Goal: Transaction & Acquisition: Subscribe to service/newsletter

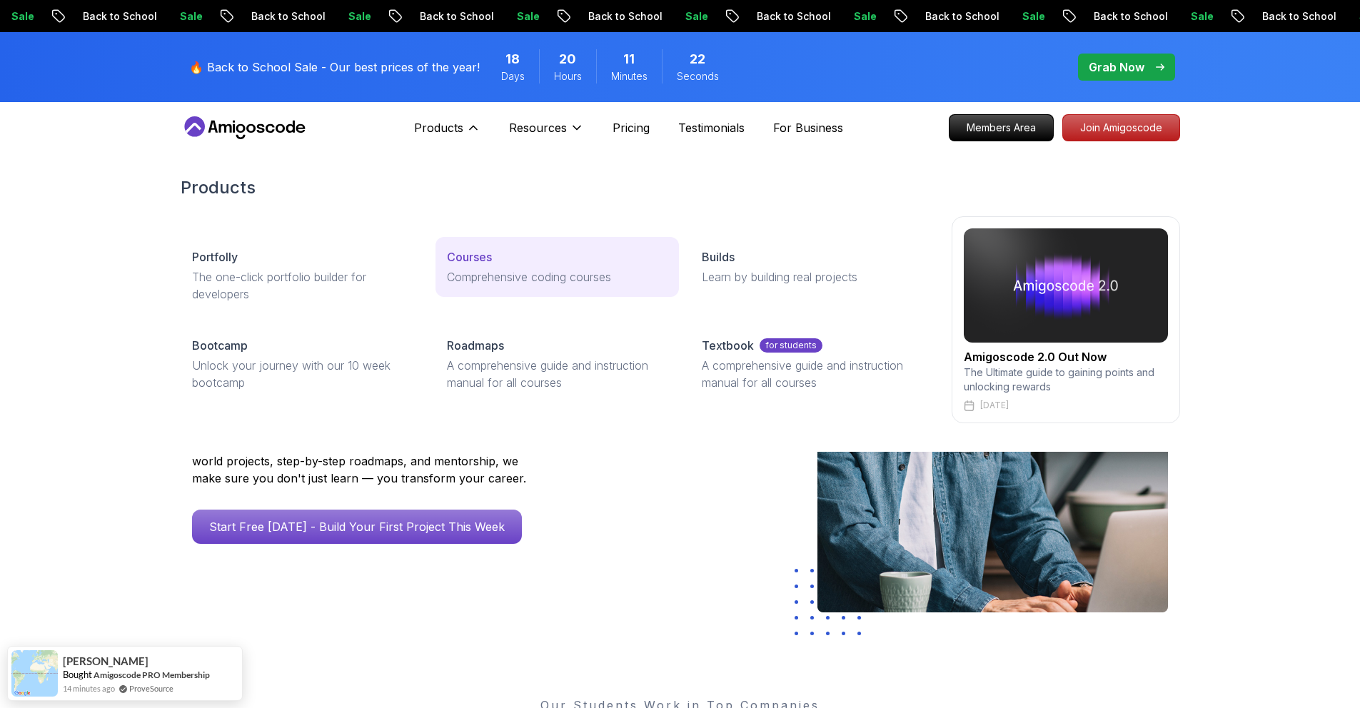
click at [495, 268] on p "Comprehensive coding courses" at bounding box center [557, 276] width 221 height 17
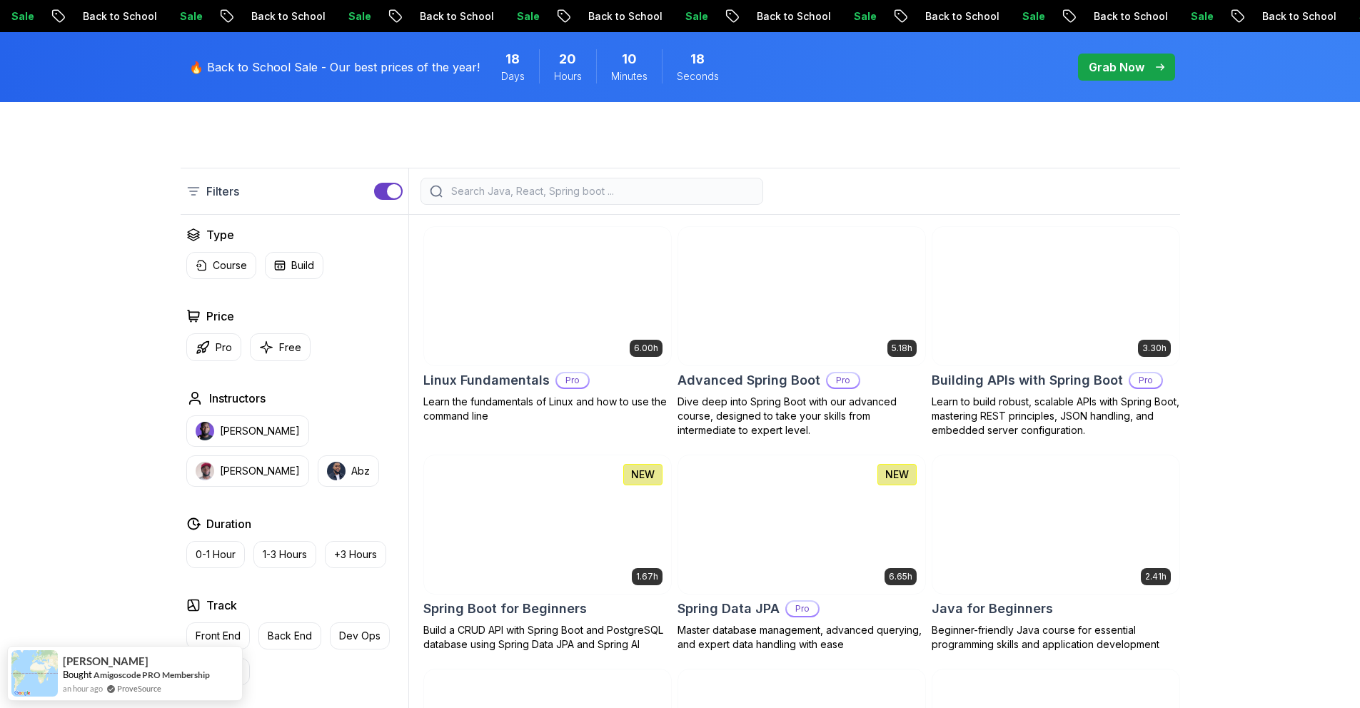
scroll to position [316, 0]
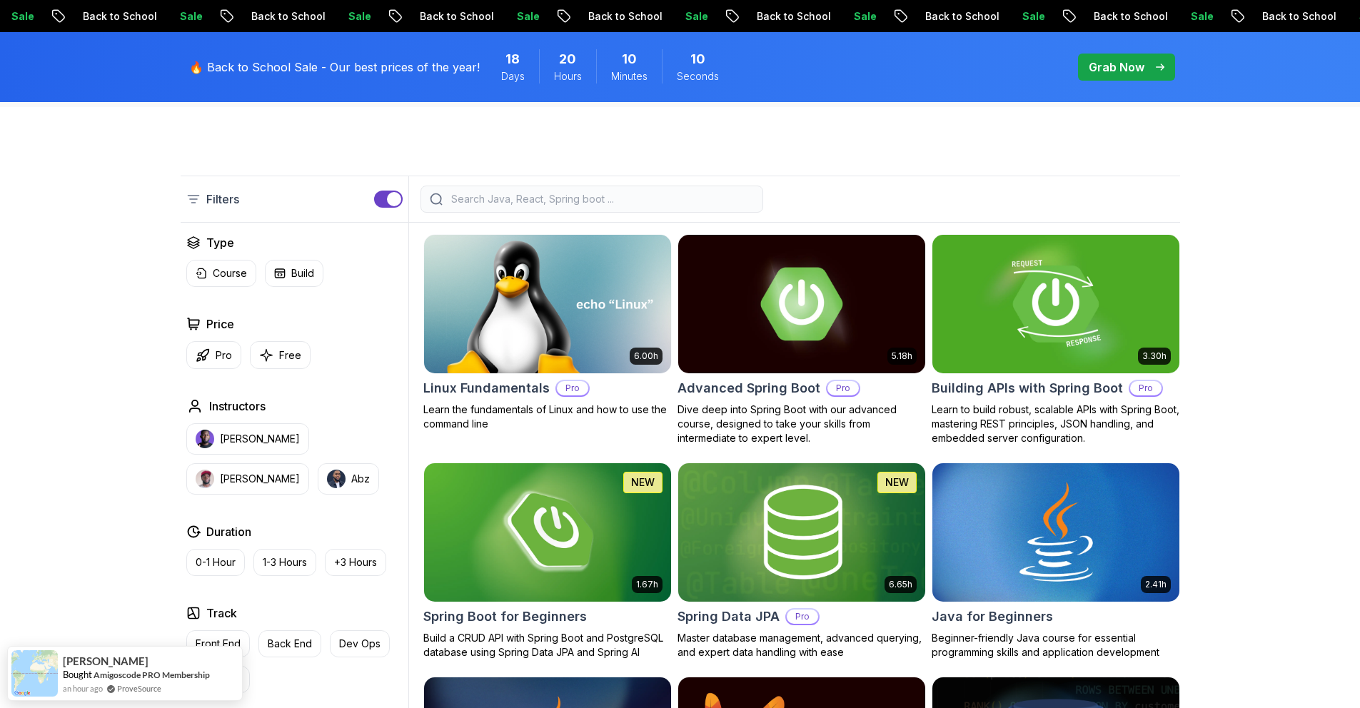
click at [1051, 277] on img at bounding box center [1055, 303] width 259 height 145
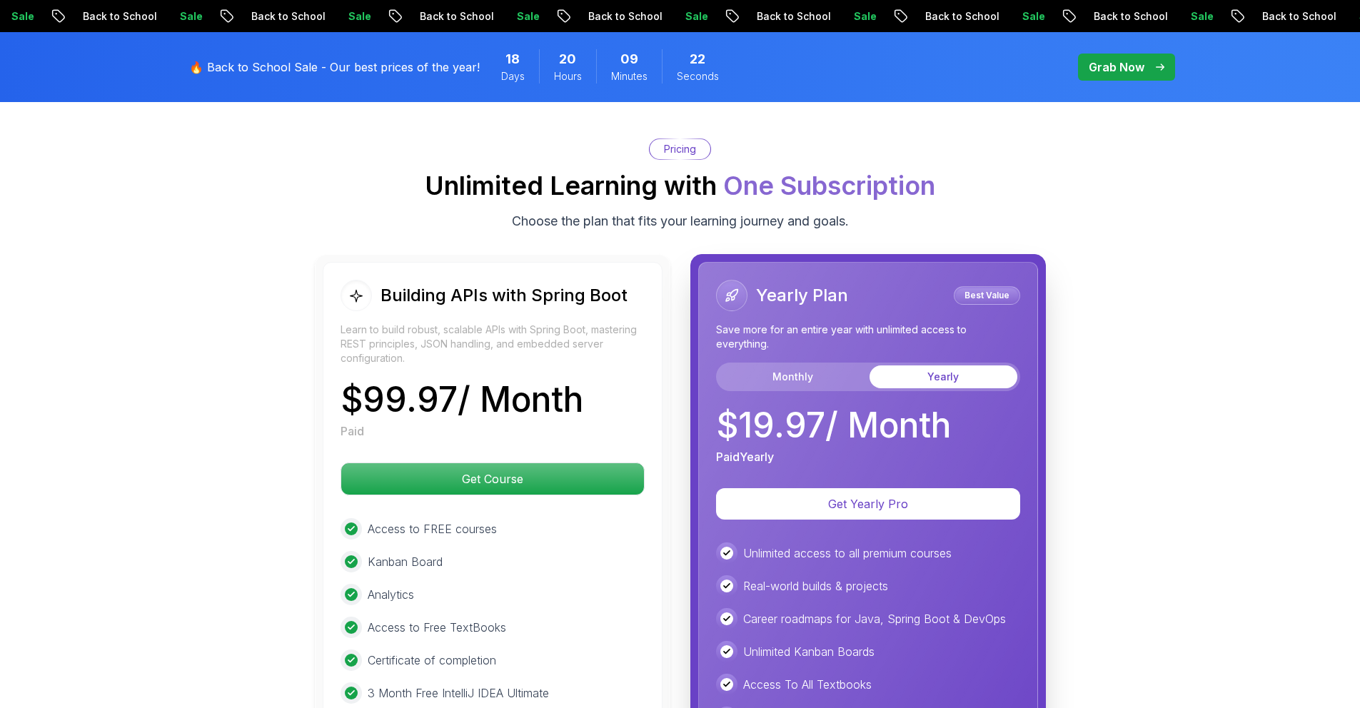
scroll to position [3294, 0]
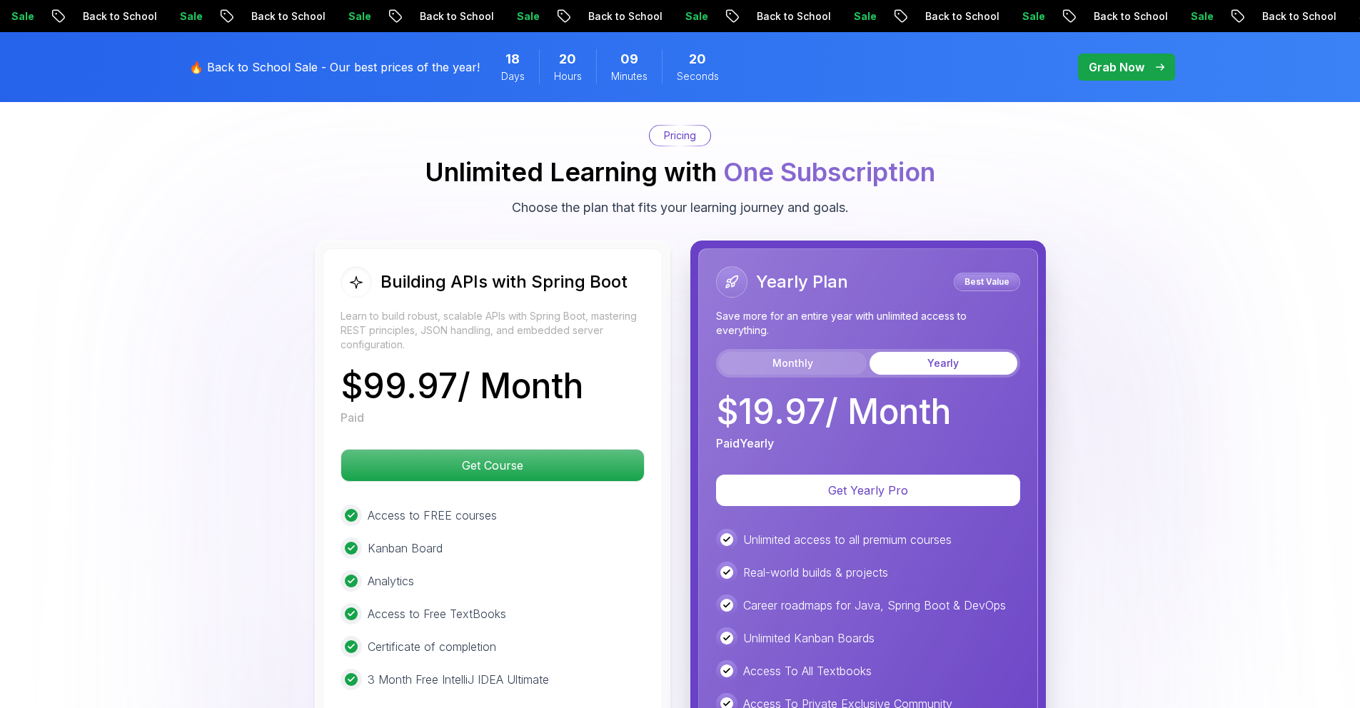
click at [849, 352] on button "Monthly" at bounding box center [793, 363] width 148 height 23
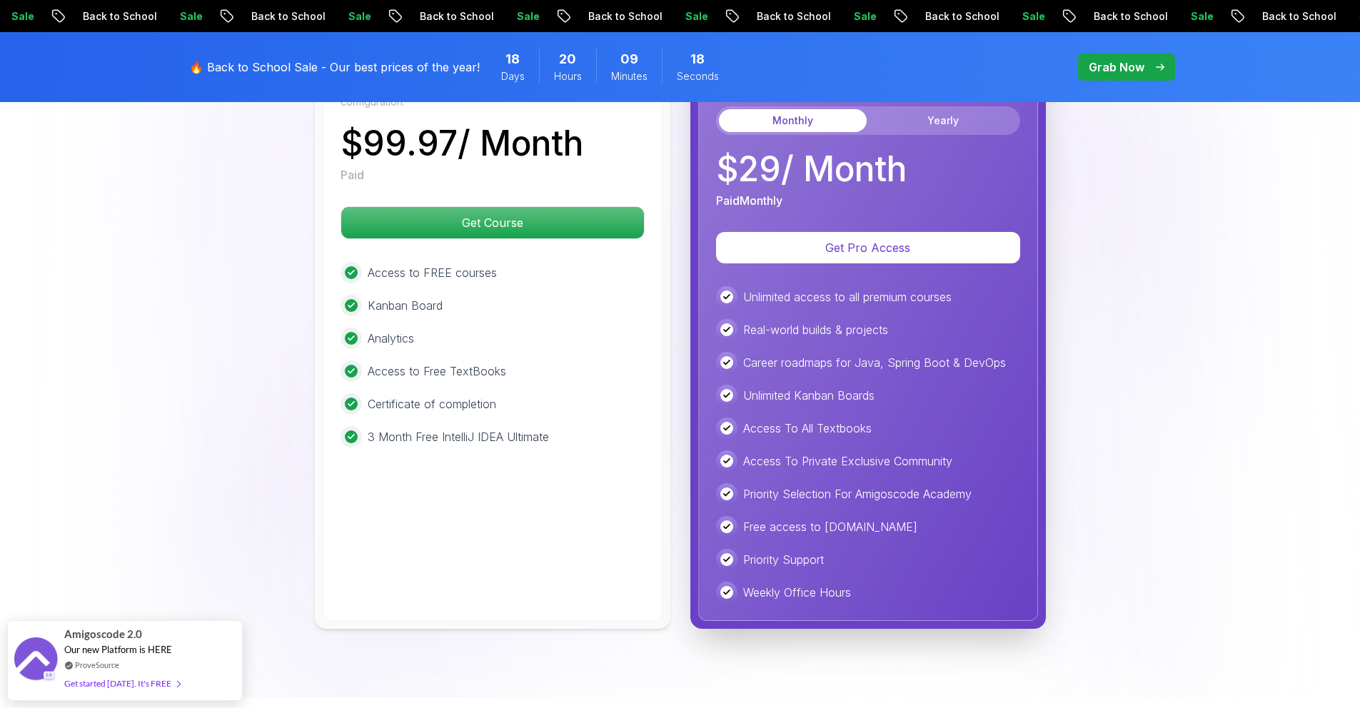
scroll to position [3419, 0]
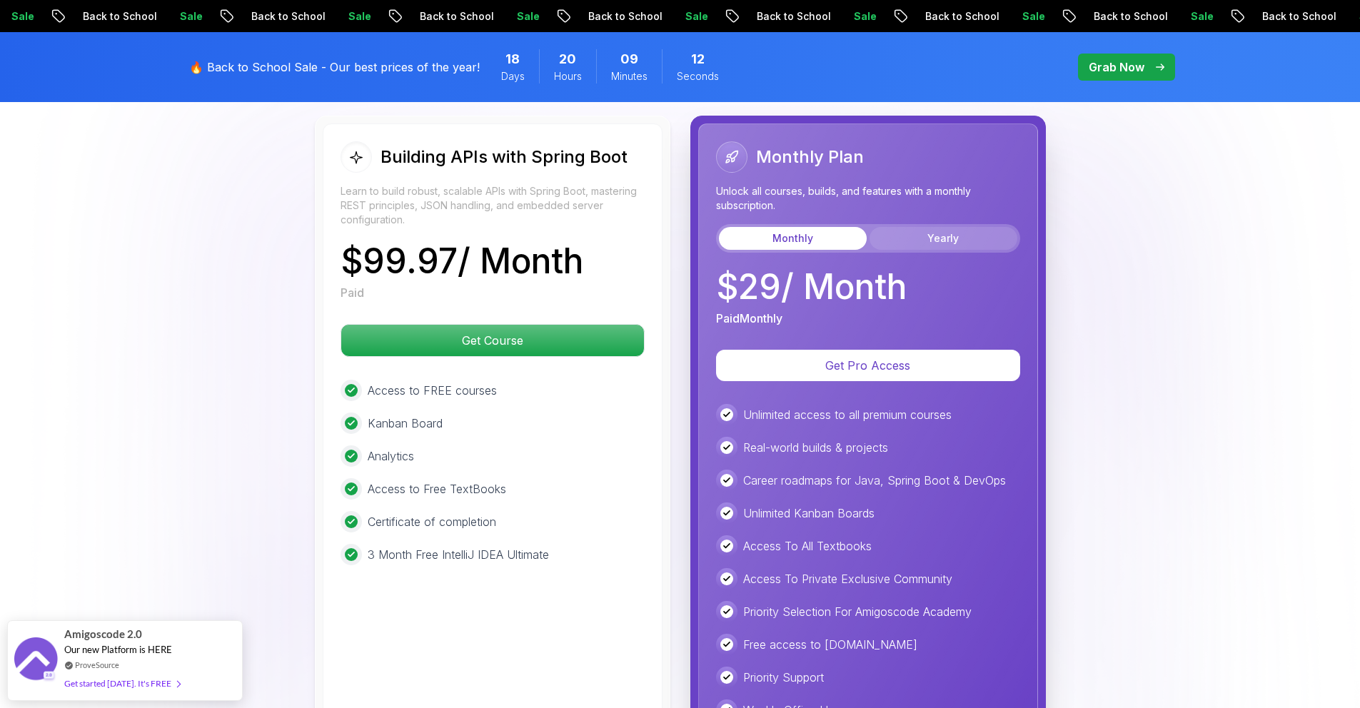
click at [966, 227] on button "Yearly" at bounding box center [943, 238] width 148 height 23
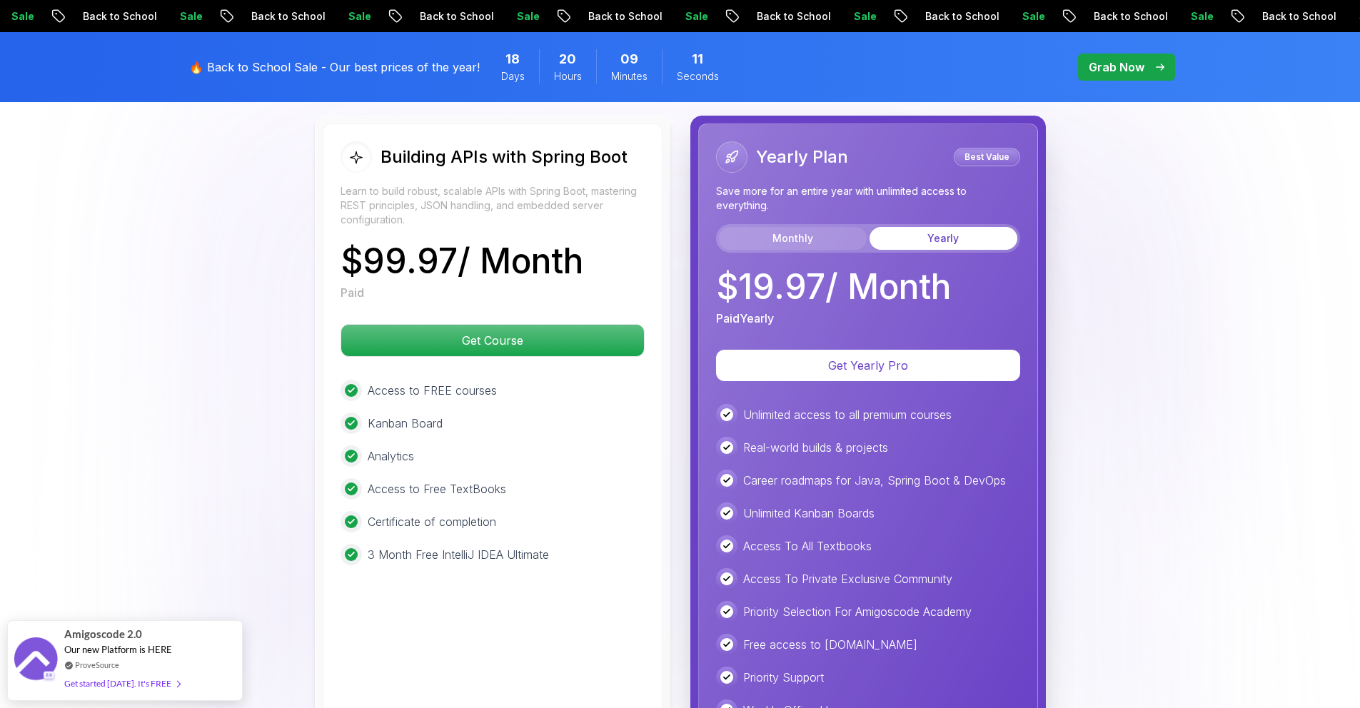
click at [793, 227] on button "Monthly" at bounding box center [793, 238] width 148 height 23
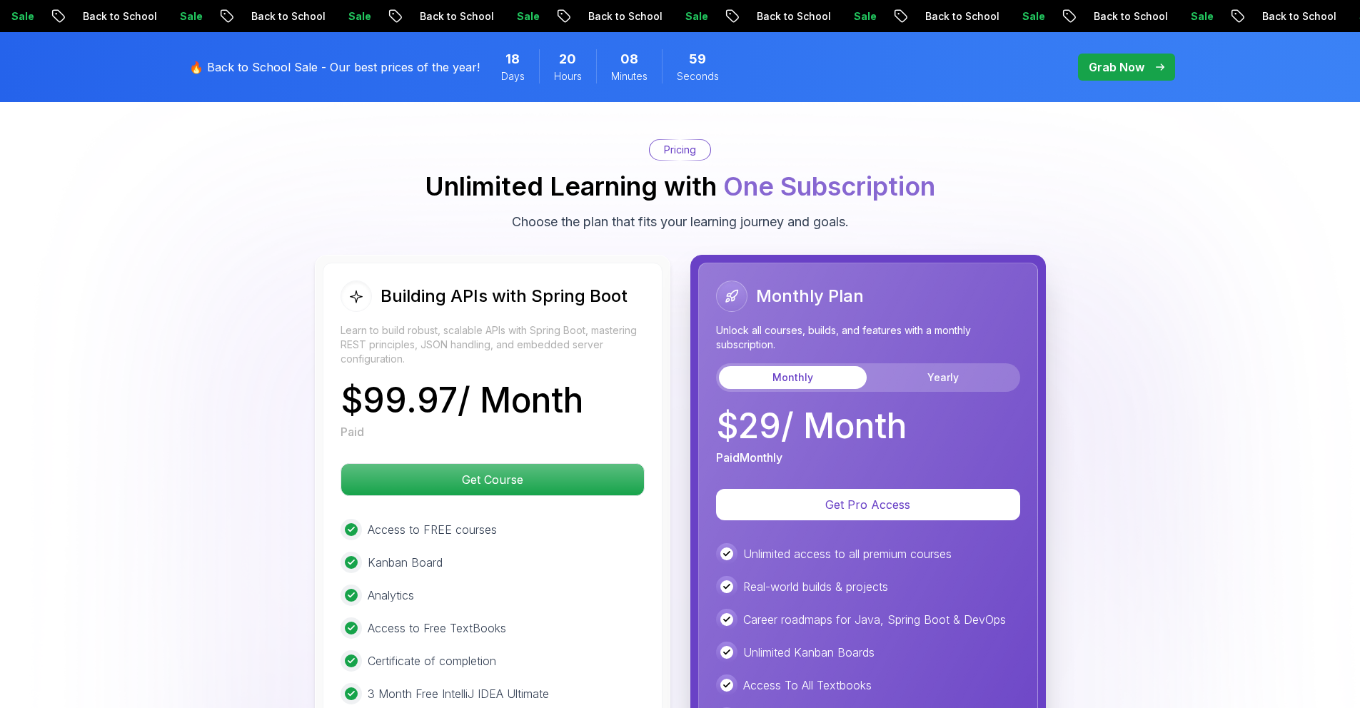
scroll to position [3267, 0]
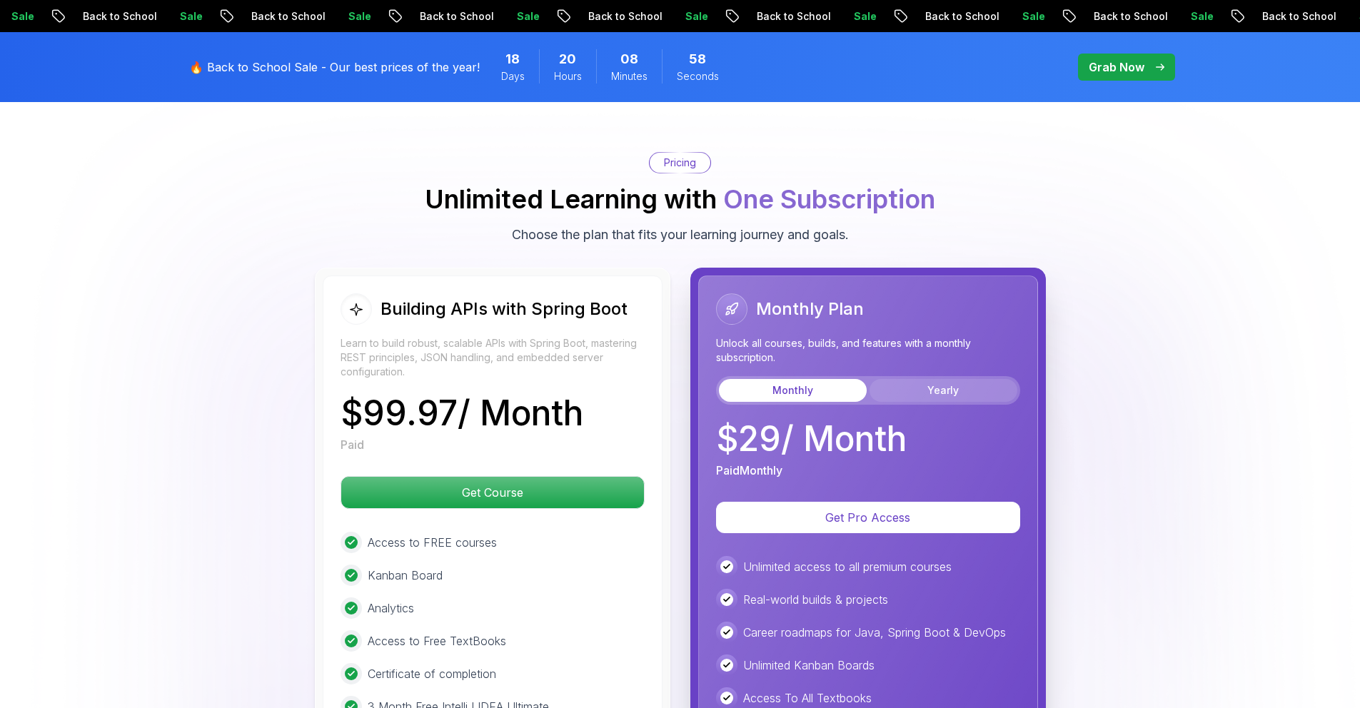
click at [919, 379] on button "Yearly" at bounding box center [943, 390] width 148 height 23
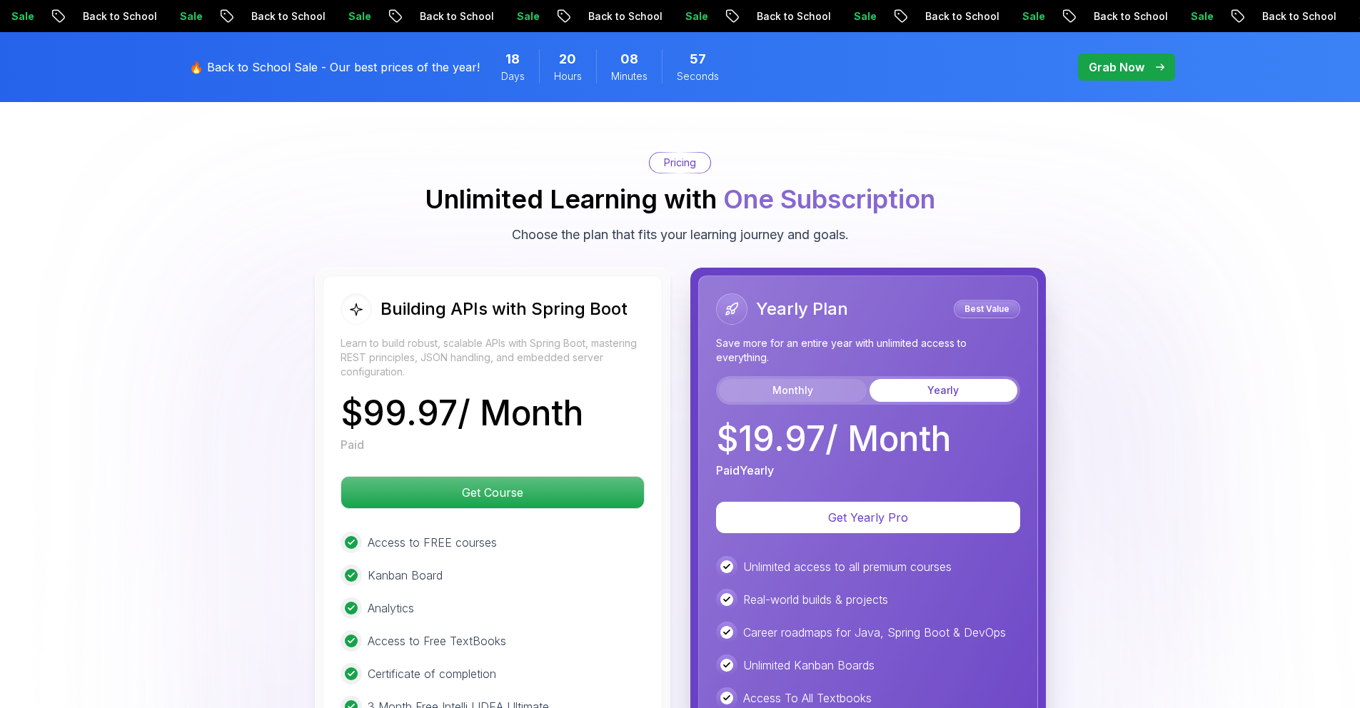
click at [829, 379] on button "Monthly" at bounding box center [793, 390] width 148 height 23
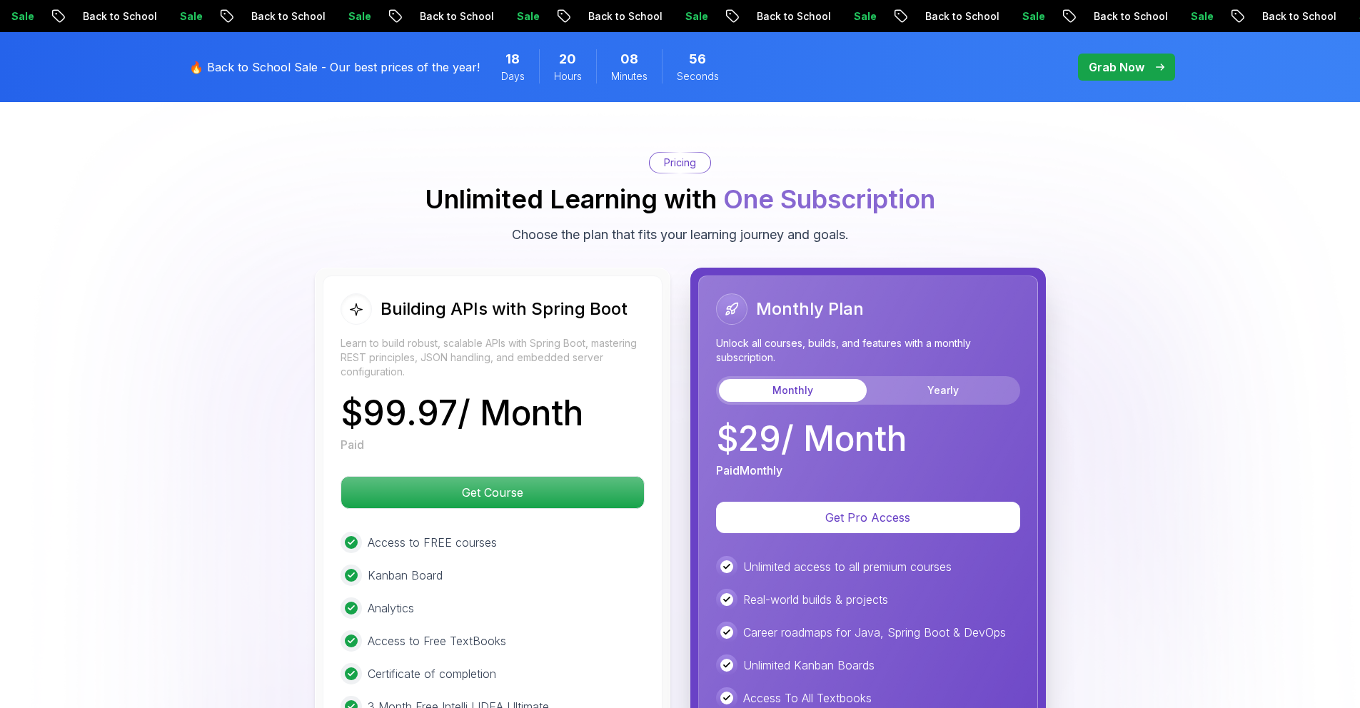
click at [446, 298] on h2 "Building APIs with Spring Boot" at bounding box center [503, 309] width 247 height 23
drag, startPoint x: 360, startPoint y: 311, endPoint x: 510, endPoint y: 365, distance: 160.1
click at [510, 365] on div "Building APIs with Spring Boot Learn to build robust, scalable APIs with Spring…" at bounding box center [493, 373] width 304 height 160
click at [365, 365] on div "Building APIs with Spring Boot Learn to build robust, scalable APIs with Spring…" at bounding box center [493, 373] width 304 height 160
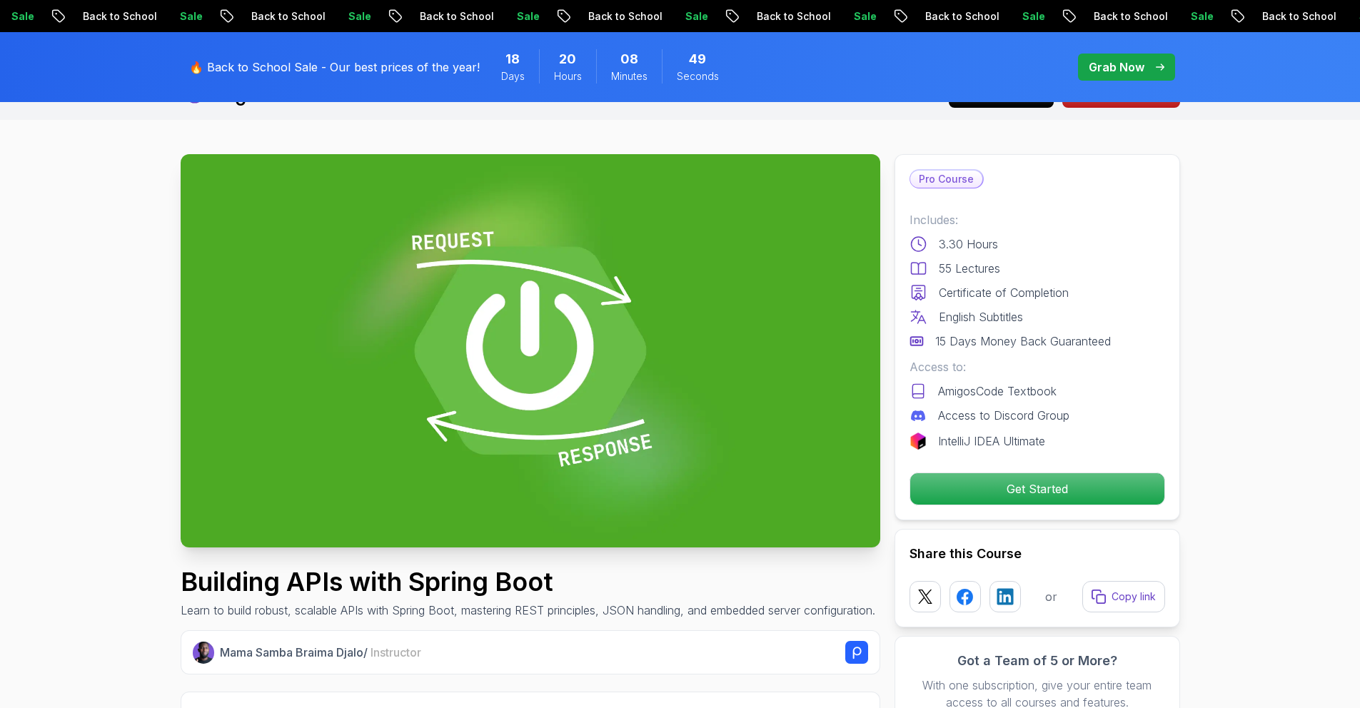
scroll to position [0, 0]
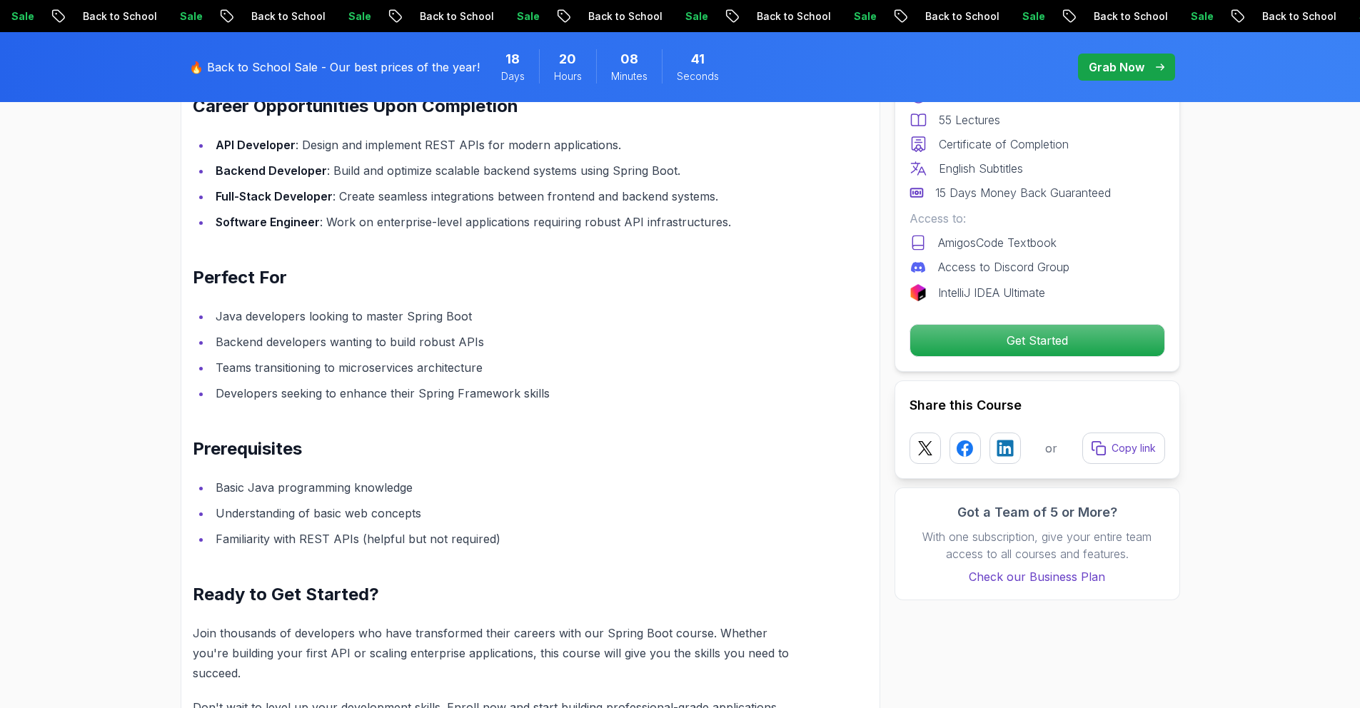
scroll to position [2077, 0]
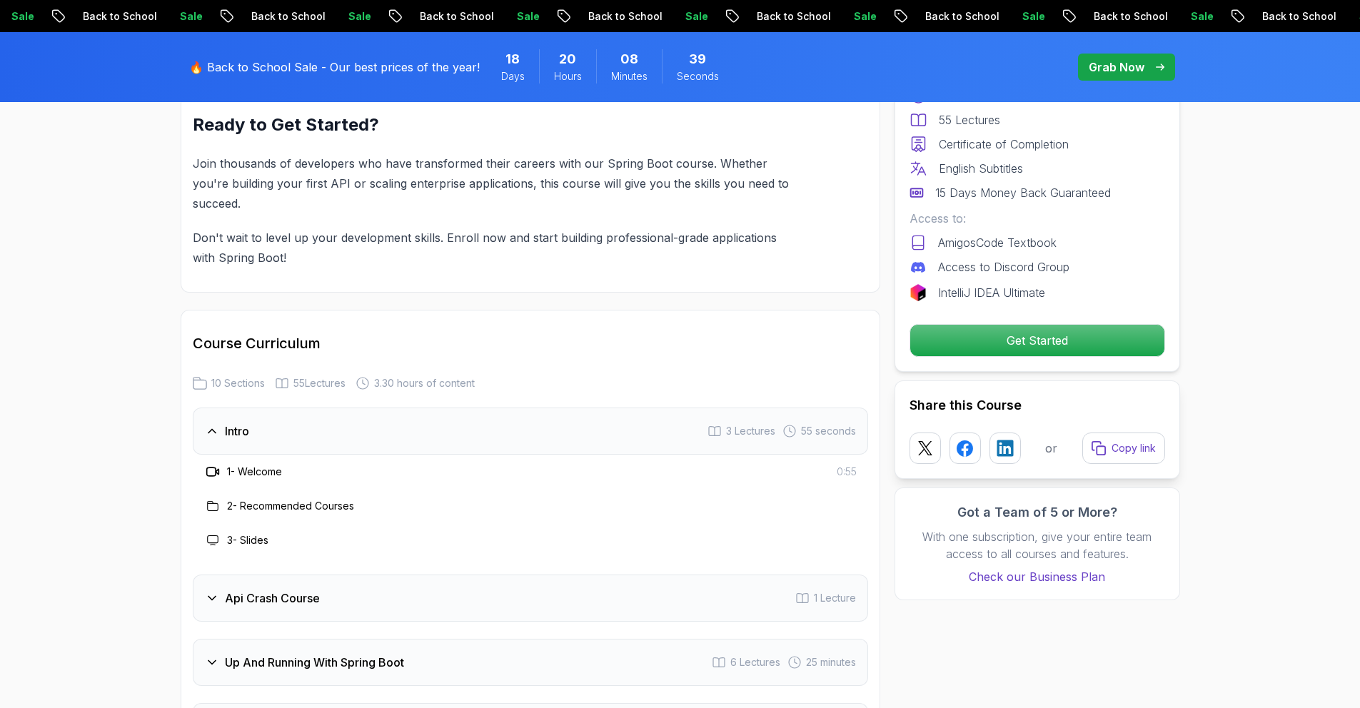
click at [217, 376] on span "10 Sections" at bounding box center [238, 383] width 54 height 14
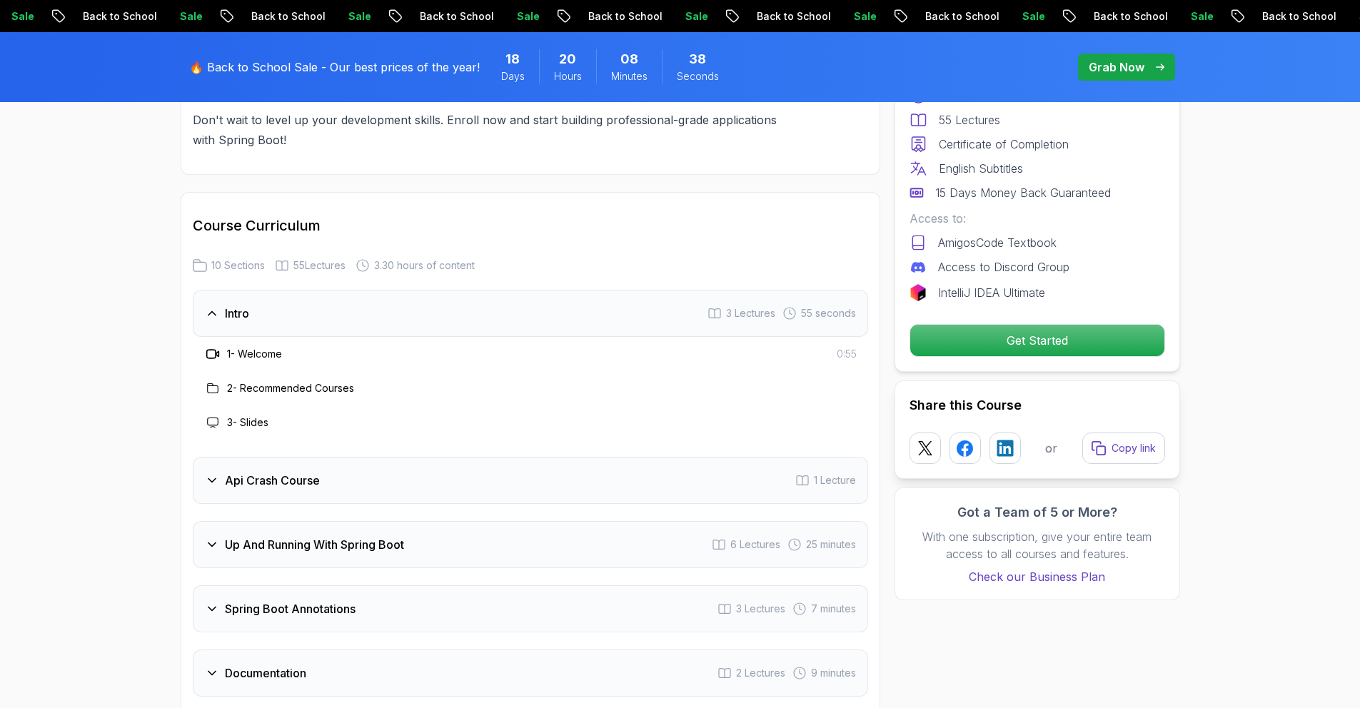
click at [313, 472] on h3 "Api Crash Course" at bounding box center [272, 480] width 95 height 17
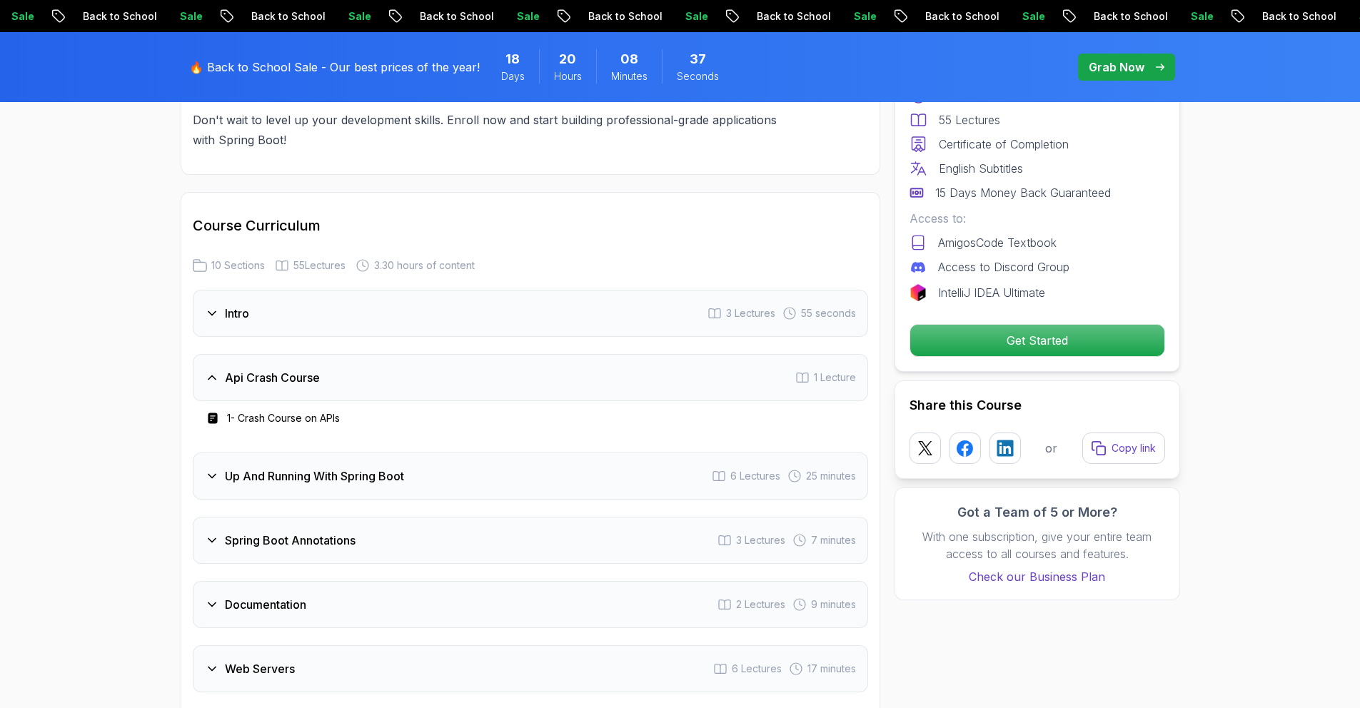
click at [287, 369] on h3 "Api Crash Course" at bounding box center [272, 377] width 95 height 17
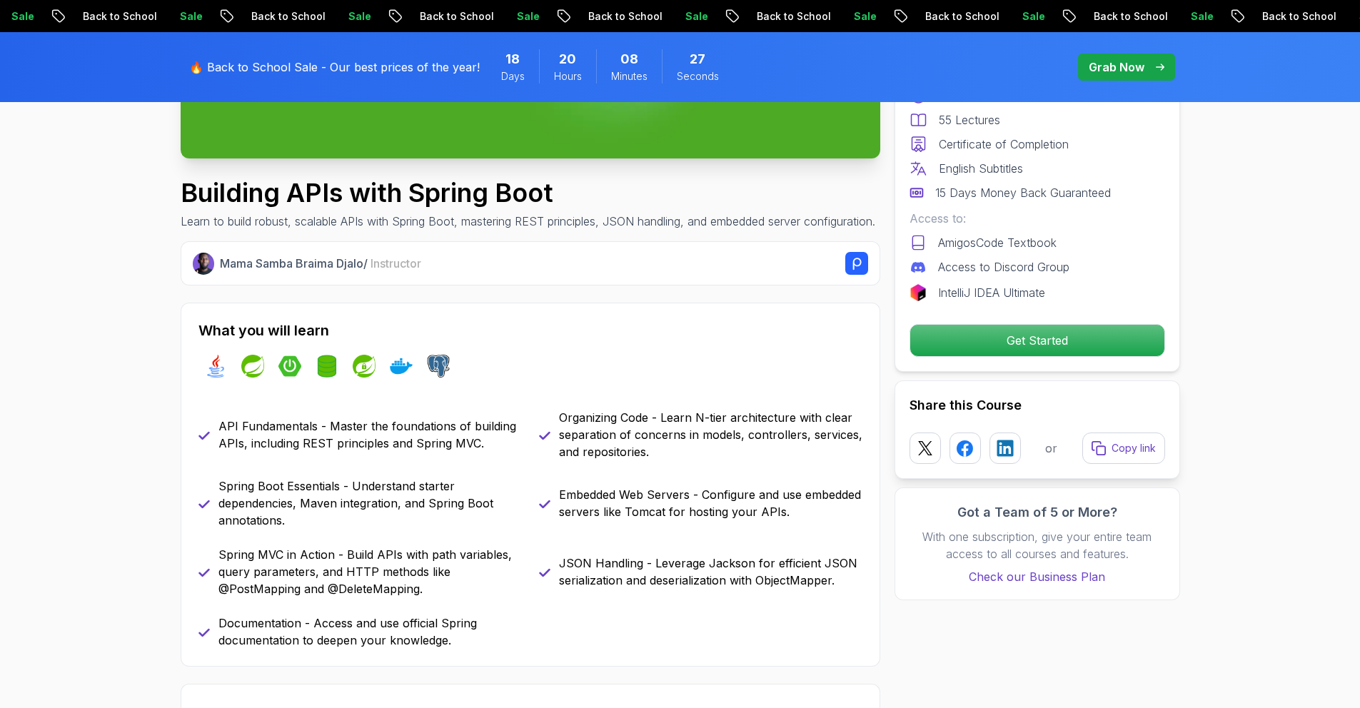
scroll to position [0, 0]
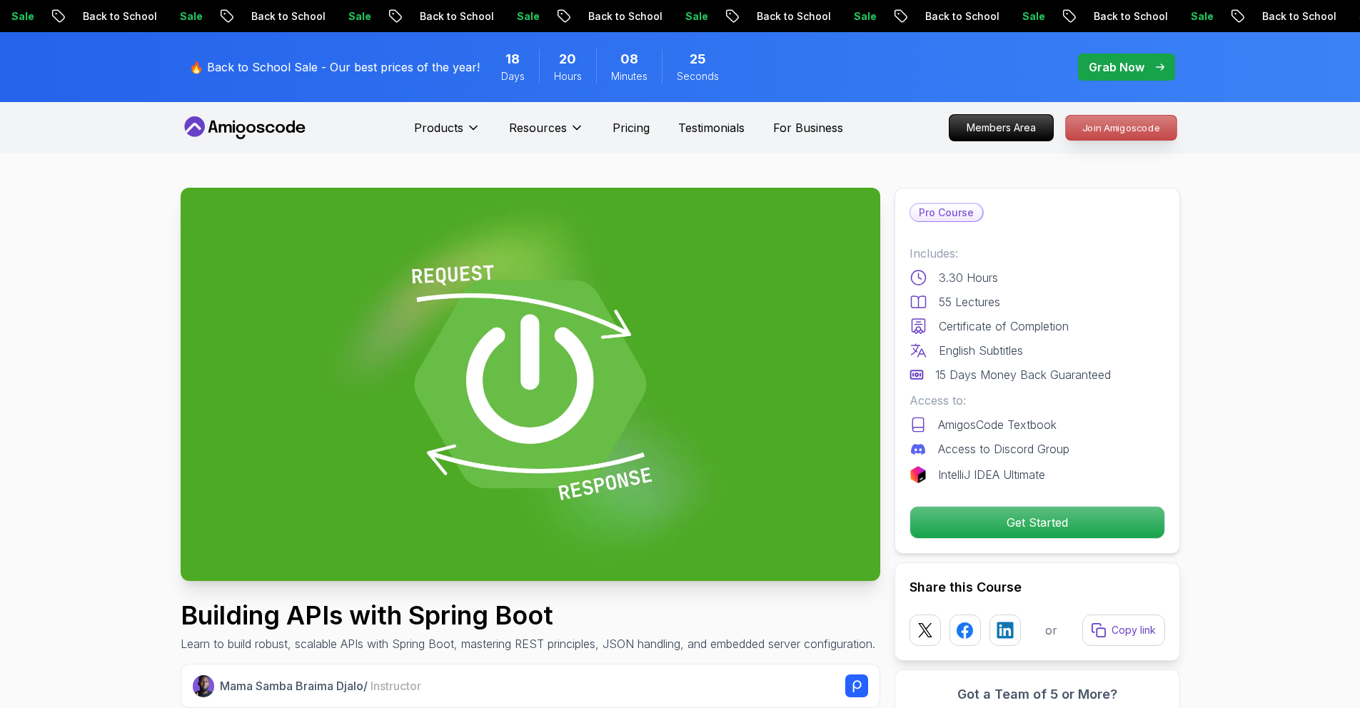
click at [1125, 125] on p "Join Amigoscode" at bounding box center [1121, 128] width 111 height 24
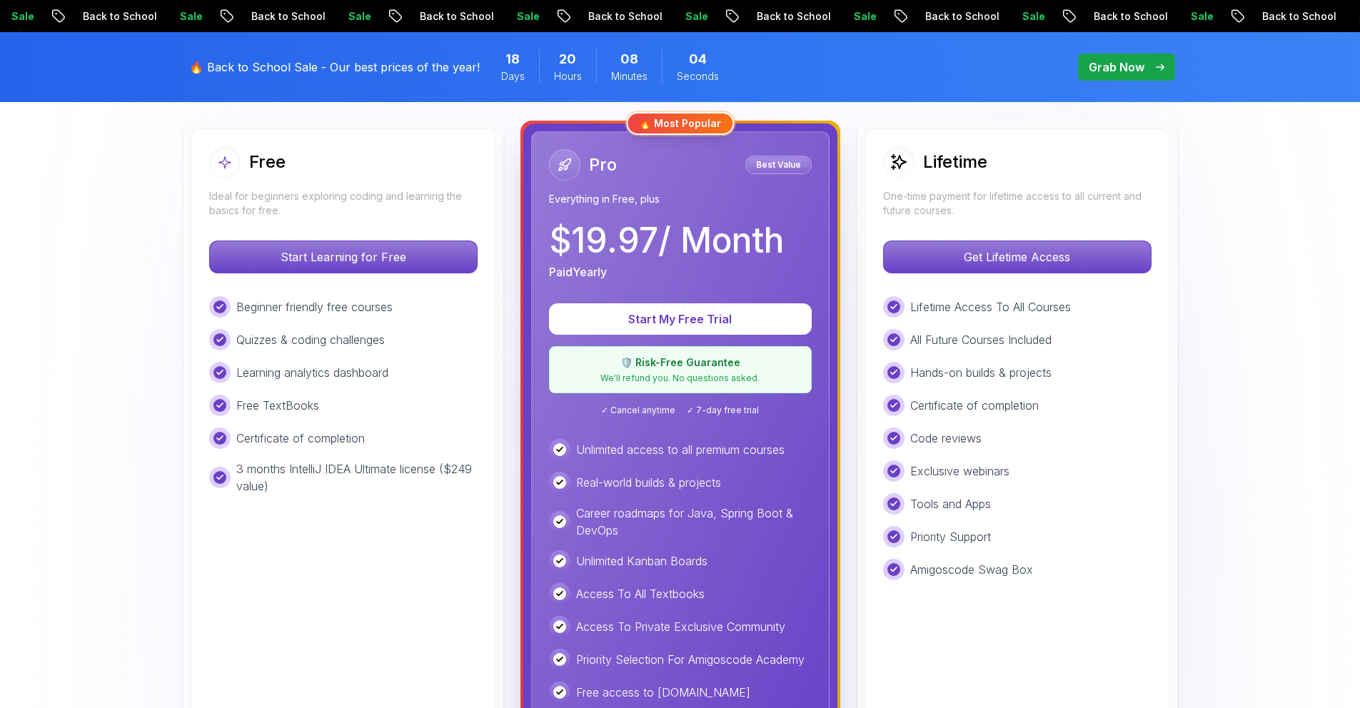
scroll to position [465, 0]
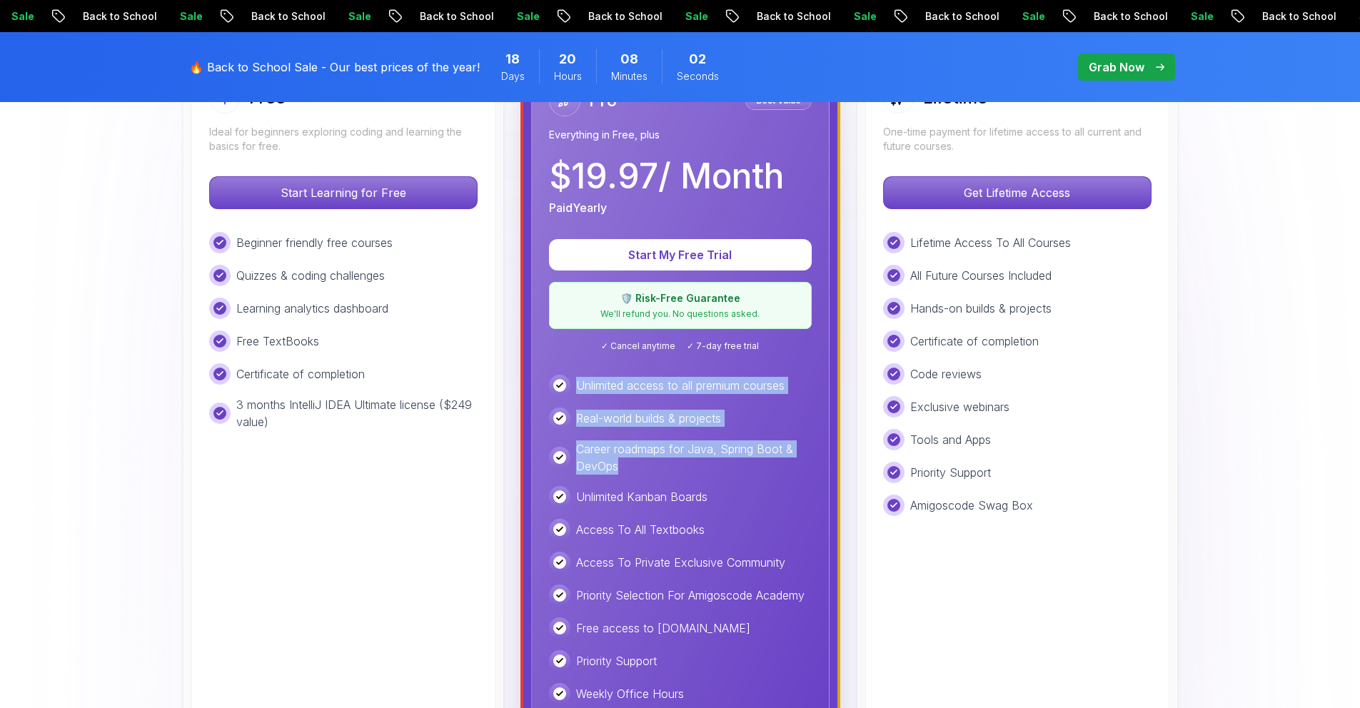
drag, startPoint x: 605, startPoint y: 388, endPoint x: 575, endPoint y: 359, distance: 40.9
click at [575, 359] on div "Pro Best Value Everything in Free, plus $ 19.97 / Month Paid Yearly Start My Fr…" at bounding box center [680, 394] width 298 height 655
click at [698, 463] on p "Career roadmaps for Java, Spring Boot & DevOps" at bounding box center [694, 457] width 236 height 34
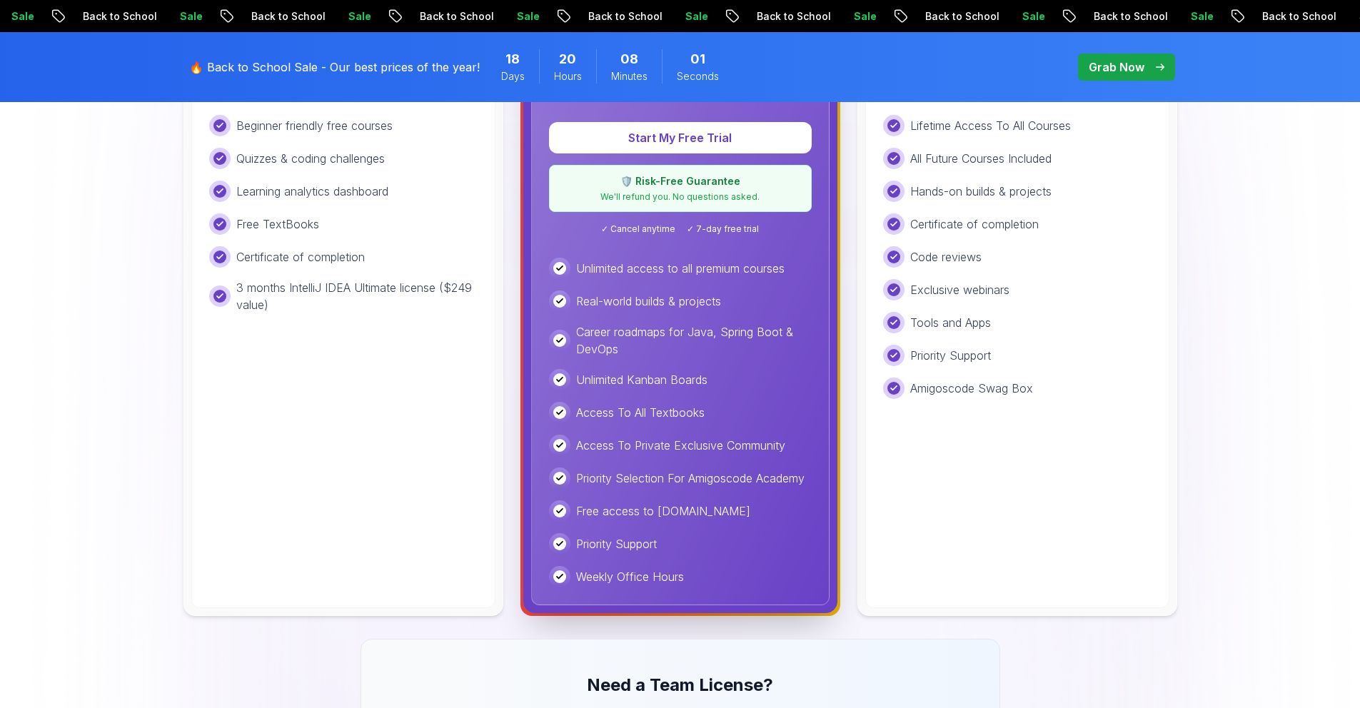
scroll to position [583, 0]
drag, startPoint x: 801, startPoint y: 445, endPoint x: 571, endPoint y: 440, distance: 229.9
click at [571, 440] on div "Access To Private Exclusive Community" at bounding box center [680, 444] width 263 height 21
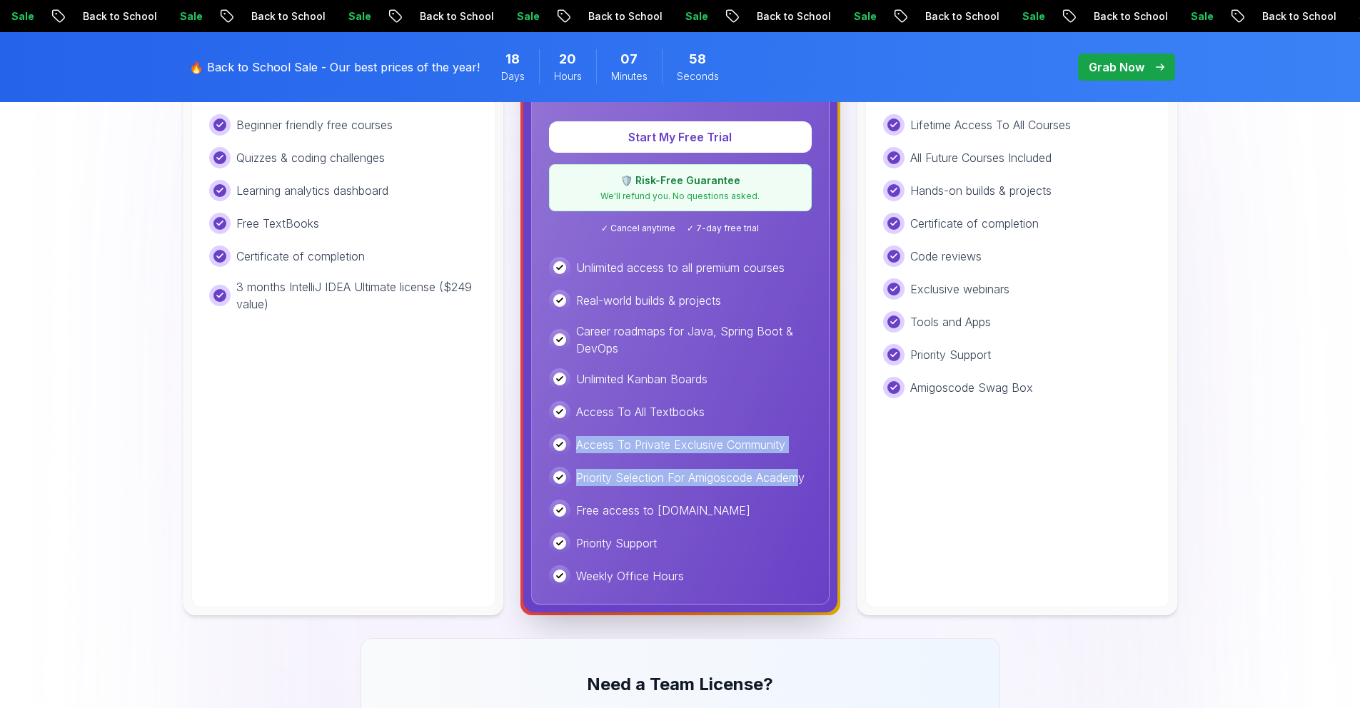
drag, startPoint x: 802, startPoint y: 474, endPoint x: 570, endPoint y: 452, distance: 233.8
click at [567, 451] on div "Unlimited access to all premium courses Real-world builds & projects Career roa…" at bounding box center [680, 422] width 263 height 330
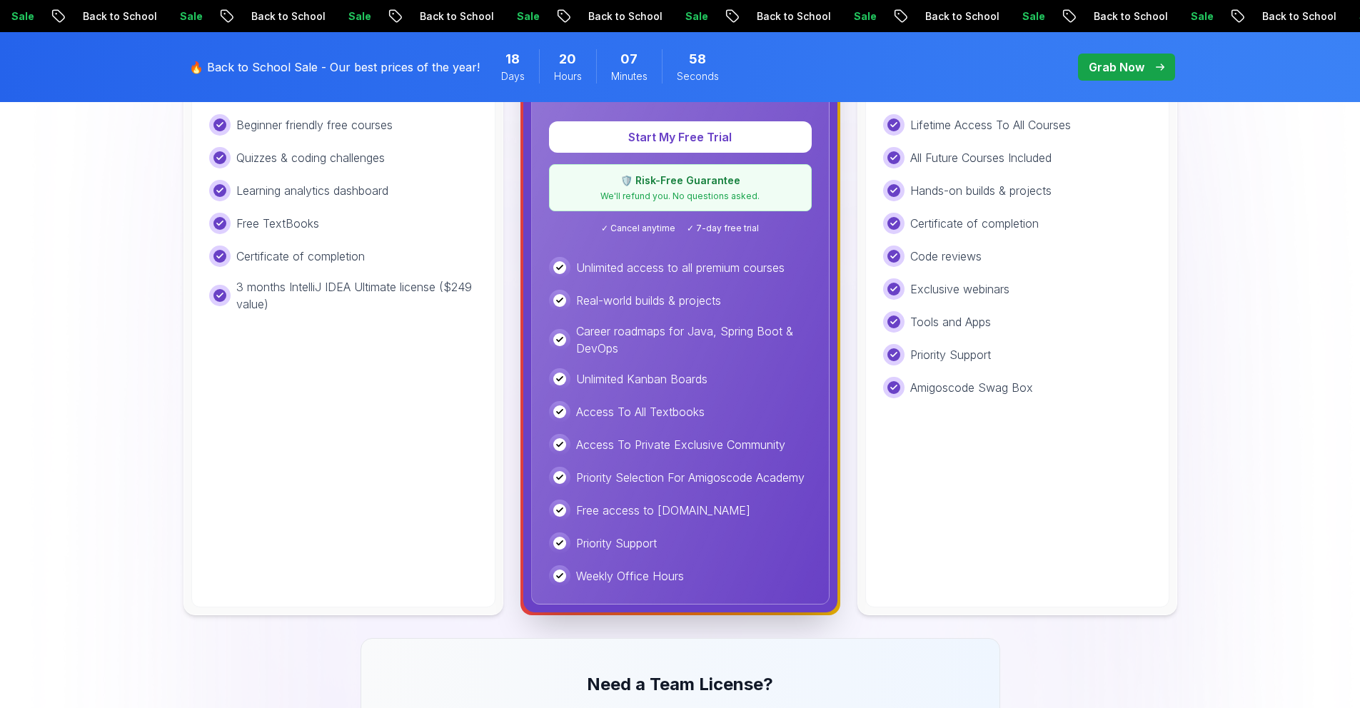
click at [687, 494] on div "Unlimited access to all premium courses Real-world builds & projects Career roa…" at bounding box center [680, 422] width 263 height 330
drag, startPoint x: 730, startPoint y: 512, endPoint x: 604, endPoint y: 508, distance: 125.7
click at [604, 508] on div "Free access to Portfolly.io" at bounding box center [680, 510] width 263 height 21
click at [651, 542] on p "Priority Support" at bounding box center [616, 543] width 81 height 17
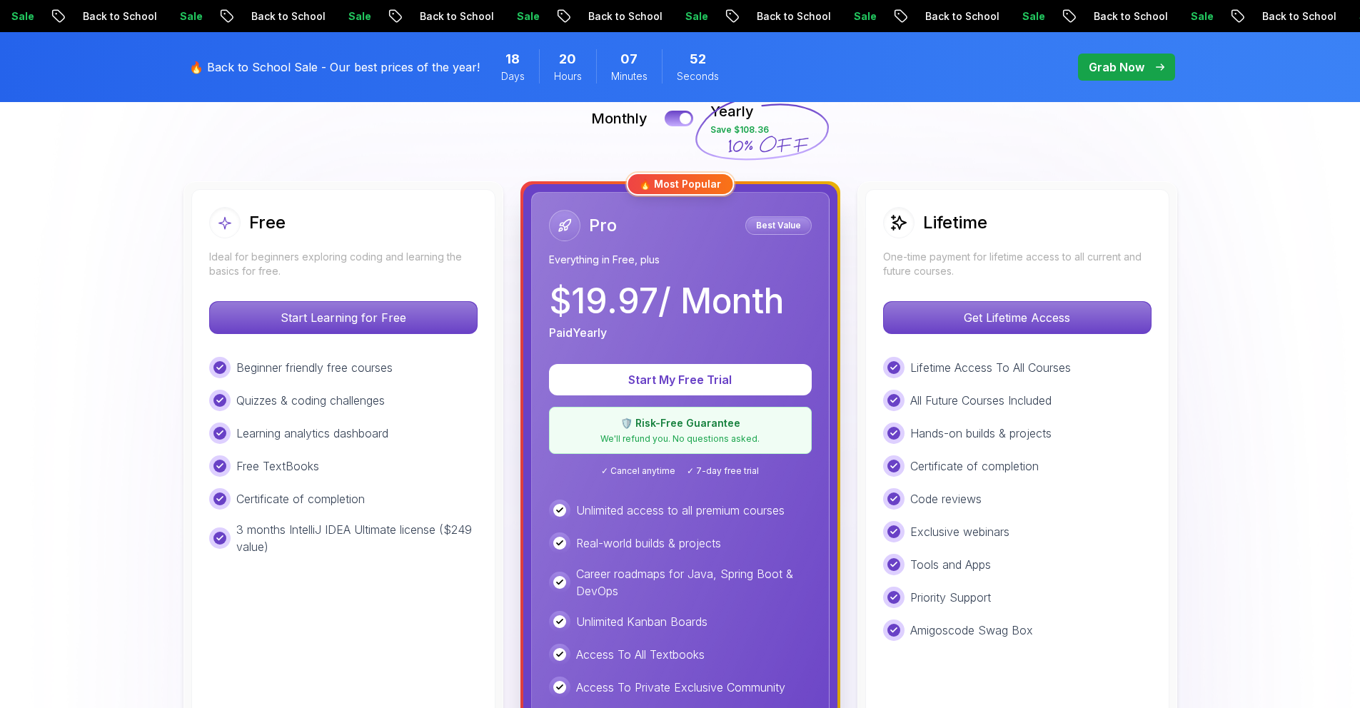
scroll to position [363, 0]
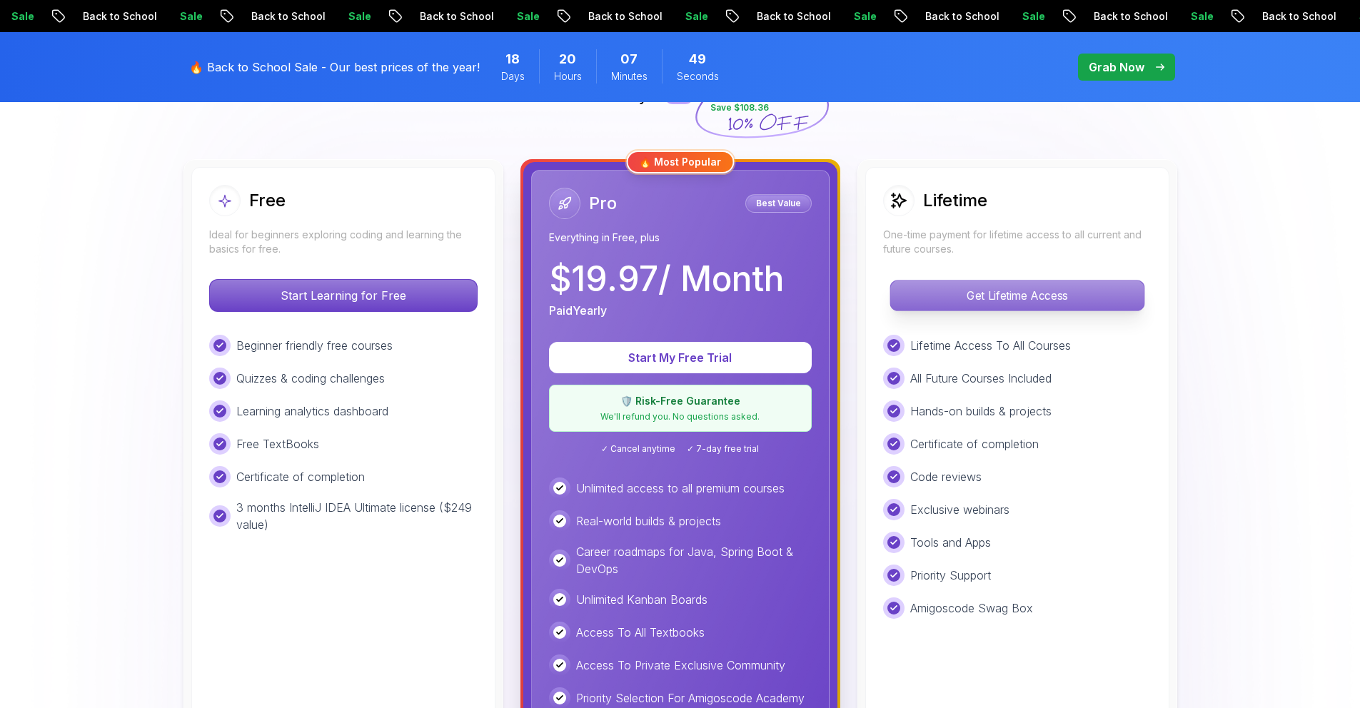
click at [934, 287] on p "Get Lifetime Access" at bounding box center [1016, 296] width 253 height 30
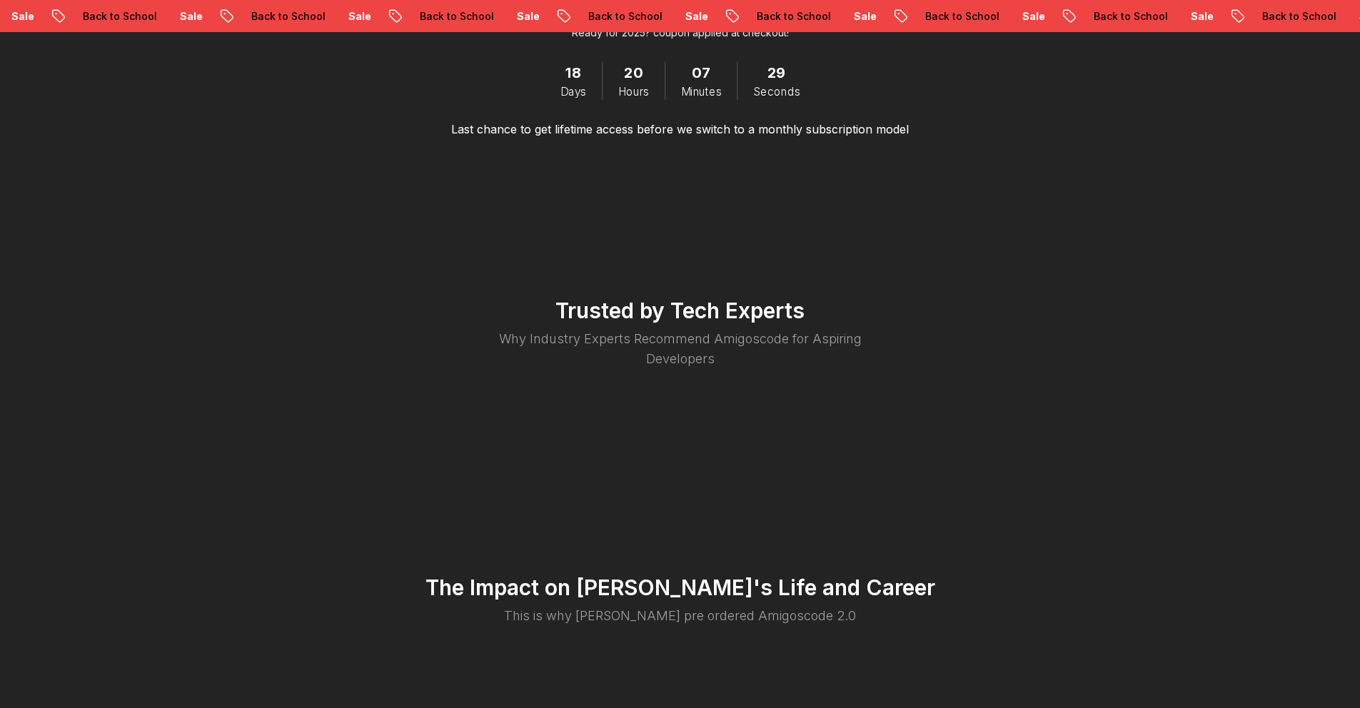
scroll to position [2603, 0]
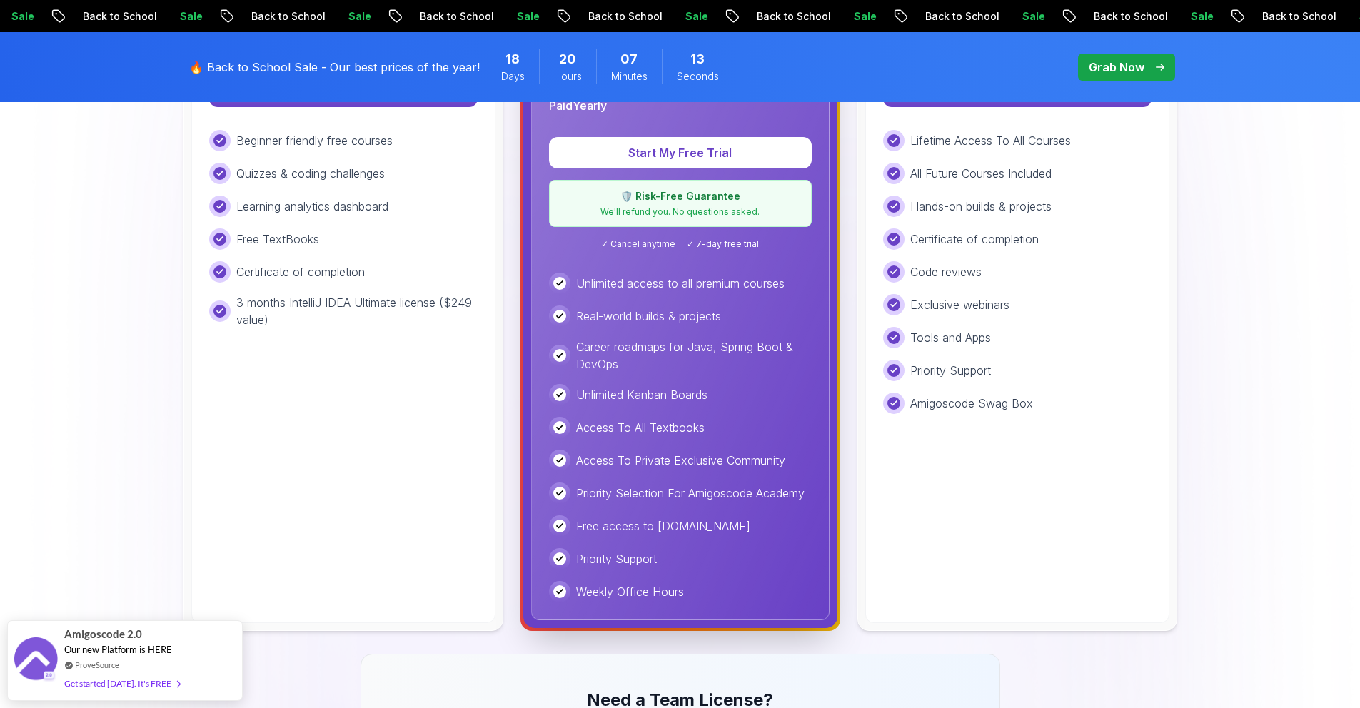
scroll to position [465, 0]
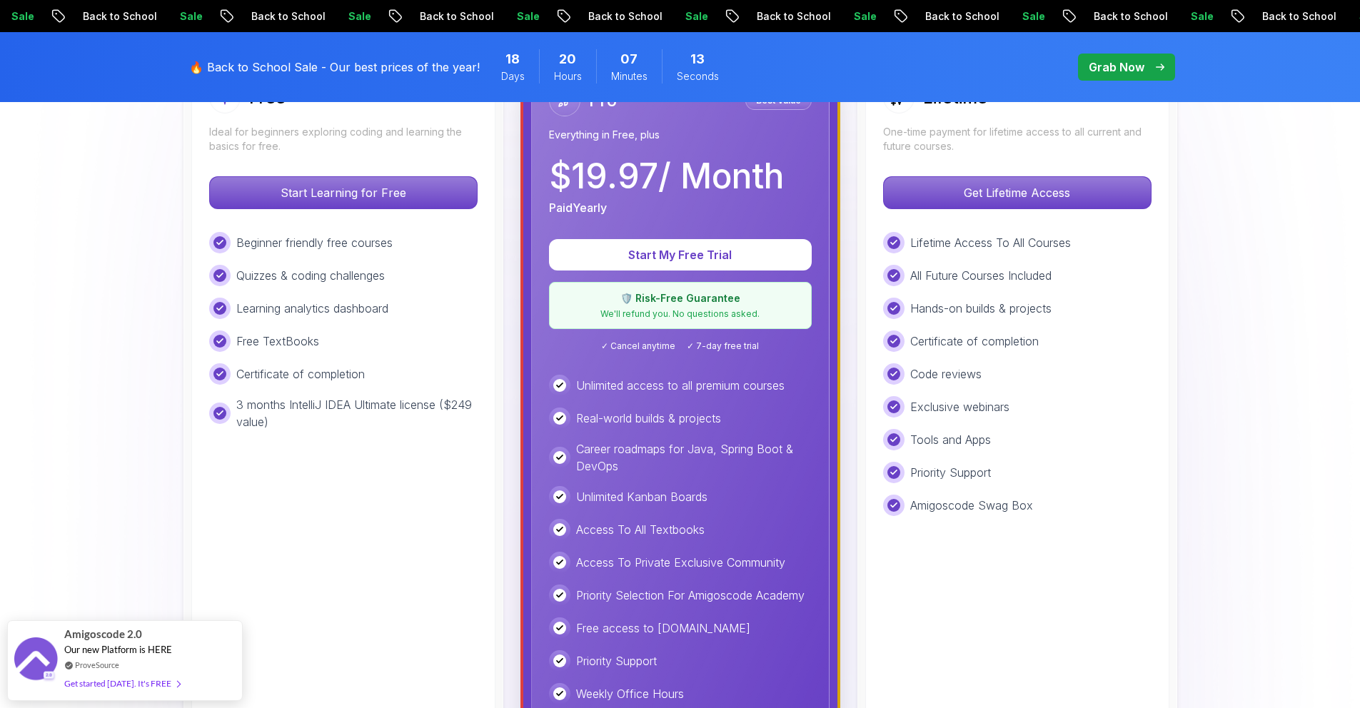
click at [696, 338] on div "Start My Free Trial 🛡️ Risk-Free Guarantee We'll refund you. No questions asked…" at bounding box center [680, 295] width 263 height 113
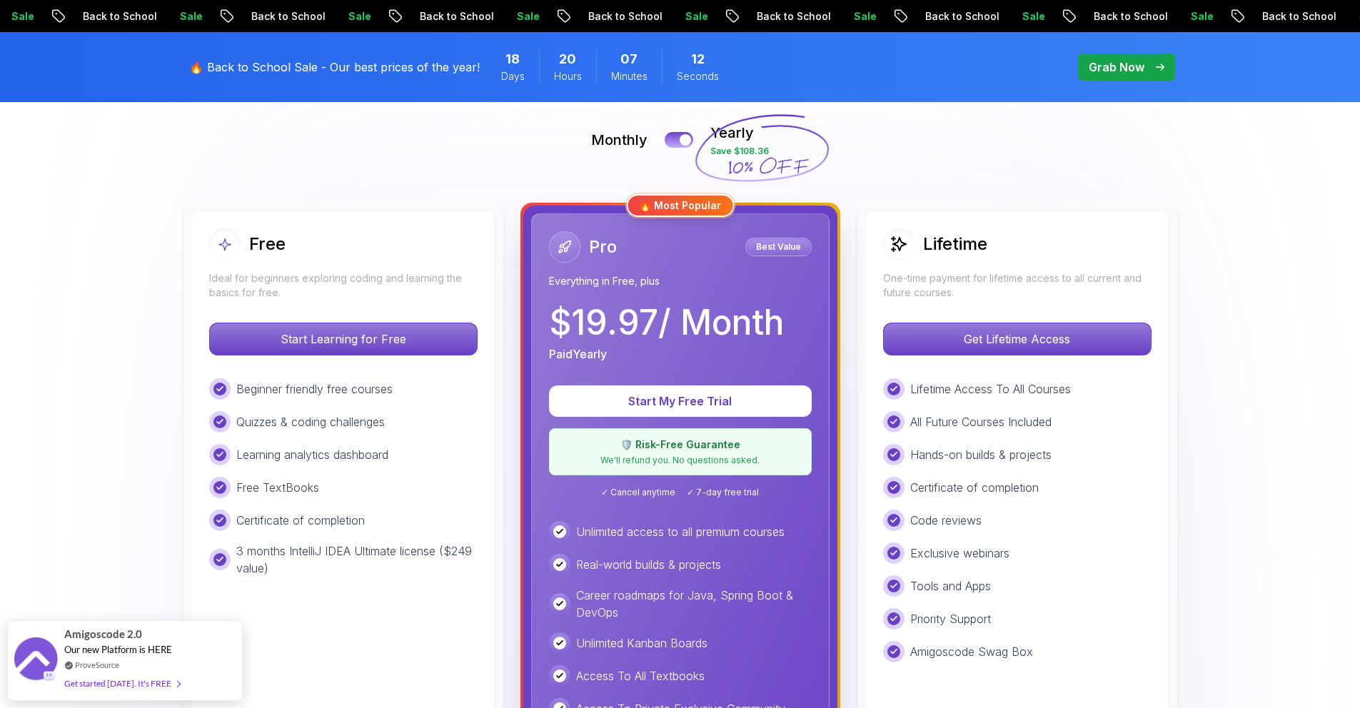
scroll to position [311, 0]
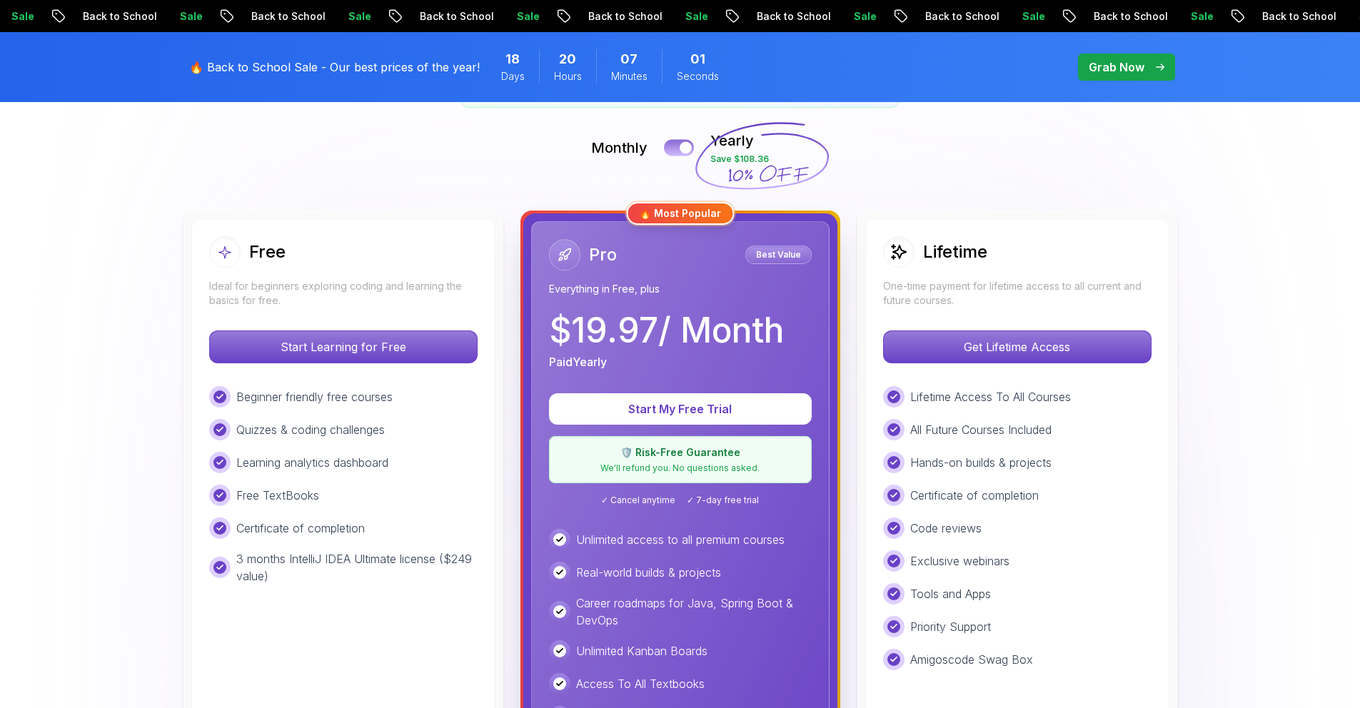
click at [672, 144] on button at bounding box center [679, 147] width 30 height 16
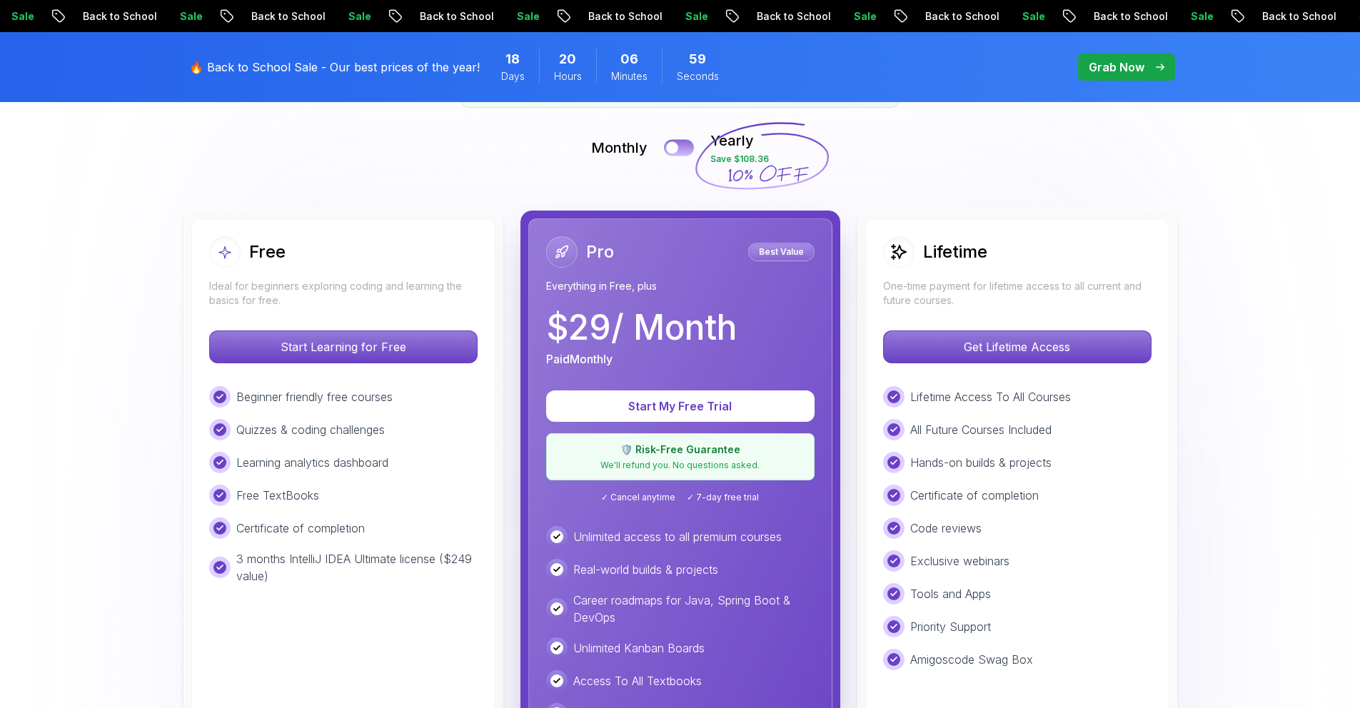
click at [672, 144] on div at bounding box center [672, 148] width 12 height 12
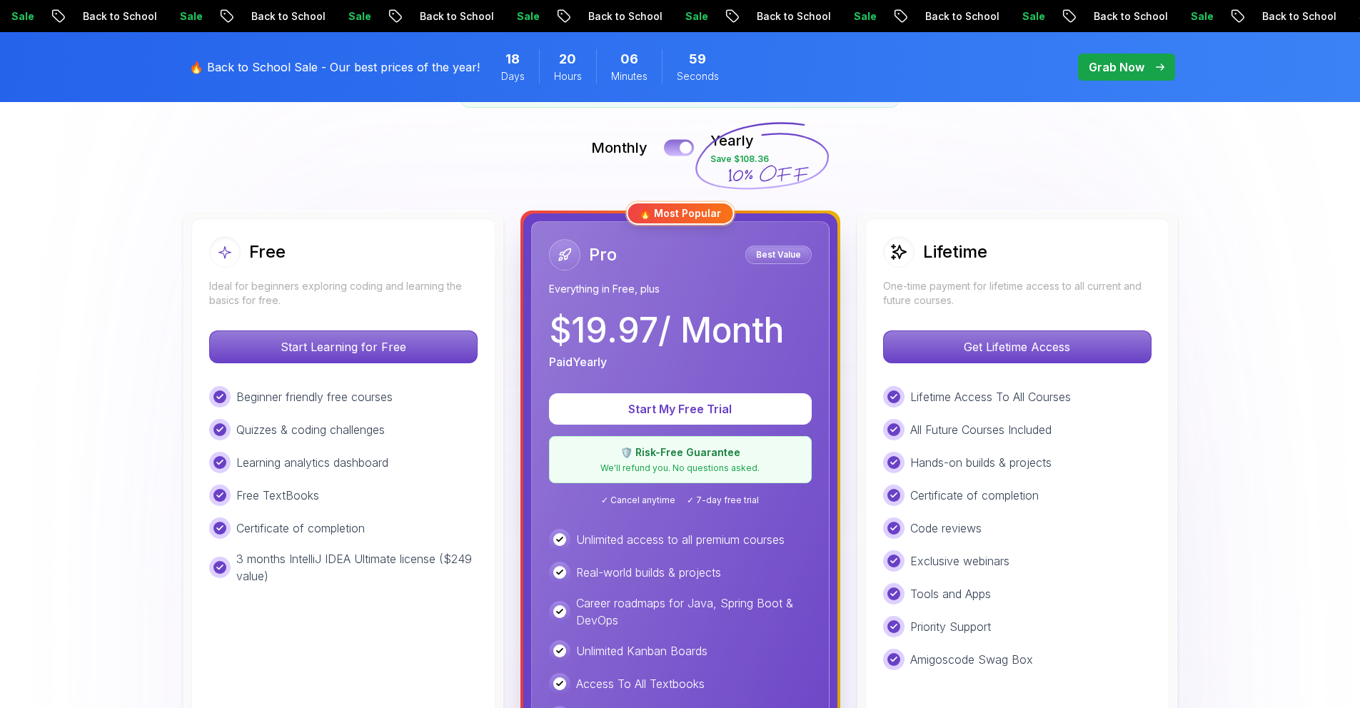
click at [672, 144] on button at bounding box center [679, 147] width 30 height 16
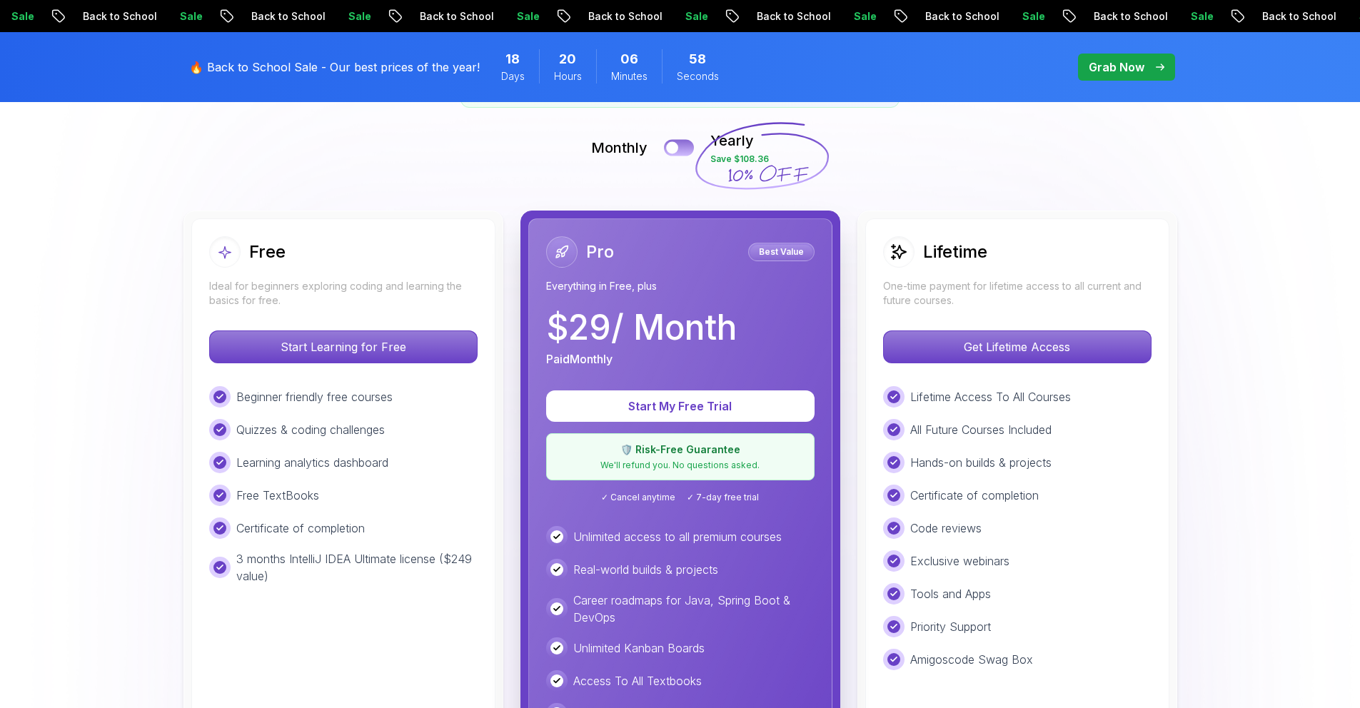
click at [672, 144] on div at bounding box center [672, 148] width 12 height 12
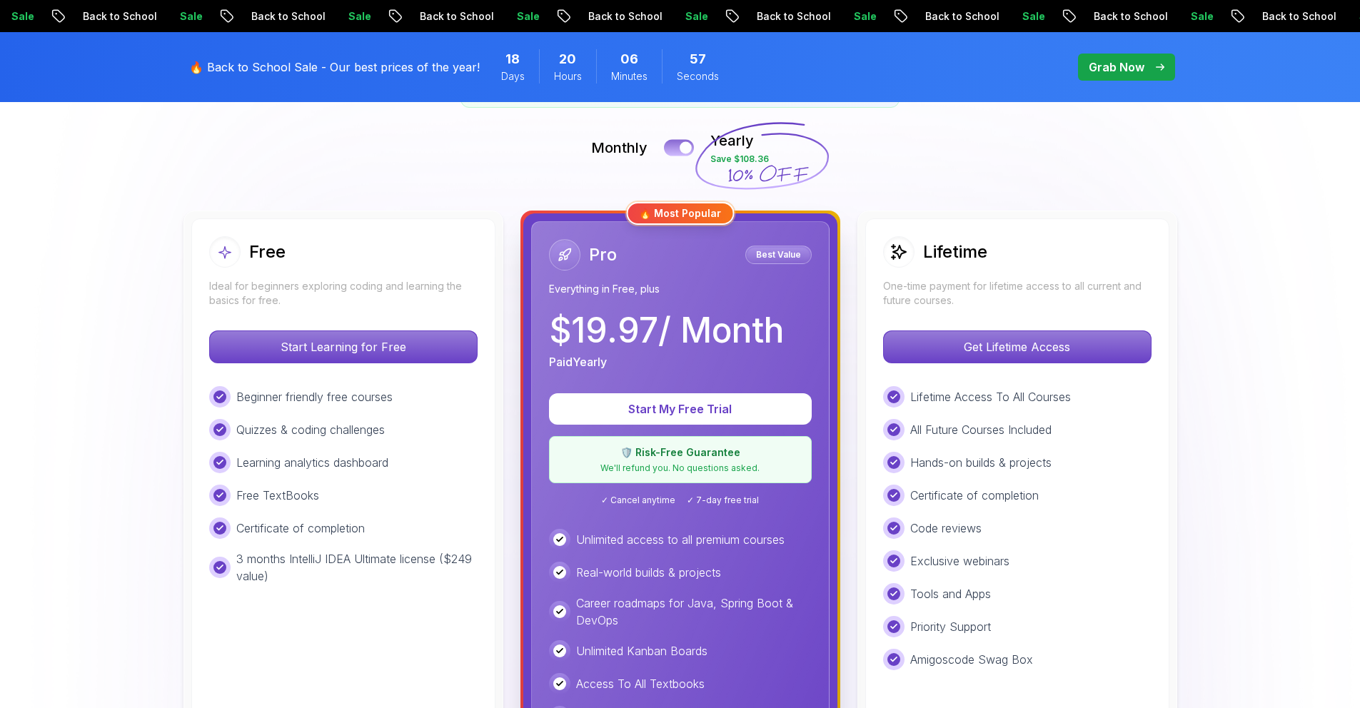
click at [672, 144] on button at bounding box center [679, 147] width 30 height 16
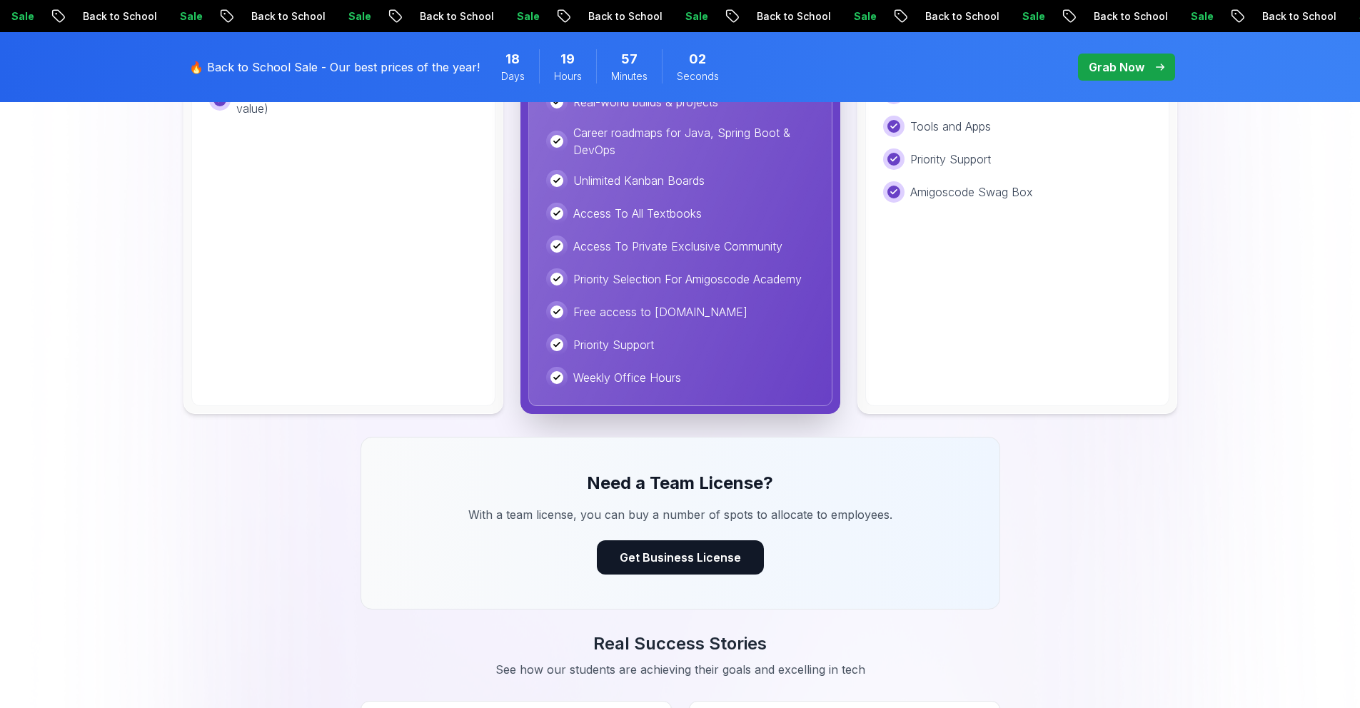
scroll to position [841, 0]
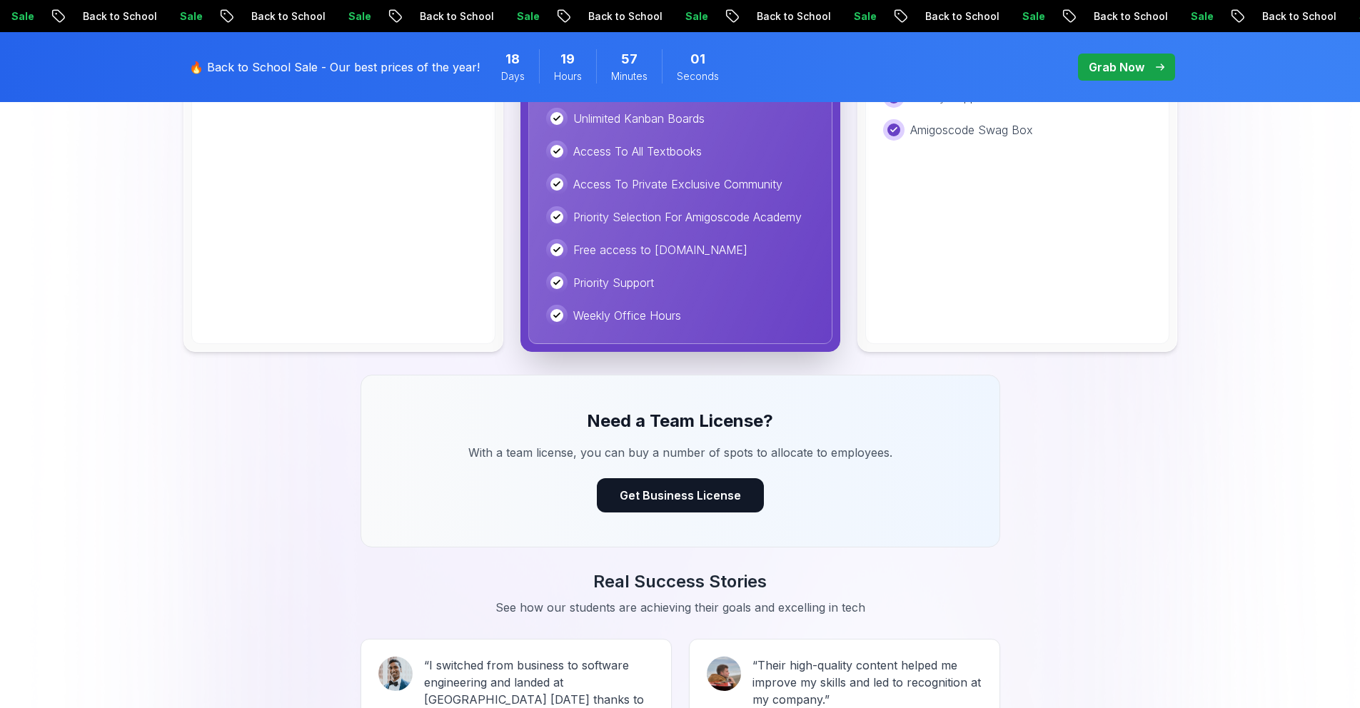
click at [1126, 74] on p "Grab Now" at bounding box center [1117, 67] width 56 height 17
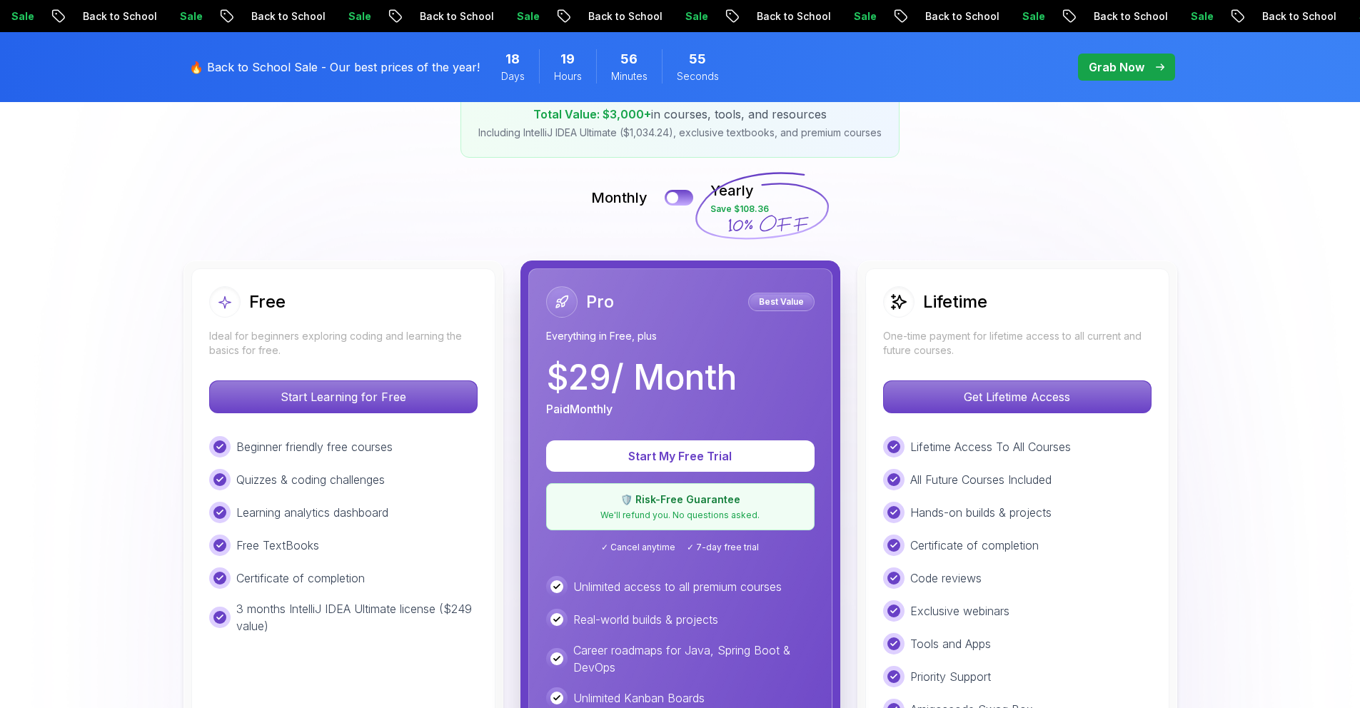
scroll to position [0, 0]
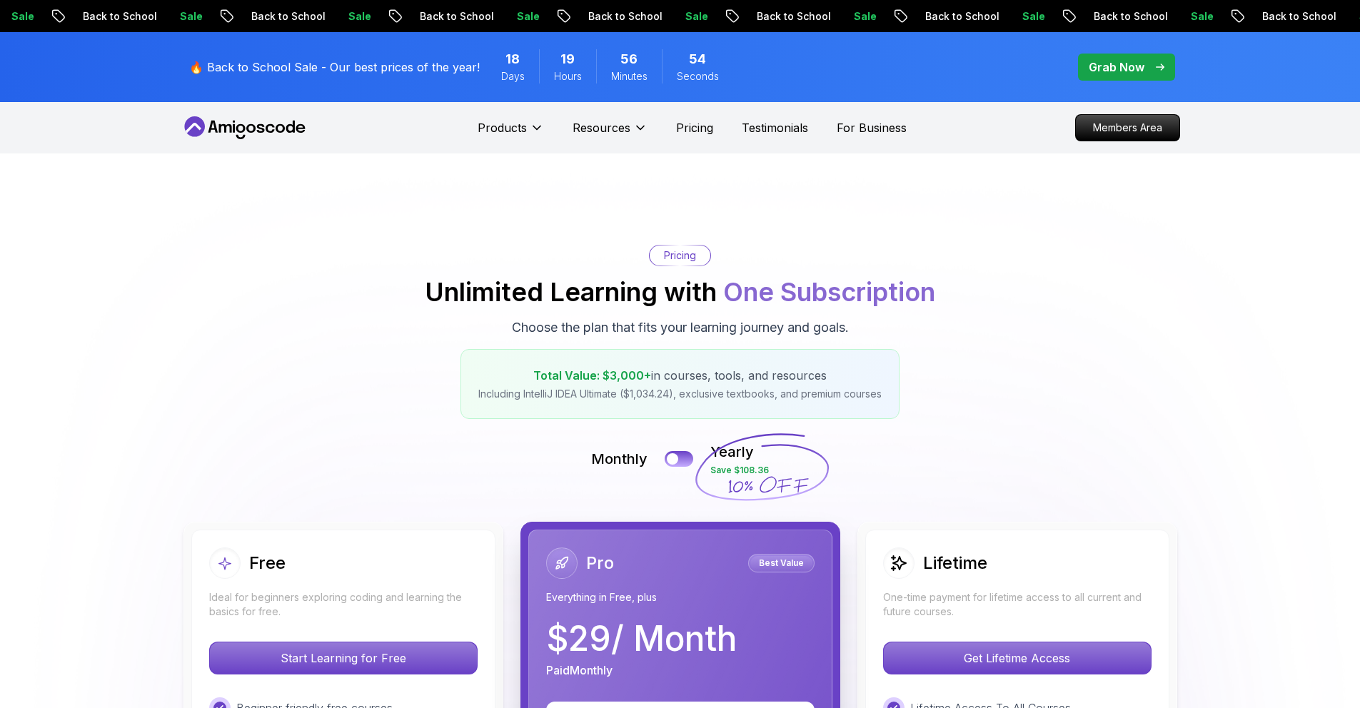
click at [751, 590] on p "Everything in Free, plus" at bounding box center [680, 597] width 268 height 14
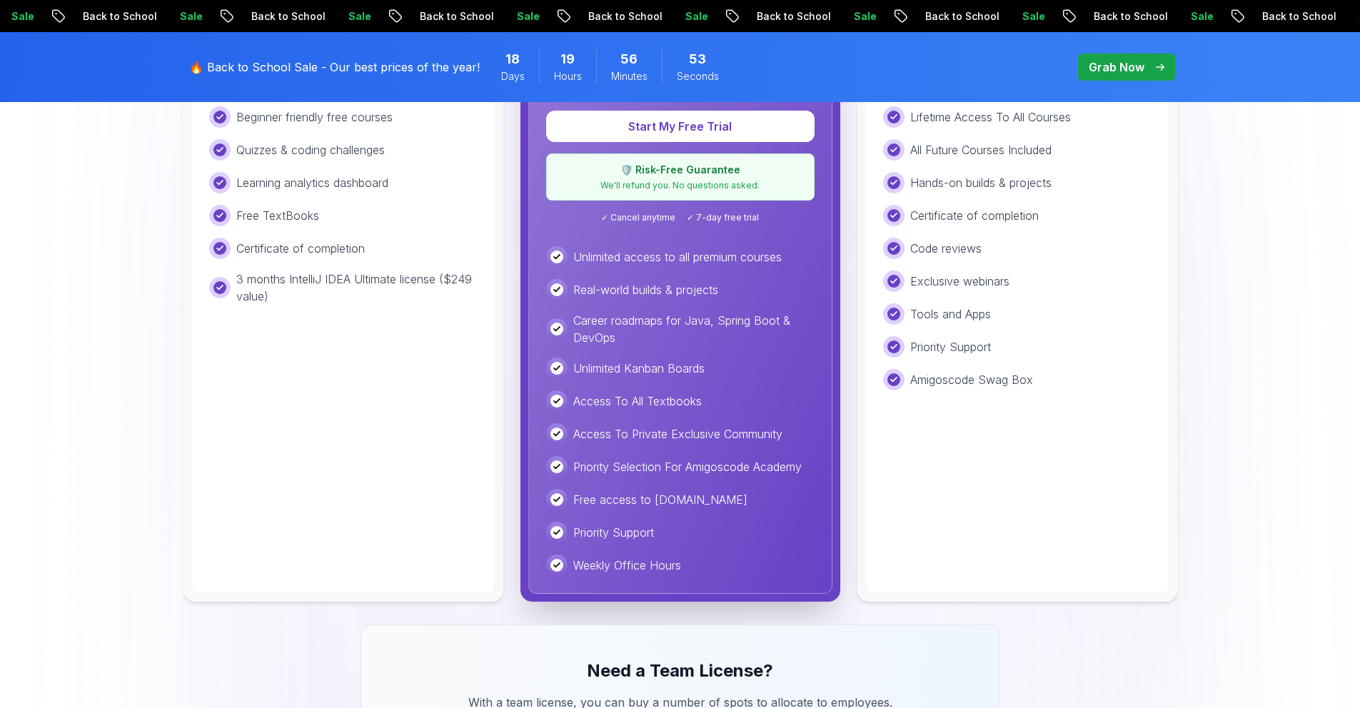
scroll to position [592, 0]
click at [674, 122] on p "Start My Free Trial" at bounding box center [680, 126] width 223 height 16
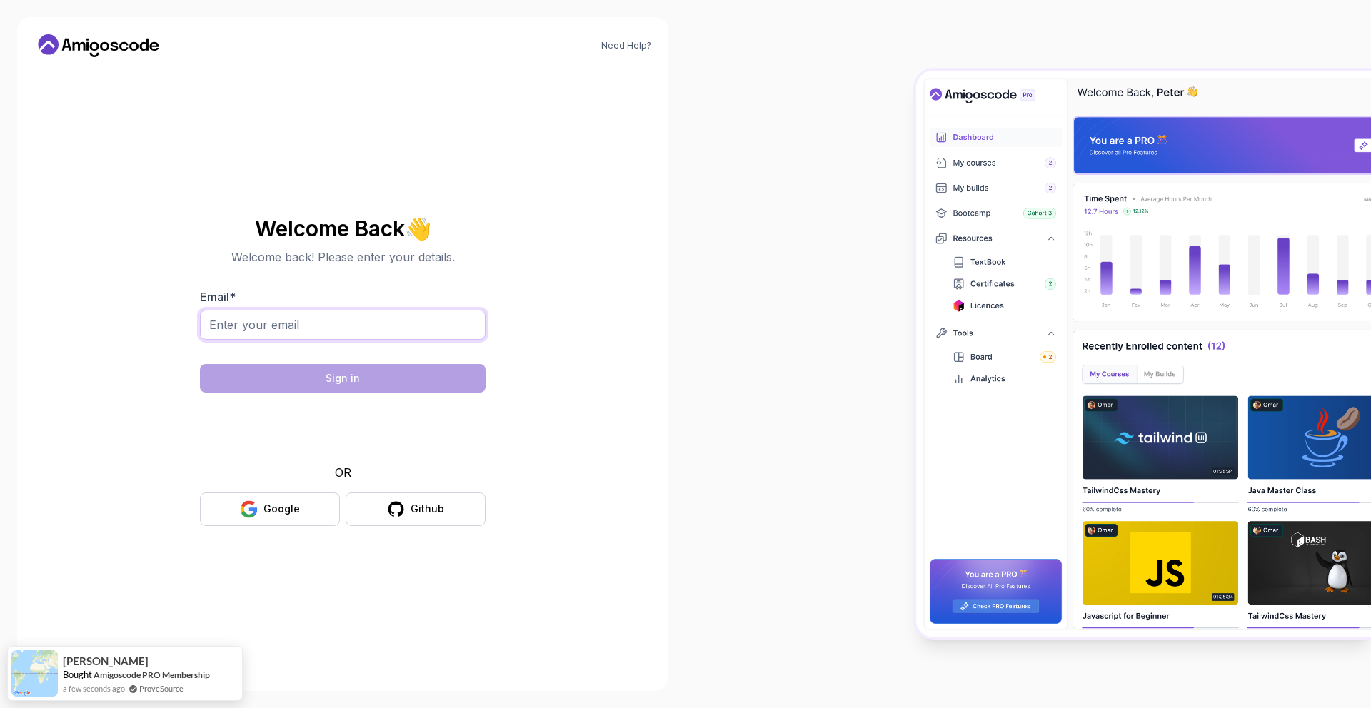
click at [361, 333] on input "Email *" at bounding box center [343, 325] width 286 height 30
click at [521, 474] on section "Welcome Back 👋 Welcome back! Please enter your details. Email * Sign in OR Goog…" at bounding box center [343, 372] width 480 height 338
click at [316, 313] on input "Email *" at bounding box center [343, 325] width 286 height 30
type input "harrylarke1@hotmail.com"
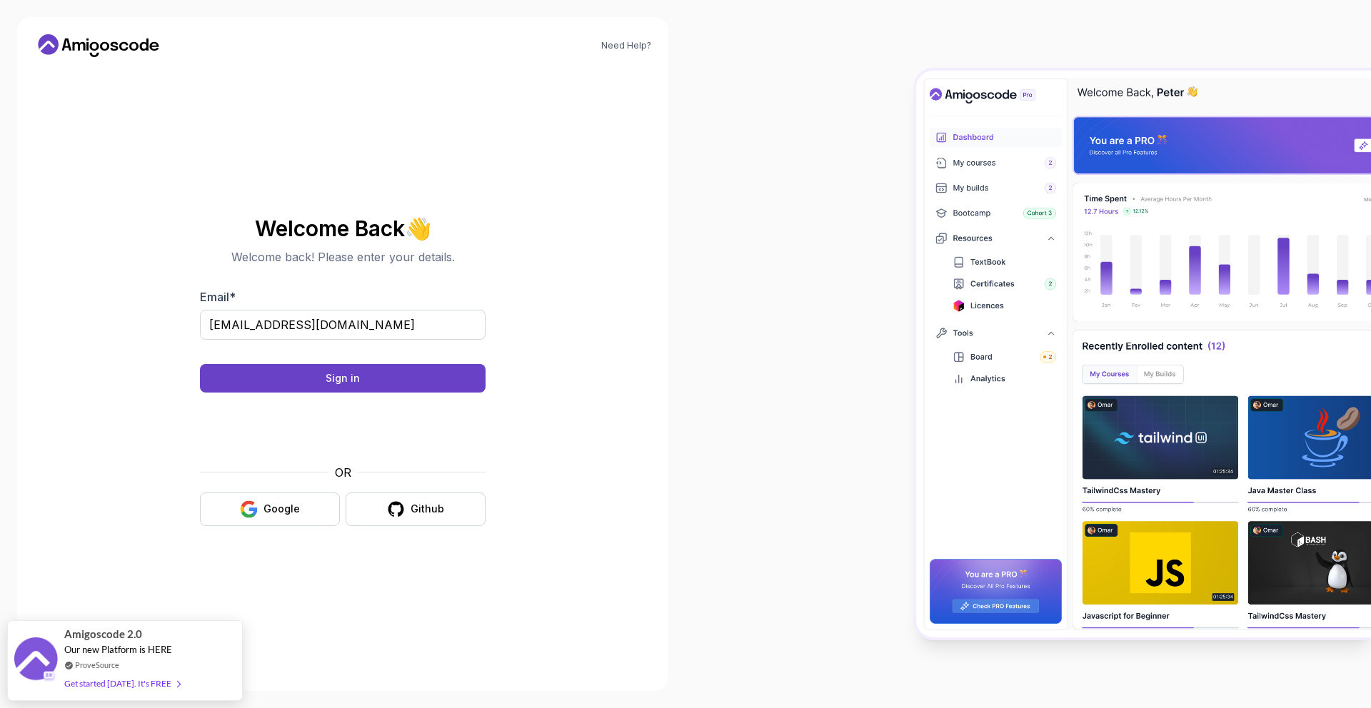
click at [580, 197] on div "Welcome Back 👋 Welcome back! Please enter your details. Email * harrylarke1@hot…" at bounding box center [343, 371] width 480 height 605
click at [514, 423] on section "Welcome Back 👋 Welcome back! Please enter your details. Email * harrylarke1@hot…" at bounding box center [343, 372] width 480 height 338
click at [96, 48] on icon at bounding box center [94, 46] width 9 height 9
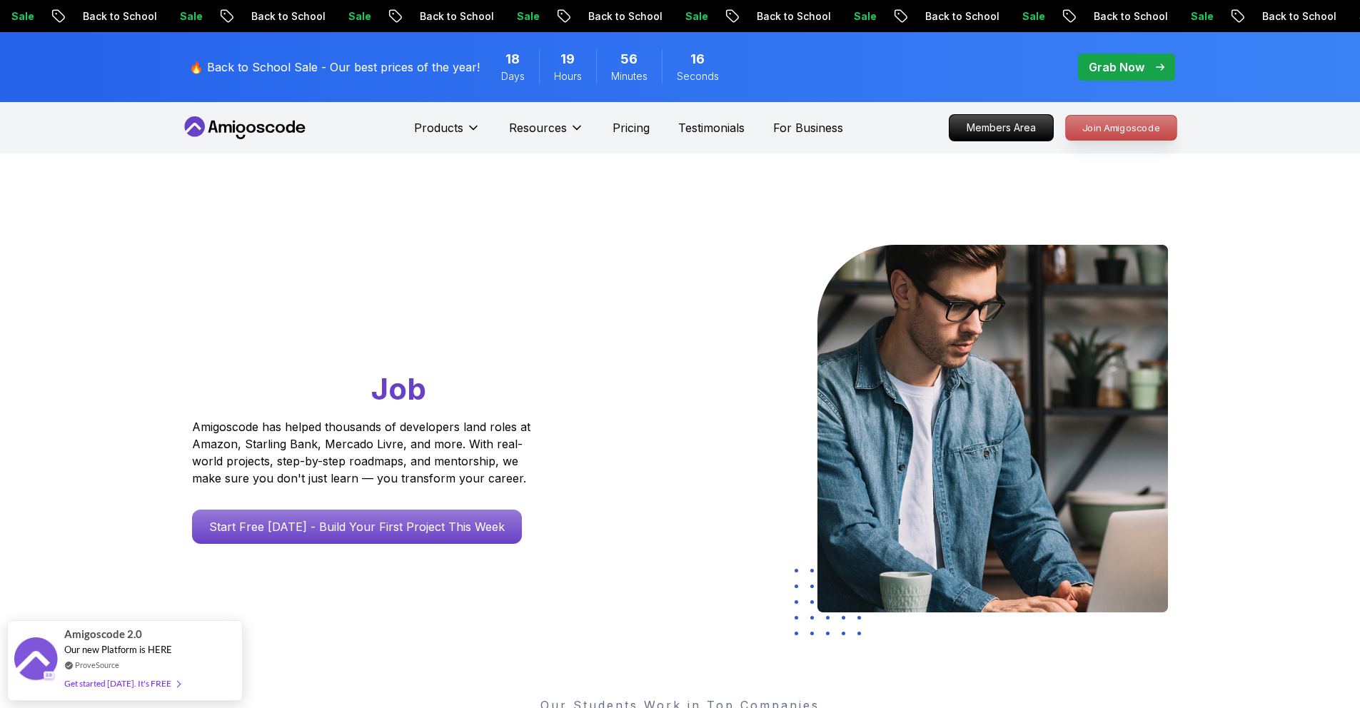
click at [1134, 126] on p "Join Amigoscode" at bounding box center [1121, 128] width 111 height 24
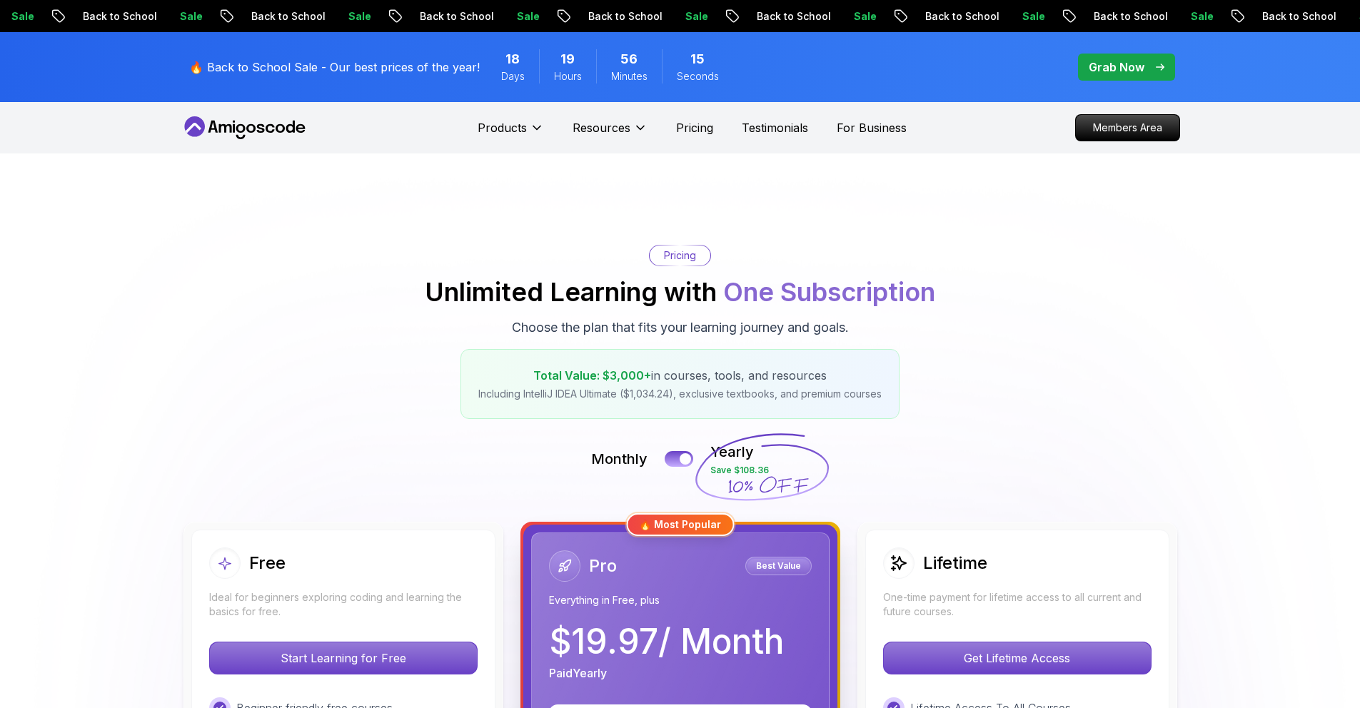
scroll to position [172, 0]
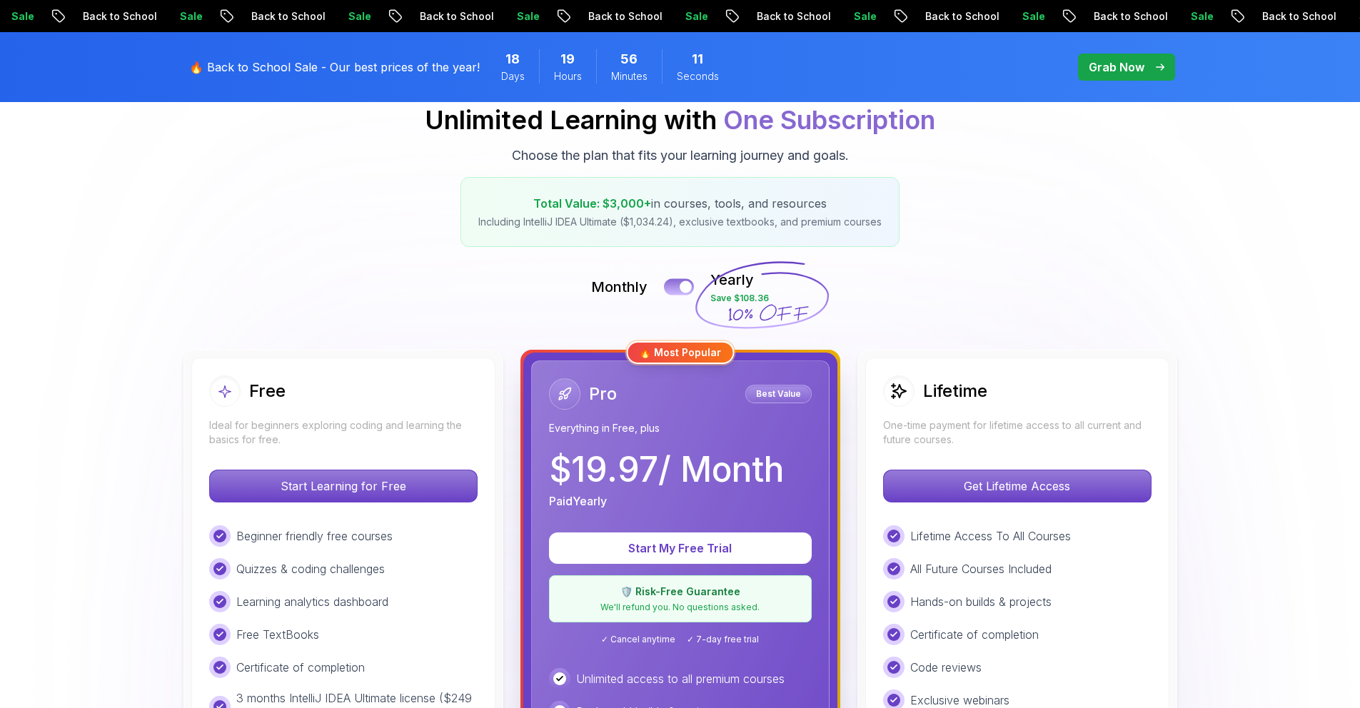
click at [685, 287] on div at bounding box center [686, 287] width 12 height 12
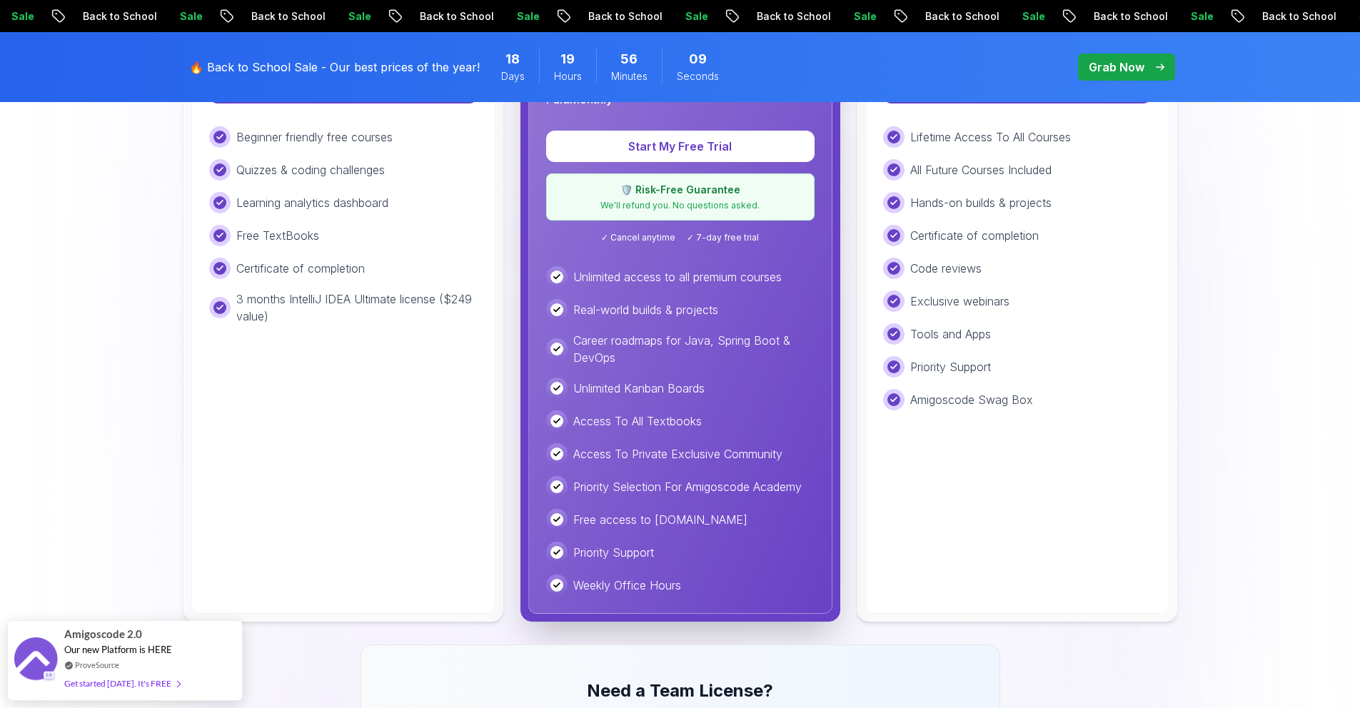
scroll to position [435, 0]
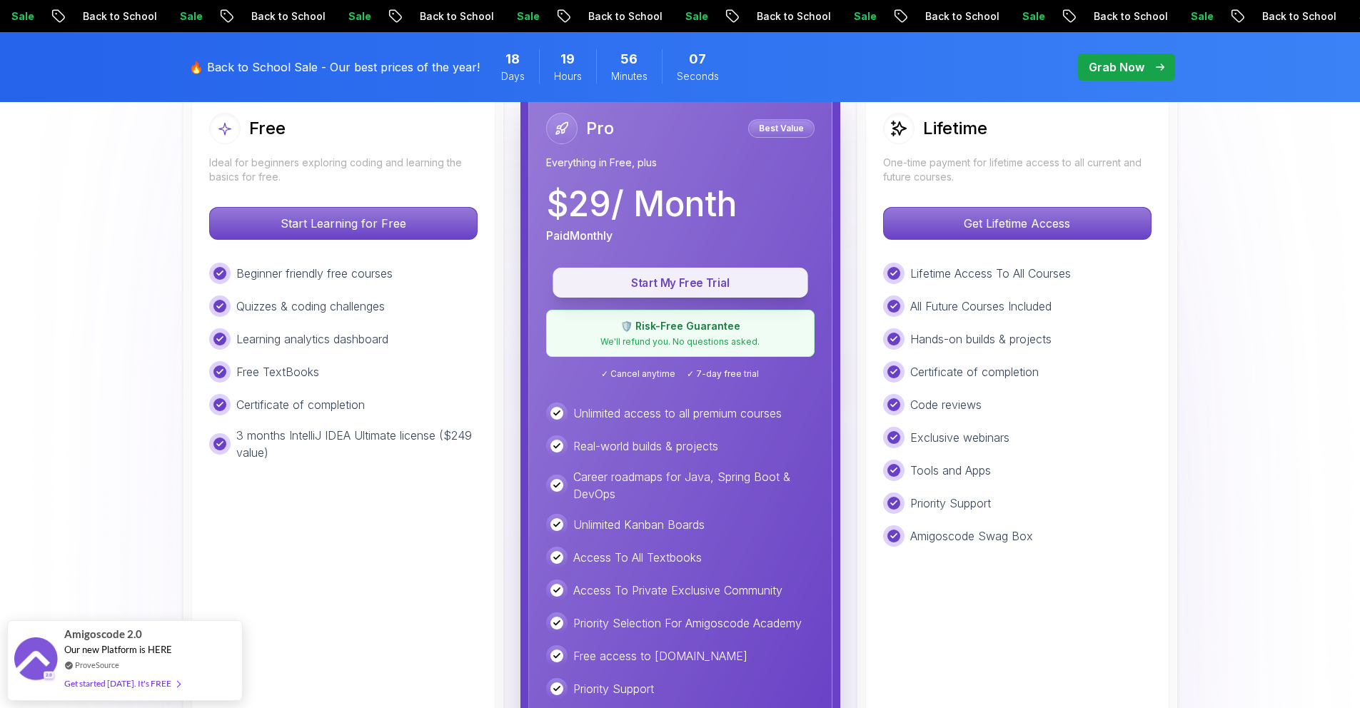
click at [717, 281] on p "Start My Free Trial" at bounding box center [680, 283] width 223 height 16
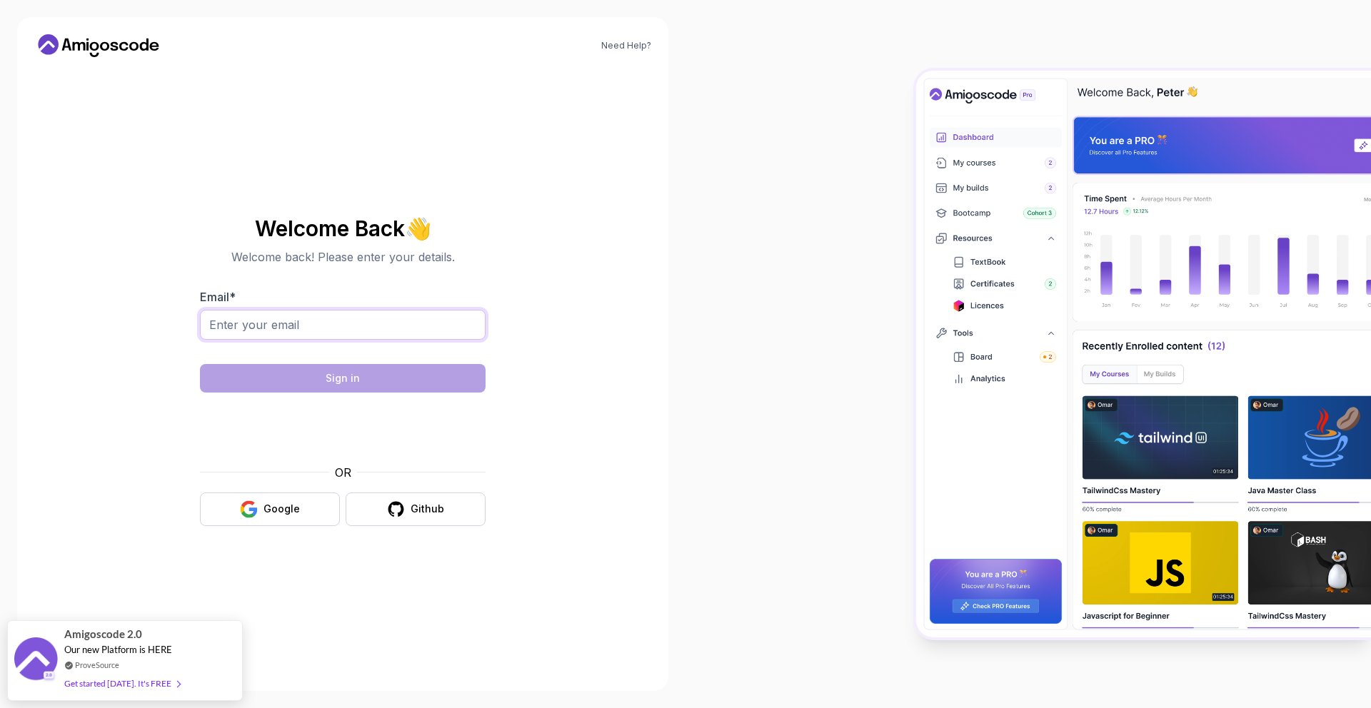
click at [343, 336] on input "Email *" at bounding box center [343, 325] width 286 height 30
type input "harrylarke1@hotmail.com"
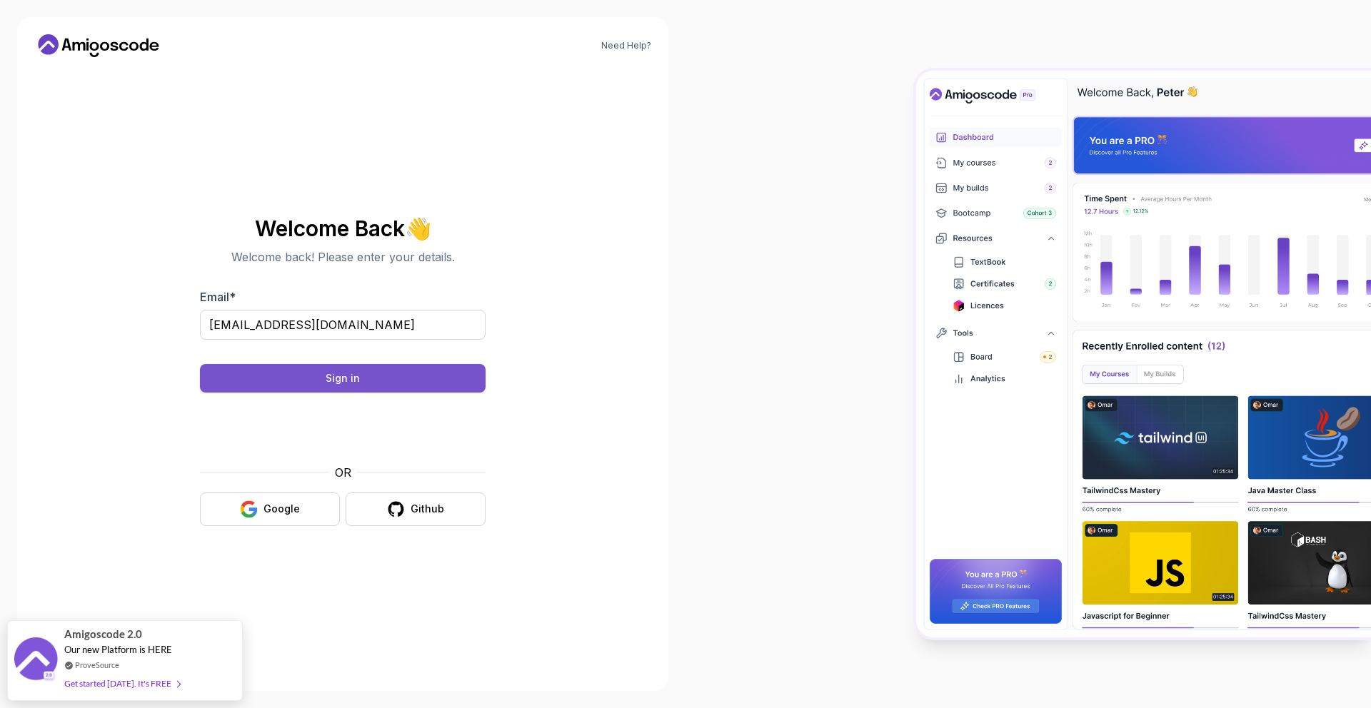
click at [388, 371] on button "Sign in" at bounding box center [343, 378] width 286 height 29
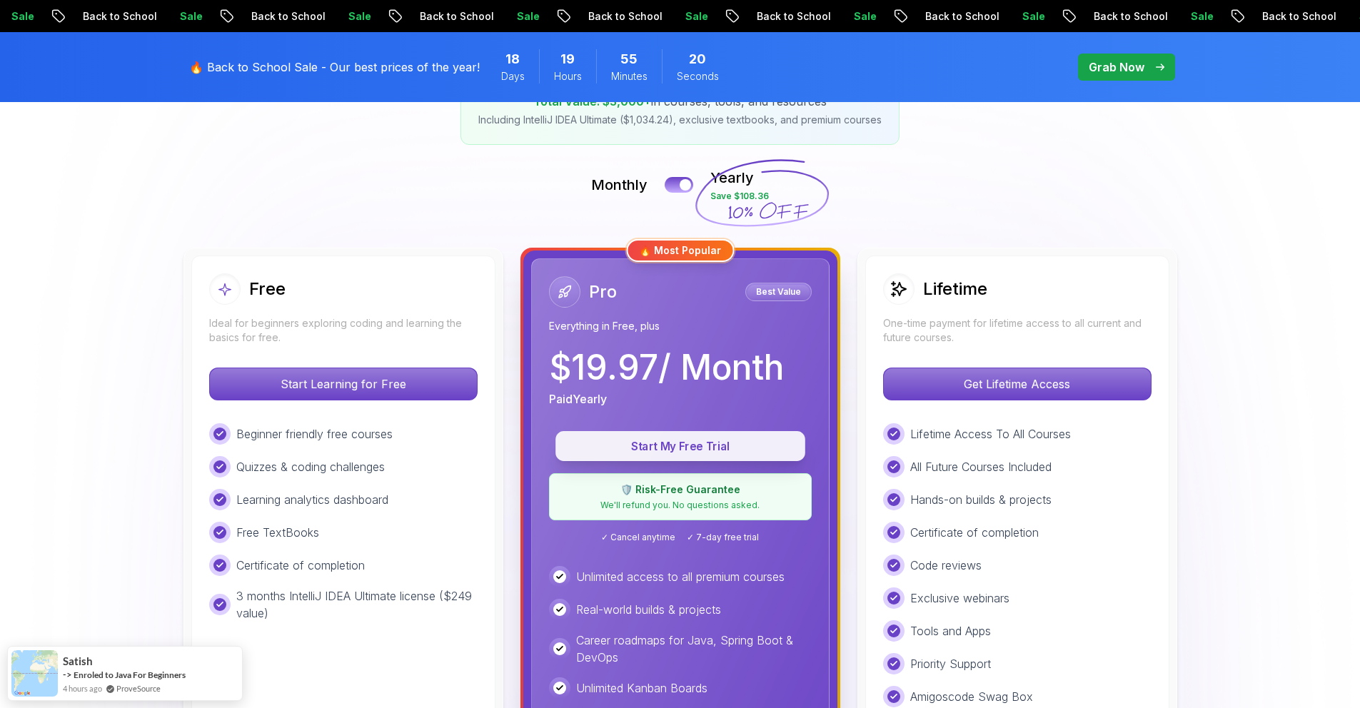
click at [744, 449] on p "Start My Free Trial" at bounding box center [680, 446] width 217 height 16
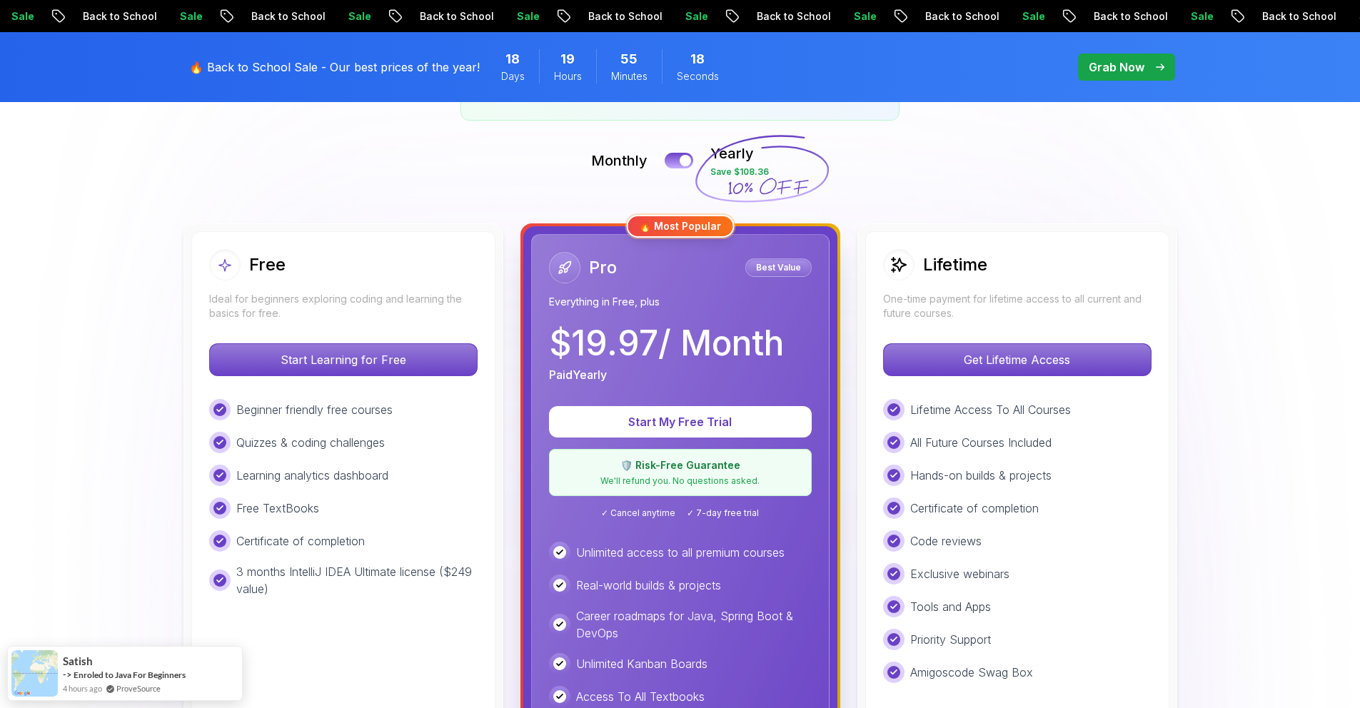
scroll to position [301, 0]
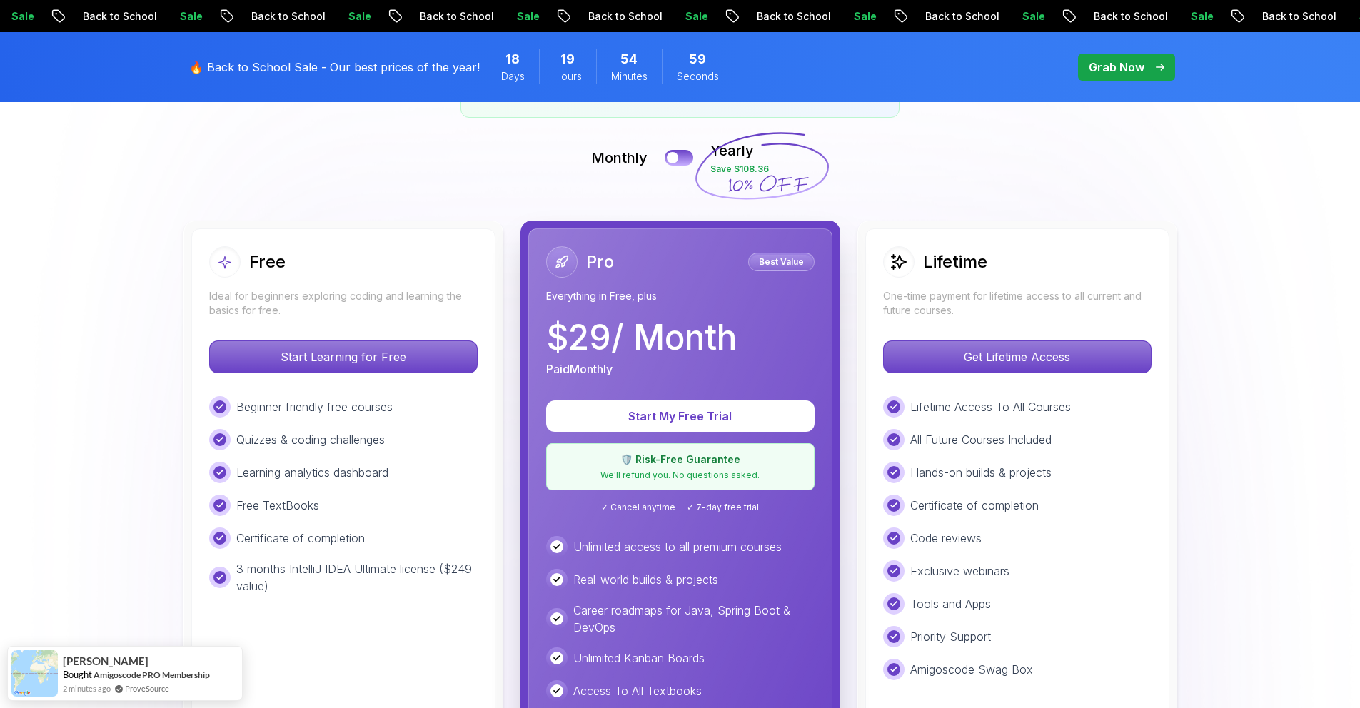
scroll to position [301, 0]
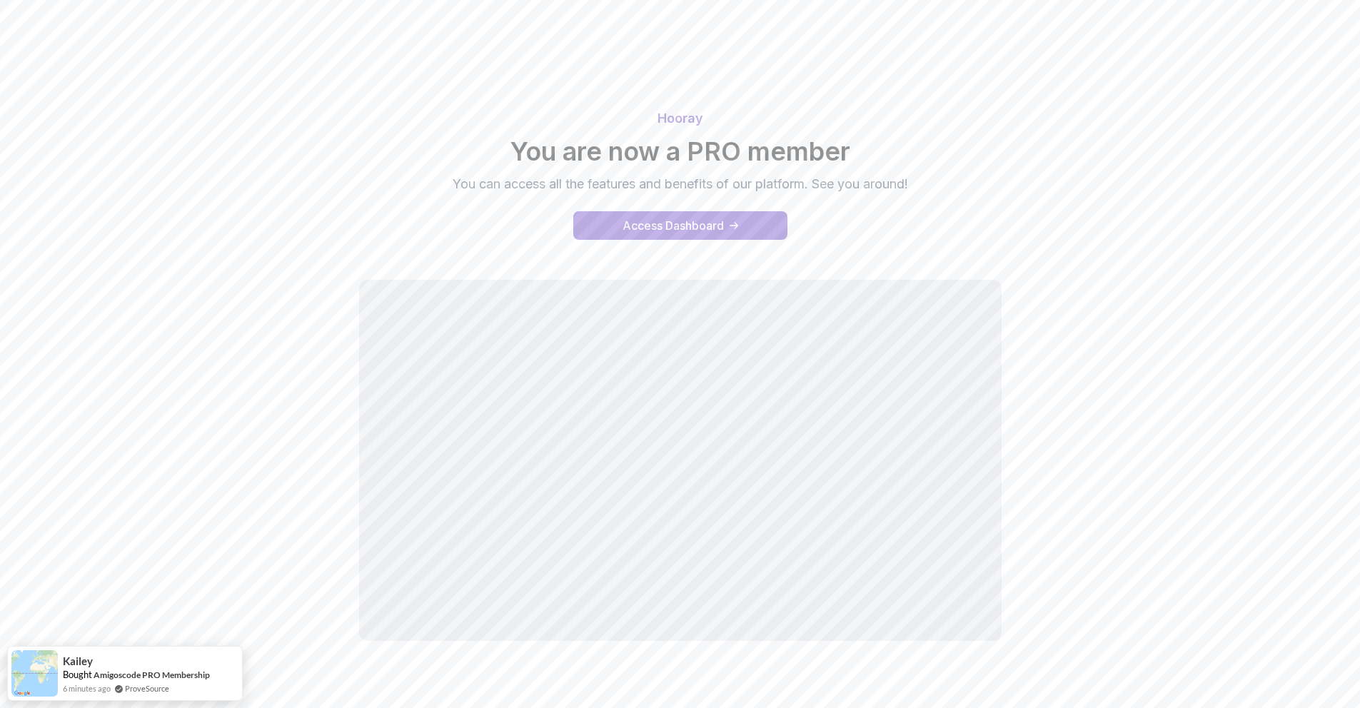
click at [892, 239] on body "Hooray You are now a PRO member You can access all the features and benefits of…" at bounding box center [680, 366] width 1360 height 732
click at [707, 229] on div "Access Dashboard" at bounding box center [672, 225] width 101 height 17
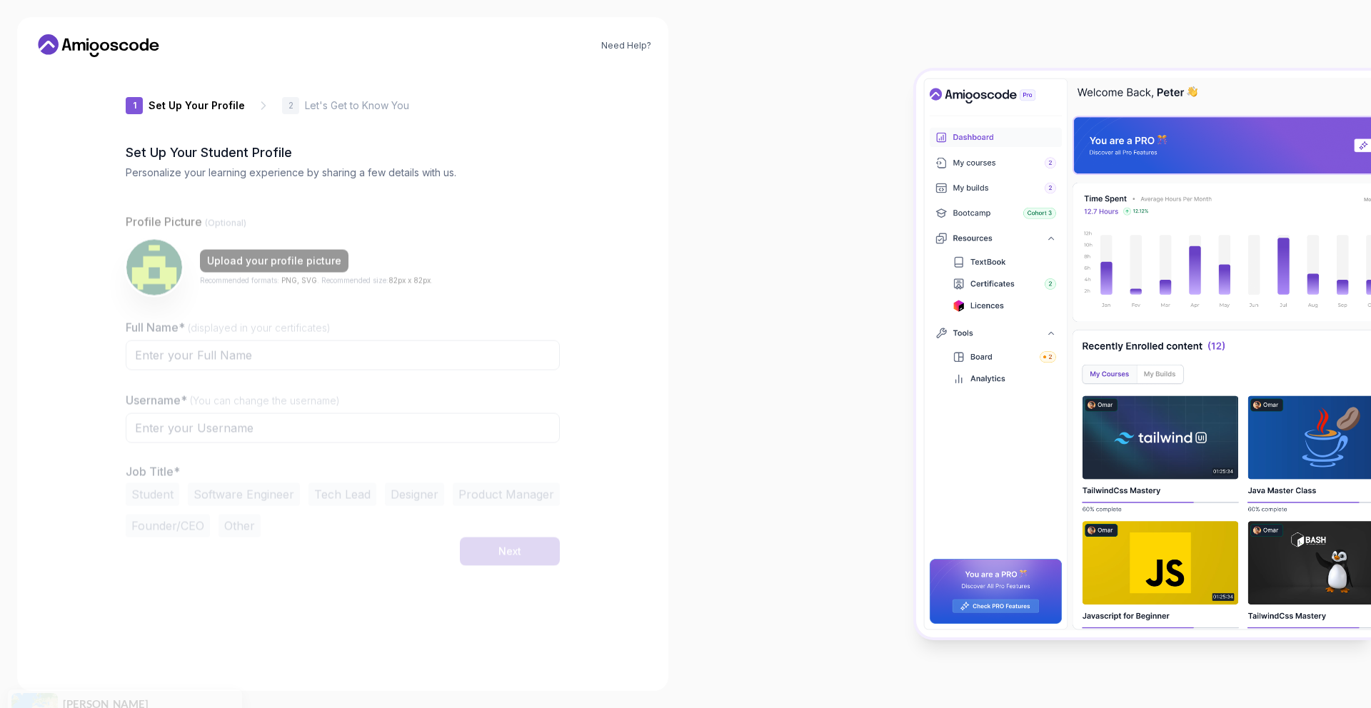
type input "happysquirrel6f3bd"
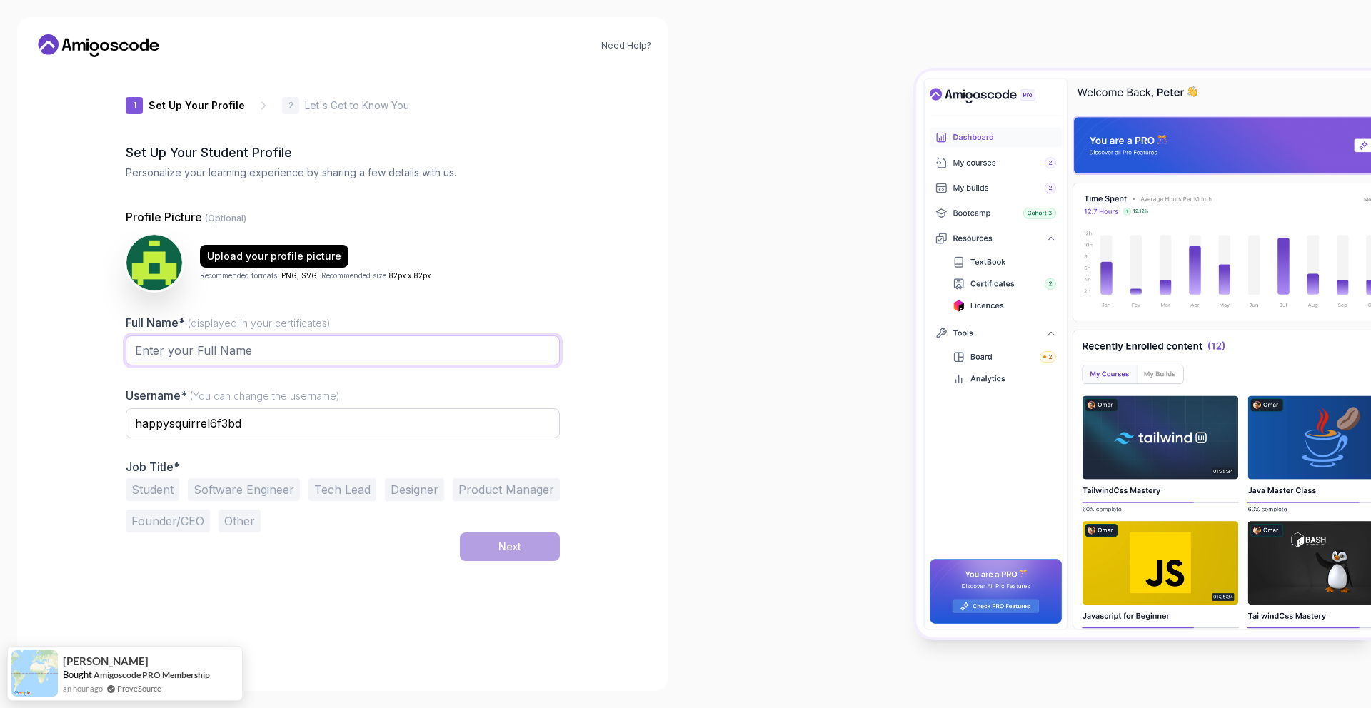
click at [268, 360] on input "Full Name* (displayed in your certificates)" at bounding box center [343, 351] width 434 height 30
type input "Harry Larke"
click at [600, 331] on div "Need Help? 1 Set Up Your Profile 1 Set Up Your Profile 2 Let's Get to Know You …" at bounding box center [342, 354] width 651 height 674
click at [135, 485] on button "Student" at bounding box center [153, 489] width 54 height 23
click at [277, 432] on input "happysquirrel6f3bd" at bounding box center [343, 423] width 434 height 30
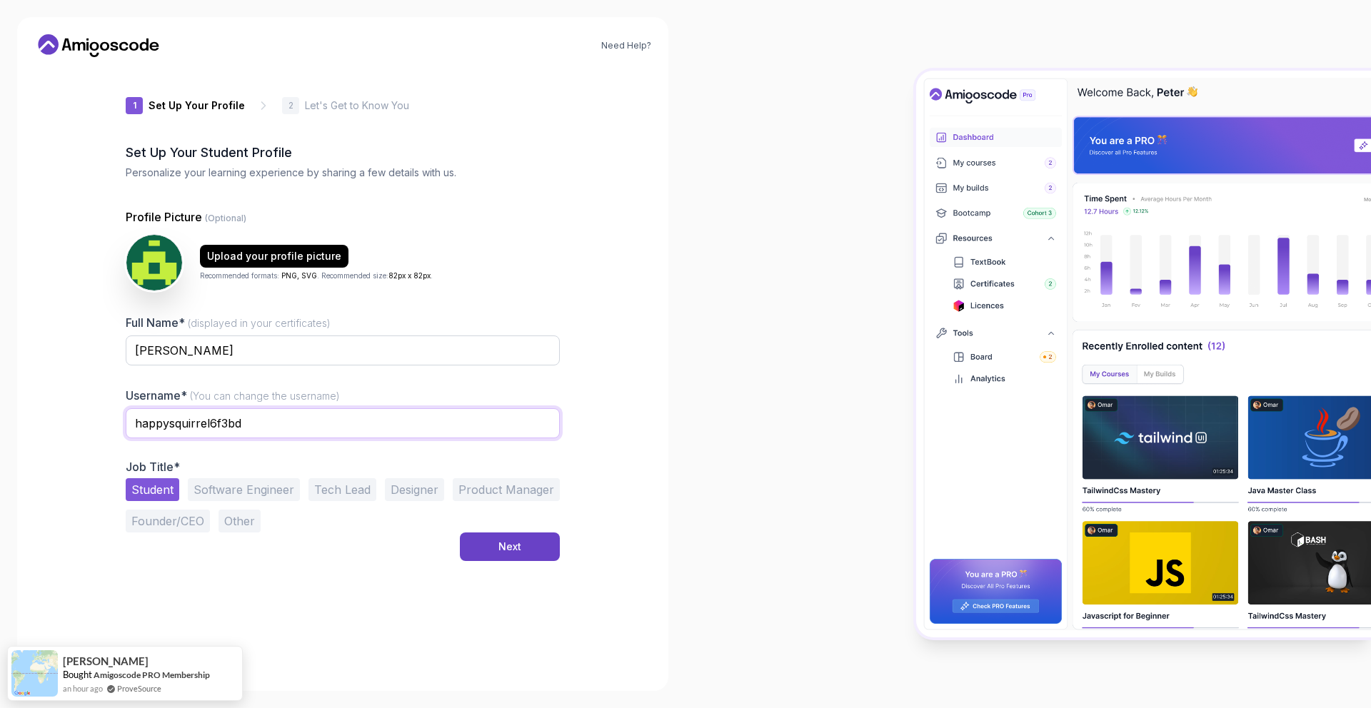
click at [279, 427] on input "happysquirrel6f3bd" at bounding box center [343, 423] width 434 height 30
click at [260, 468] on p "Job Title*" at bounding box center [343, 467] width 434 height 14
click at [508, 540] on div "Next" at bounding box center [509, 547] width 23 height 14
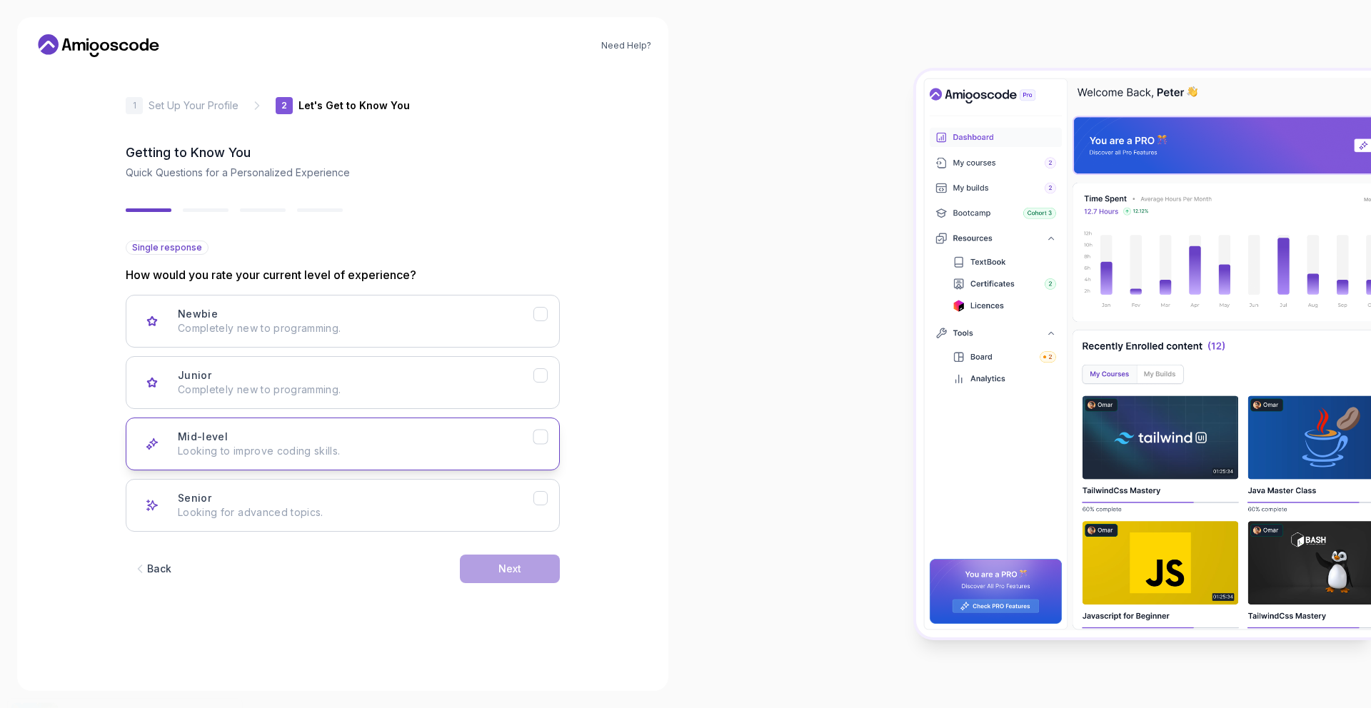
click at [387, 449] on p "Looking to improve coding skills." at bounding box center [356, 451] width 356 height 14
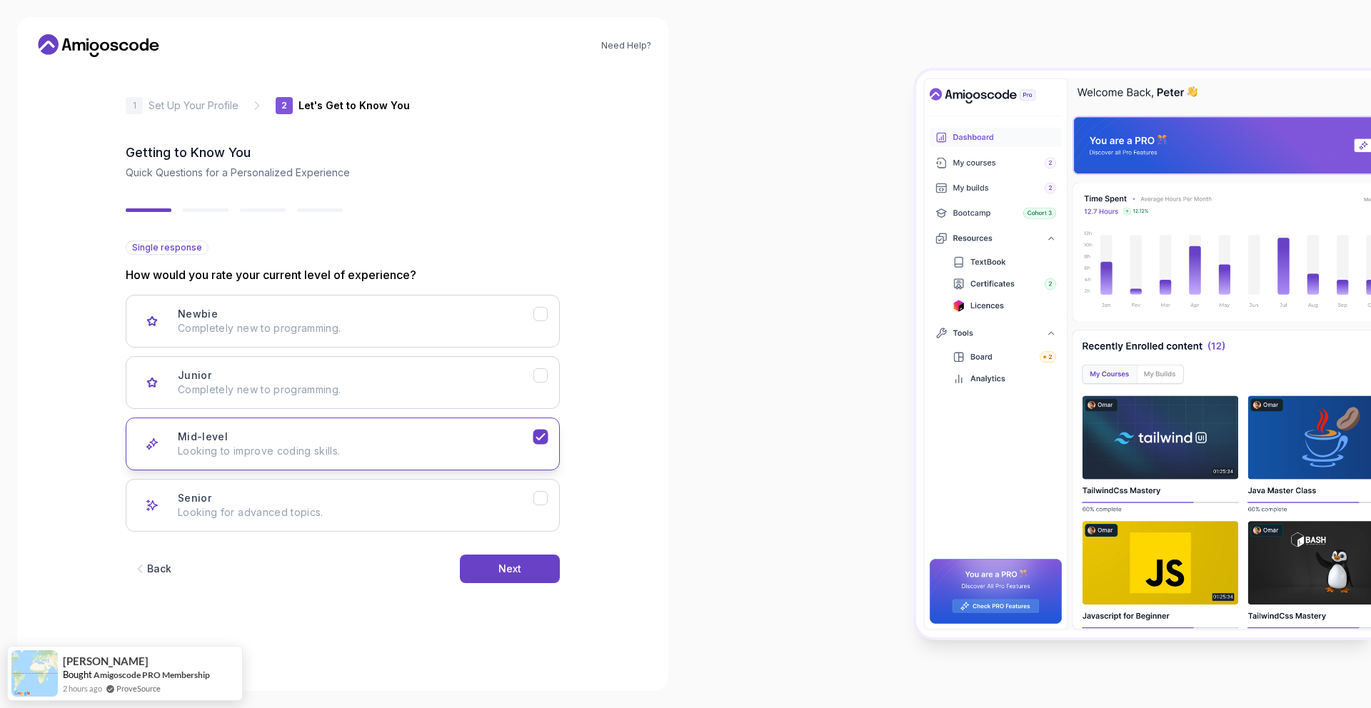
click at [510, 421] on button "Mid-level Looking to improve coding skills." at bounding box center [343, 444] width 434 height 53
click at [513, 413] on div "Newbie Completely new to programming. Junior Completely new to programming. Mid…" at bounding box center [343, 413] width 434 height 237
click at [523, 392] on p "Completely new to programming." at bounding box center [356, 390] width 356 height 14
click at [505, 430] on div "Mid-level Looking to improve coding skills." at bounding box center [356, 444] width 356 height 29
click at [520, 576] on button "Next" at bounding box center [510, 569] width 100 height 29
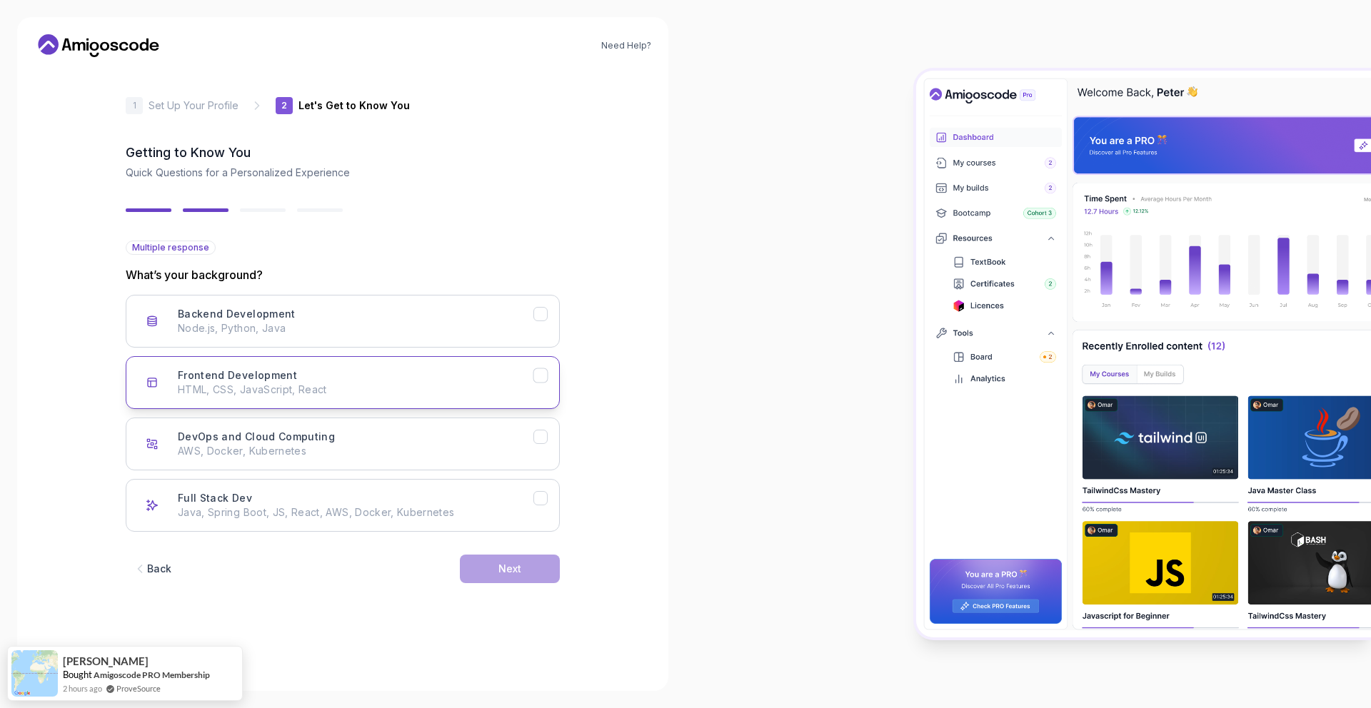
click at [383, 385] on p "HTML, CSS, JavaScript, React" at bounding box center [356, 390] width 356 height 14
click at [389, 326] on p "Node.js, Python, Java" at bounding box center [356, 328] width 356 height 14
click at [477, 326] on p "Node.js, Python, Java" at bounding box center [356, 328] width 356 height 14
click at [475, 368] on div "Frontend Development HTML, CSS, JavaScript, React" at bounding box center [356, 382] width 356 height 29
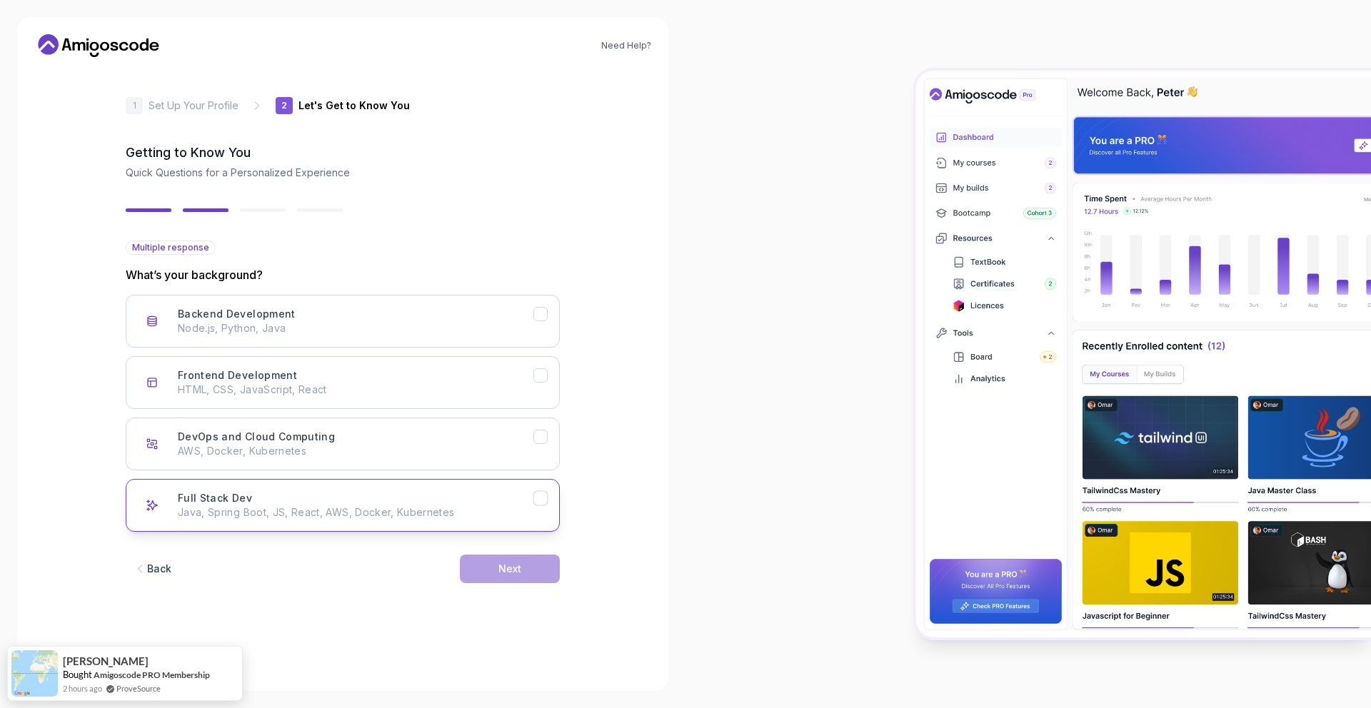
click at [495, 512] on p "Java, Spring Boot, JS, React, AWS, Docker, Kubernetes" at bounding box center [356, 512] width 356 height 14
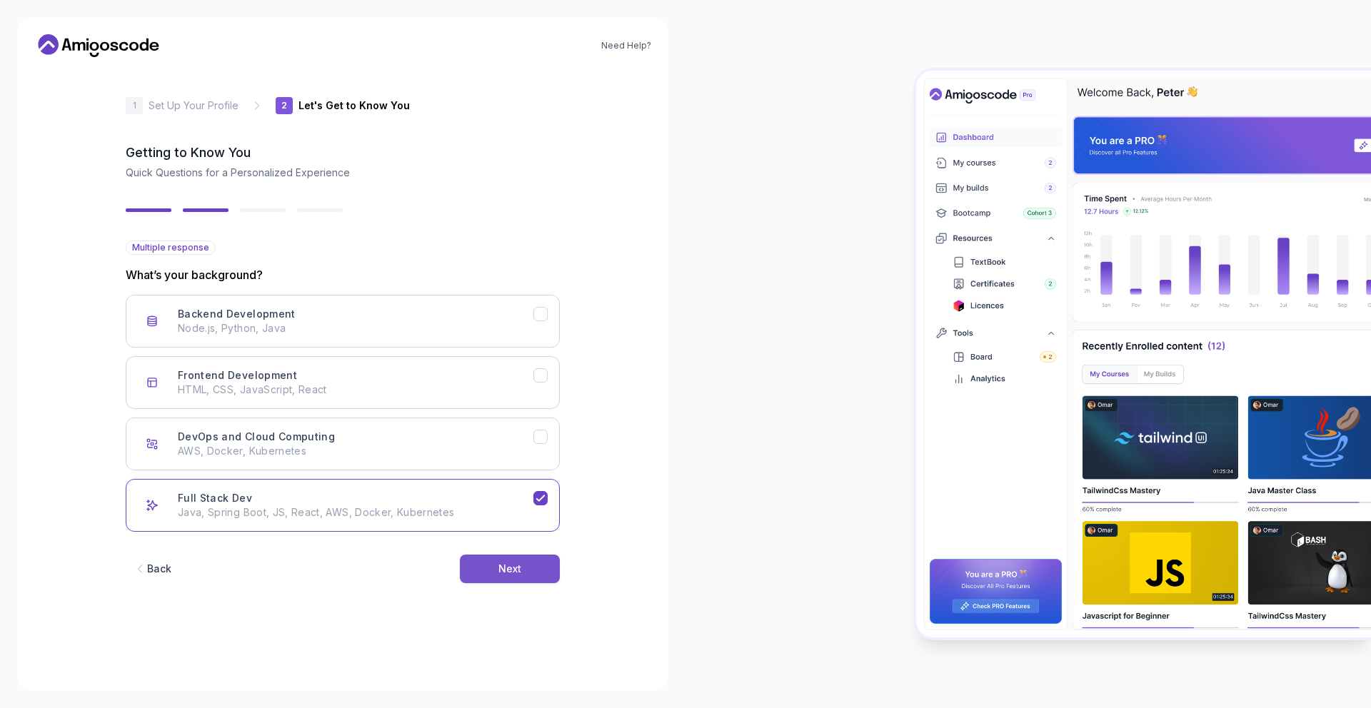
click at [505, 569] on div "Next" at bounding box center [509, 569] width 23 height 14
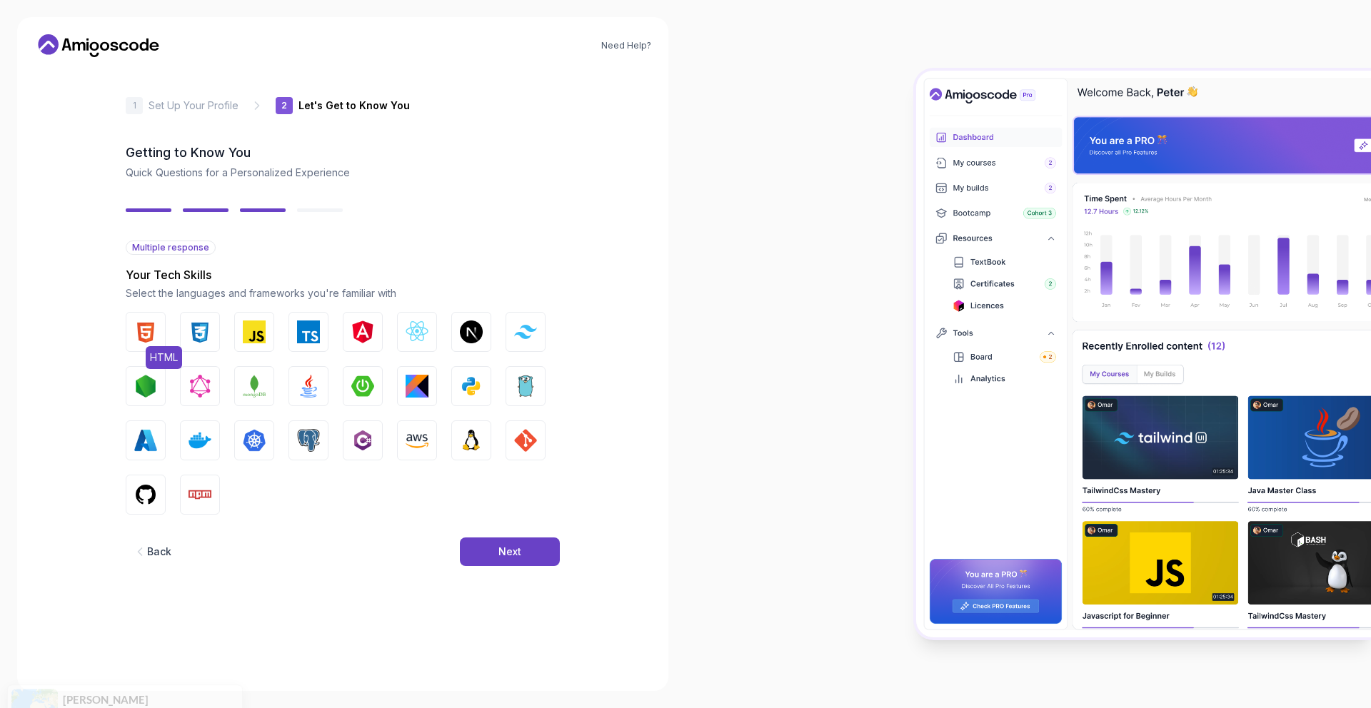
click at [146, 328] on img "button" at bounding box center [145, 332] width 23 height 23
click at [200, 325] on img "button" at bounding box center [199, 332] width 23 height 23
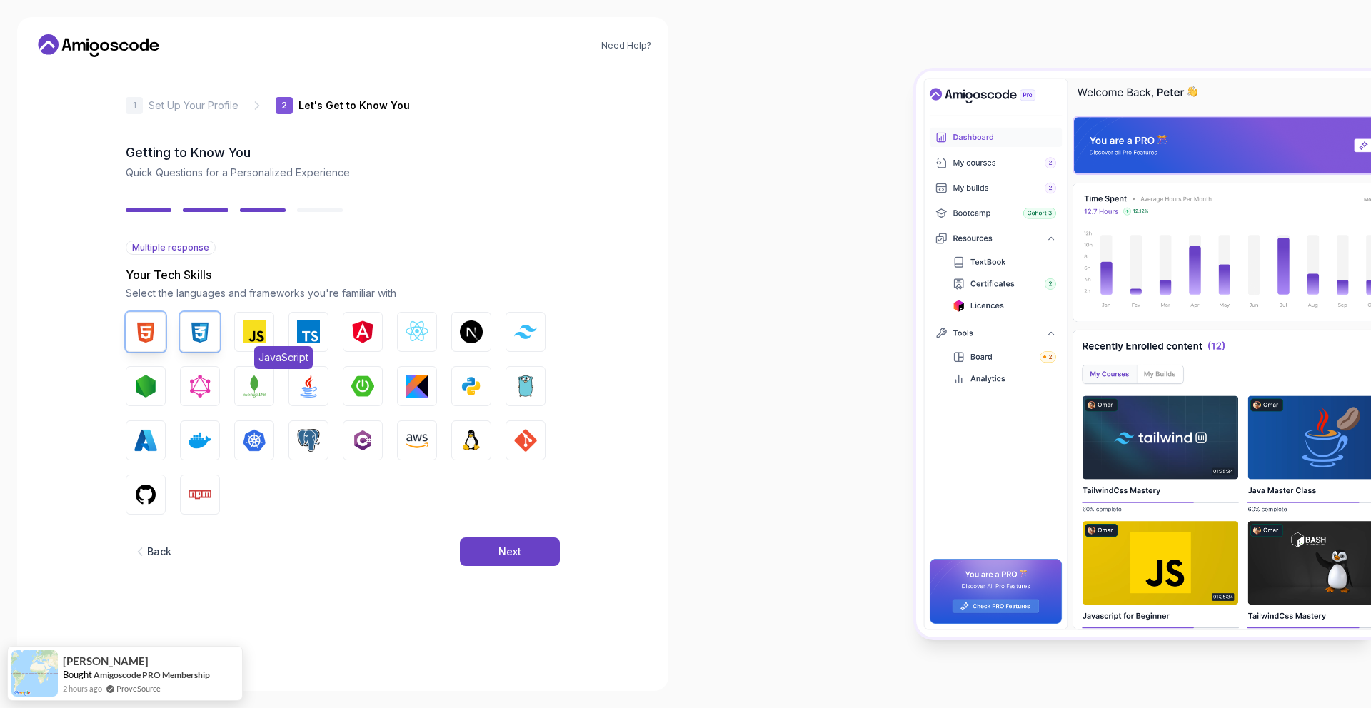
click at [259, 328] on img "button" at bounding box center [254, 332] width 23 height 23
click at [298, 329] on img "button" at bounding box center [308, 332] width 23 height 23
click at [416, 321] on img "button" at bounding box center [416, 332] width 23 height 23
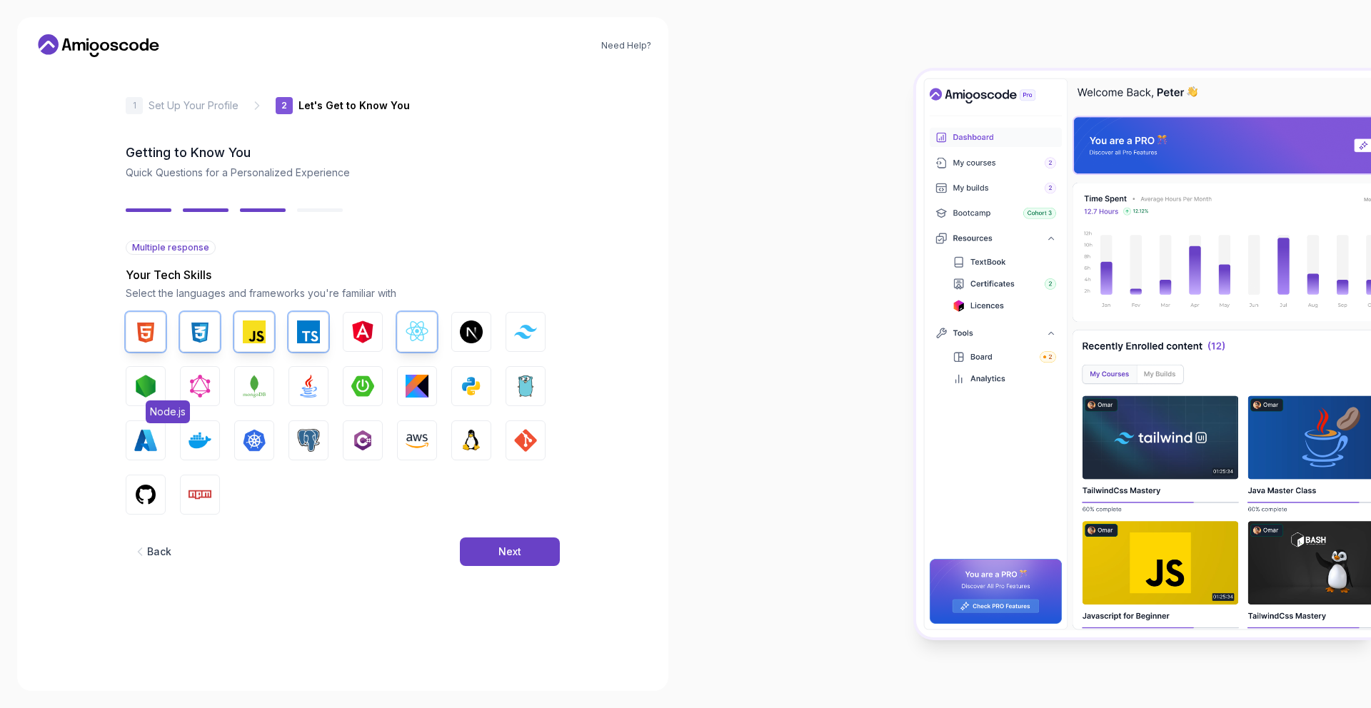
click at [141, 388] on img "button" at bounding box center [145, 386] width 23 height 23
click at [301, 386] on img "button" at bounding box center [308, 386] width 23 height 23
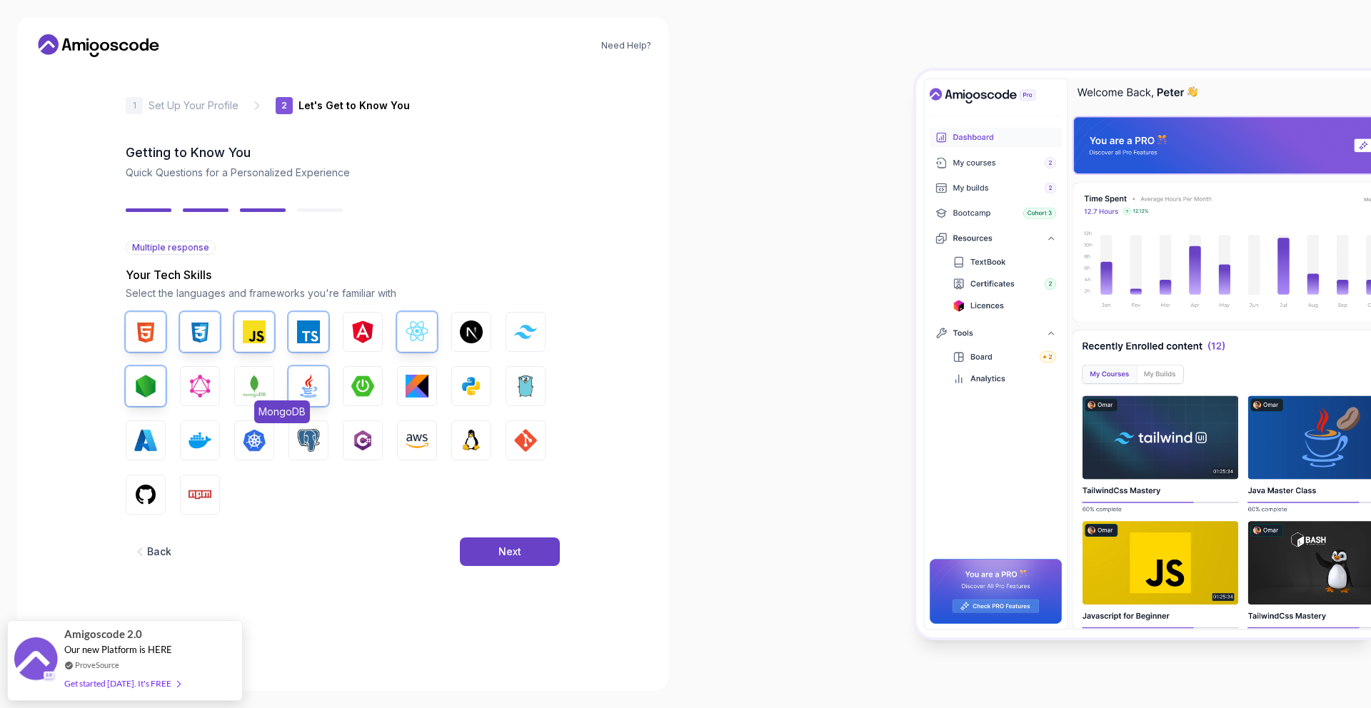
click at [253, 390] on img "button" at bounding box center [254, 386] width 23 height 23
click at [363, 383] on img "button" at bounding box center [362, 386] width 23 height 23
click at [303, 448] on img "button" at bounding box center [308, 440] width 23 height 23
click at [145, 493] on img "button" at bounding box center [145, 494] width 23 height 23
click at [195, 493] on img "button" at bounding box center [199, 494] width 23 height 23
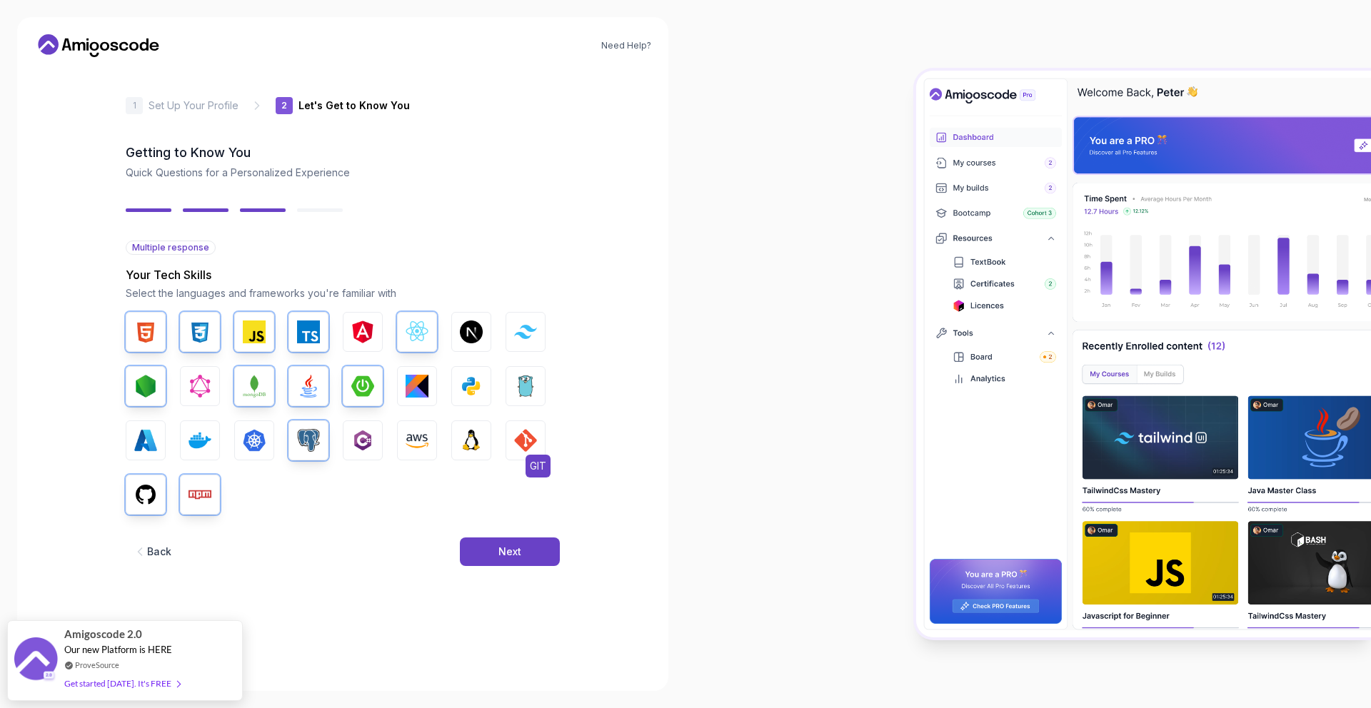
click at [524, 432] on img "button" at bounding box center [525, 440] width 23 height 23
click at [524, 548] on button "Next" at bounding box center [510, 552] width 100 height 29
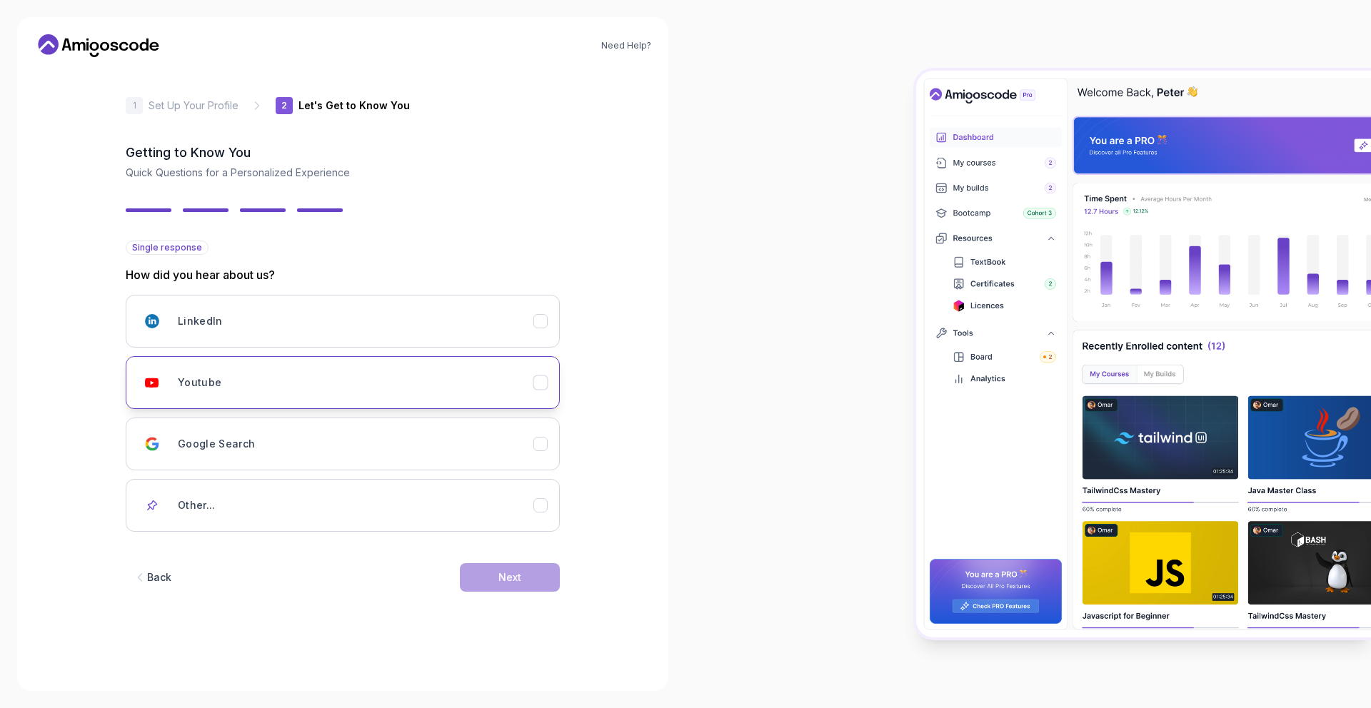
click at [334, 361] on button "Youtube" at bounding box center [343, 382] width 434 height 53
click at [521, 586] on button "Next" at bounding box center [510, 577] width 100 height 29
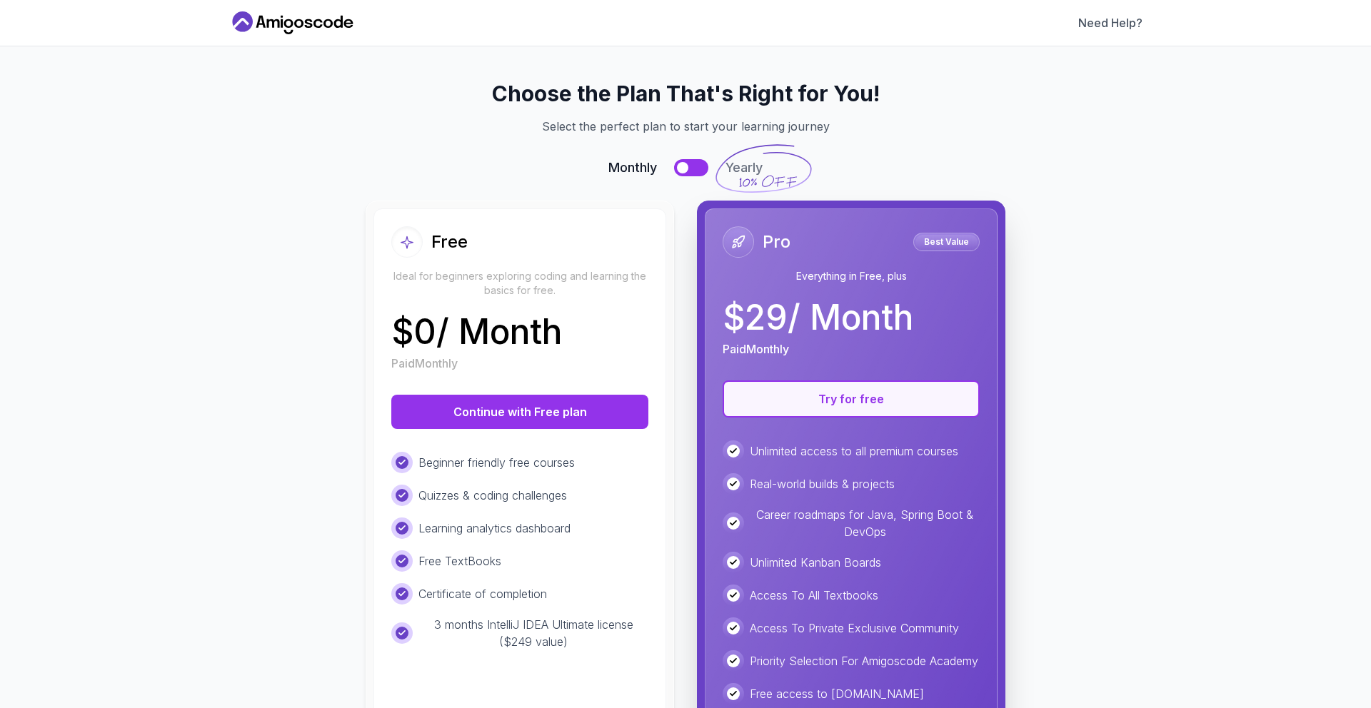
click at [858, 410] on button "Try for free" at bounding box center [850, 398] width 257 height 37
click at [886, 393] on button "Try for free" at bounding box center [850, 398] width 257 height 37
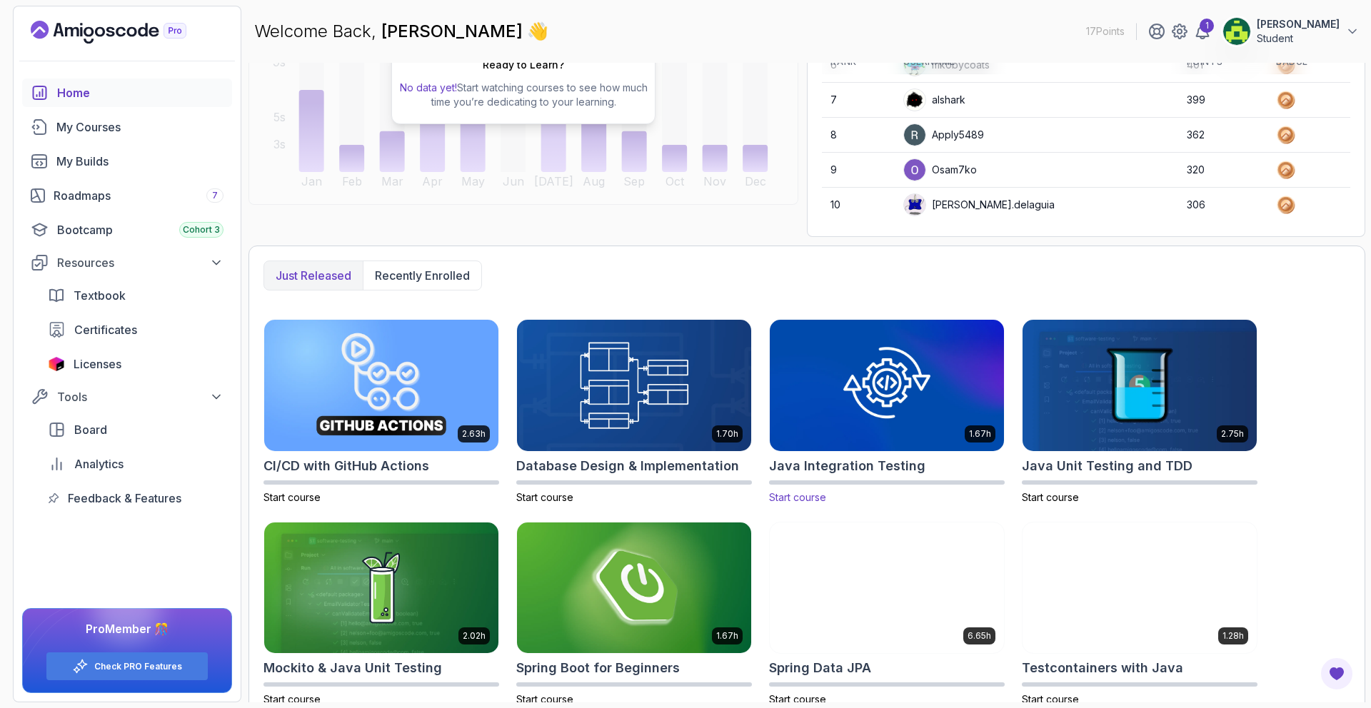
scroll to position [207, 0]
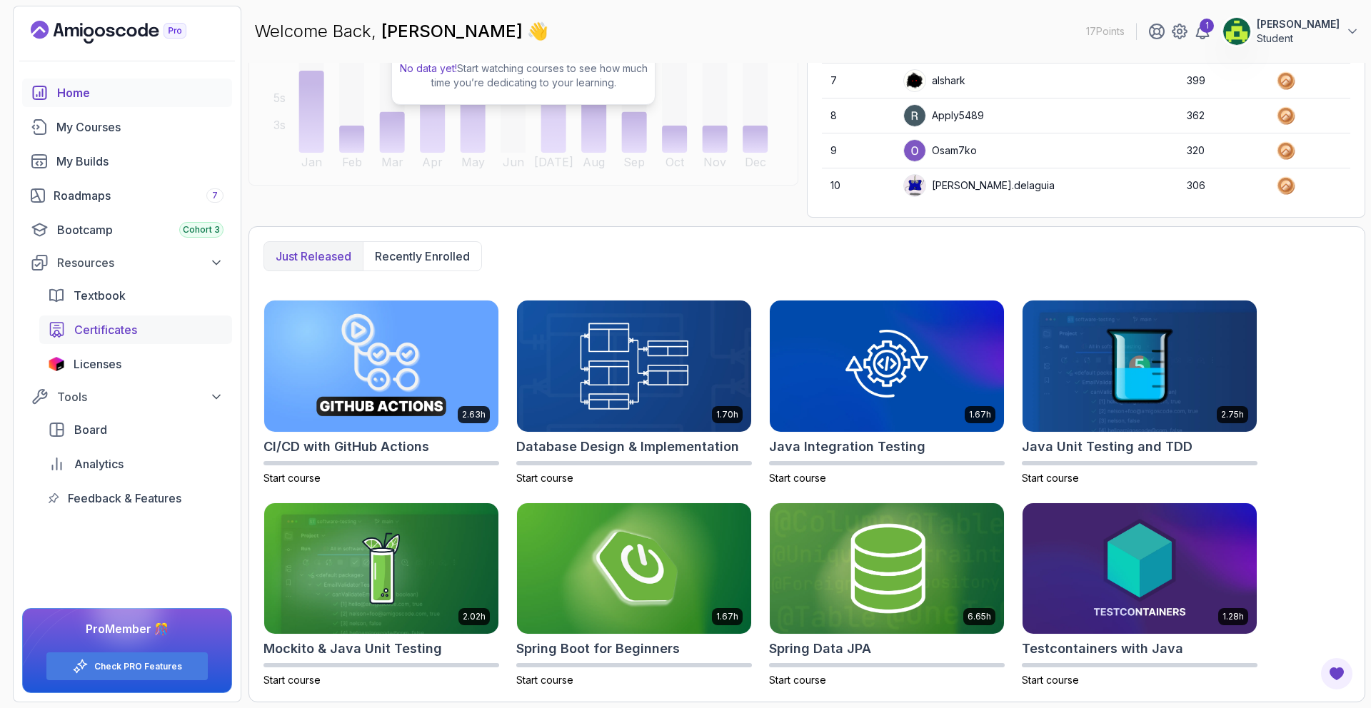
click at [118, 331] on span "Certificates" at bounding box center [105, 329] width 63 height 17
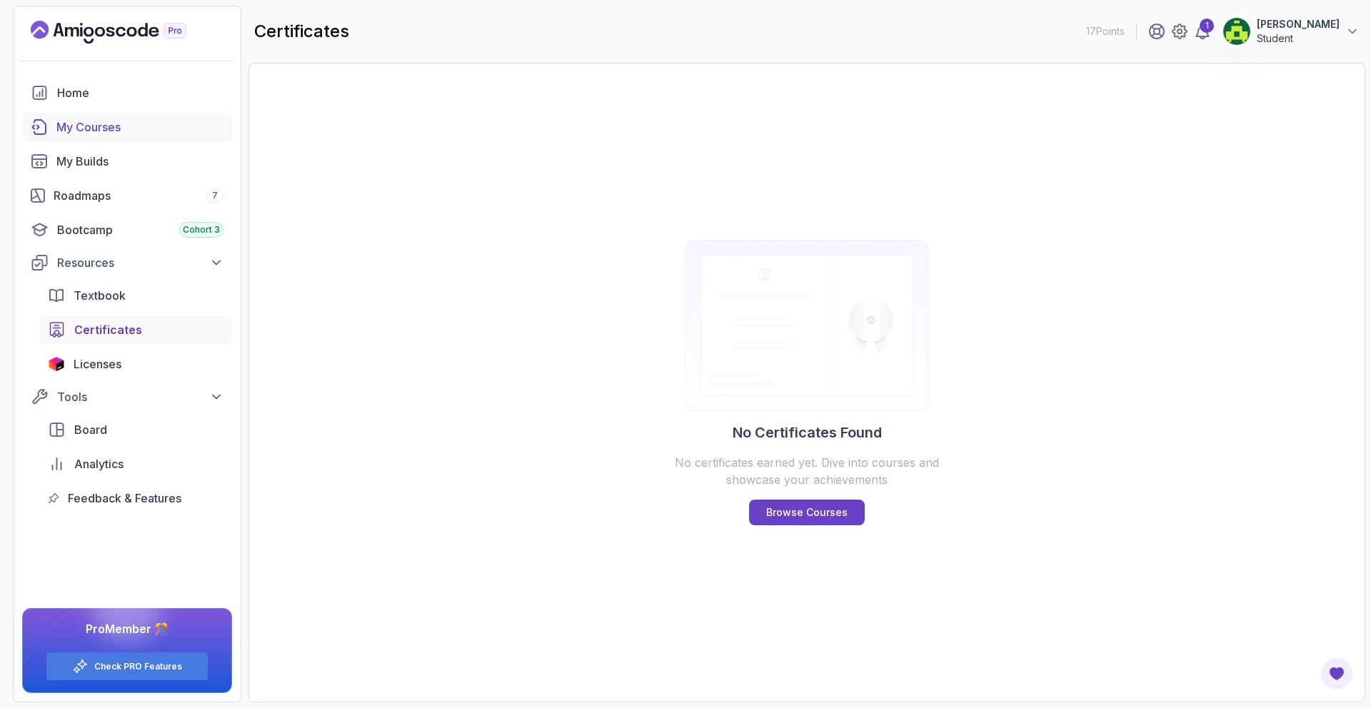
click at [115, 128] on div "My Courses" at bounding box center [139, 127] width 167 height 17
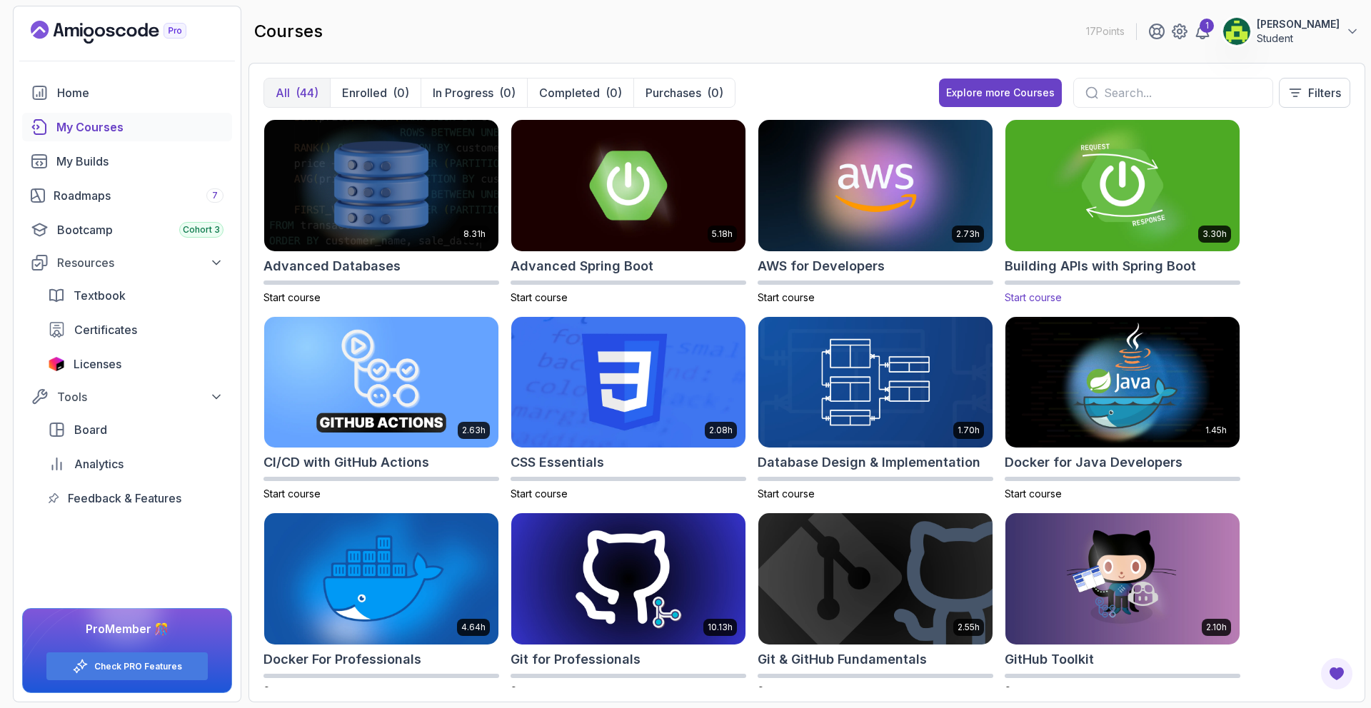
click at [1151, 196] on img at bounding box center [1122, 185] width 246 height 138
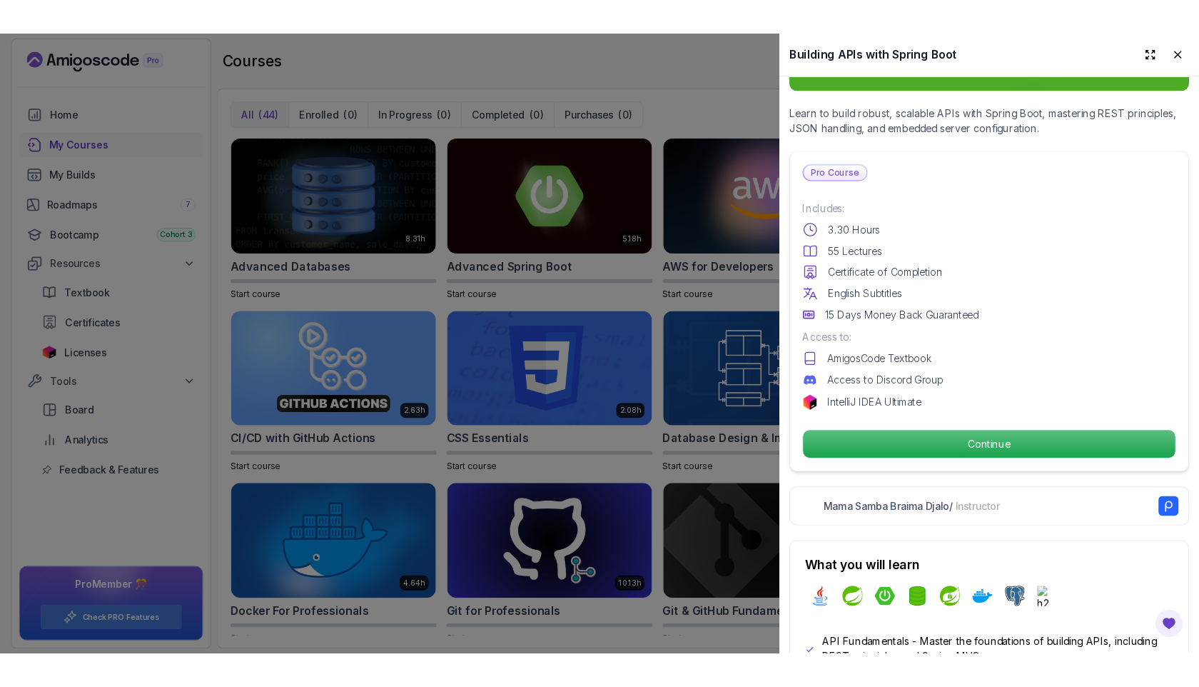
scroll to position [293, 0]
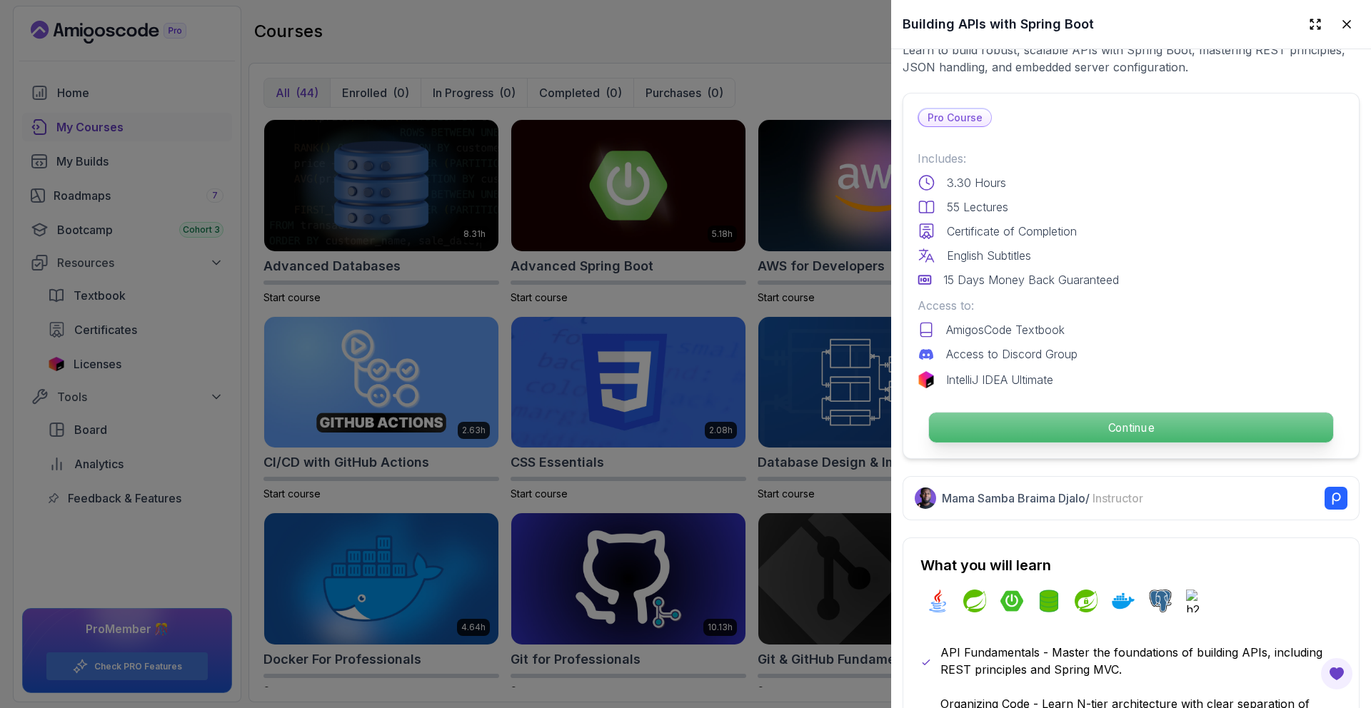
click at [1073, 423] on p "Continue" at bounding box center [1131, 428] width 404 height 30
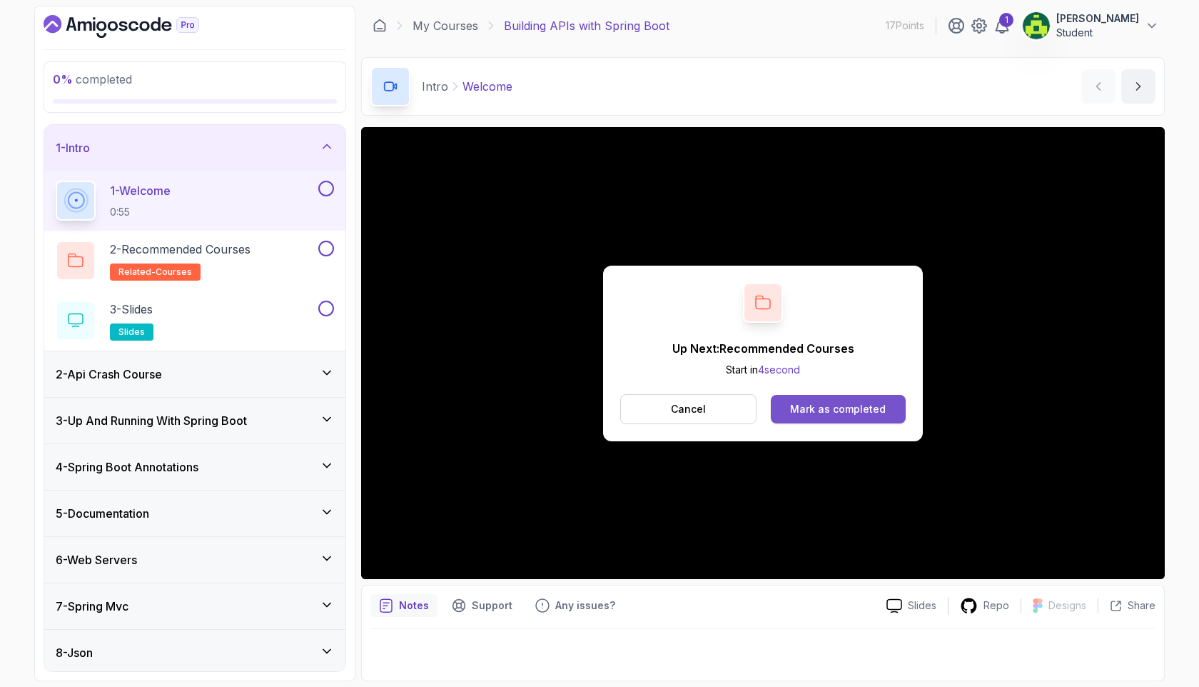
click at [834, 406] on div "Mark as completed" at bounding box center [838, 409] width 96 height 14
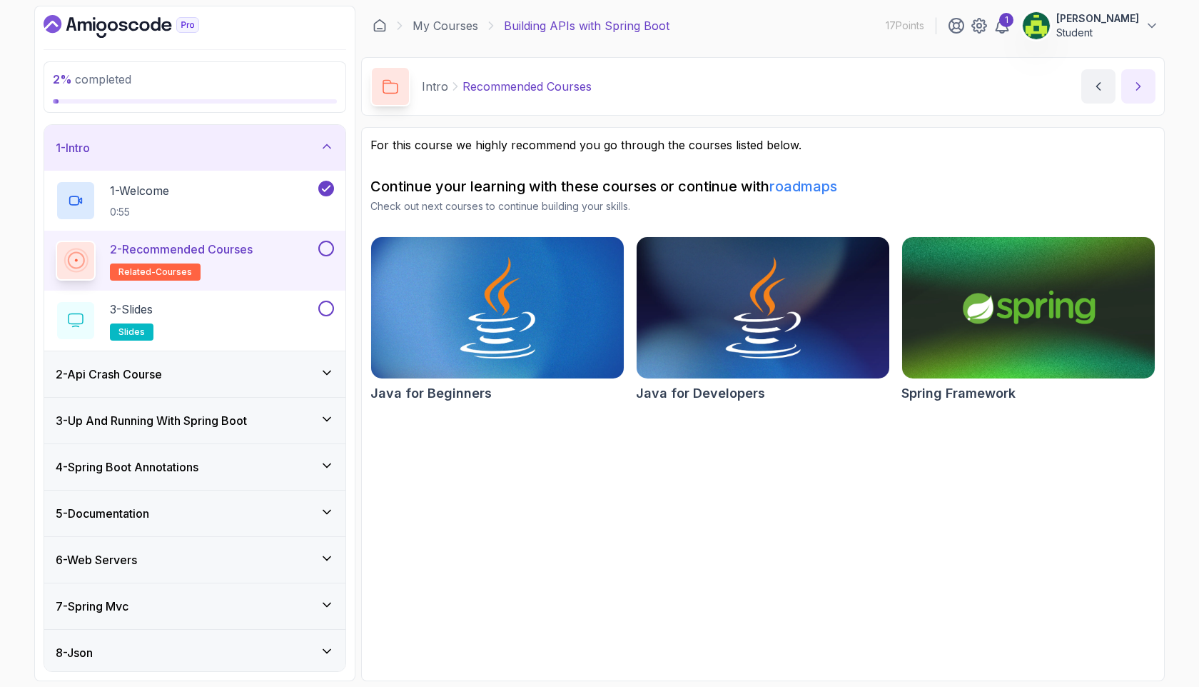
click at [1131, 78] on button "next content" at bounding box center [1138, 86] width 34 height 34
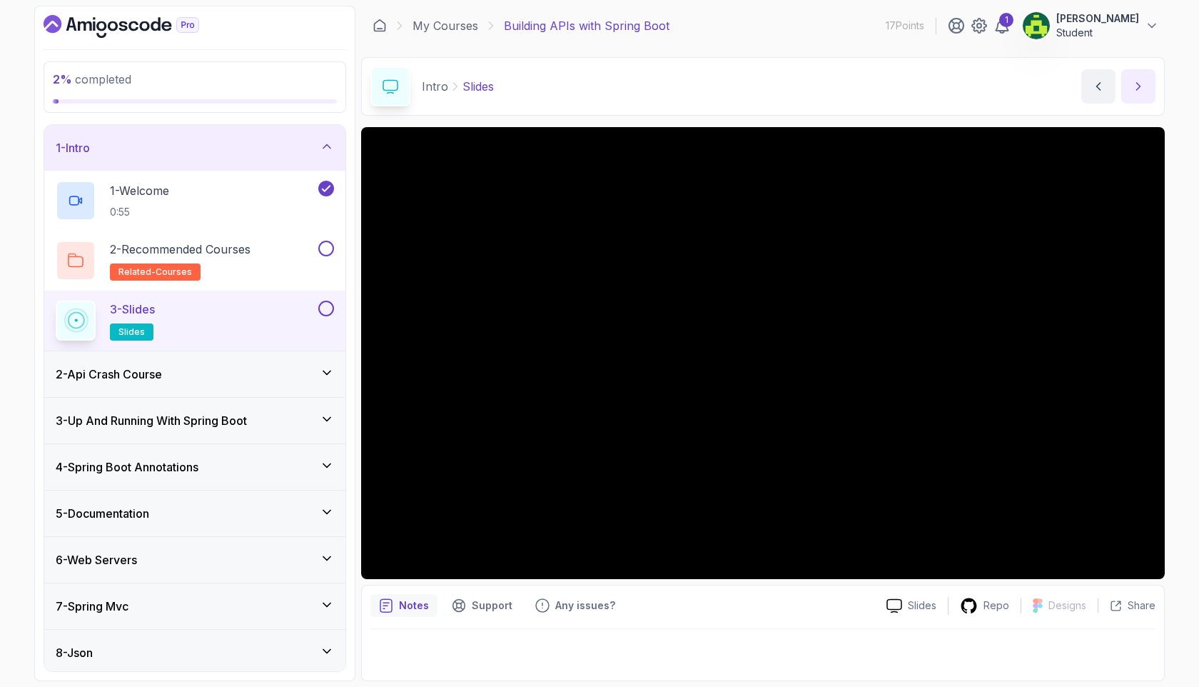
click at [1141, 89] on icon "next content" at bounding box center [1138, 86] width 14 height 14
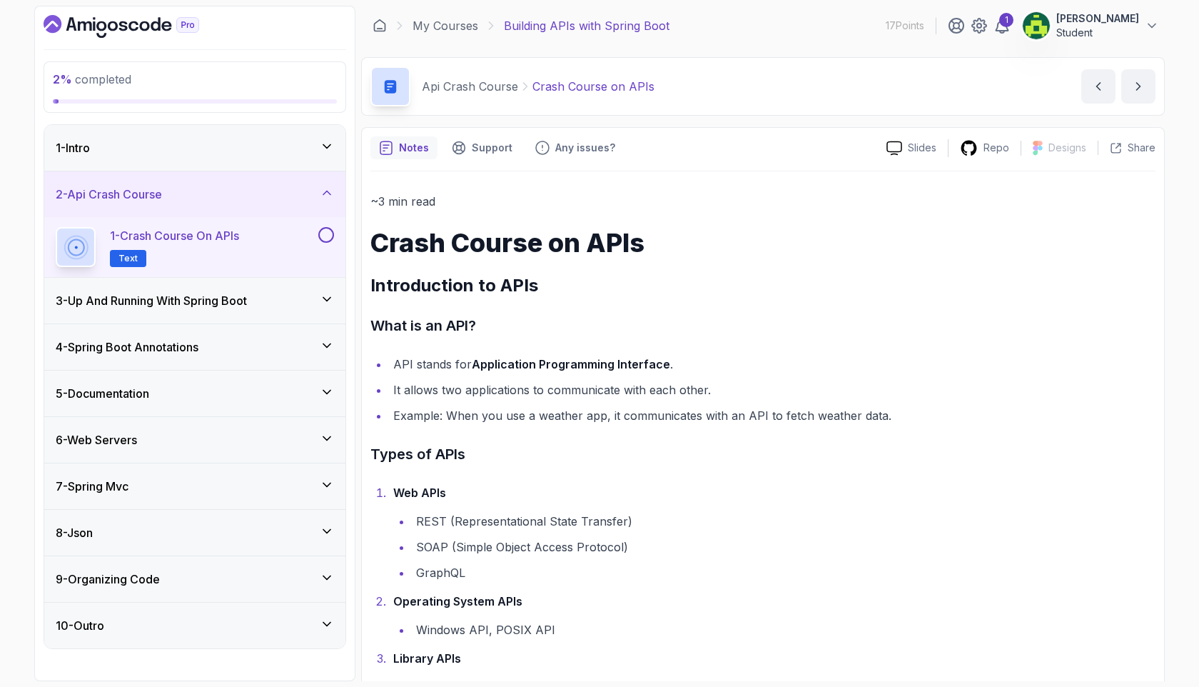
click at [328, 238] on button at bounding box center [326, 235] width 16 height 16
click at [1142, 85] on icon "next content" at bounding box center [1138, 86] width 14 height 14
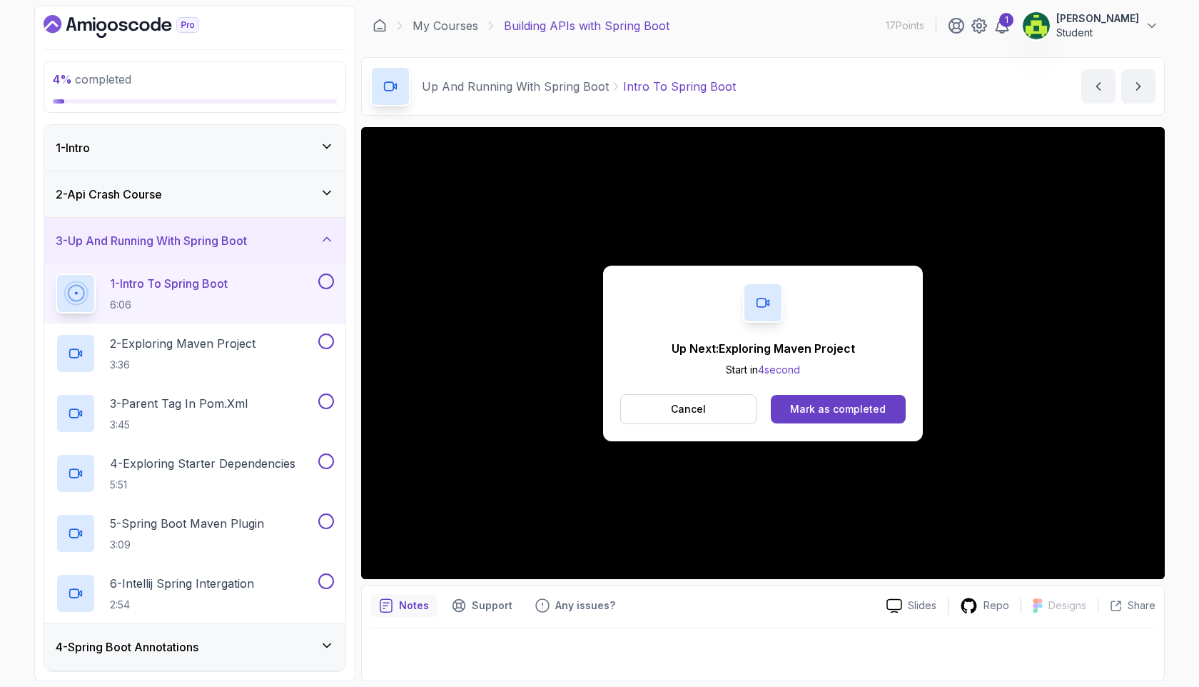
click at [322, 290] on button "1 - Intro To Spring Boot 6:06" at bounding box center [195, 293] width 278 height 40
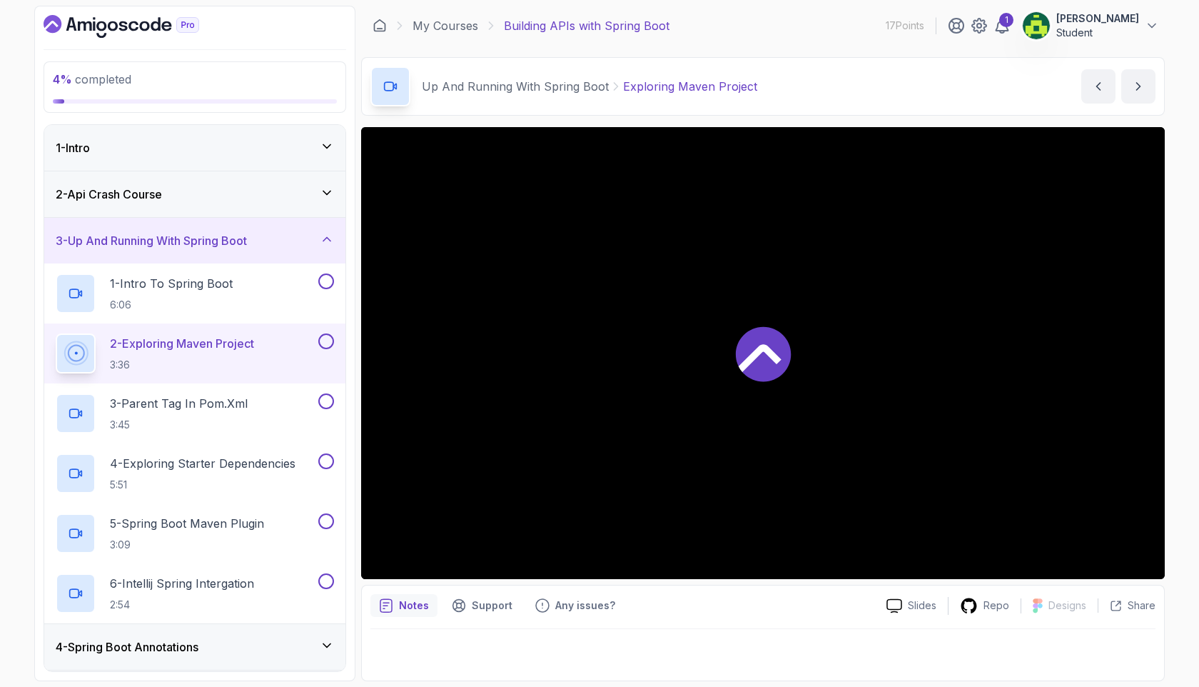
click at [853, 403] on div at bounding box center [763, 353] width 804 height 452
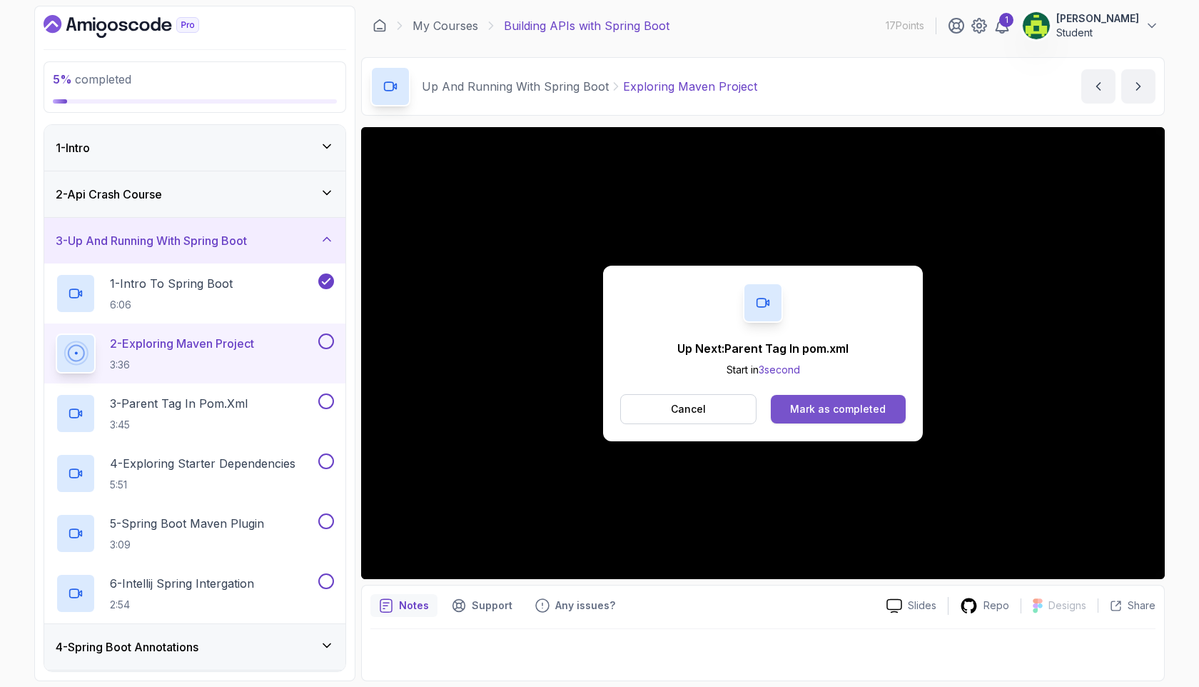
click at [831, 408] on div "Mark as completed" at bounding box center [838, 409] width 96 height 14
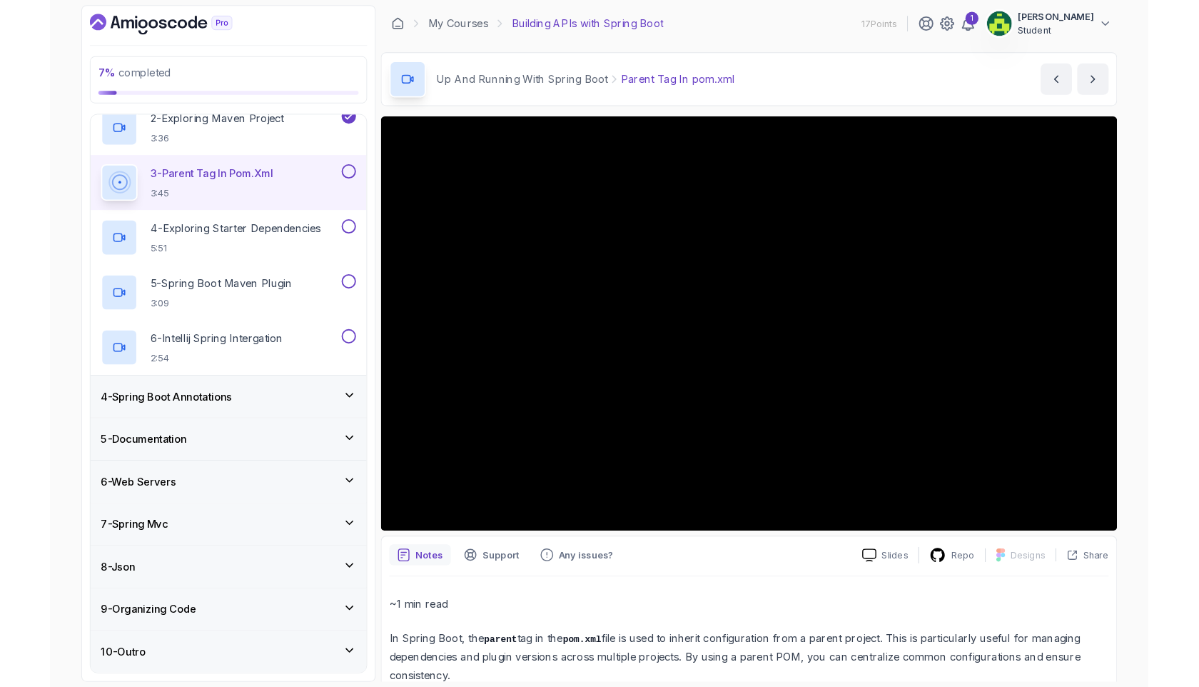
scroll to position [213, 0]
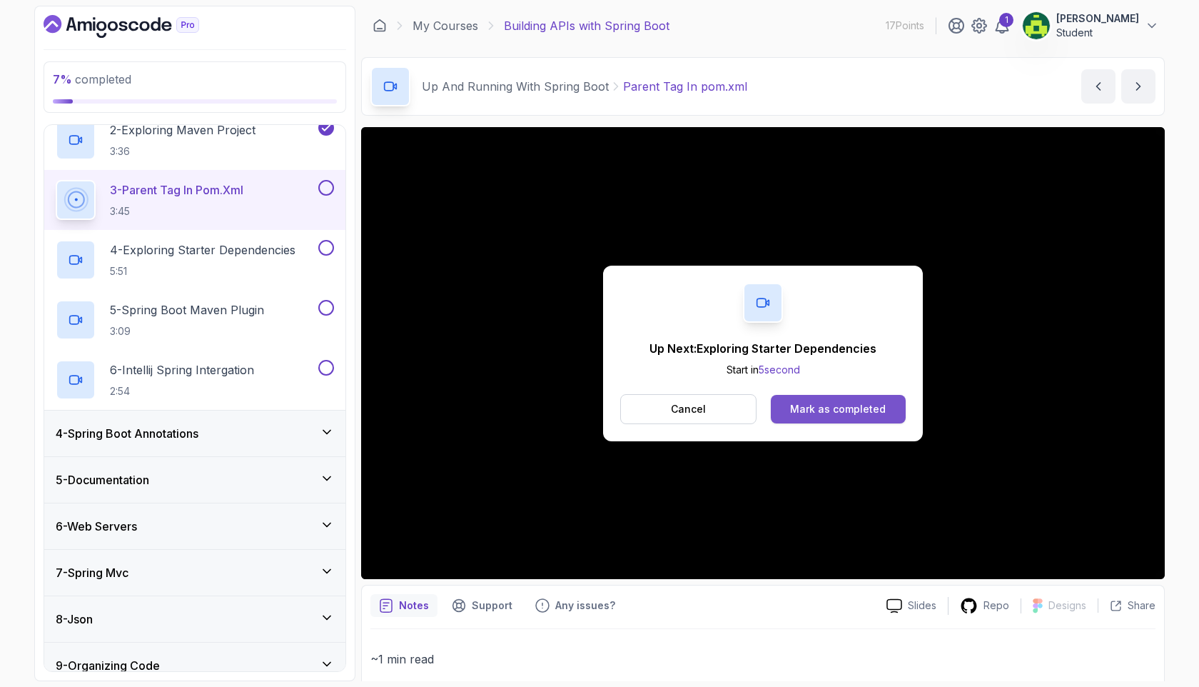
click at [817, 400] on button "Mark as completed" at bounding box center [838, 409] width 135 height 29
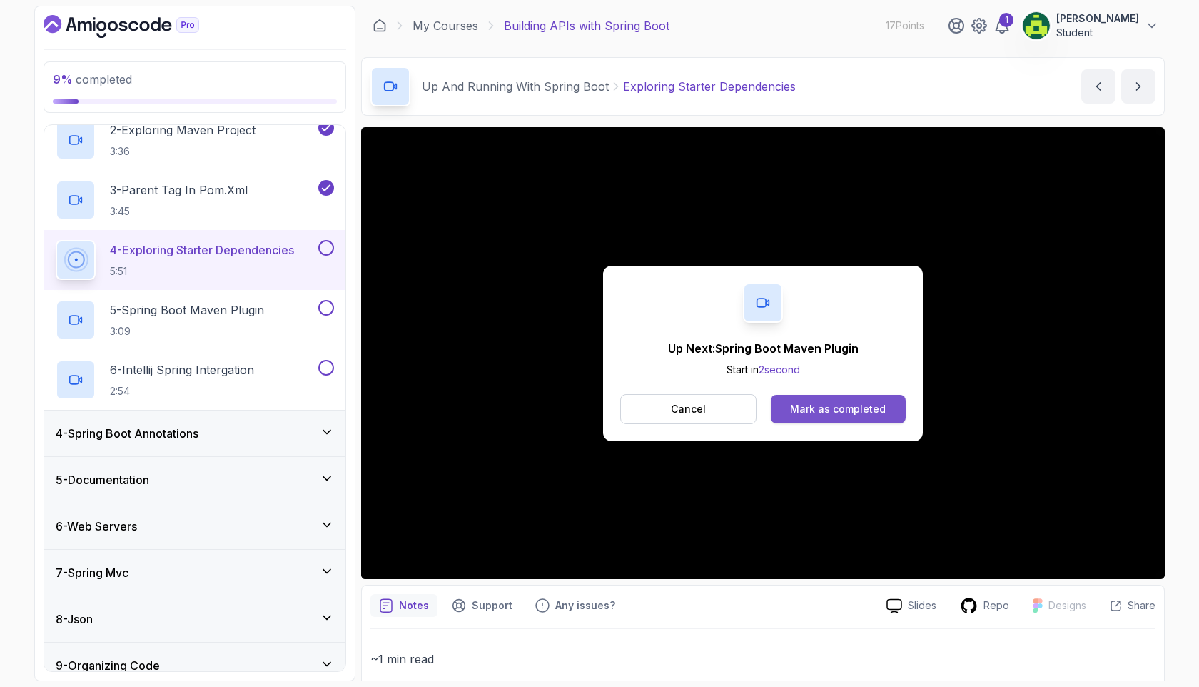
click at [832, 398] on button "Mark as completed" at bounding box center [838, 409] width 135 height 29
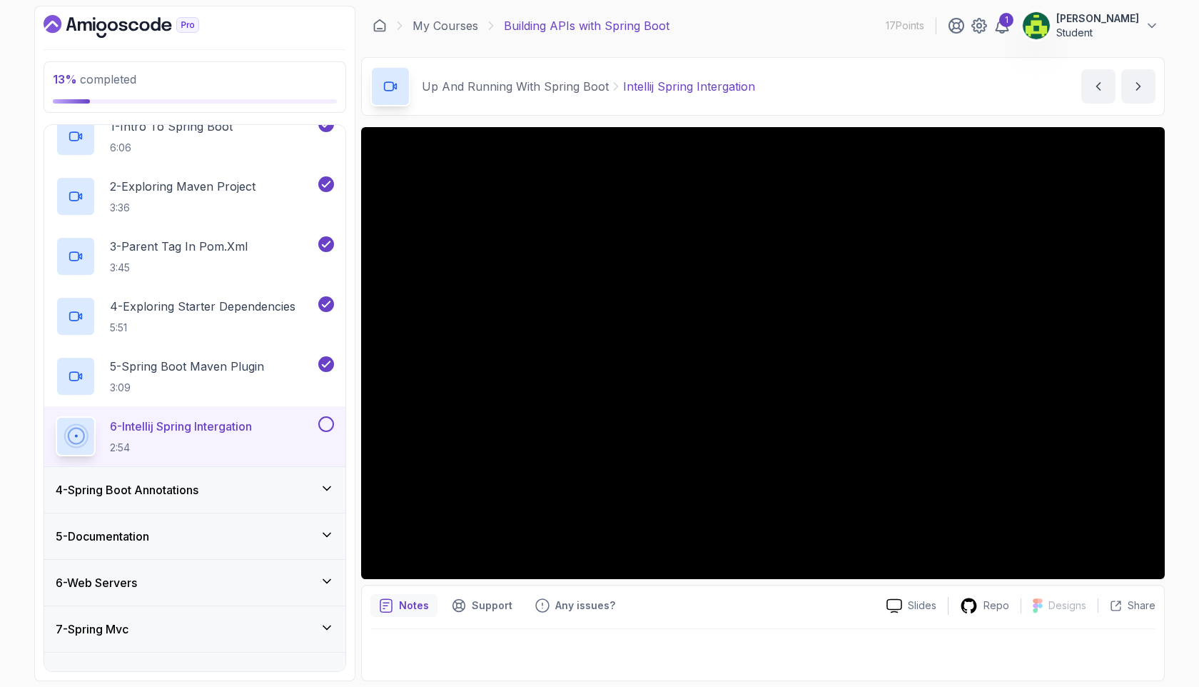
scroll to position [276, 0]
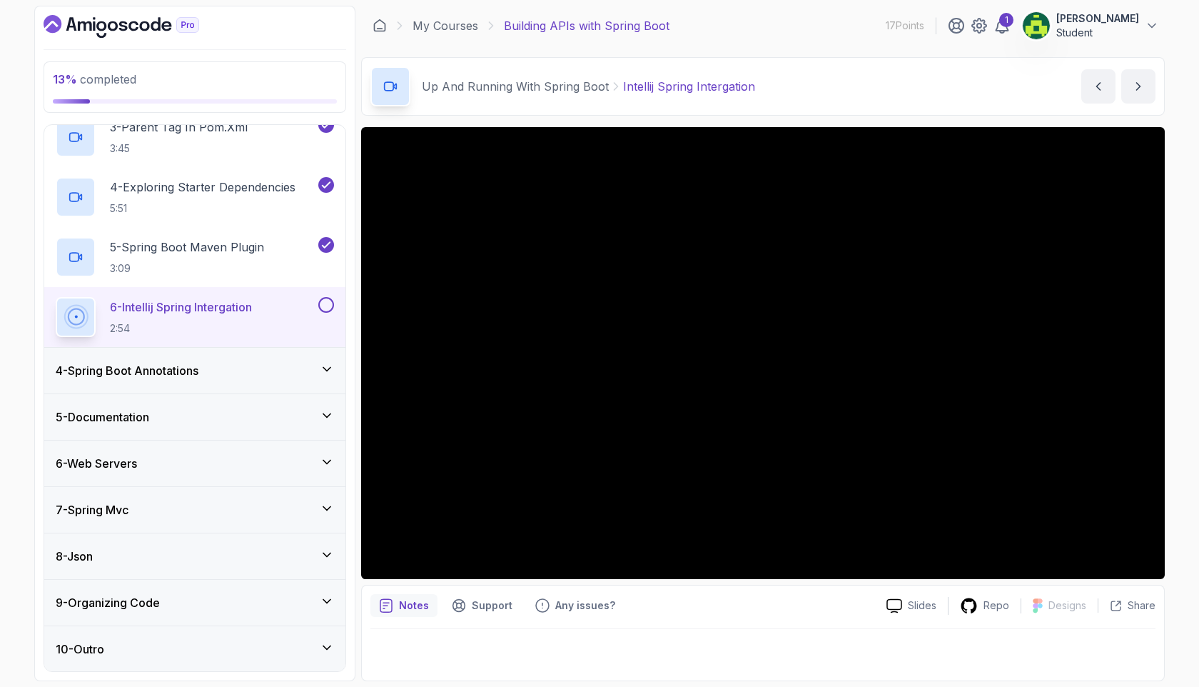
click at [330, 378] on div "4 - Spring Boot Annotations" at bounding box center [195, 370] width 278 height 17
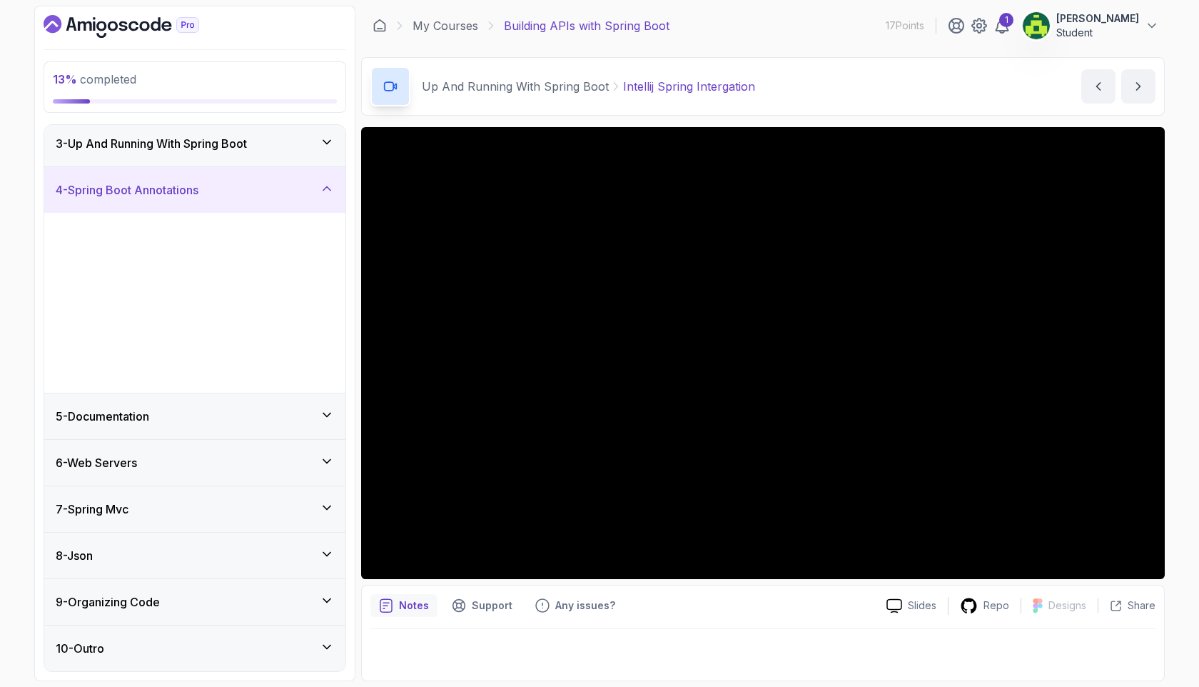
scroll to position [0, 0]
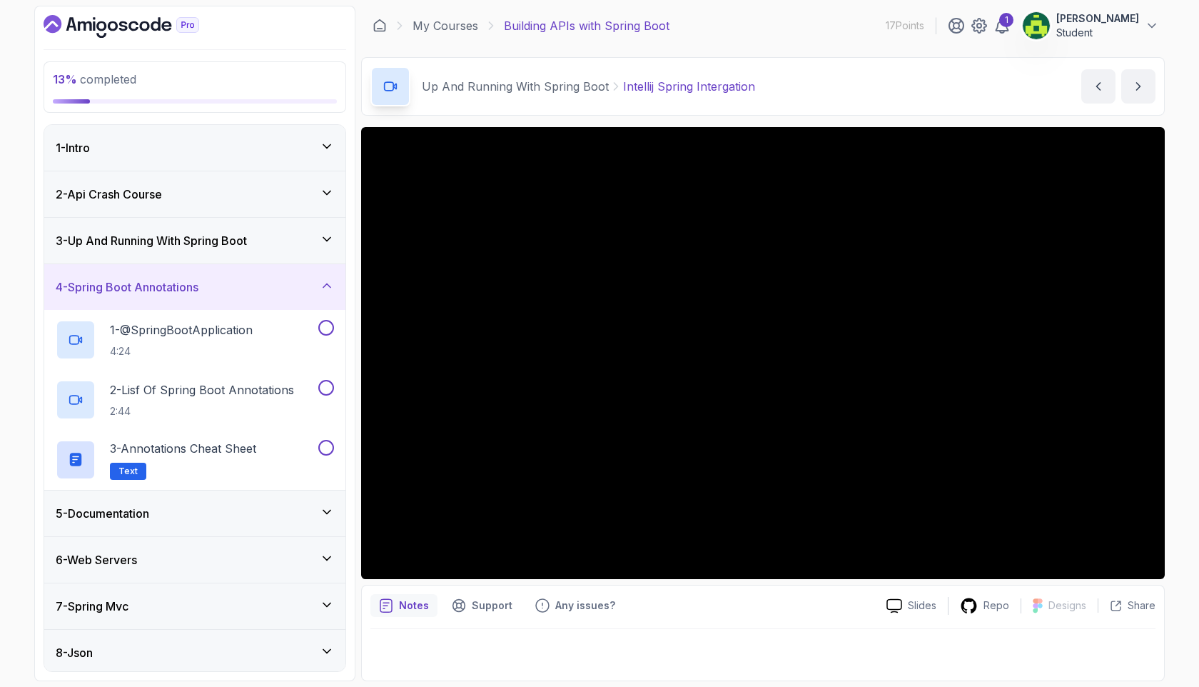
click at [298, 492] on div "5 - Documentation" at bounding box center [194, 513] width 301 height 46
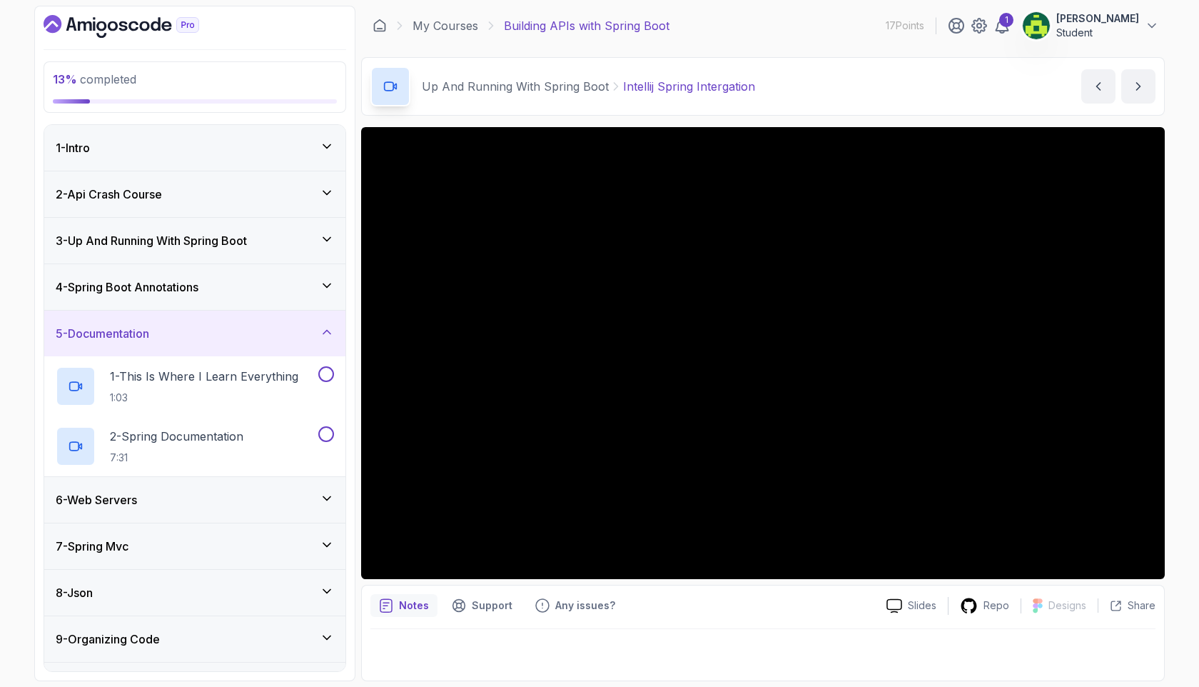
click at [309, 505] on div "6 - Web Servers" at bounding box center [195, 499] width 278 height 17
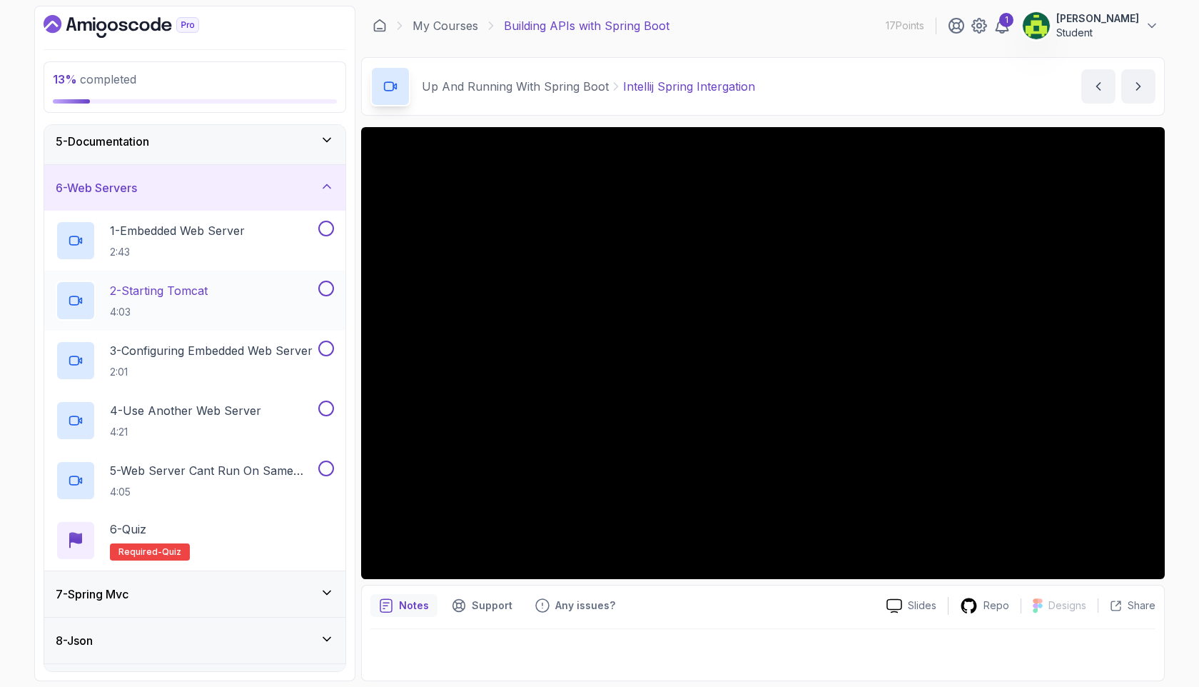
scroll to position [193, 0]
click at [296, 599] on div "7 - Spring Mvc" at bounding box center [195, 592] width 278 height 17
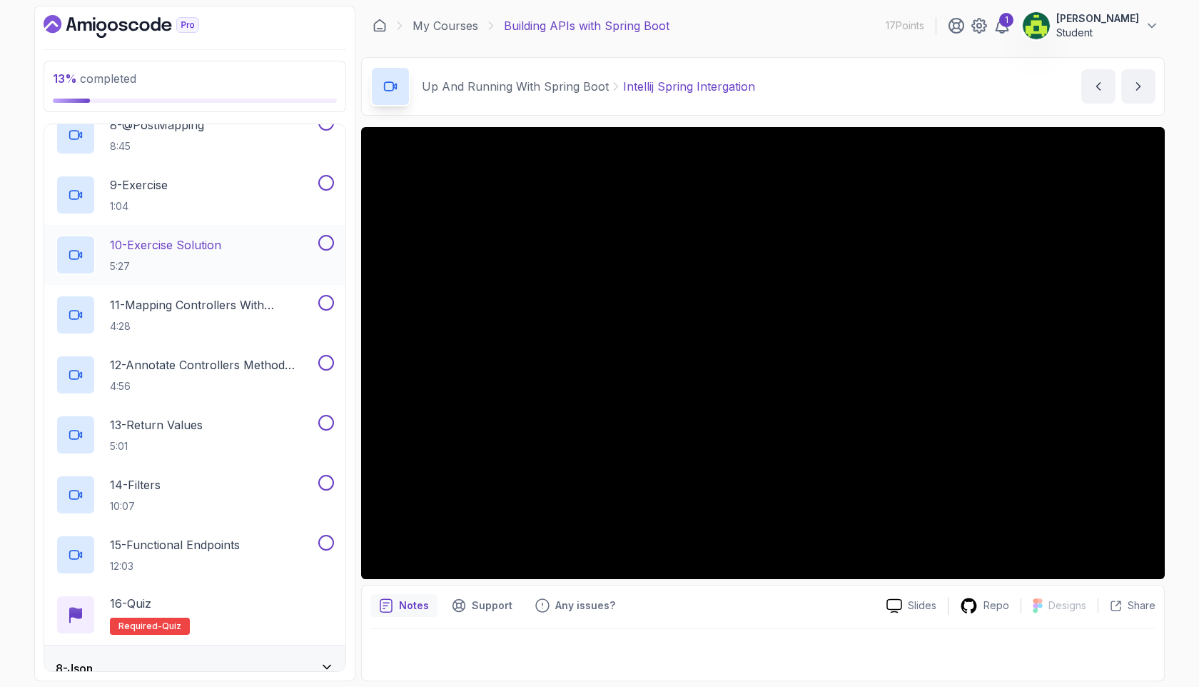
scroll to position [846, 0]
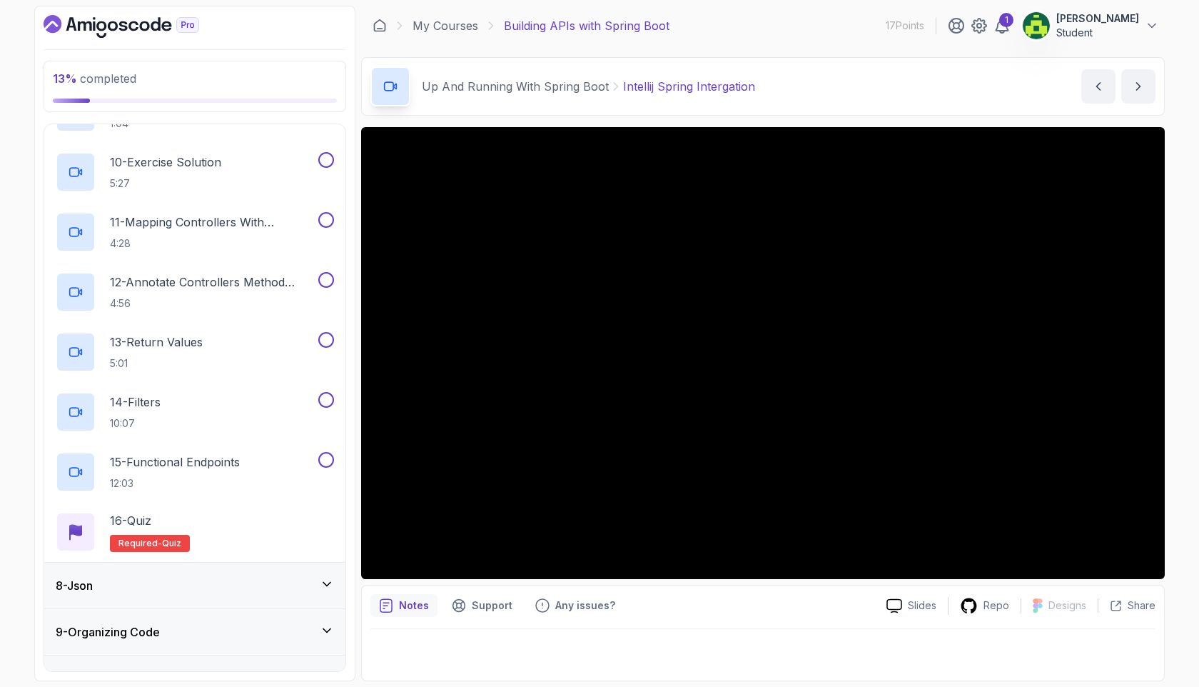
click at [272, 589] on div "8 - Json" at bounding box center [195, 585] width 278 height 17
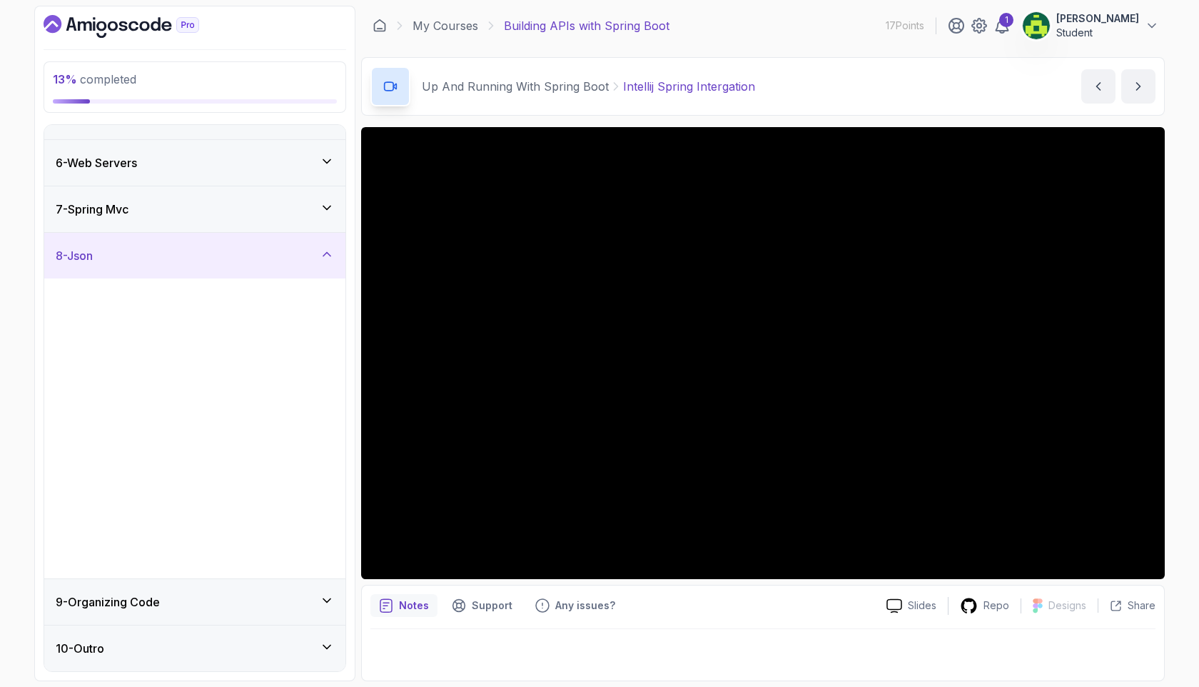
scroll to position [216, 0]
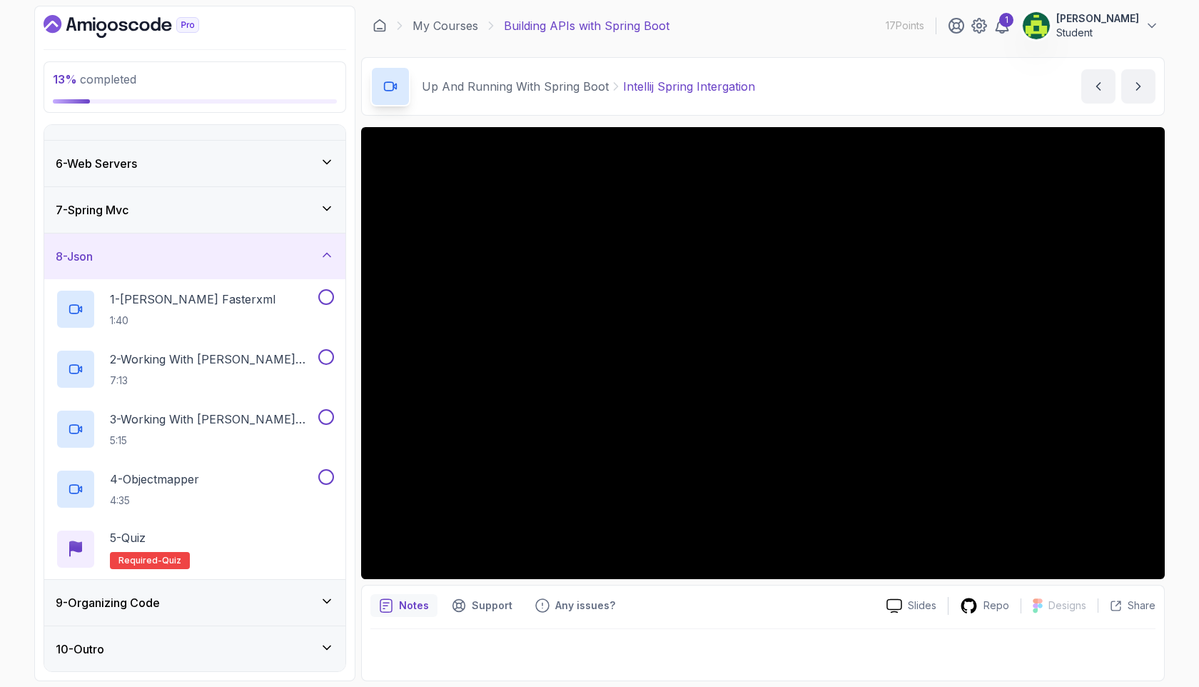
click at [276, 607] on div "9 - Organizing Code" at bounding box center [195, 602] width 278 height 17
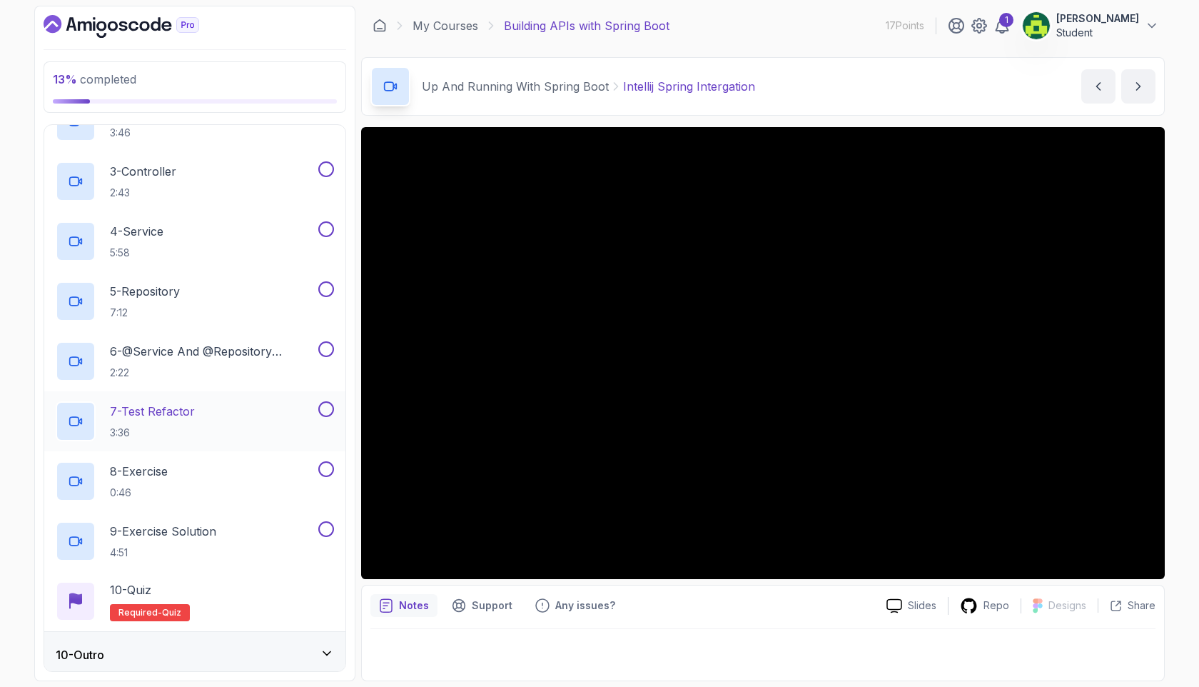
scroll to position [516, 0]
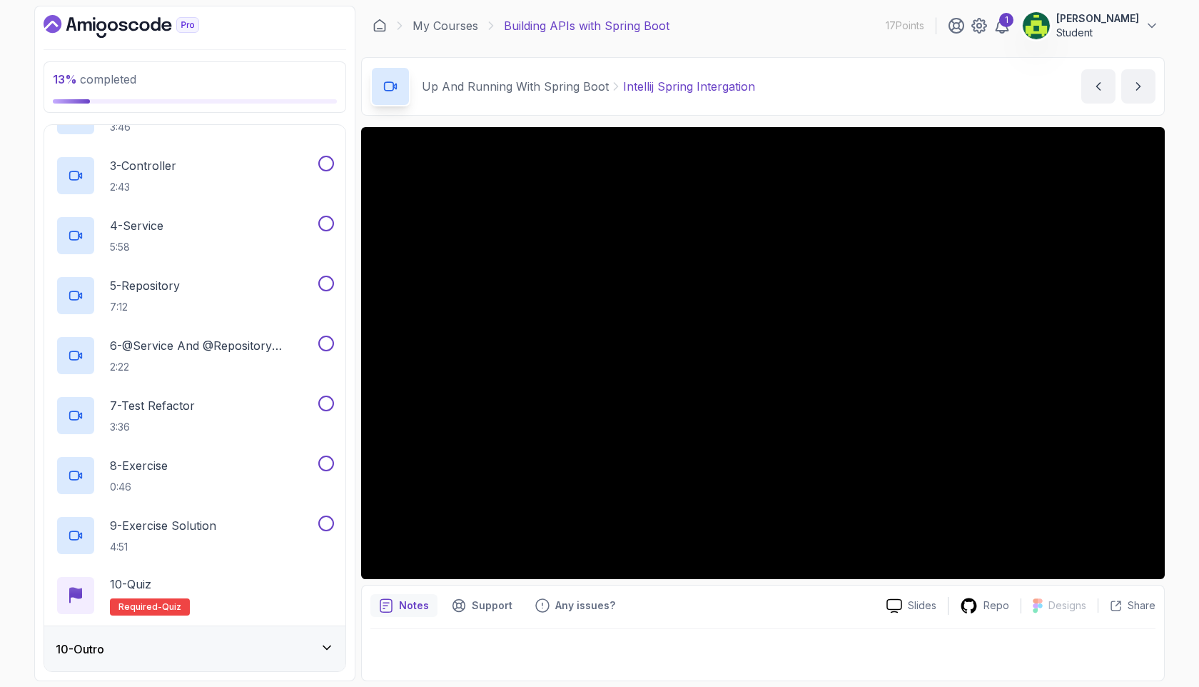
click at [268, 631] on div "10 - Outro" at bounding box center [194, 649] width 301 height 46
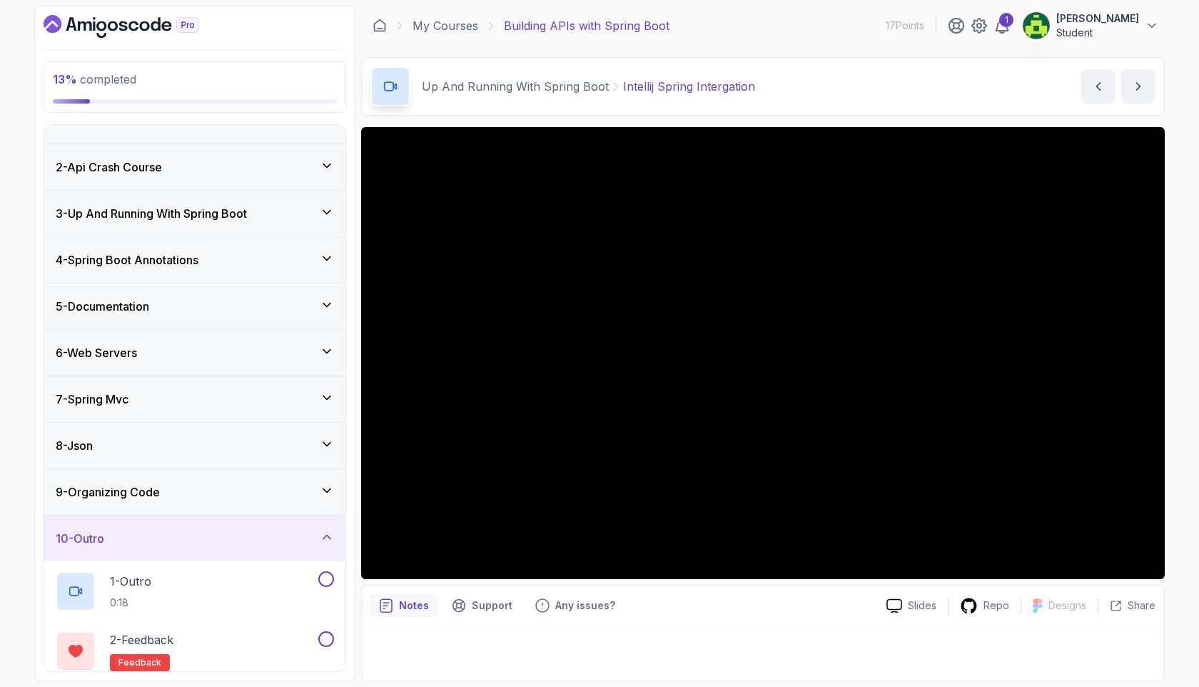
scroll to position [97, 0]
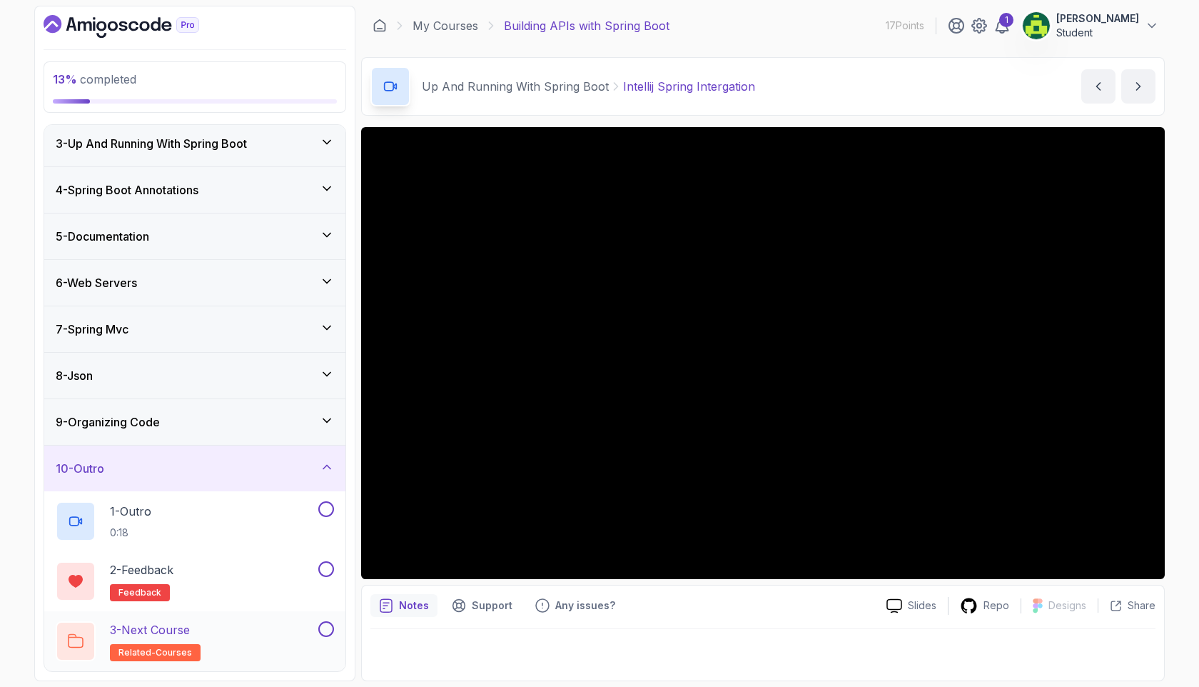
click at [245, 625] on div "3 - Next Course related-courses" at bounding box center [186, 641] width 260 height 40
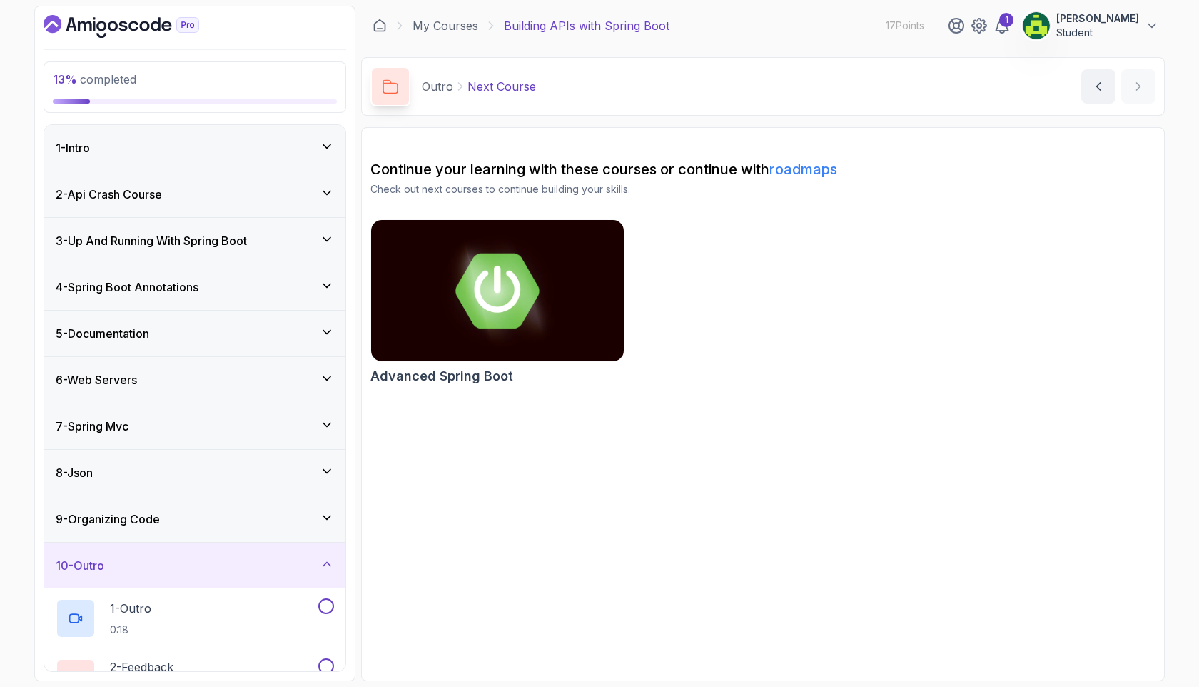
click at [203, 194] on div "2 - Api Crash Course" at bounding box center [195, 194] width 278 height 17
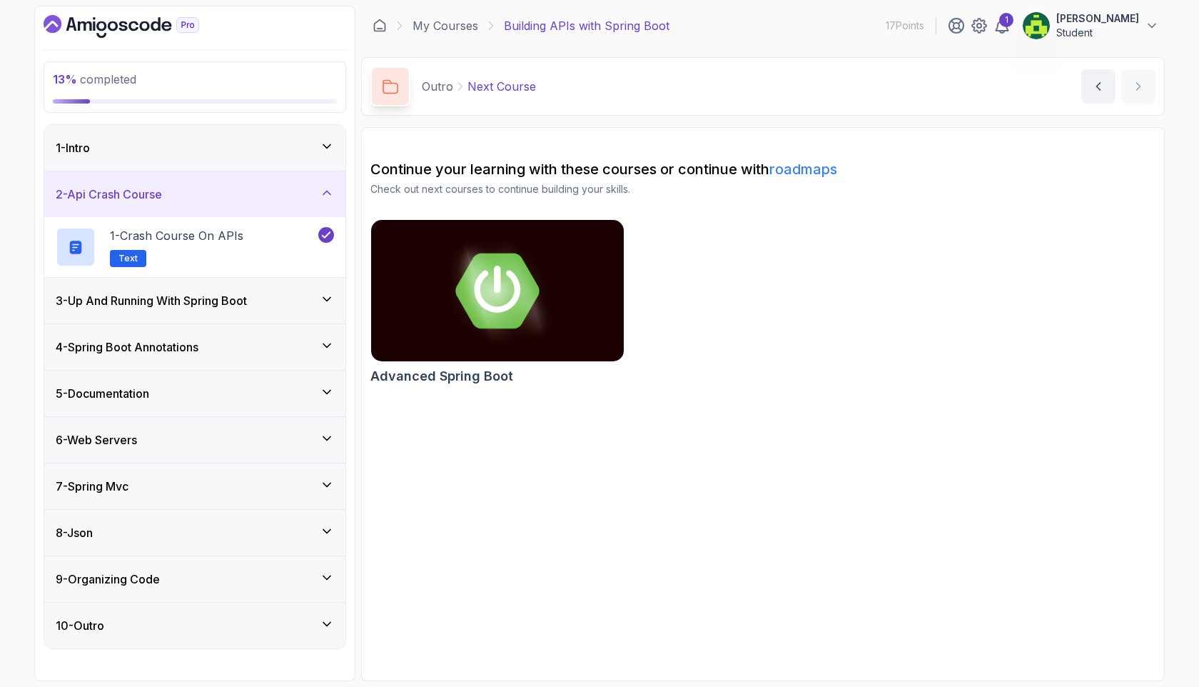
click at [236, 302] on h3 "3 - Up And Running With Spring Boot" at bounding box center [151, 300] width 191 height 17
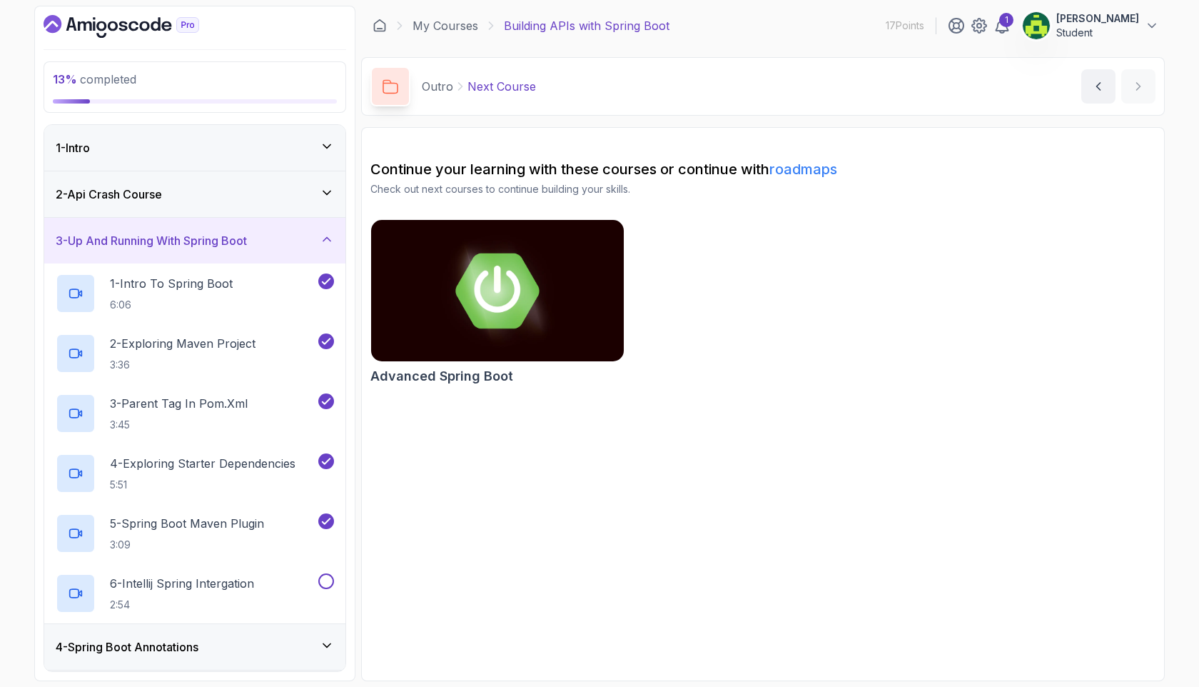
click at [227, 237] on h3 "3 - Up And Running With Spring Boot" at bounding box center [151, 240] width 191 height 17
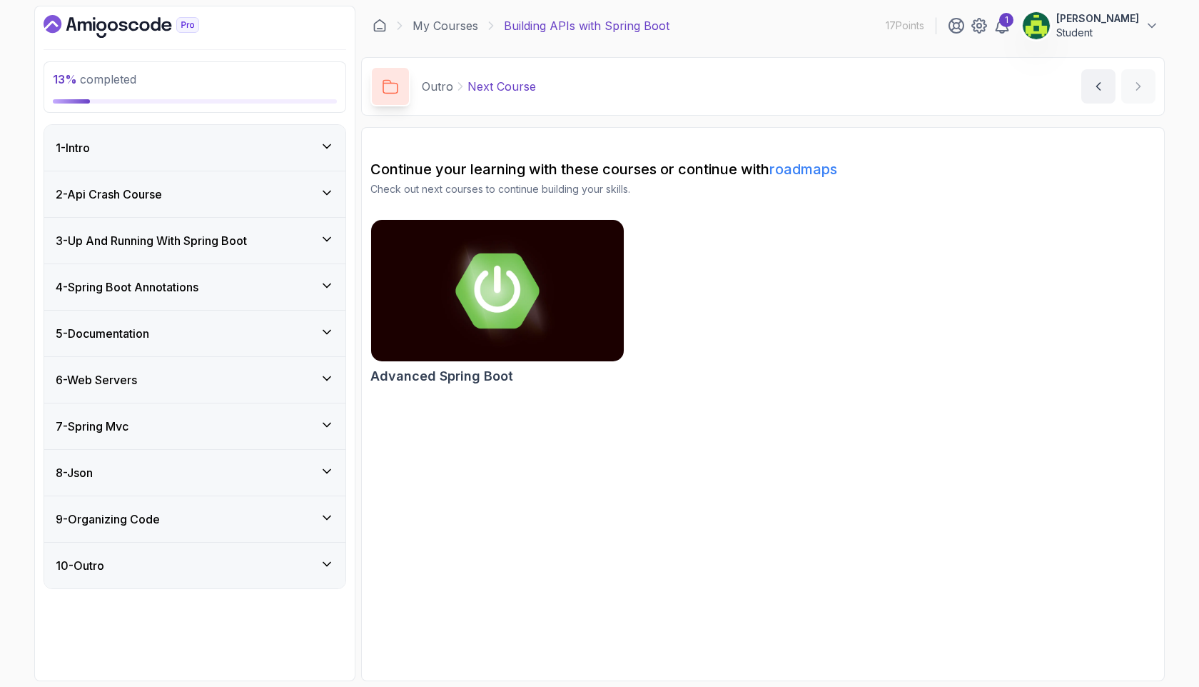
click at [216, 156] on div "1 - Intro" at bounding box center [194, 148] width 301 height 46
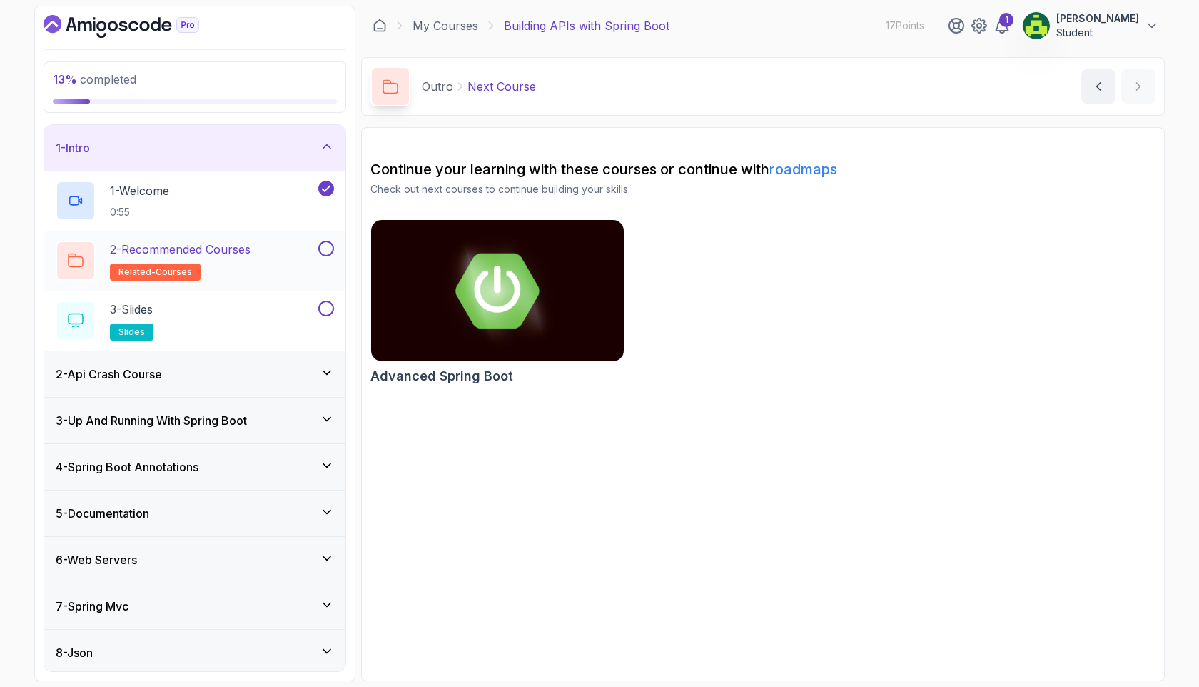
click at [223, 263] on h2 "2 - Recommended Courses related-courses" at bounding box center [180, 261] width 141 height 40
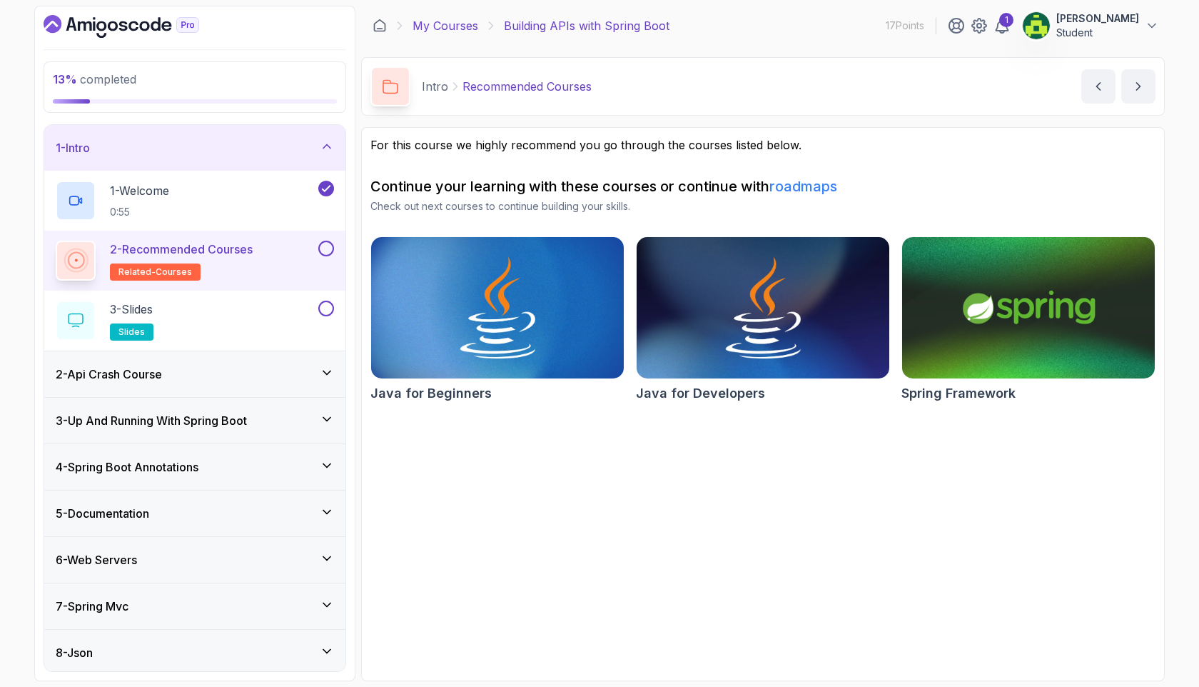
click at [458, 25] on link "My Courses" at bounding box center [446, 25] width 66 height 17
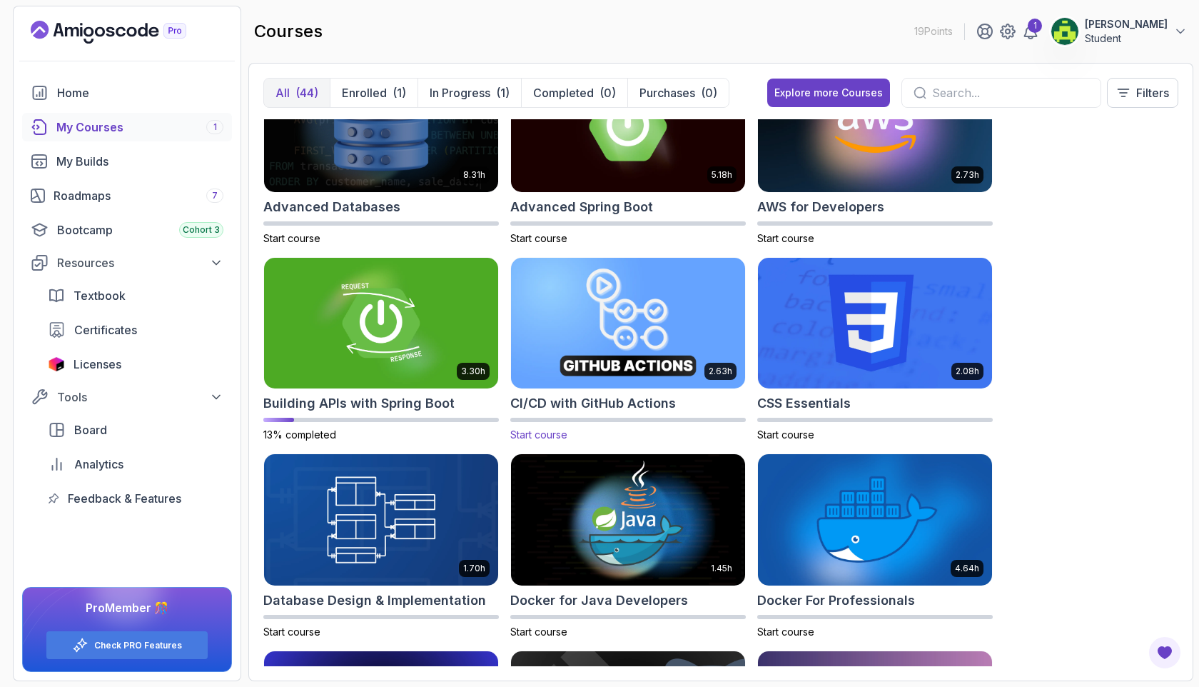
scroll to position [396, 0]
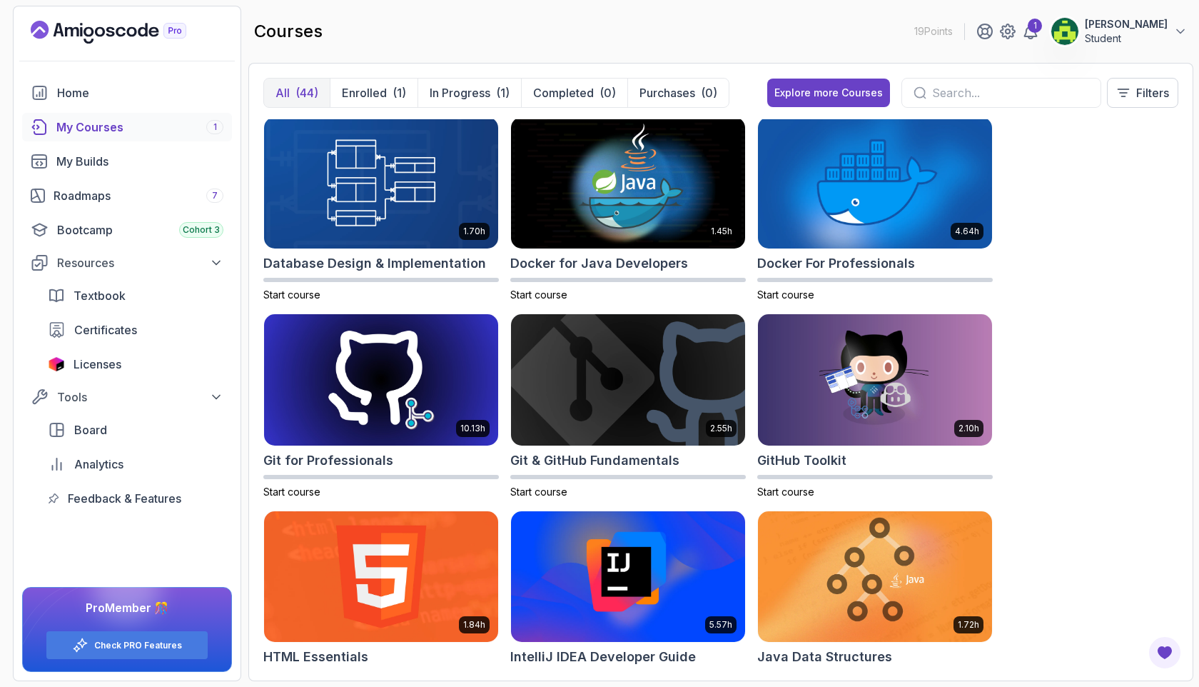
click at [937, 91] on input "text" at bounding box center [1010, 92] width 157 height 17
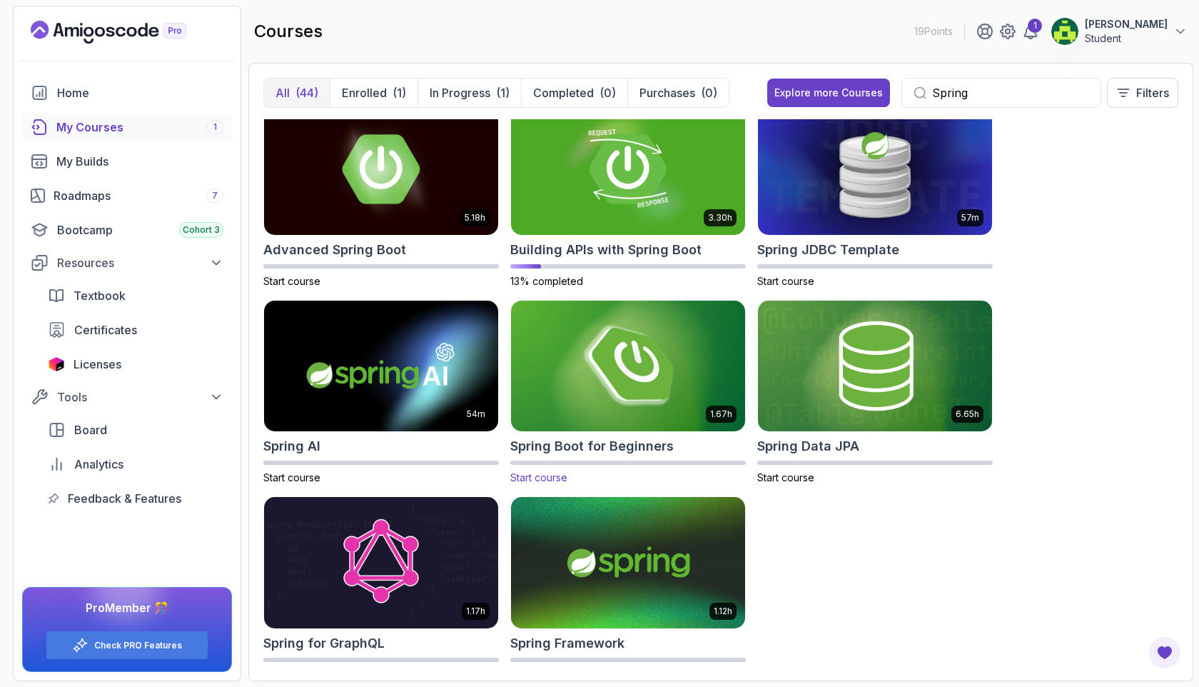
scroll to position [49, 0]
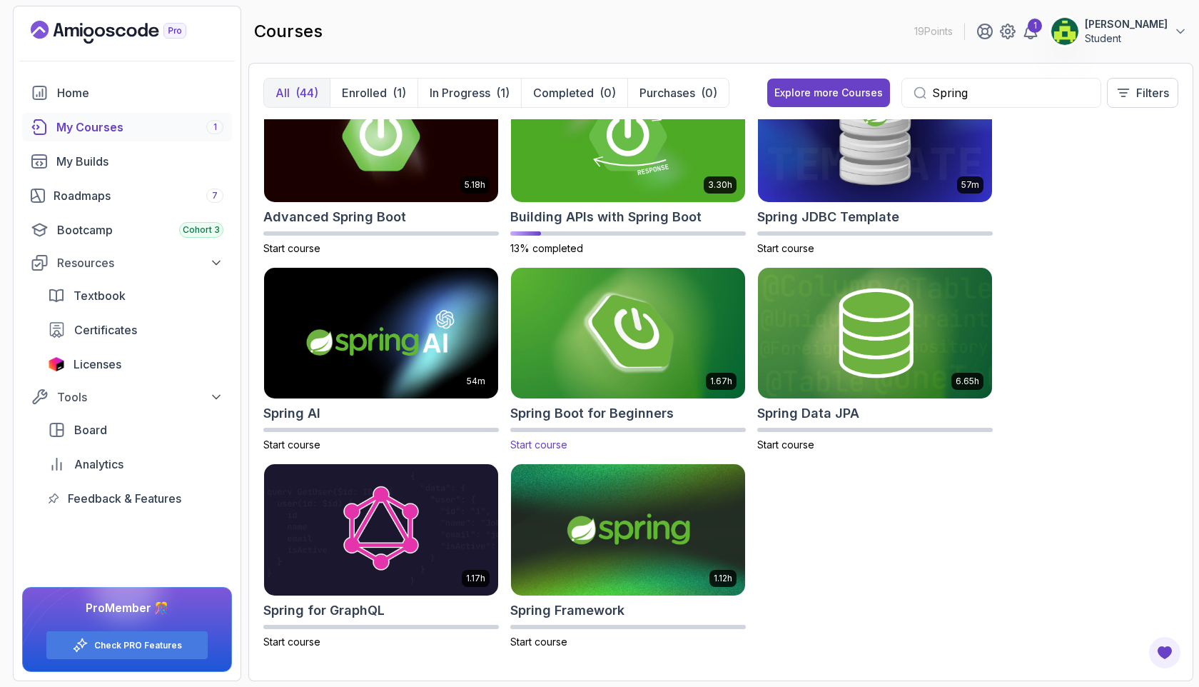
type input "Spring"
click at [688, 308] on img at bounding box center [628, 333] width 246 height 138
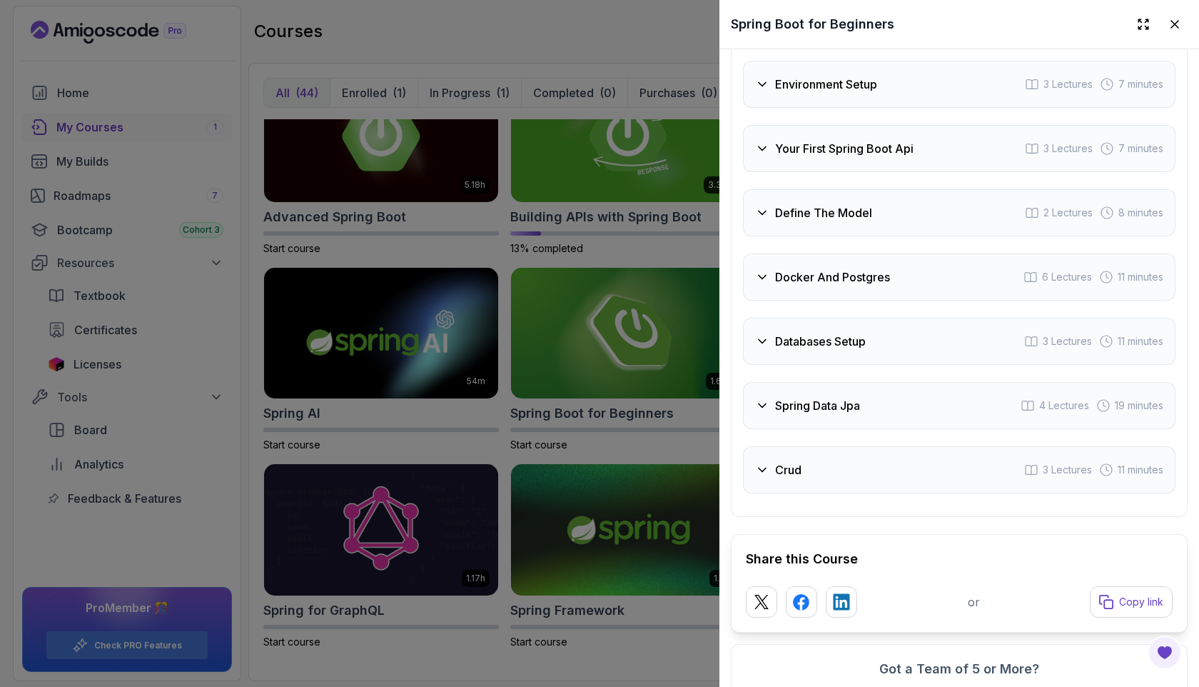
scroll to position [2510, 0]
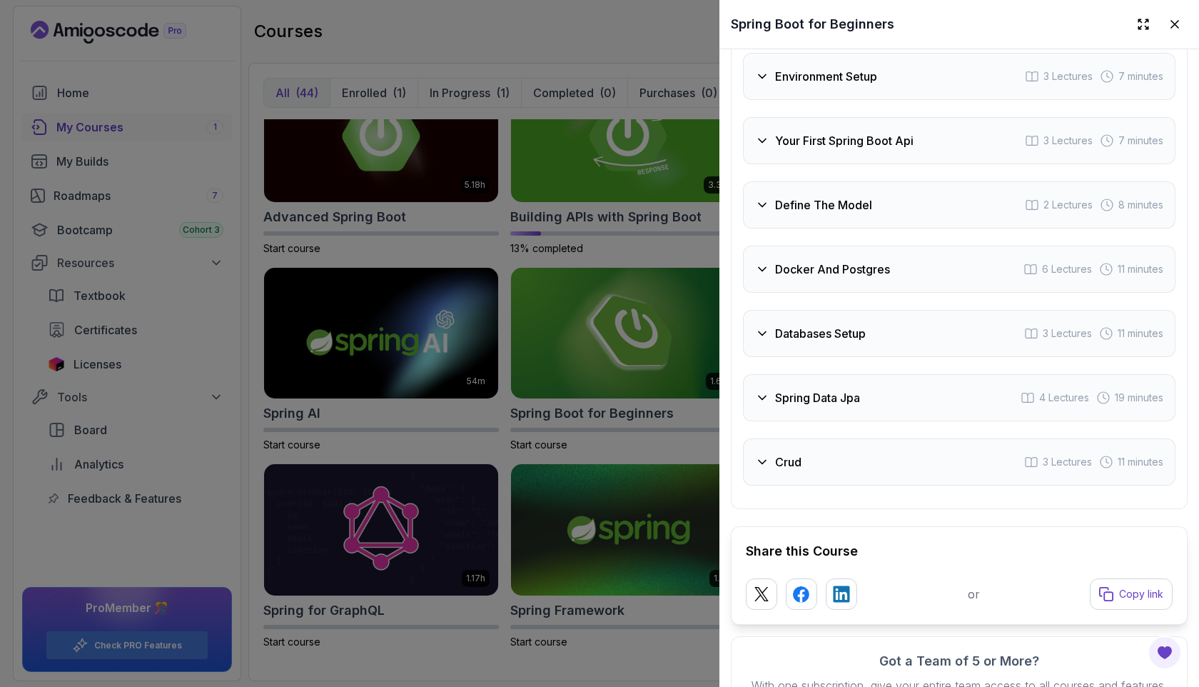
click at [777, 470] on h3 "Crud" at bounding box center [788, 461] width 26 height 17
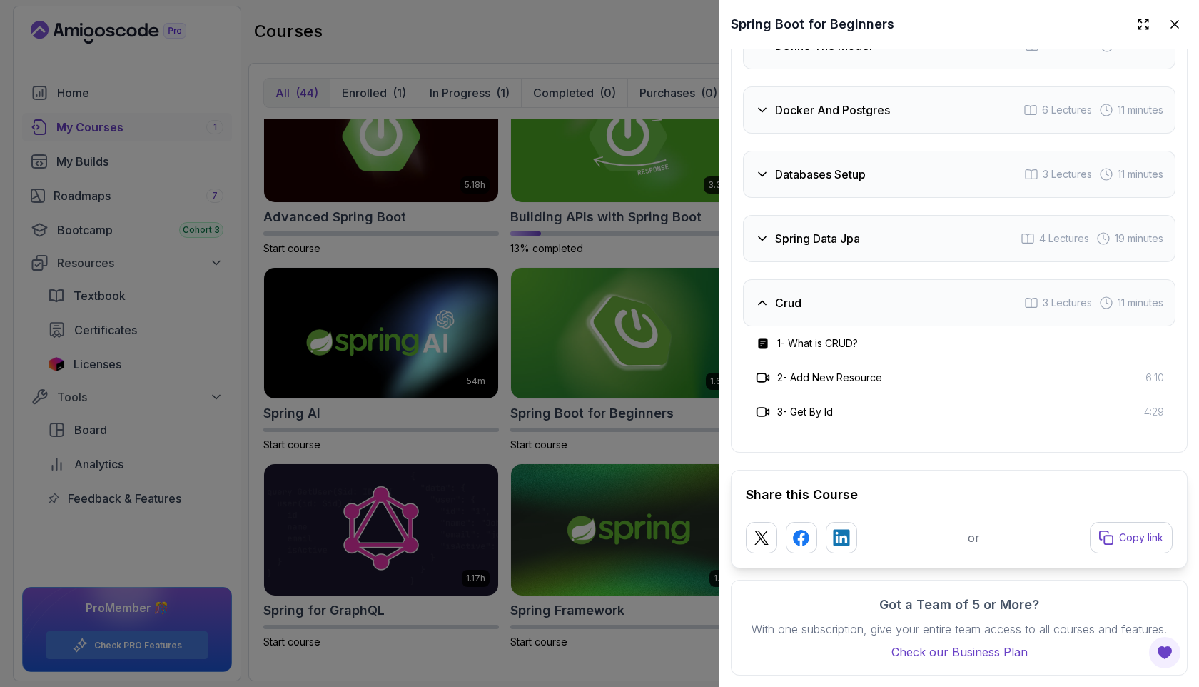
scroll to position [2174, 0]
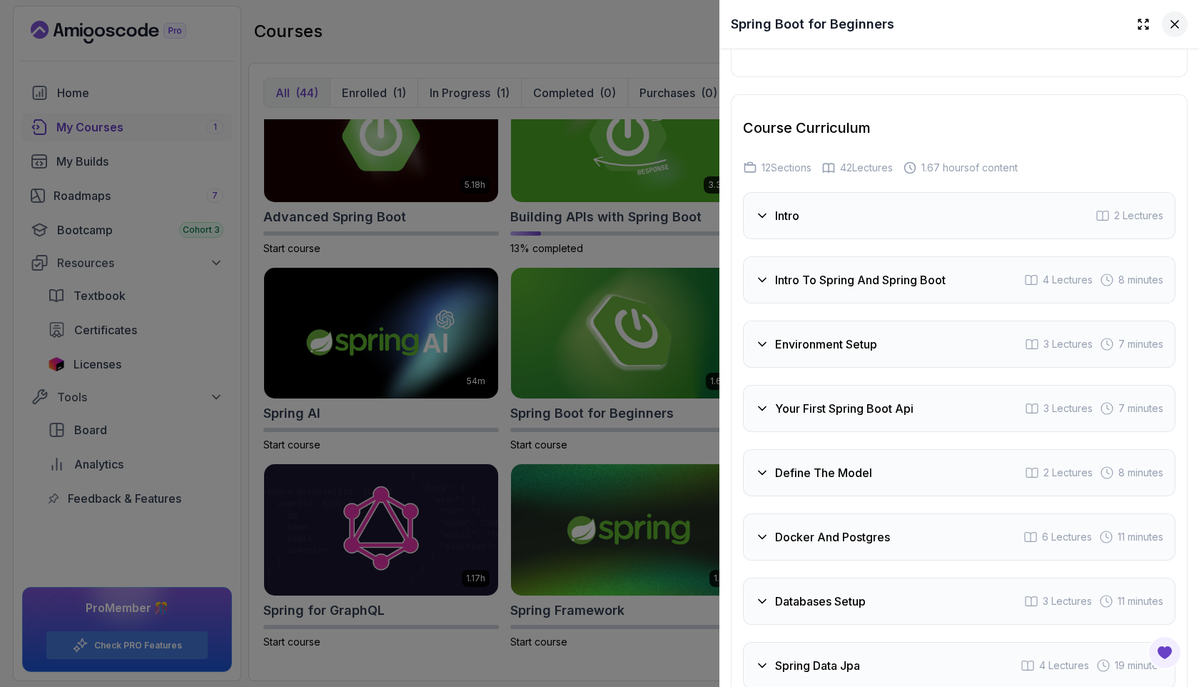
click at [1171, 26] on icon at bounding box center [1174, 24] width 7 height 7
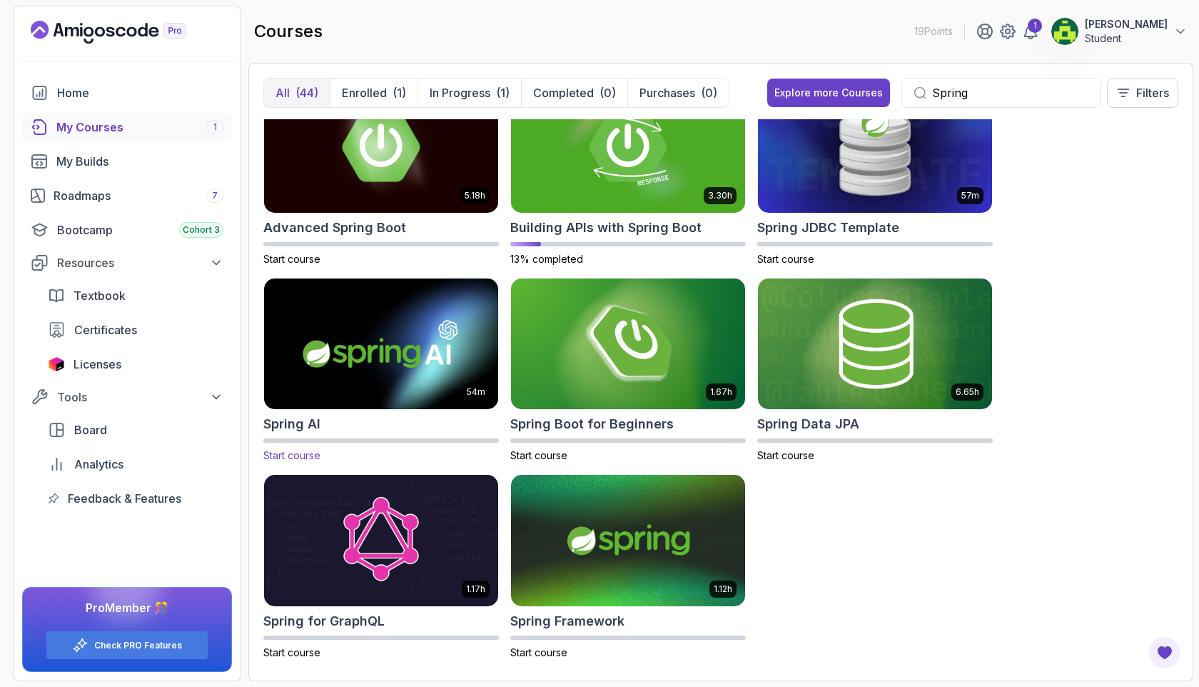
scroll to position [0, 0]
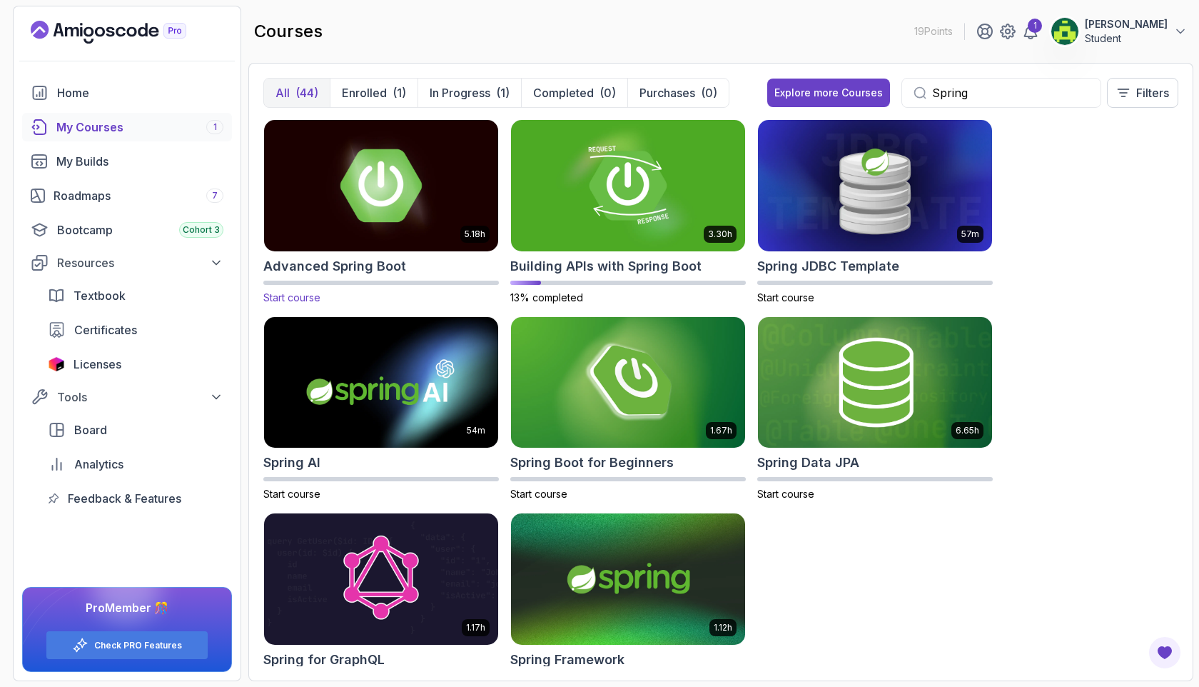
click at [347, 176] on img at bounding box center [381, 185] width 246 height 138
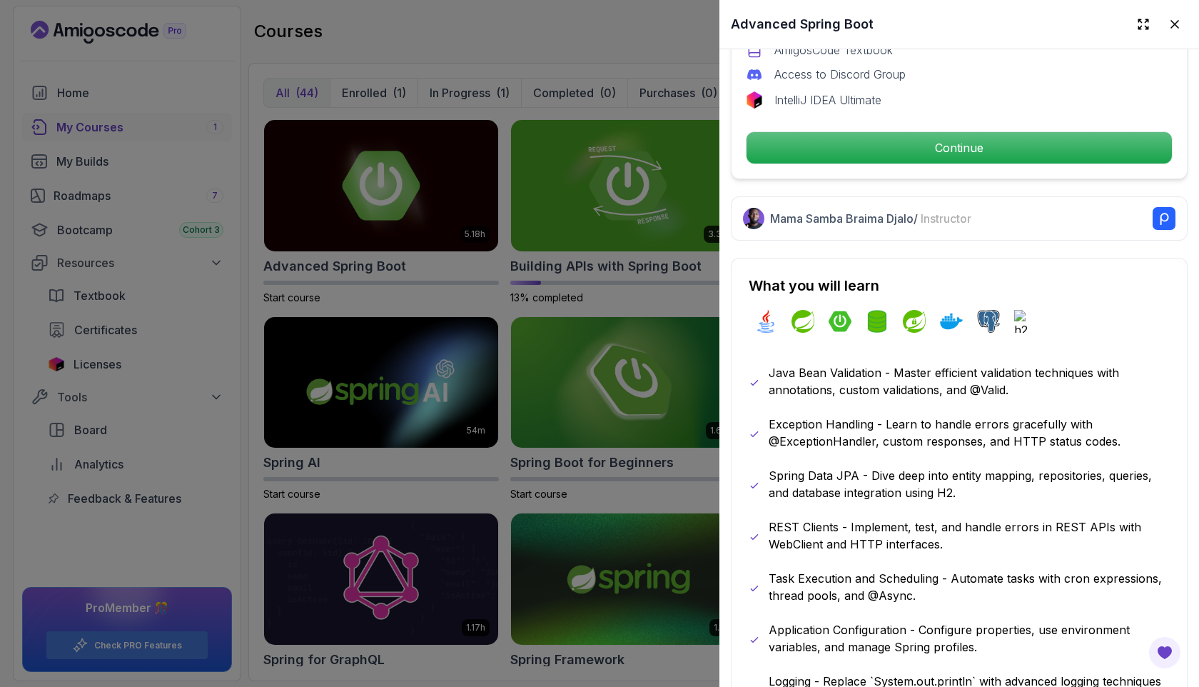
scroll to position [600, 0]
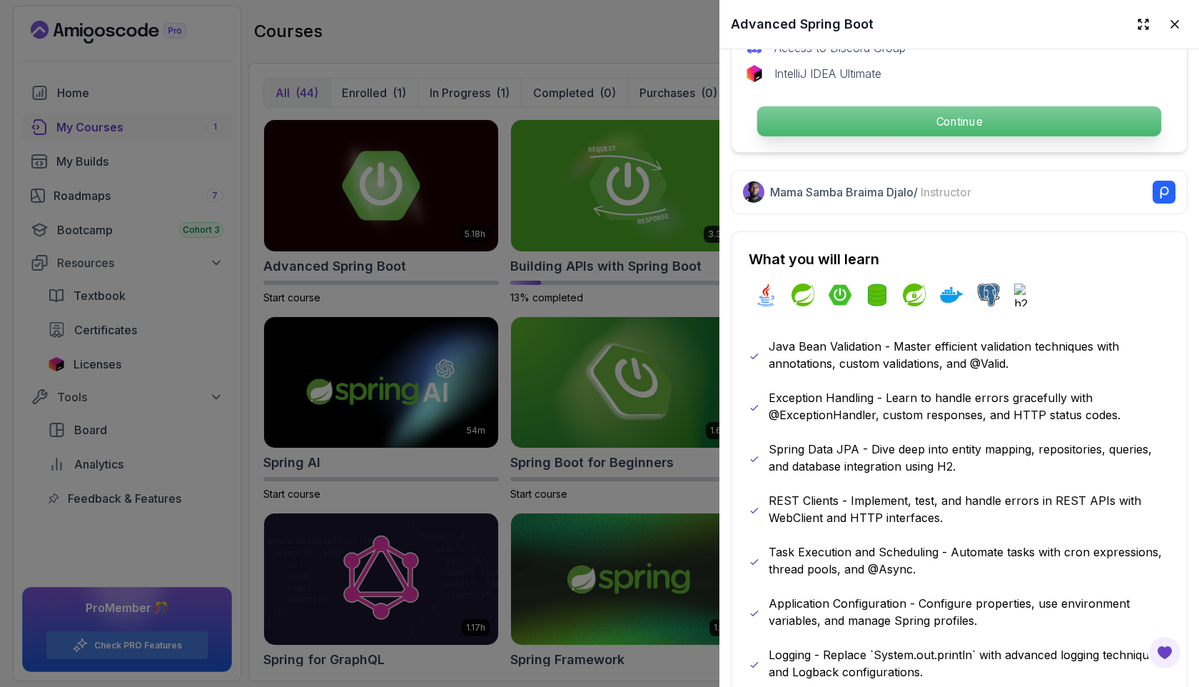
click at [909, 127] on p "Continue" at bounding box center [959, 121] width 404 height 30
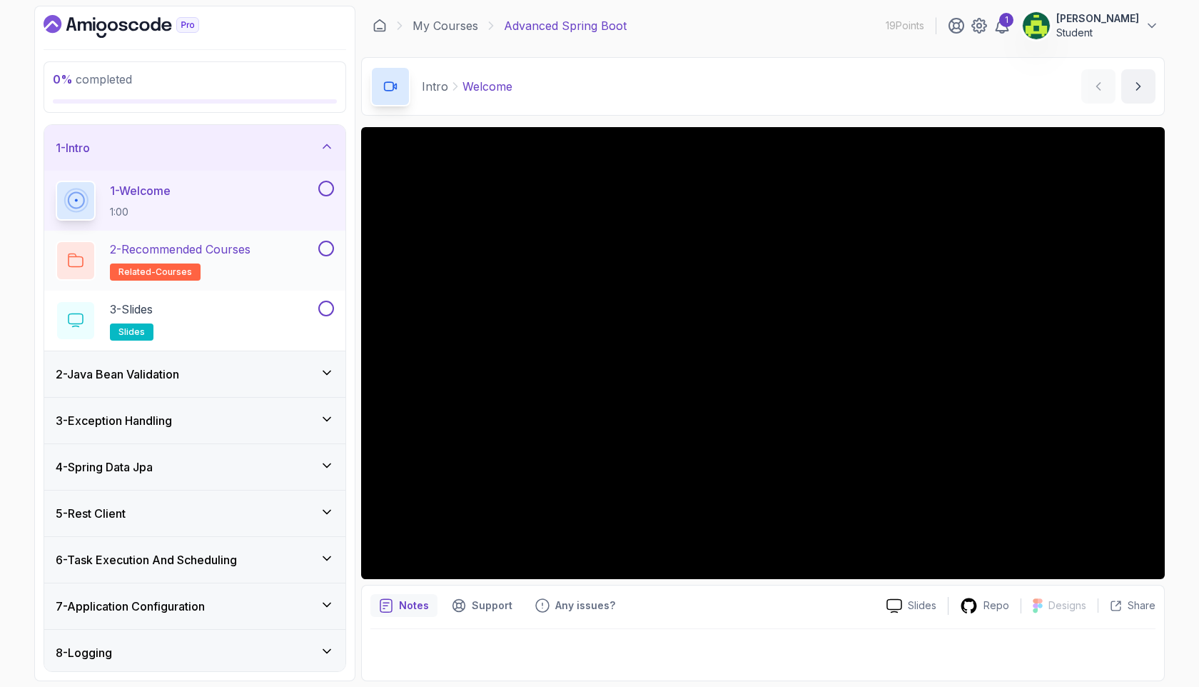
click at [277, 257] on div "2 - Recommended Courses related-courses" at bounding box center [186, 261] width 260 height 40
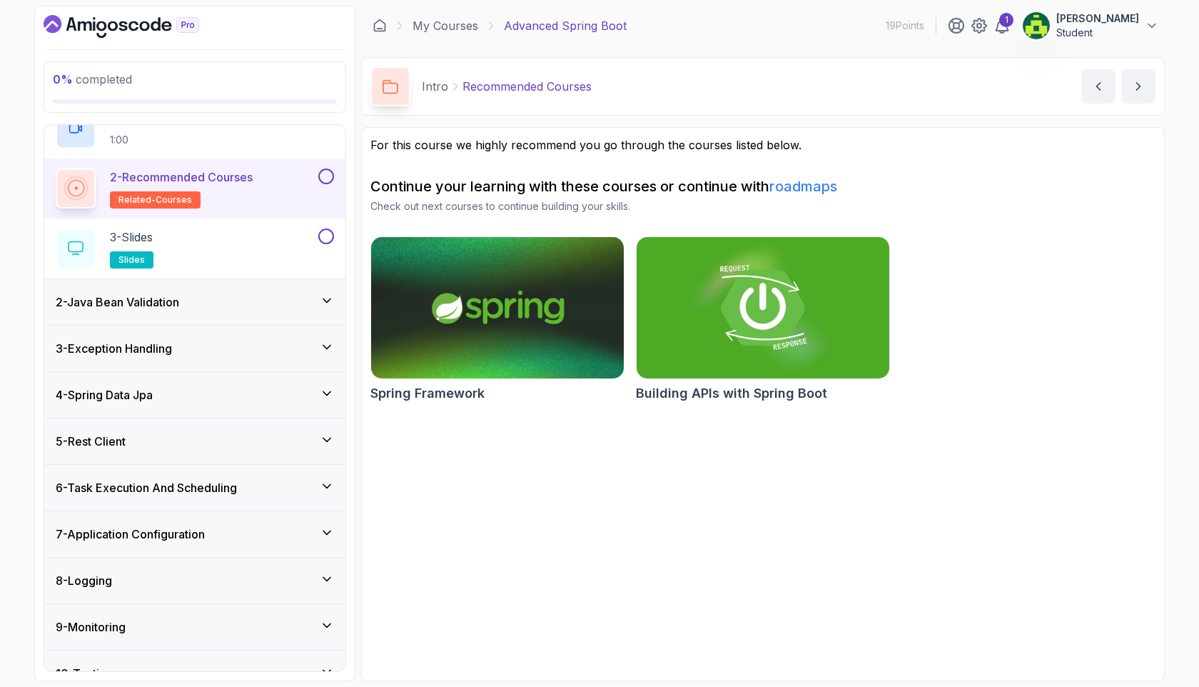
scroll to position [129, 0]
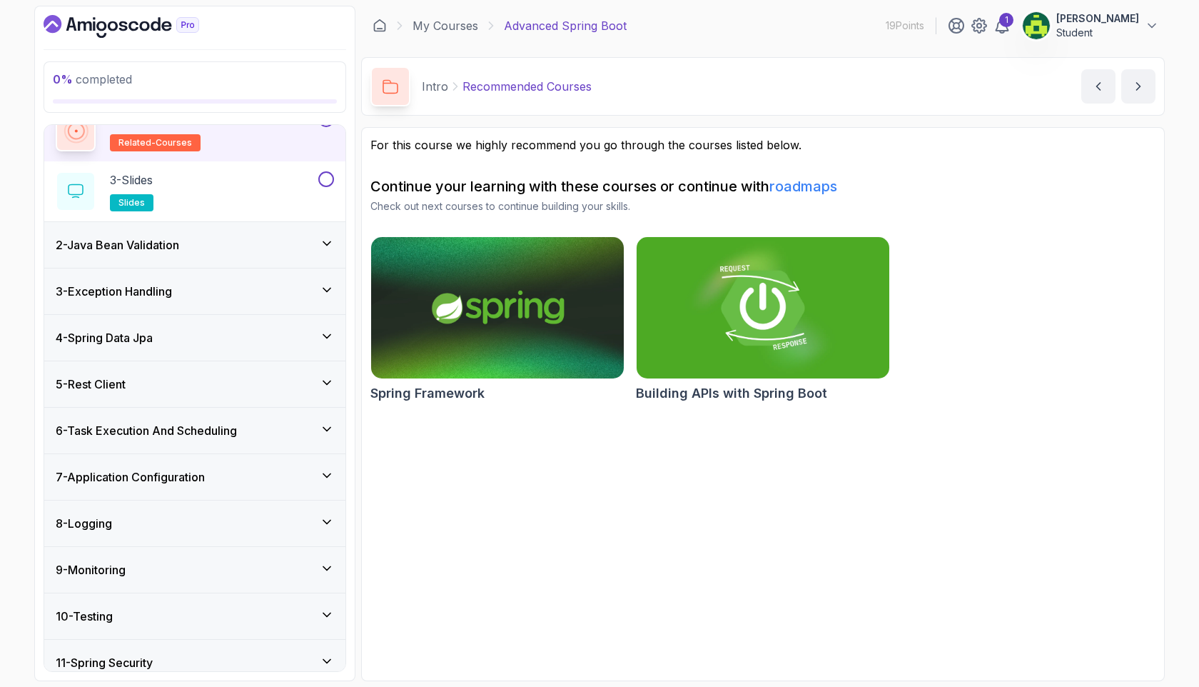
click at [306, 240] on div "2 - Java Bean Validation" at bounding box center [195, 244] width 278 height 17
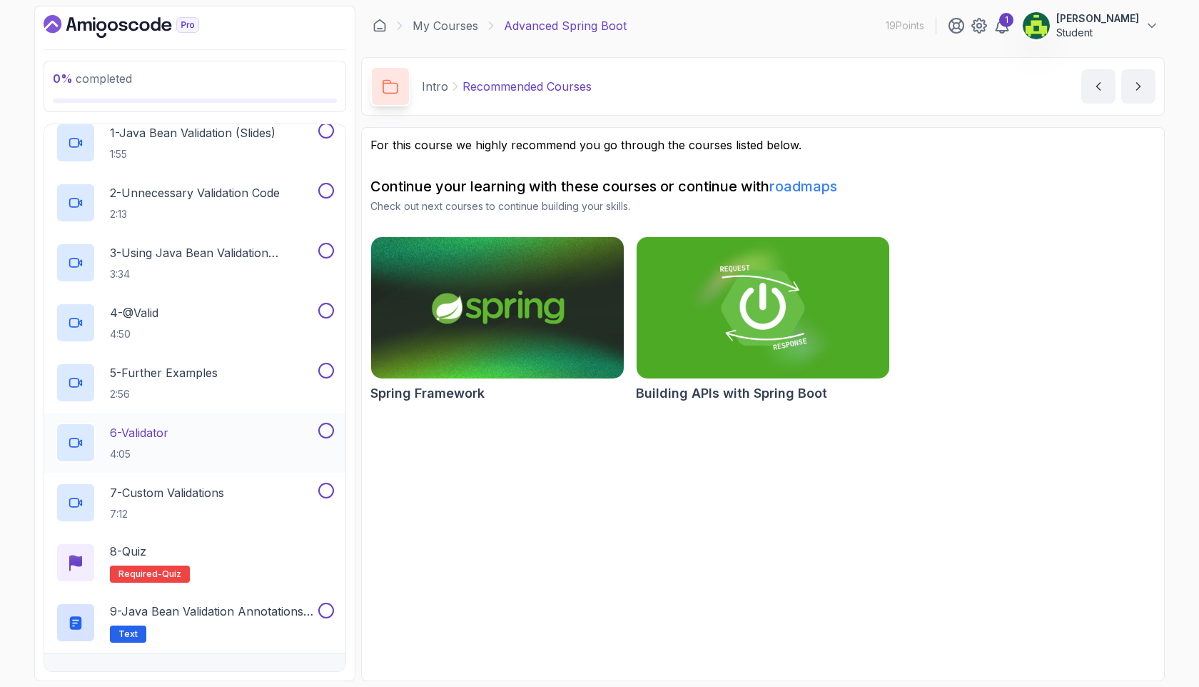
scroll to position [0, 0]
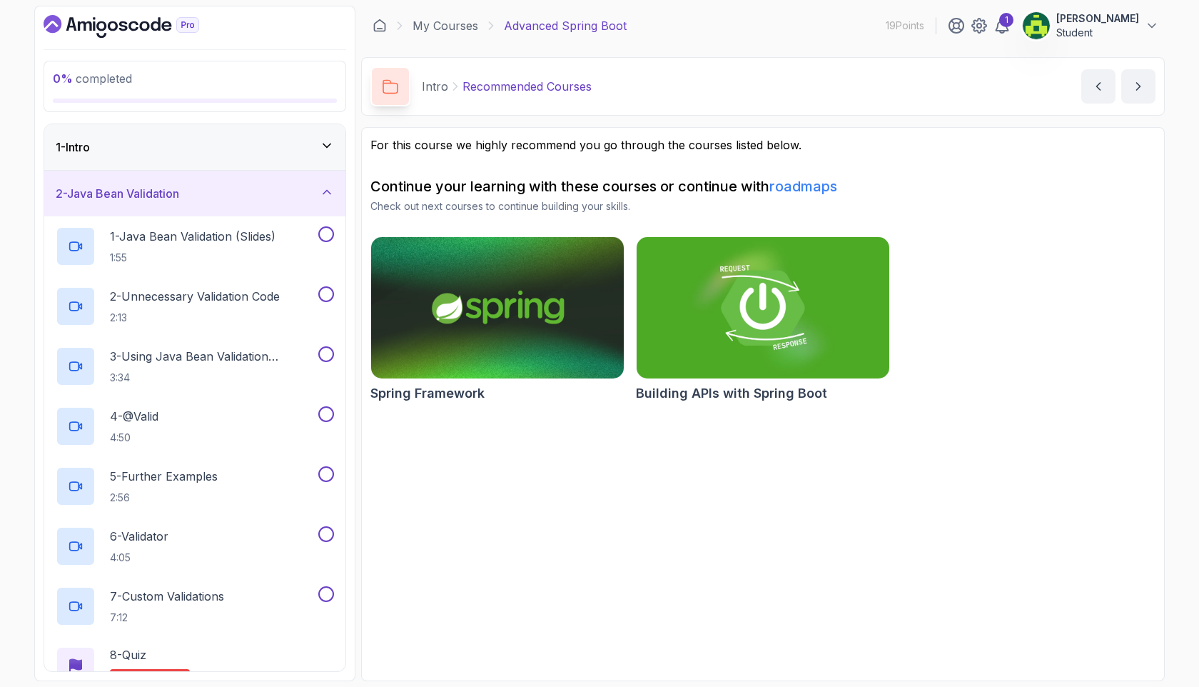
click at [300, 202] on div "2 - Java Bean Validation" at bounding box center [194, 194] width 301 height 46
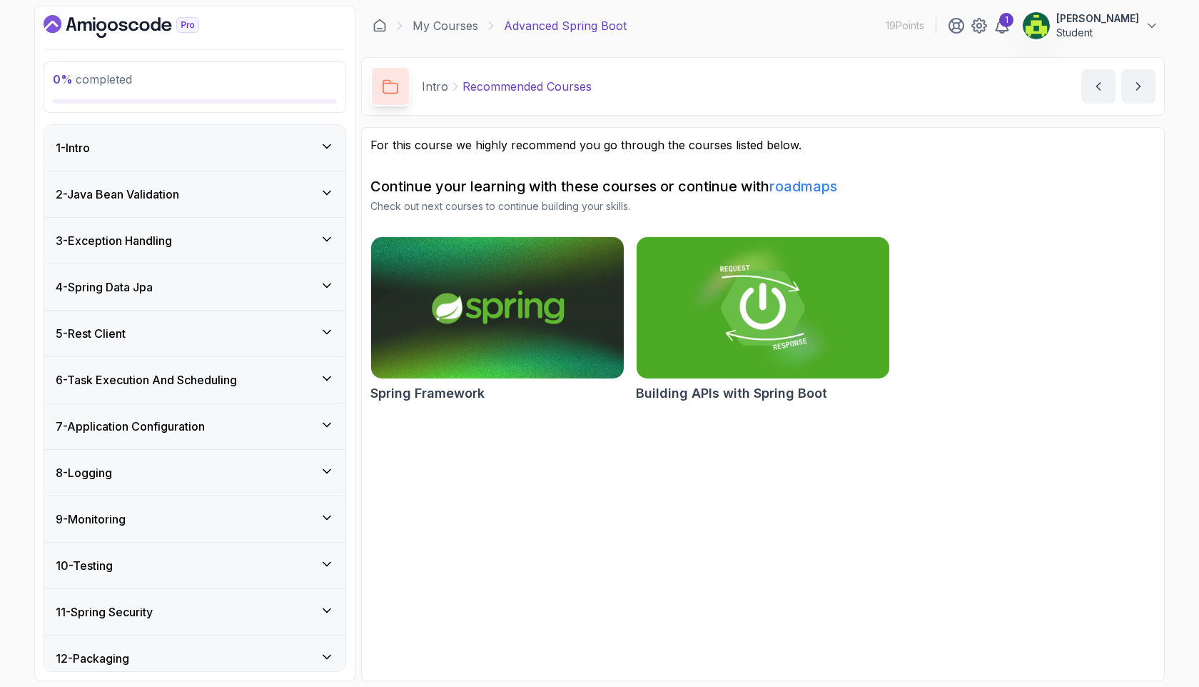
click at [276, 232] on div "3 - Exception Handling" at bounding box center [195, 240] width 278 height 17
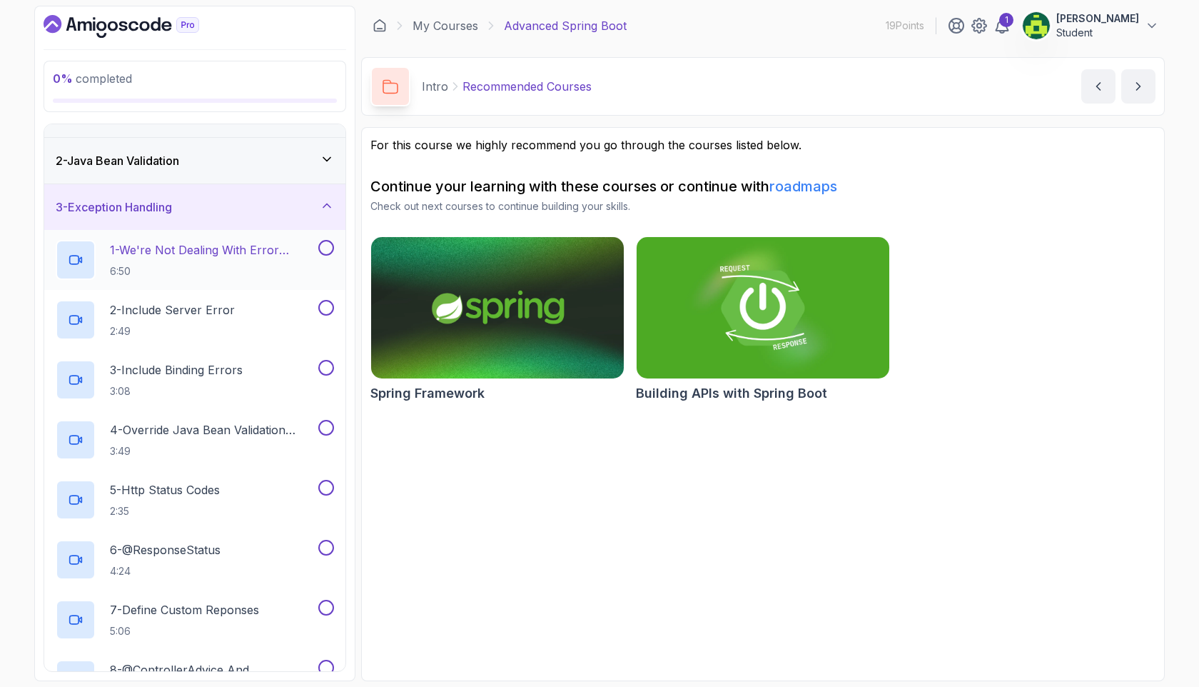
scroll to position [33, 0]
click at [280, 191] on div "3 - Exception Handling" at bounding box center [194, 207] width 301 height 46
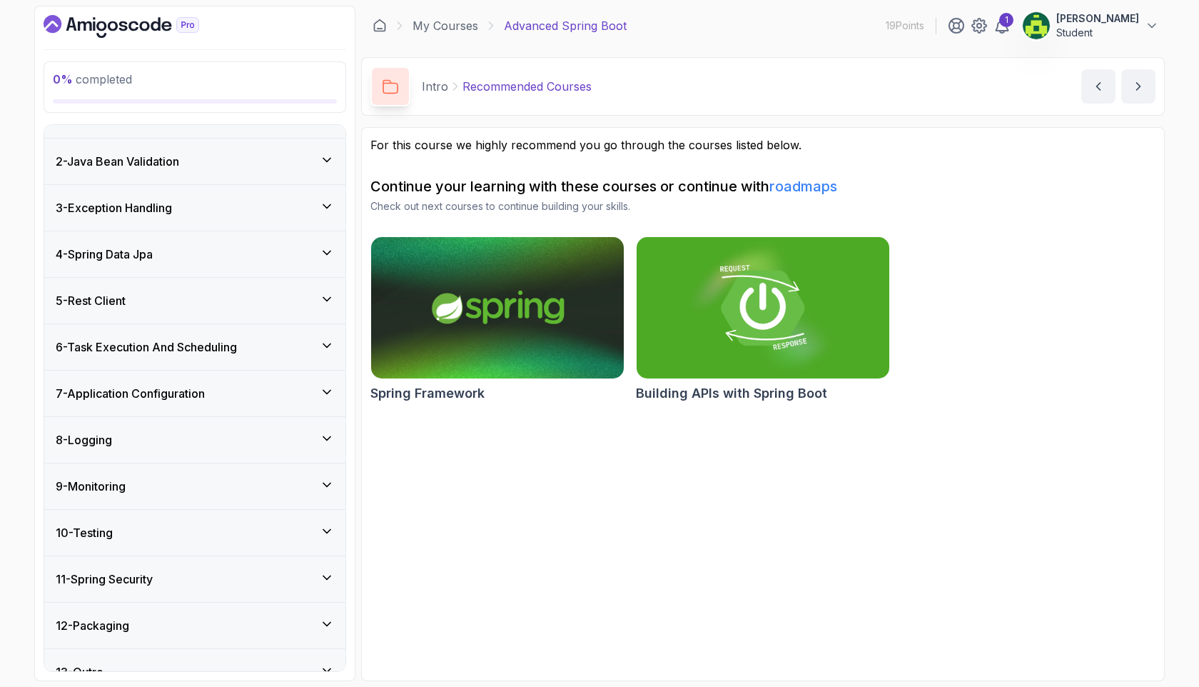
click at [261, 253] on div "4 - Spring Data Jpa" at bounding box center [195, 254] width 278 height 17
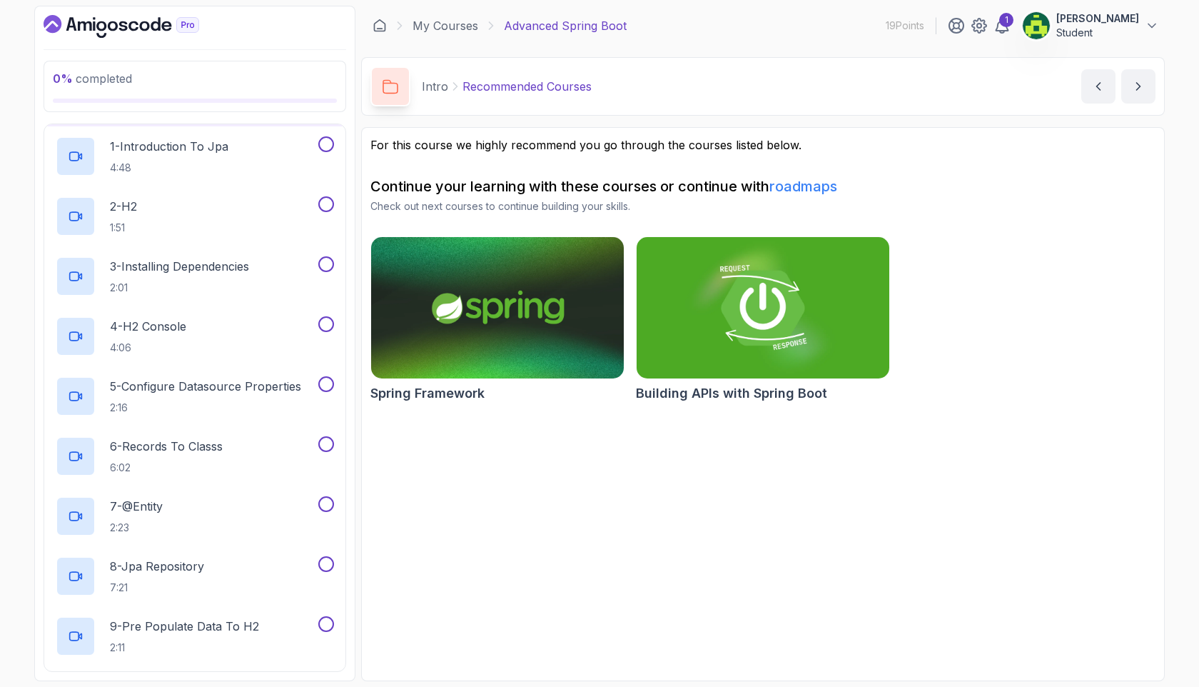
scroll to position [0, 0]
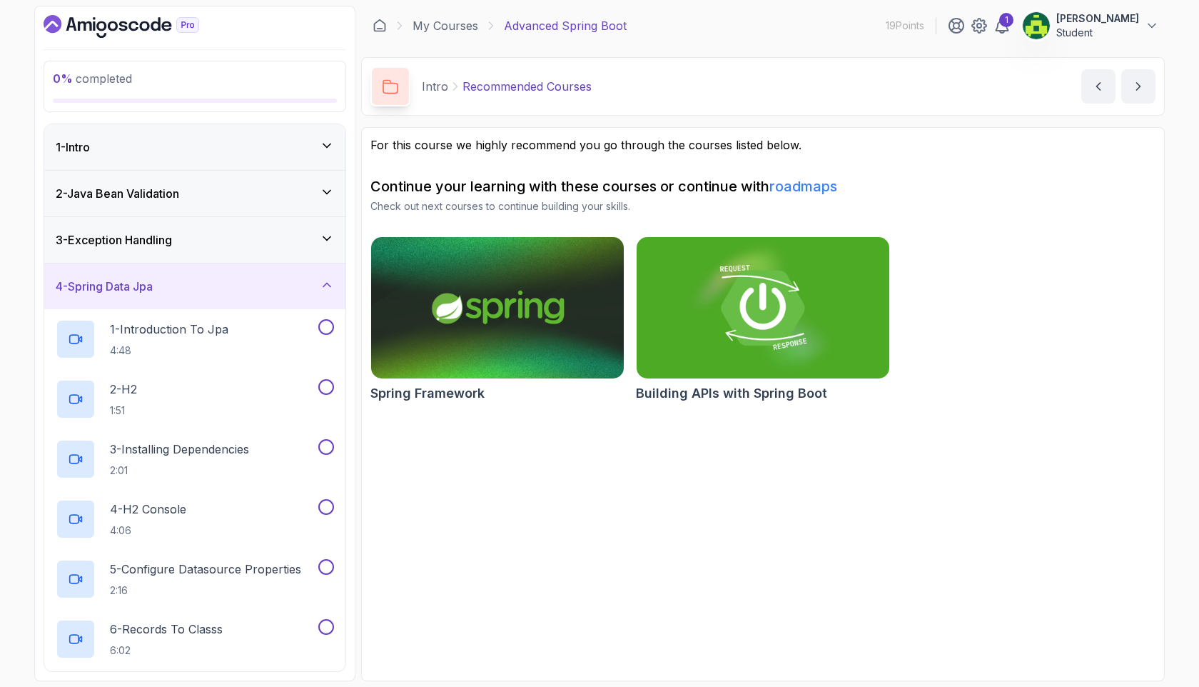
click at [146, 286] on h3 "4 - Spring Data Jpa" at bounding box center [104, 286] width 97 height 17
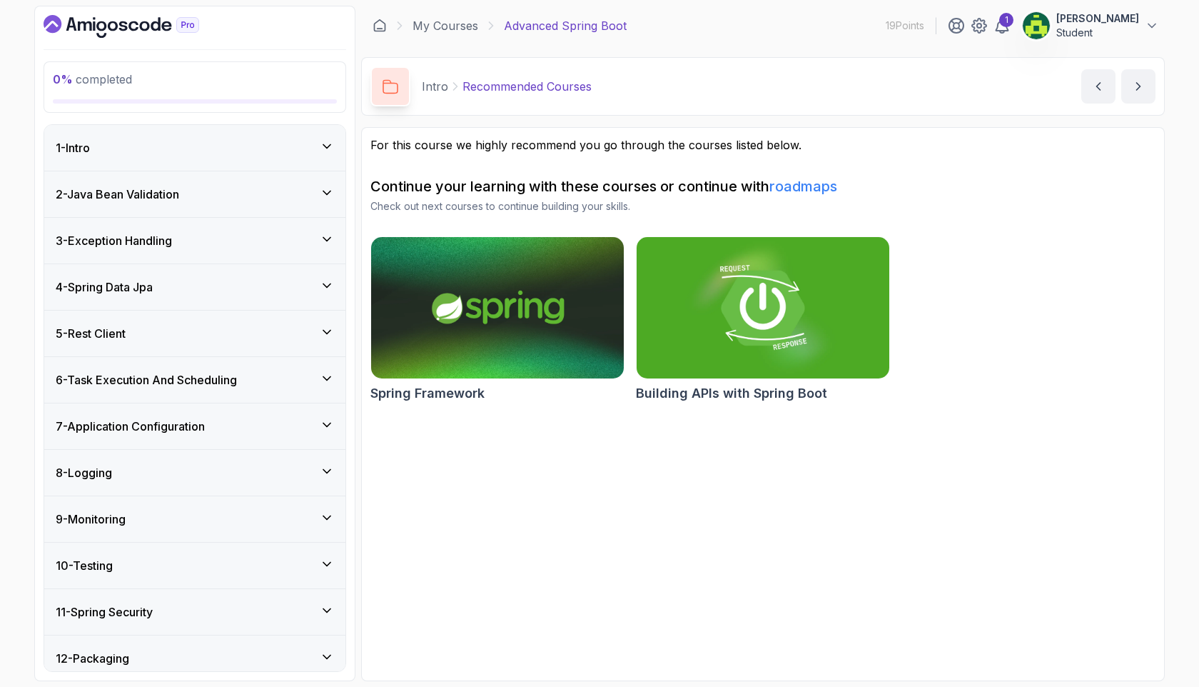
click at [273, 328] on div "5 - Rest Client" at bounding box center [195, 333] width 278 height 17
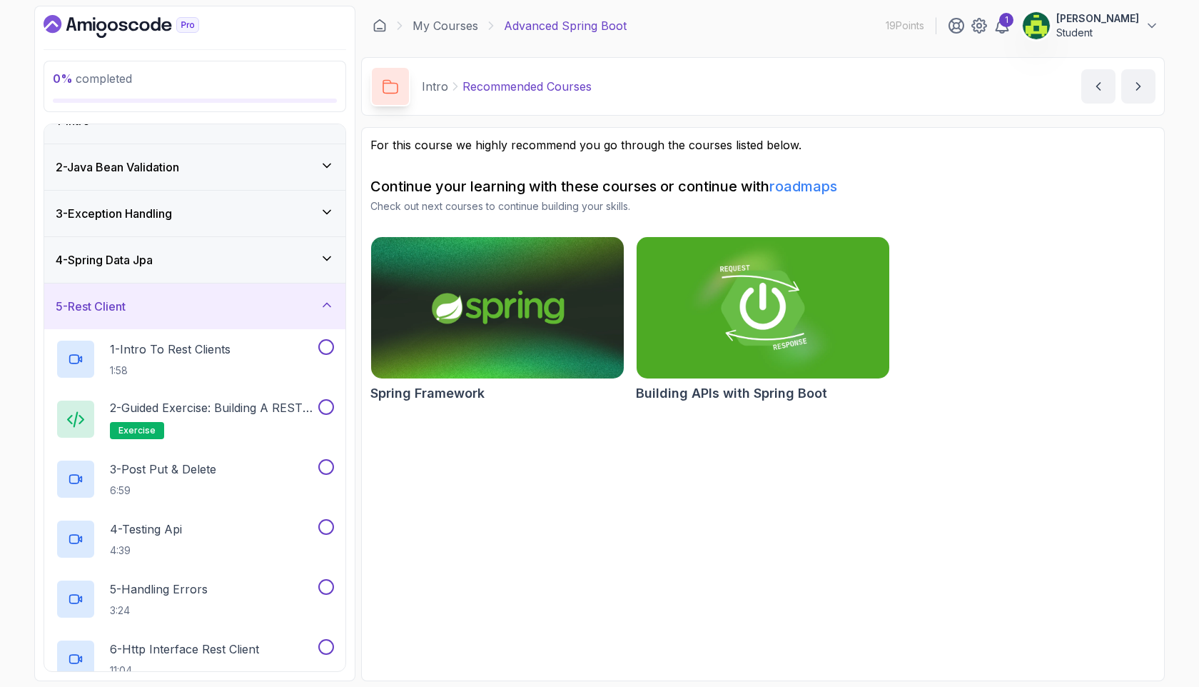
scroll to position [14, 0]
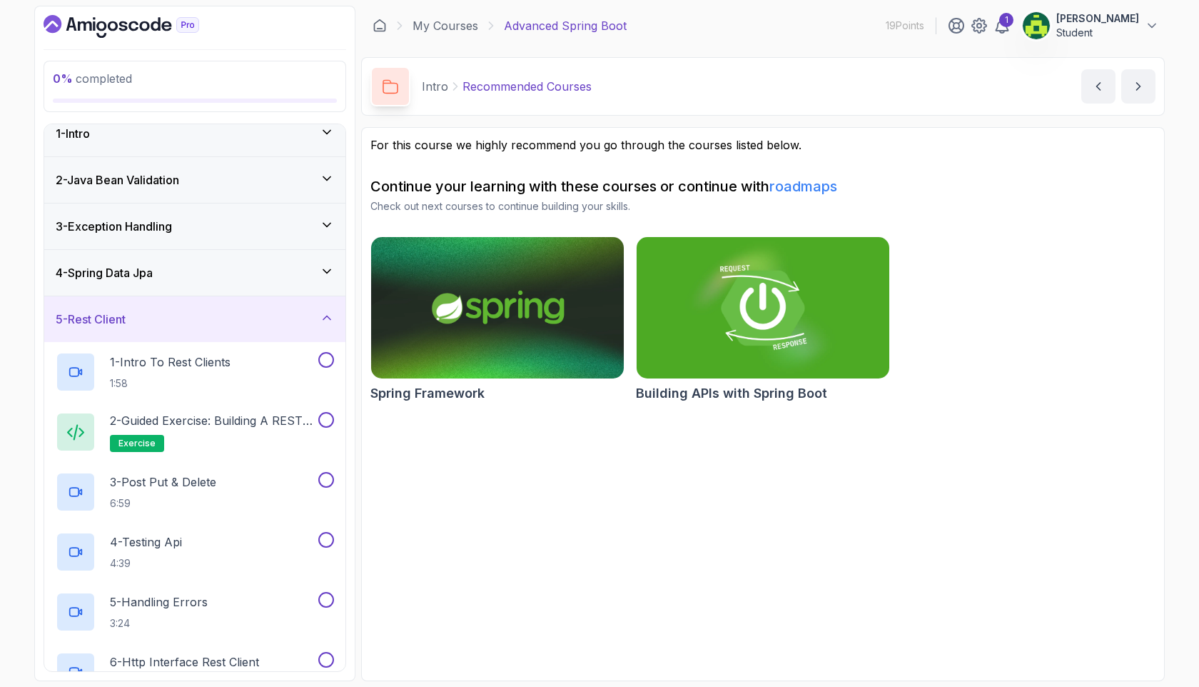
click at [264, 322] on div "5 - Rest Client" at bounding box center [195, 319] width 278 height 17
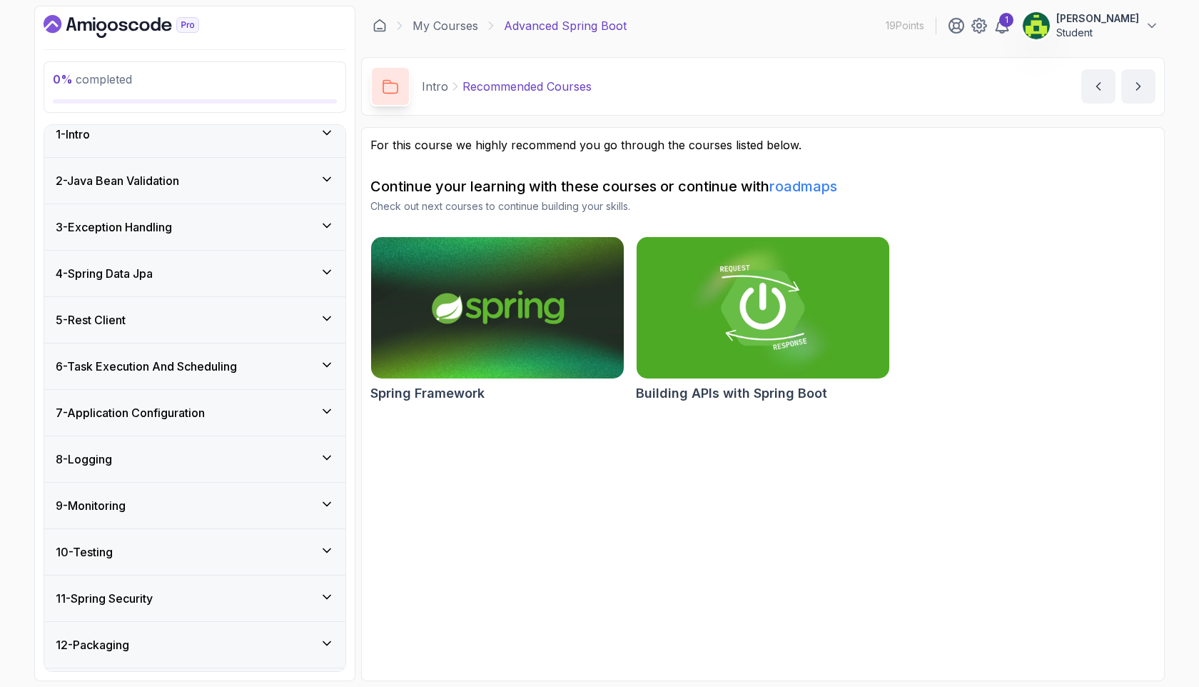
click at [272, 373] on div "6 - Task Execution And Scheduling" at bounding box center [195, 366] width 278 height 17
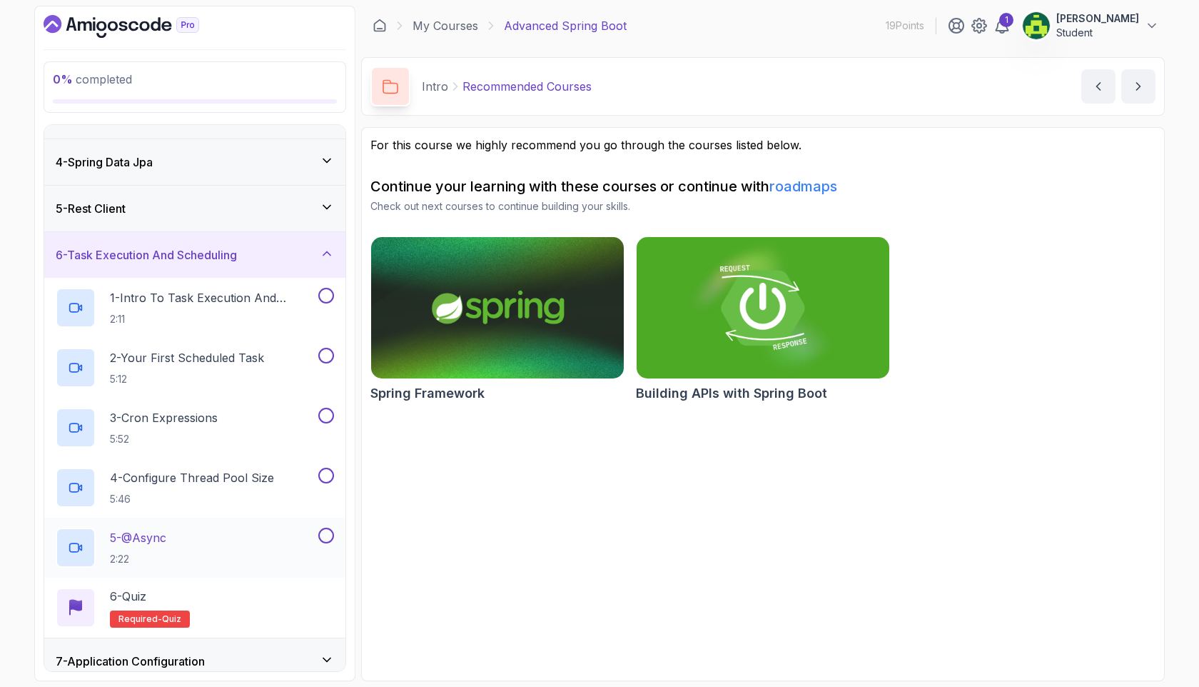
scroll to position [126, 0]
click at [238, 271] on div "6 - Task Execution And Scheduling" at bounding box center [194, 254] width 301 height 46
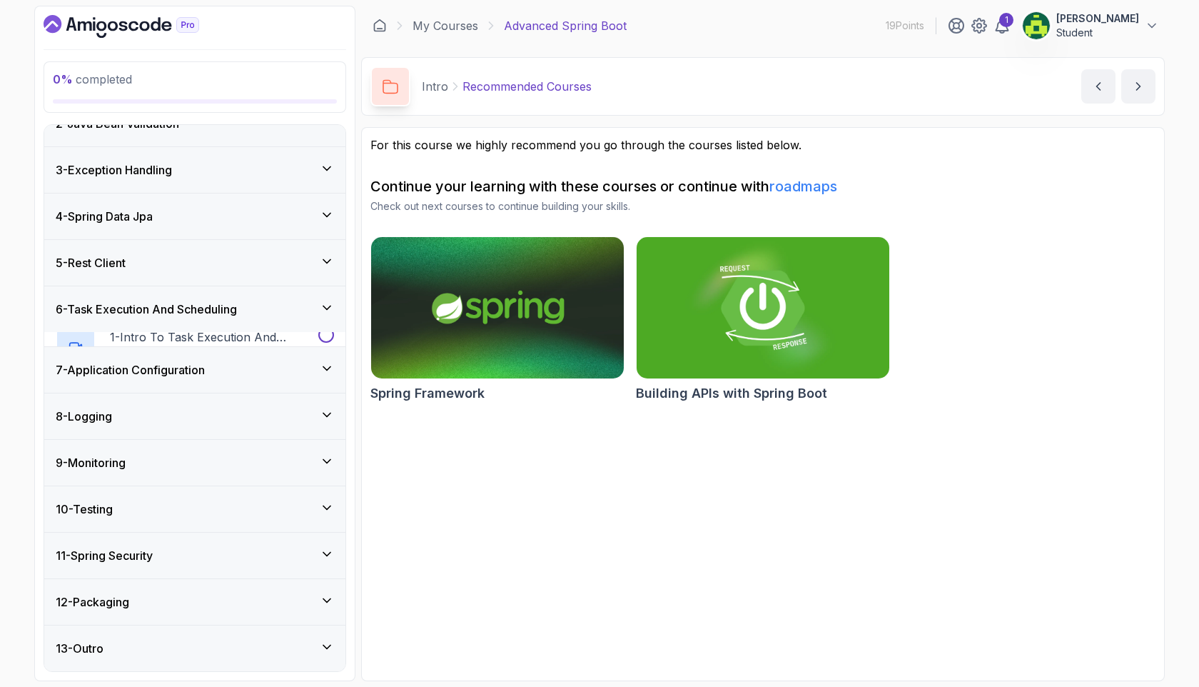
scroll to position [56, 0]
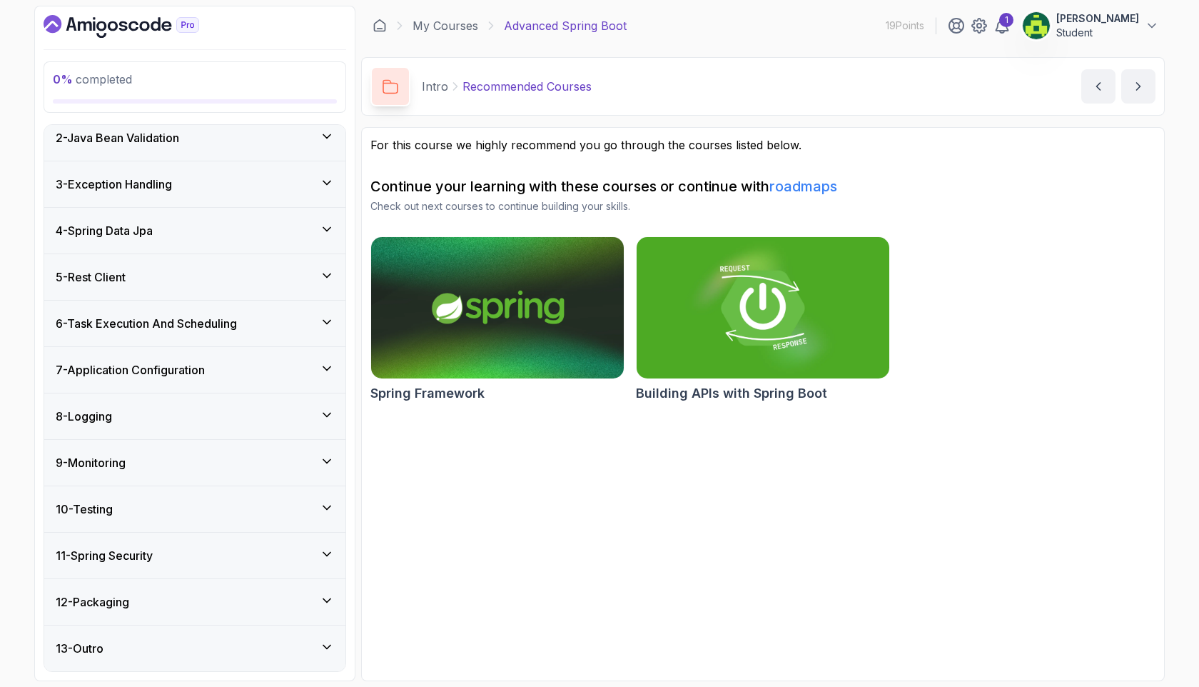
click at [213, 382] on div "7 - Application Configuration" at bounding box center [194, 370] width 301 height 46
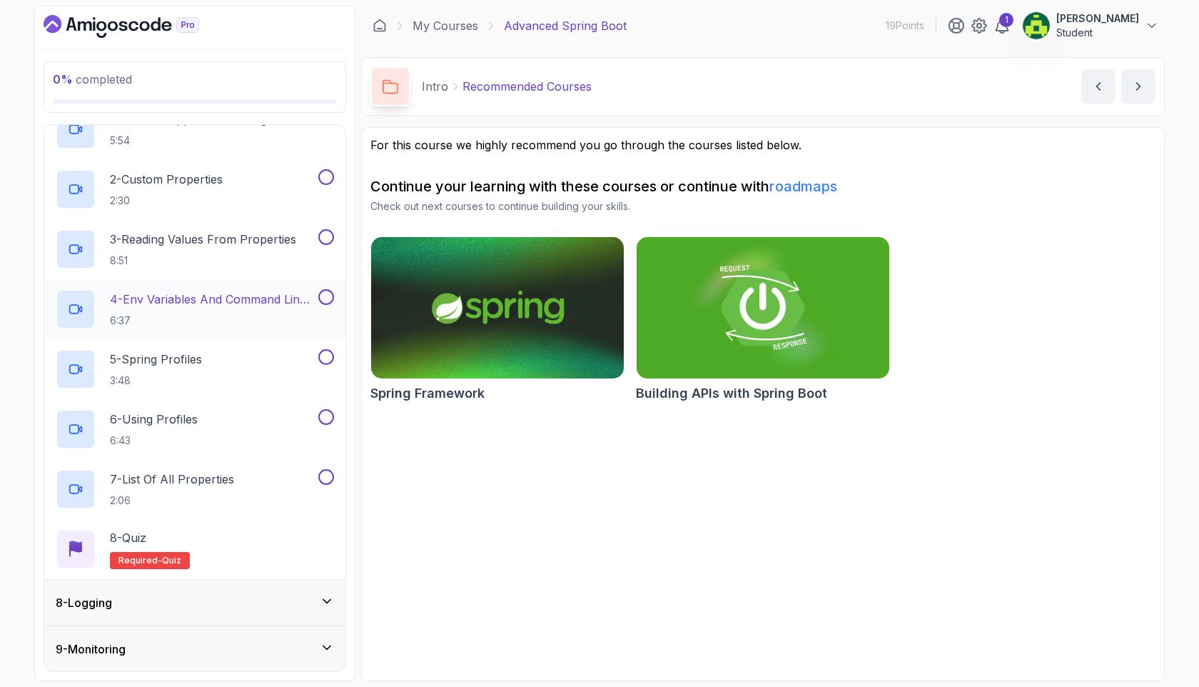
scroll to position [270, 0]
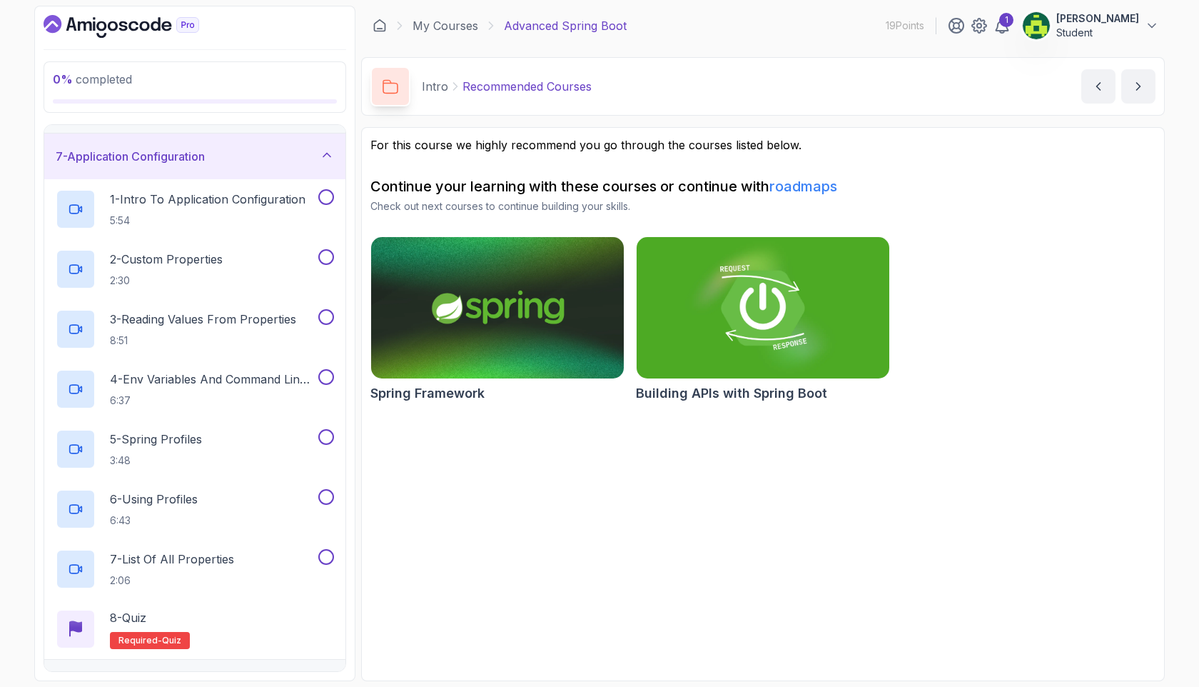
click at [246, 174] on div "7 - Application Configuration" at bounding box center [194, 156] width 301 height 46
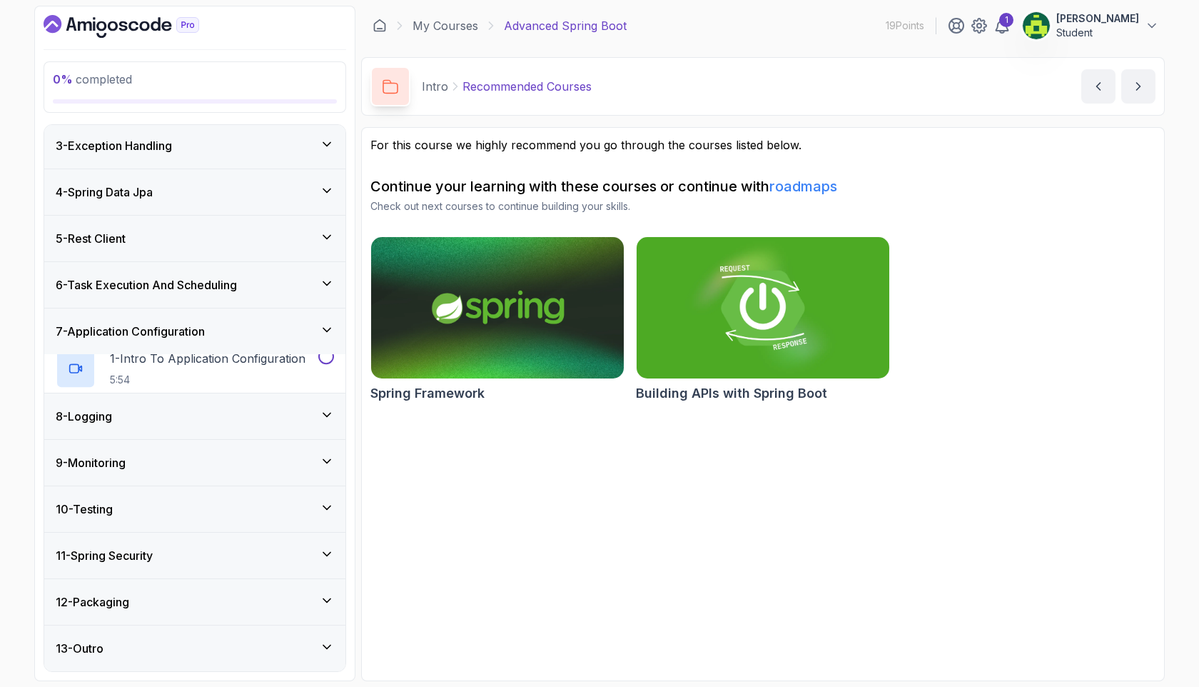
scroll to position [56, 0]
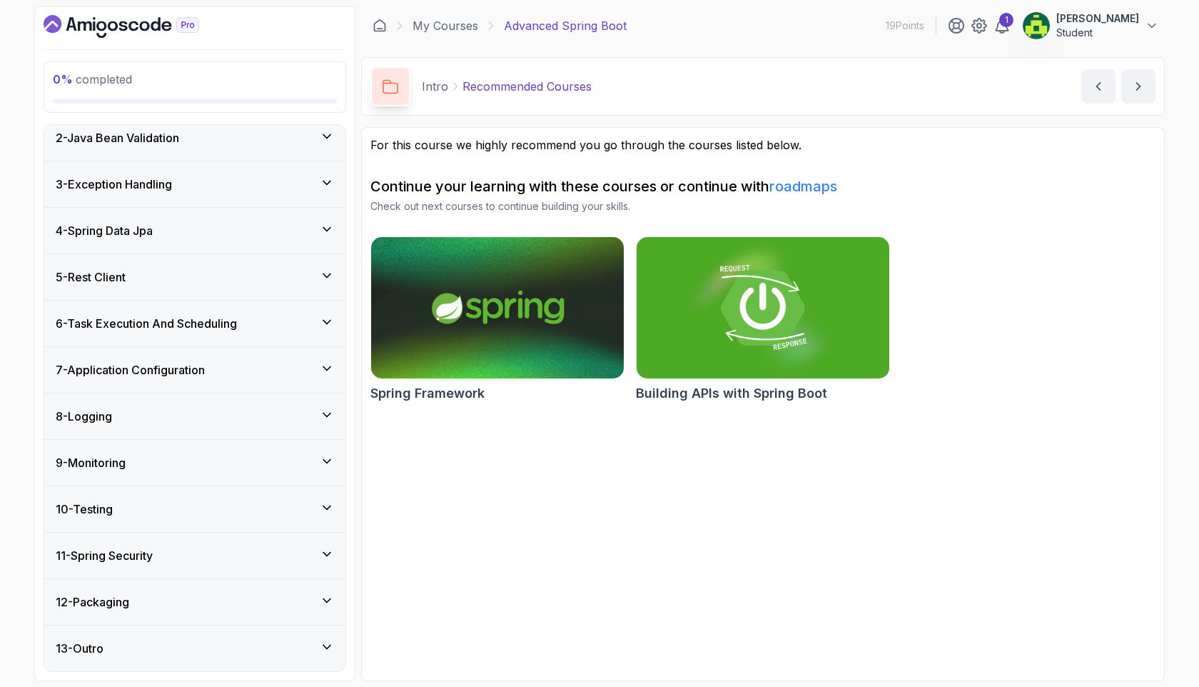
click at [226, 418] on div "8 - Logging" at bounding box center [195, 416] width 278 height 17
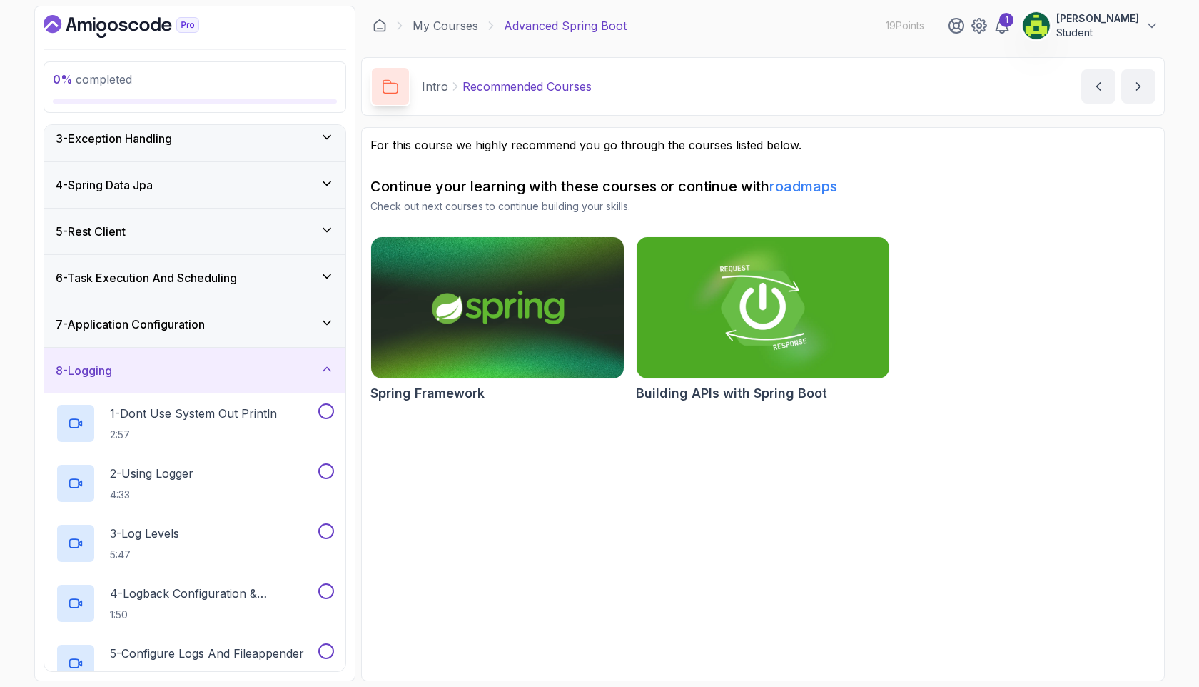
click at [245, 362] on div "8 - Logging" at bounding box center [195, 370] width 278 height 17
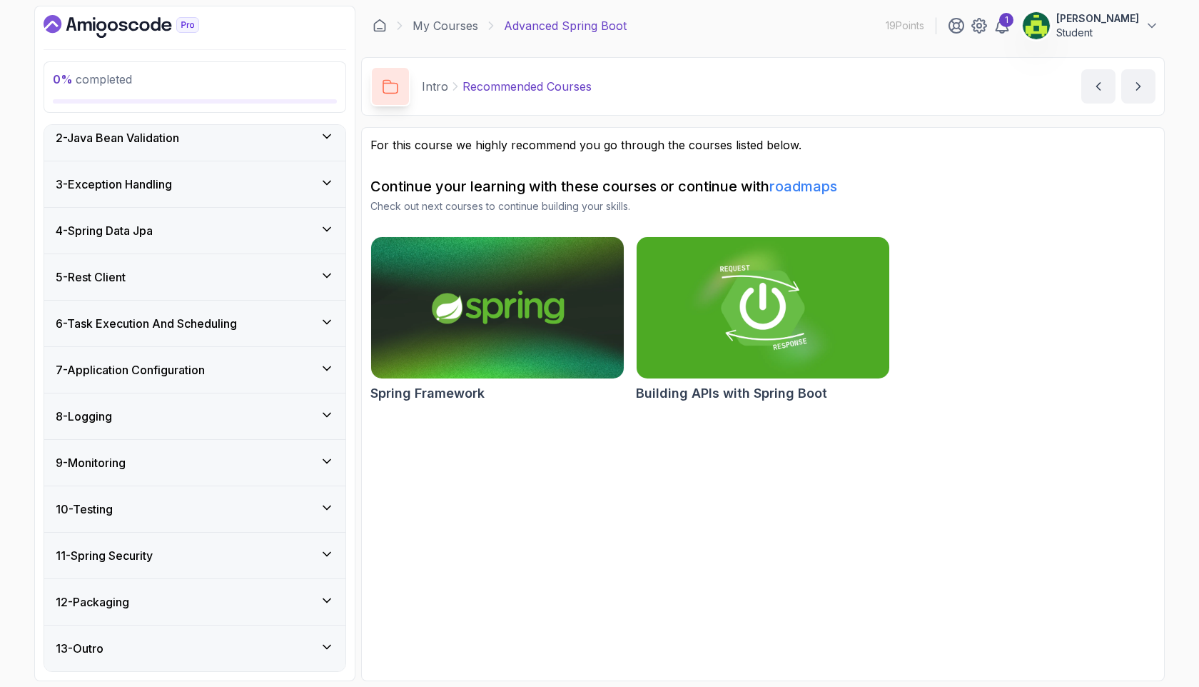
click at [245, 469] on div "9 - Monitoring" at bounding box center [195, 462] width 278 height 17
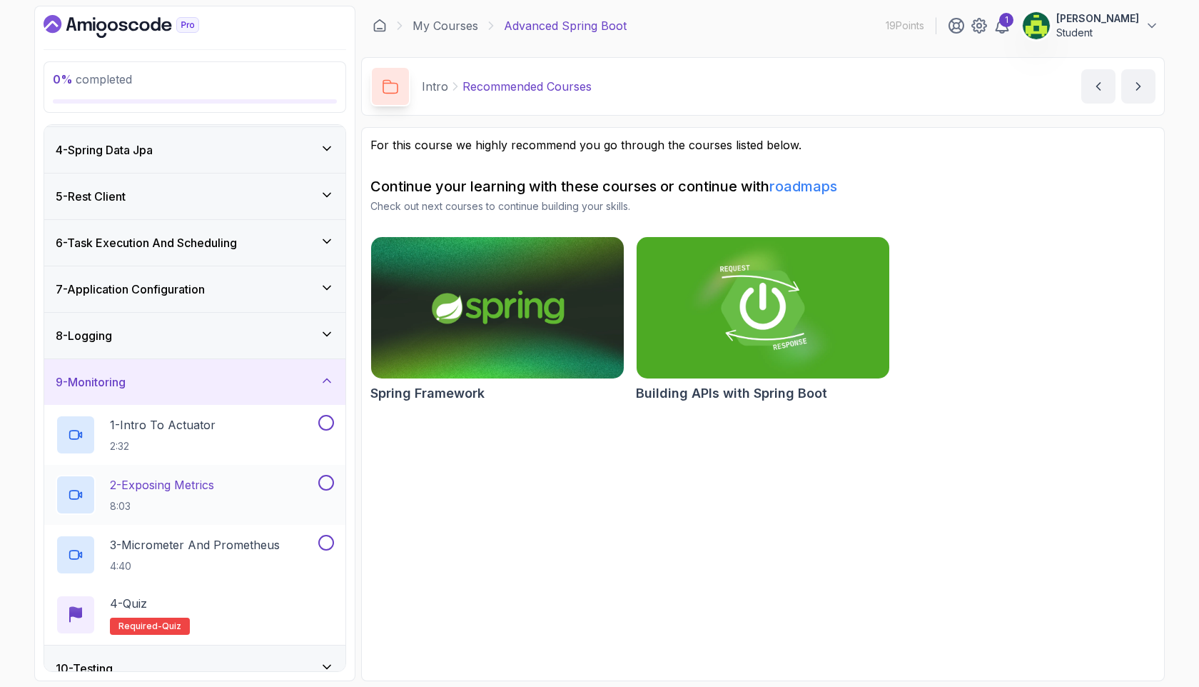
scroll to position [259, 0]
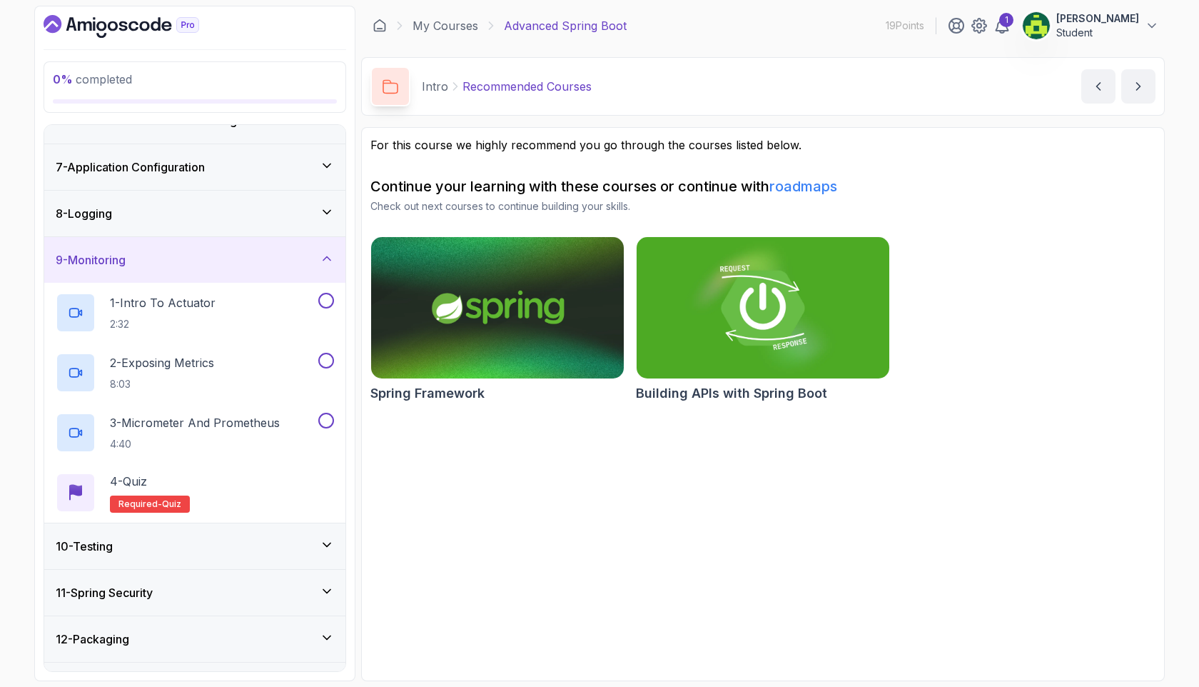
click at [288, 269] on div "9 - Monitoring" at bounding box center [194, 260] width 301 height 46
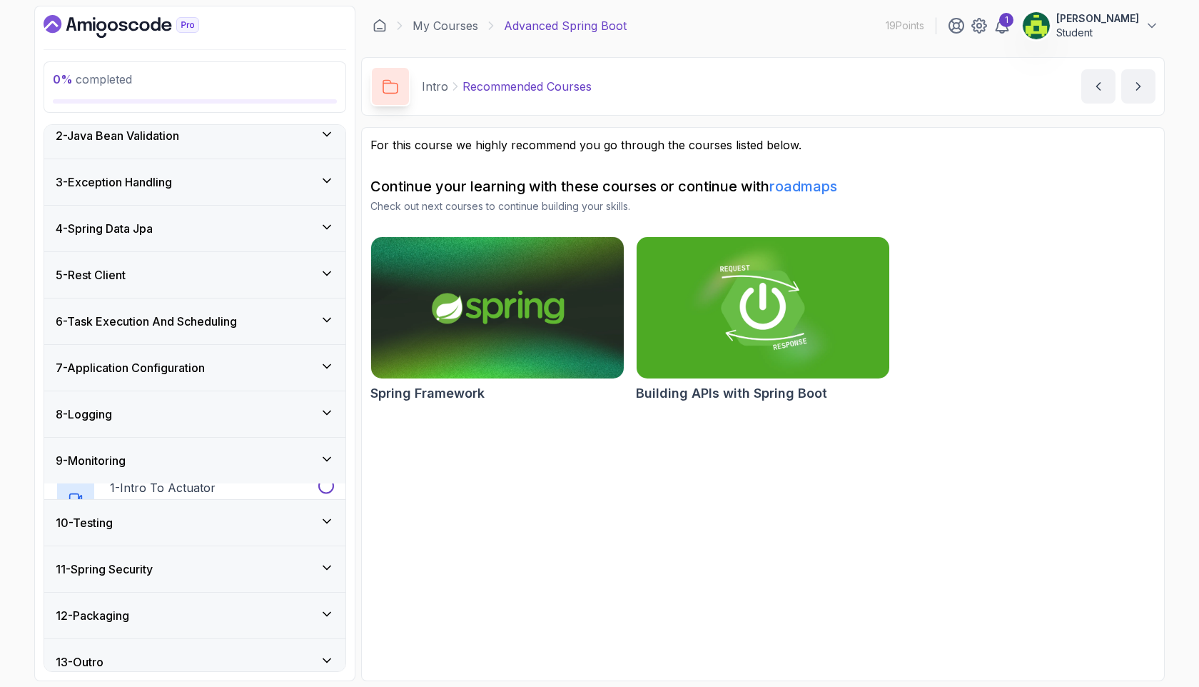
scroll to position [56, 0]
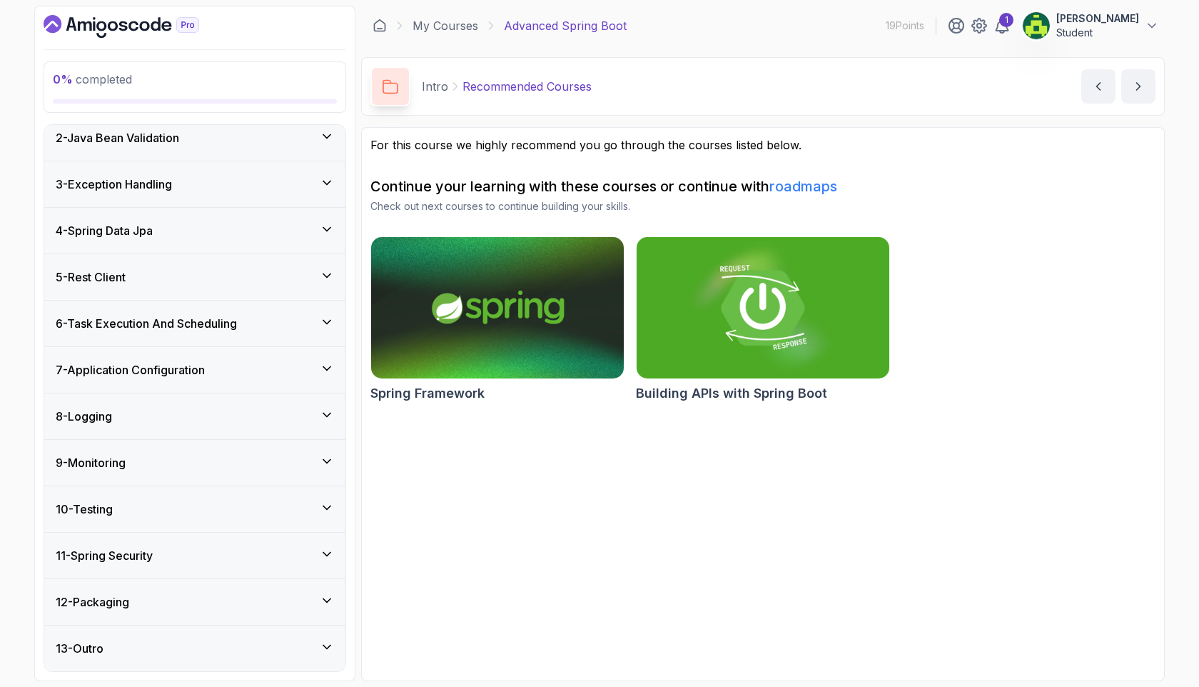
click at [263, 513] on div "10 - Testing" at bounding box center [195, 508] width 278 height 17
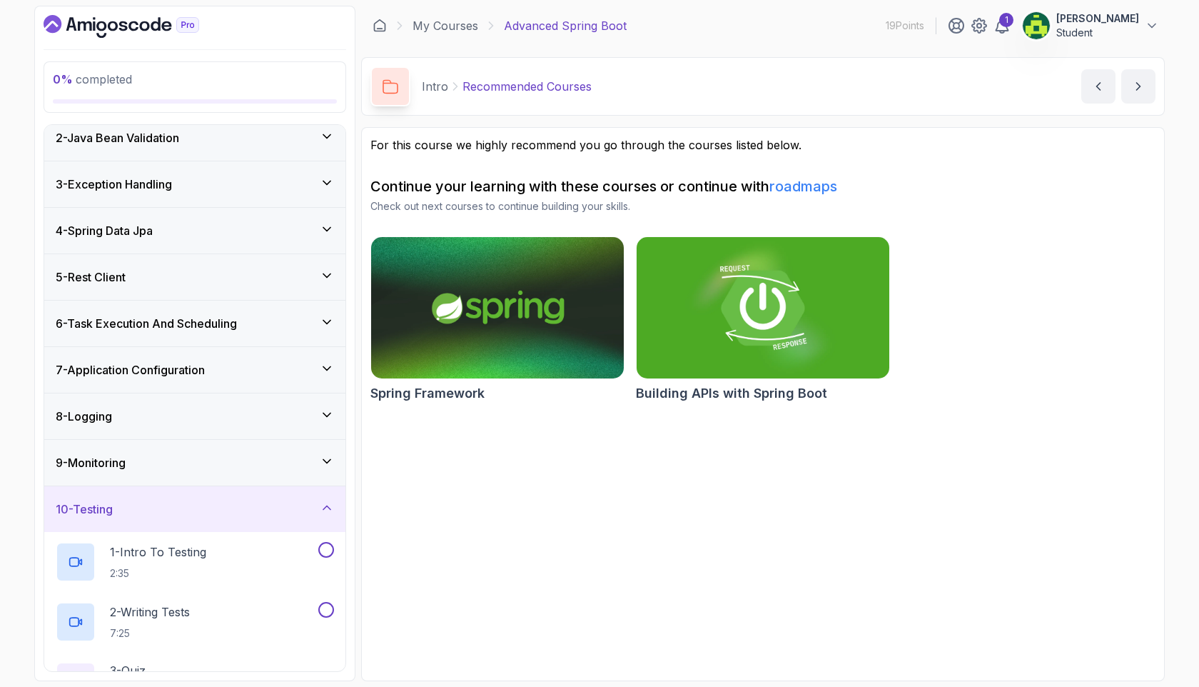
click at [258, 522] on div "10 - Testing" at bounding box center [194, 509] width 301 height 46
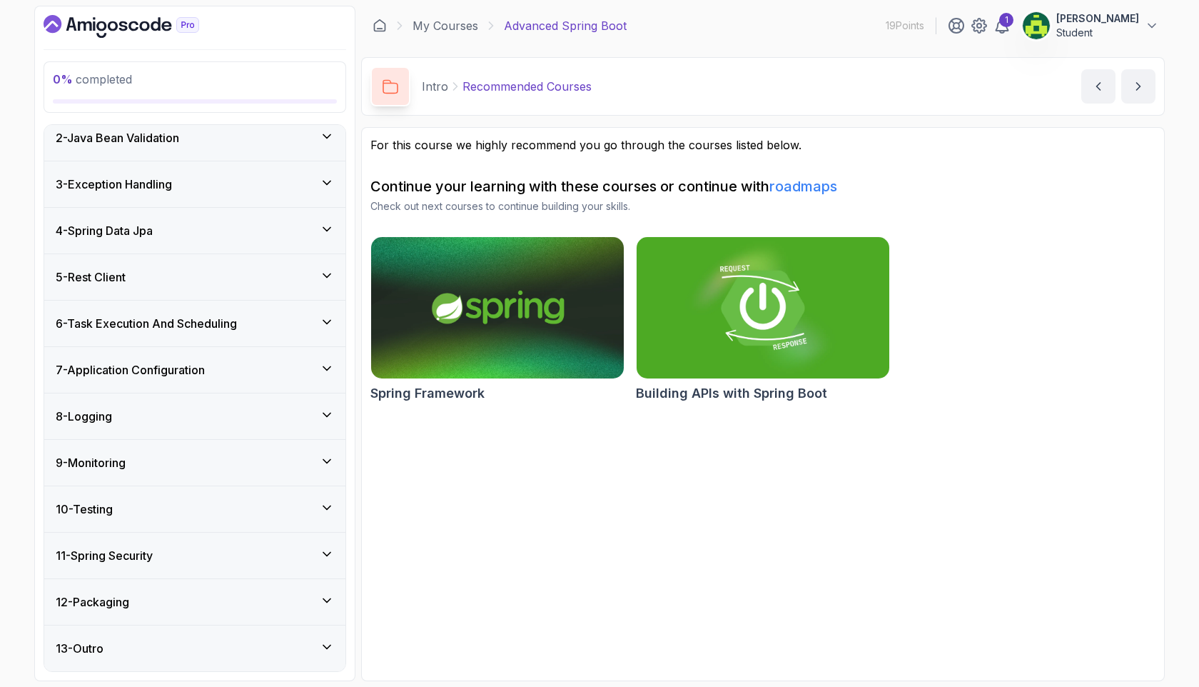
click at [256, 548] on div "11 - Spring Security" at bounding box center [195, 555] width 278 height 17
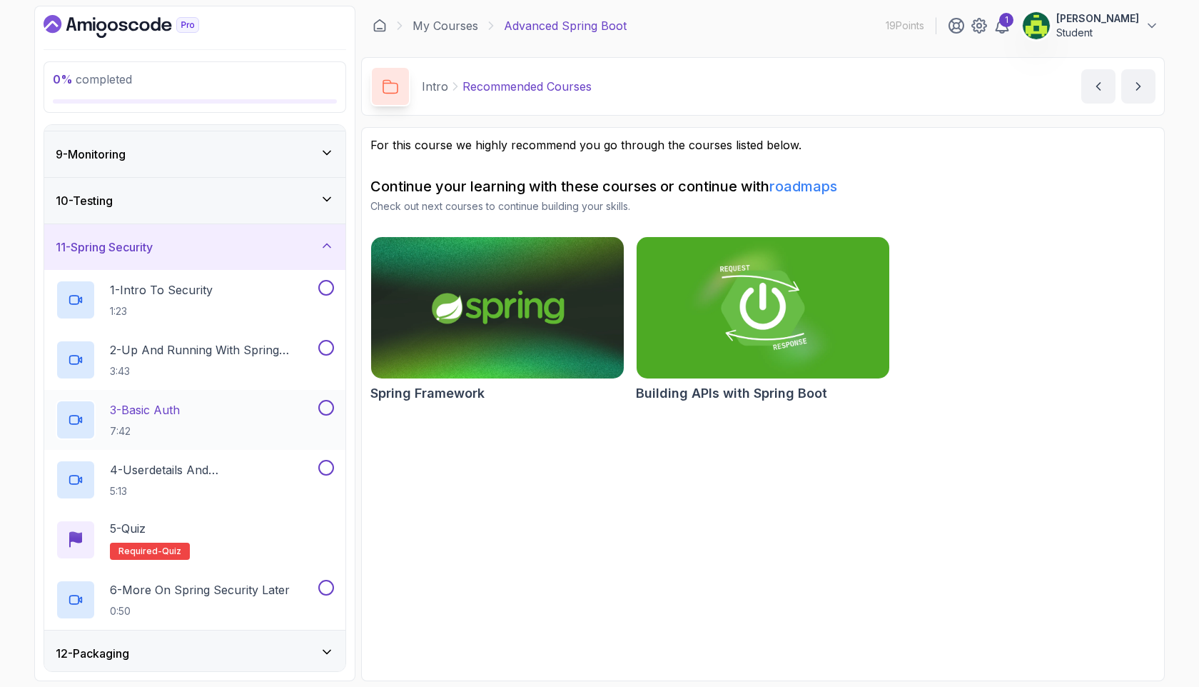
scroll to position [373, 0]
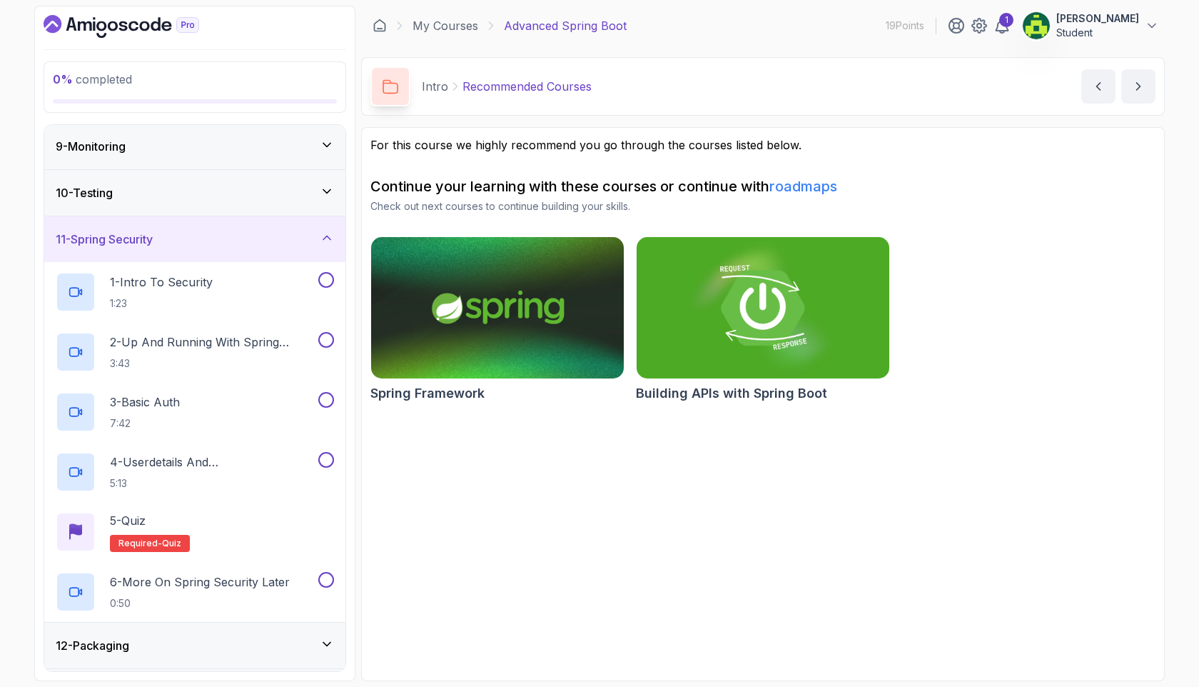
click at [272, 234] on div "11 - Spring Security" at bounding box center [195, 239] width 278 height 17
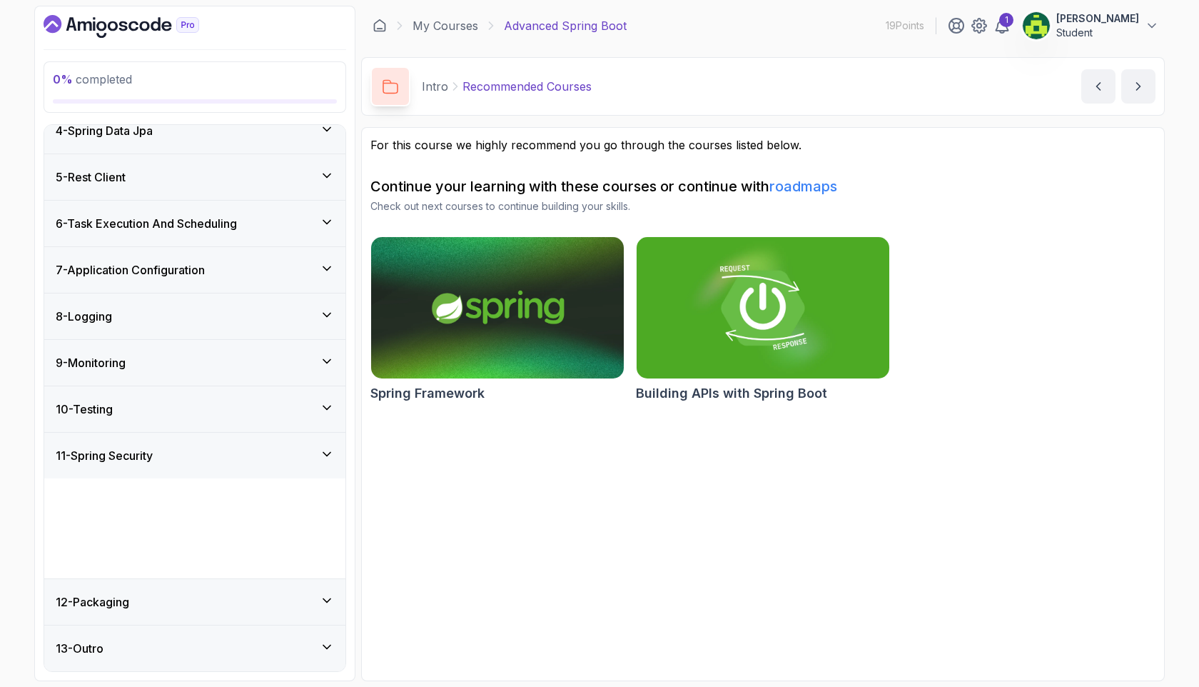
scroll to position [56, 0]
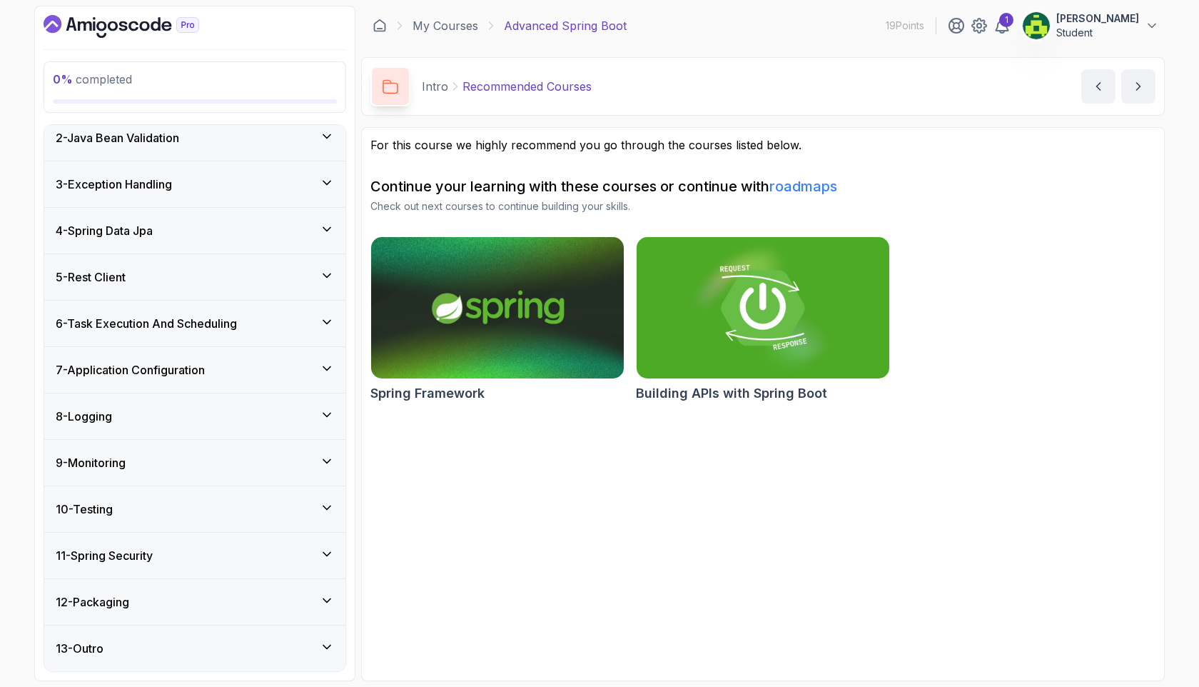
click at [253, 598] on div "12 - Packaging" at bounding box center [195, 601] width 278 height 17
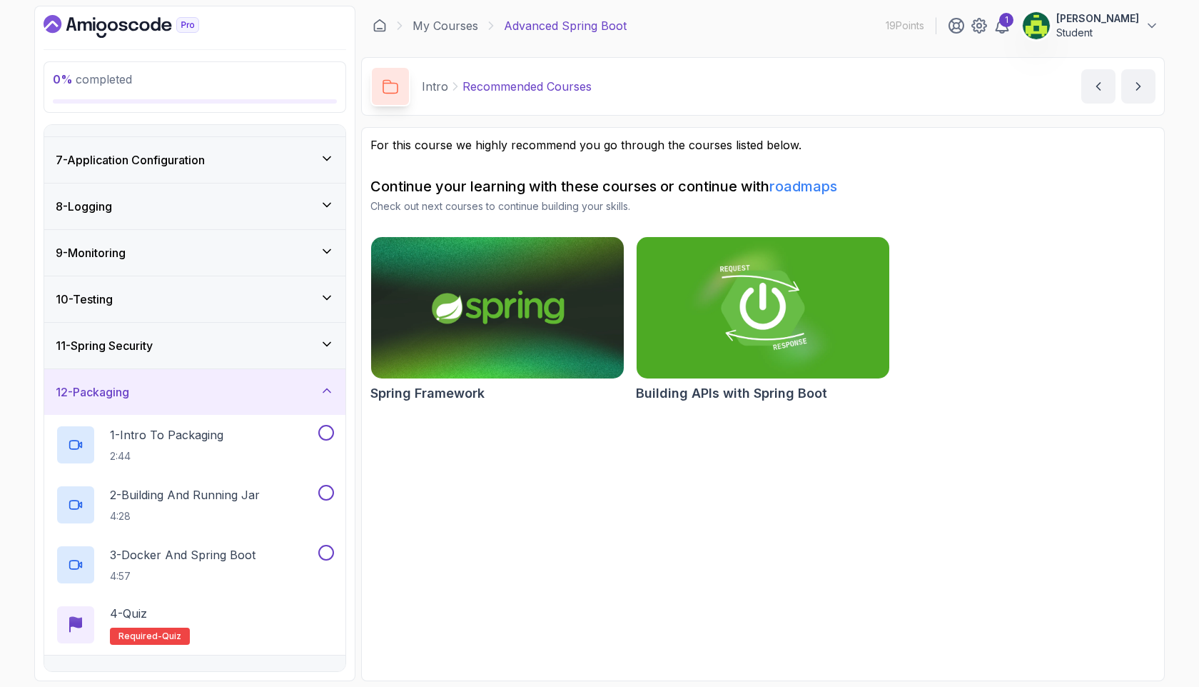
scroll to position [296, 0]
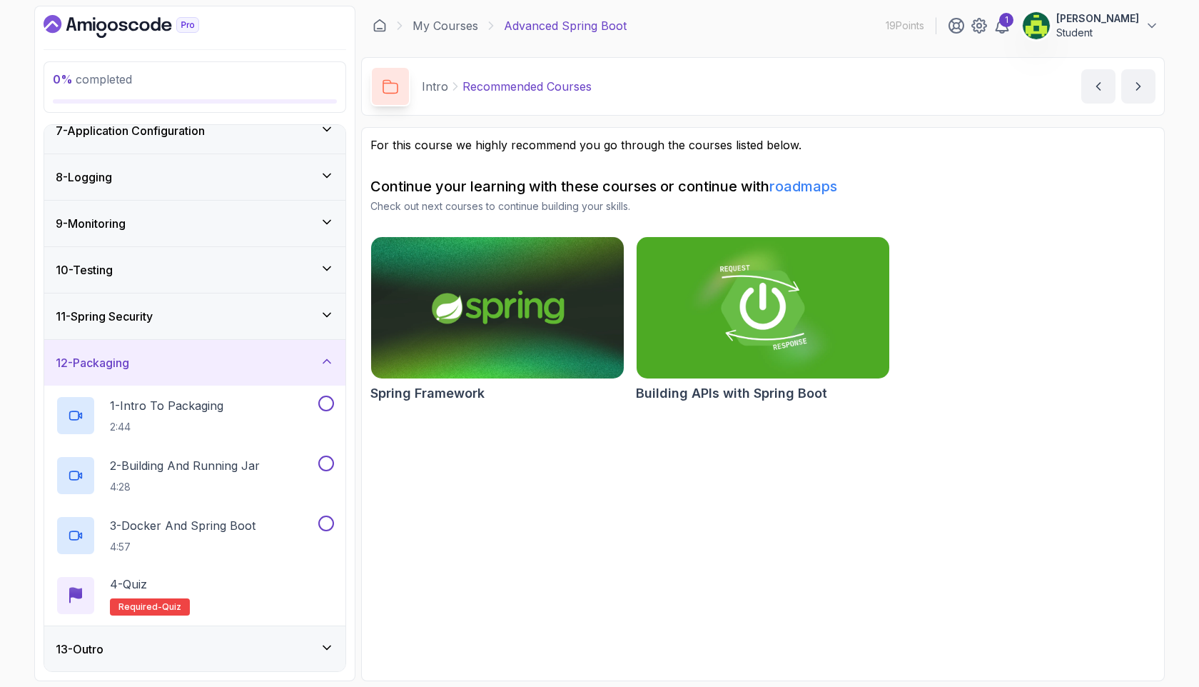
click at [283, 375] on div "12 - Packaging" at bounding box center [194, 363] width 301 height 46
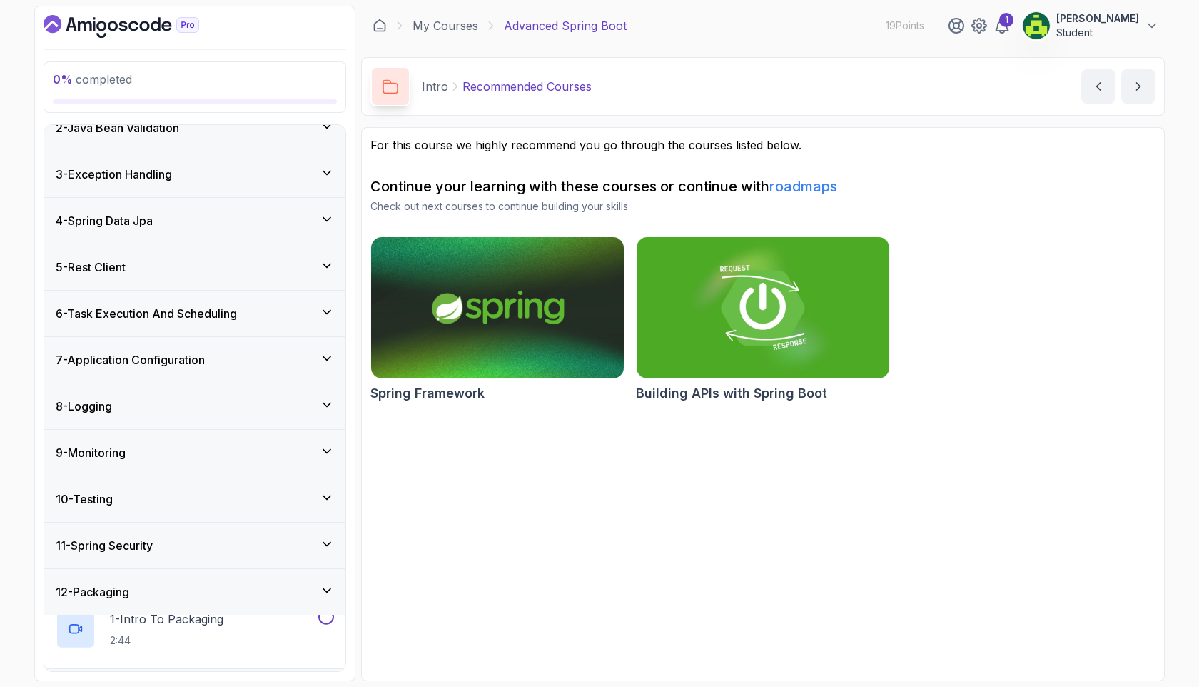
scroll to position [56, 0]
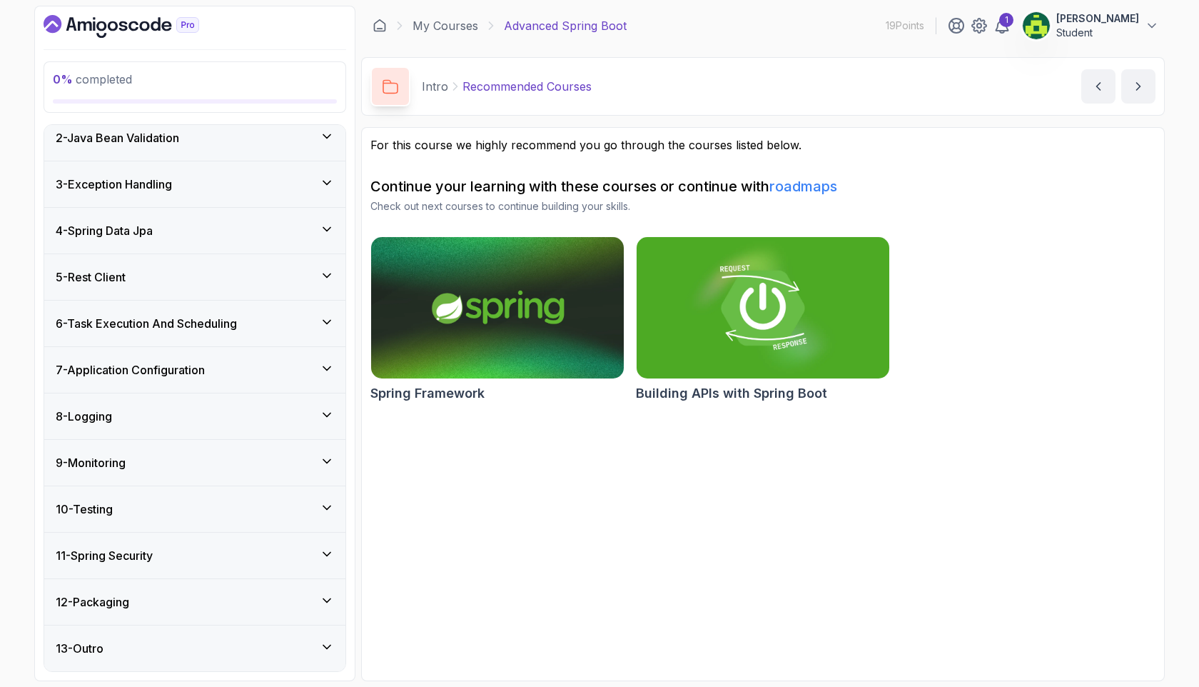
click at [267, 642] on div "13 - Outro" at bounding box center [195, 648] width 278 height 17
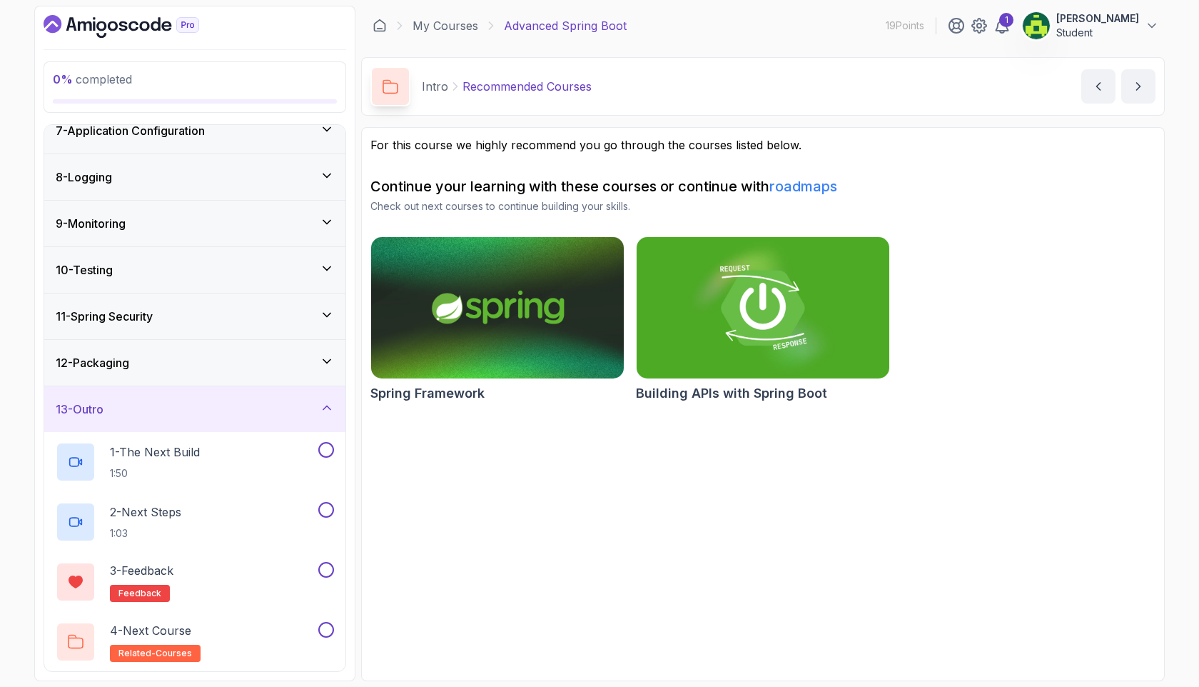
click at [286, 405] on div "13 - Outro" at bounding box center [195, 408] width 278 height 17
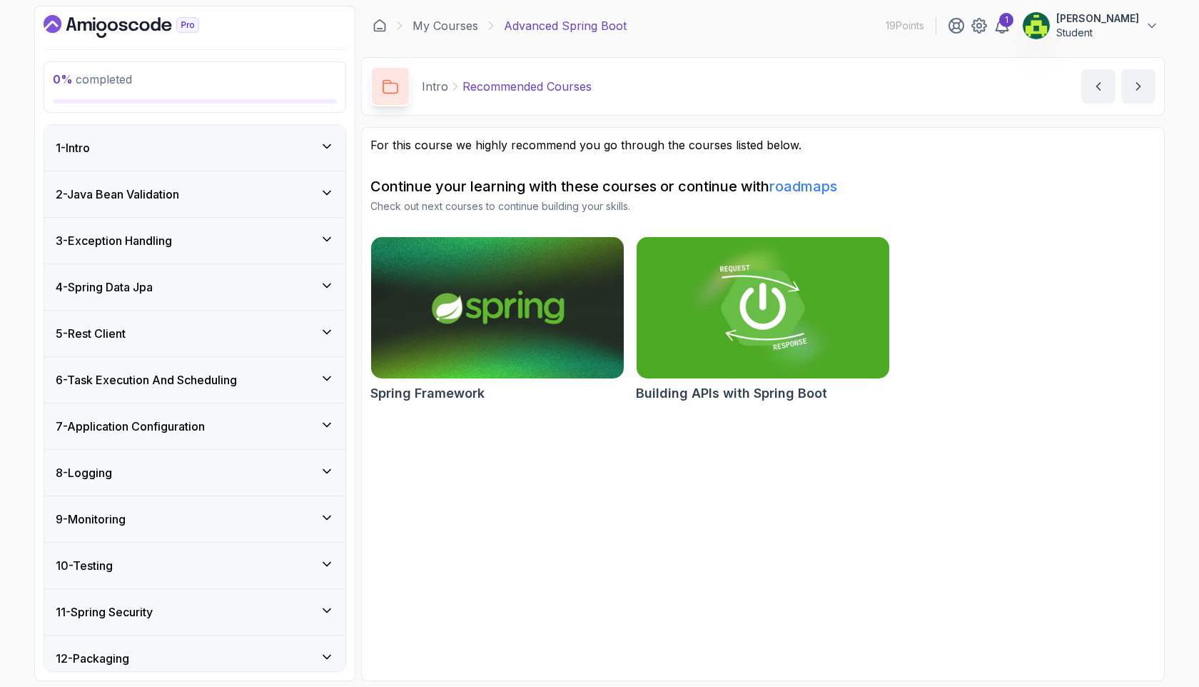
scroll to position [56, 0]
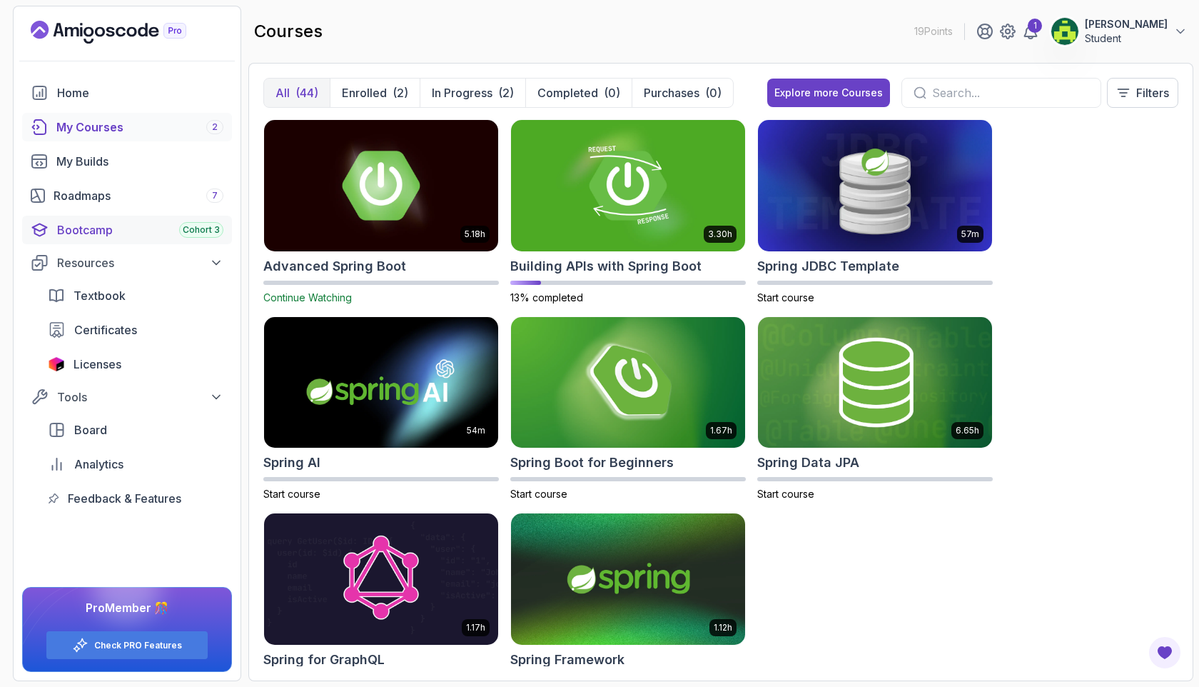
click at [118, 233] on div "Bootcamp Cohort 3" at bounding box center [140, 229] width 166 height 17
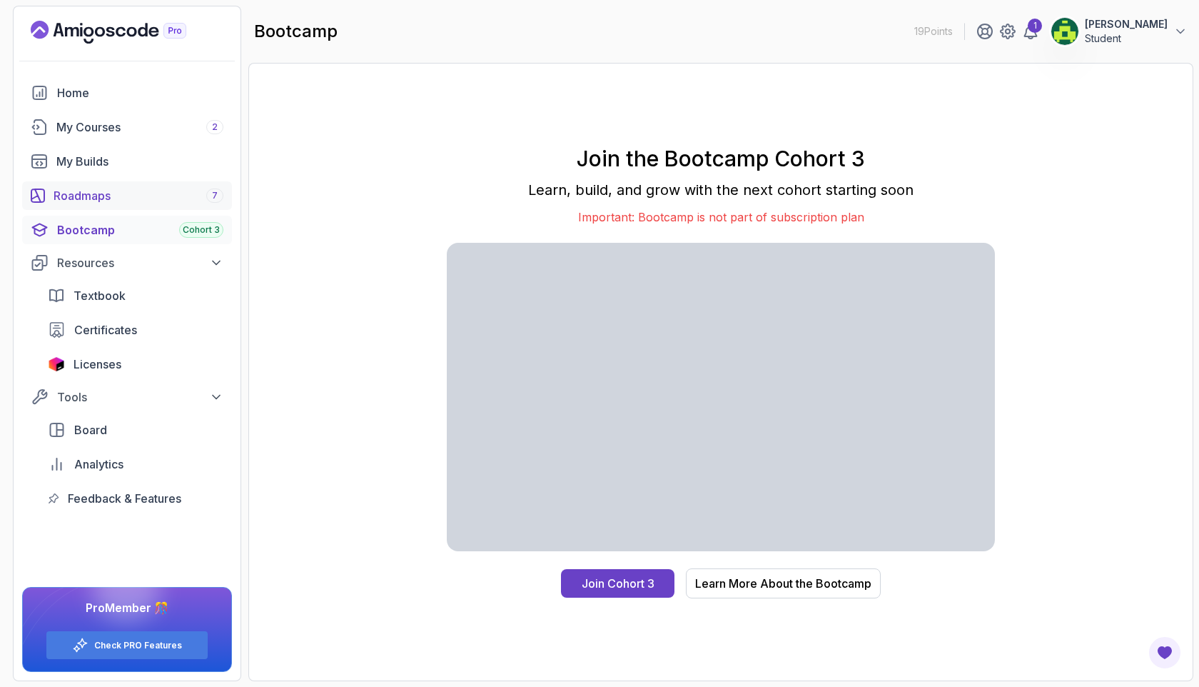
click at [60, 183] on link "Roadmaps 7" at bounding box center [127, 195] width 210 height 29
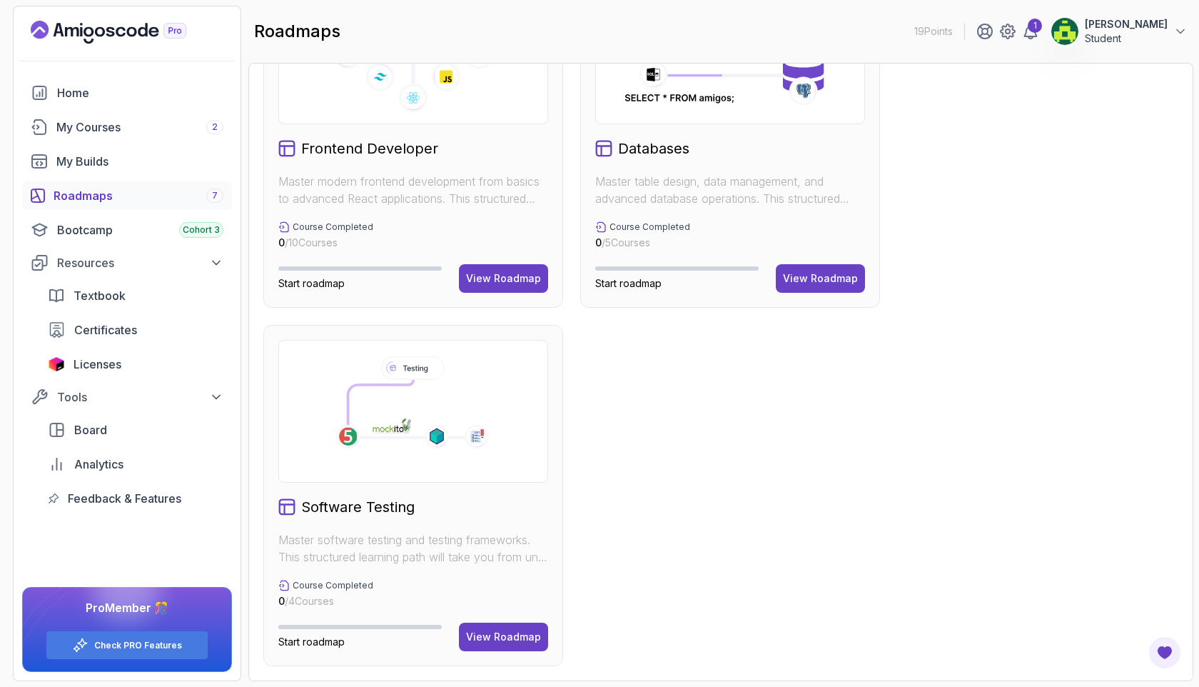
scroll to position [695, 0]
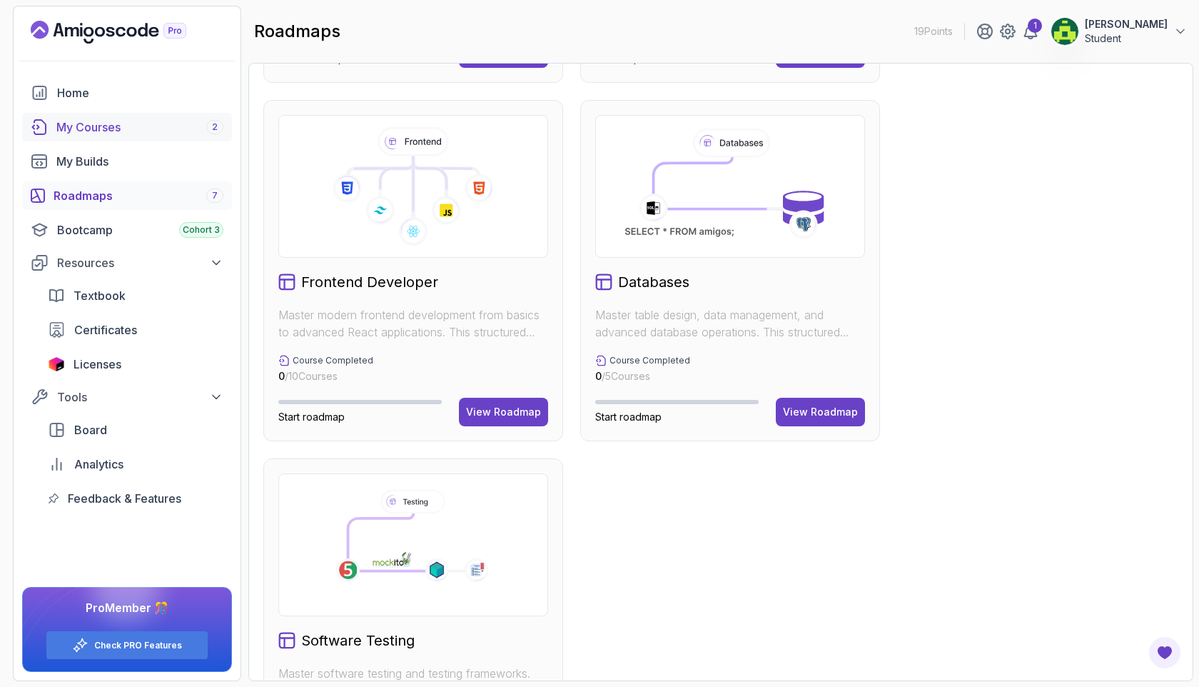
click at [110, 124] on div "My Courses 2" at bounding box center [139, 127] width 167 height 17
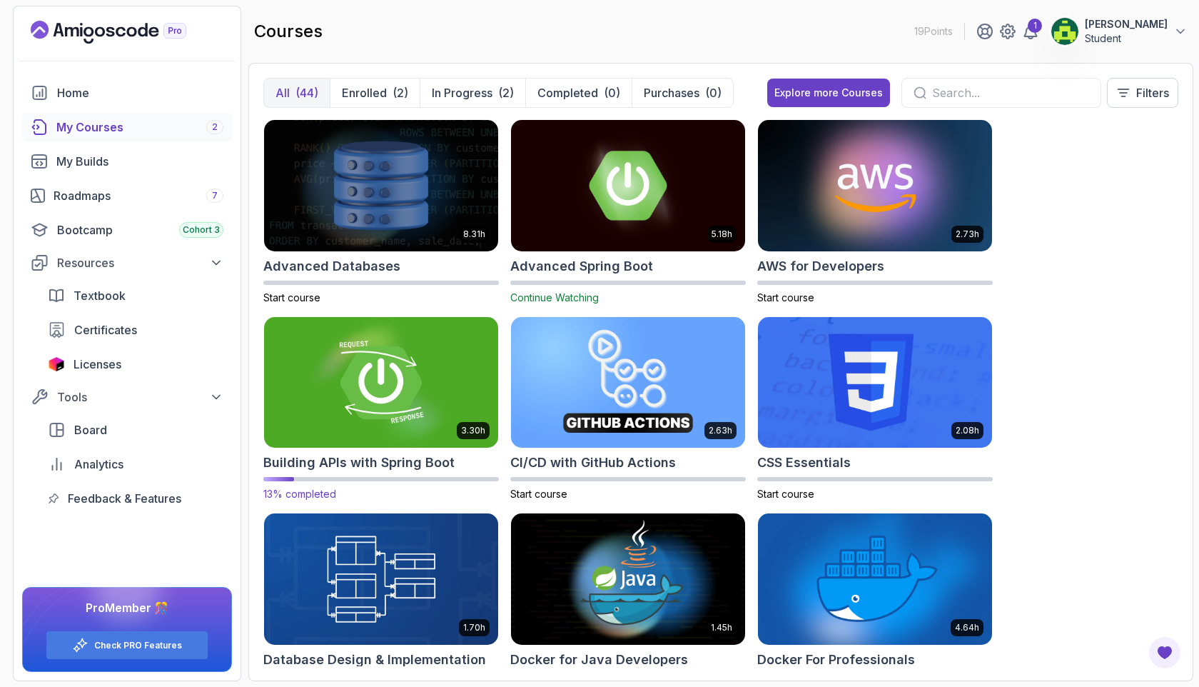
click at [424, 381] on img at bounding box center [381, 382] width 246 height 138
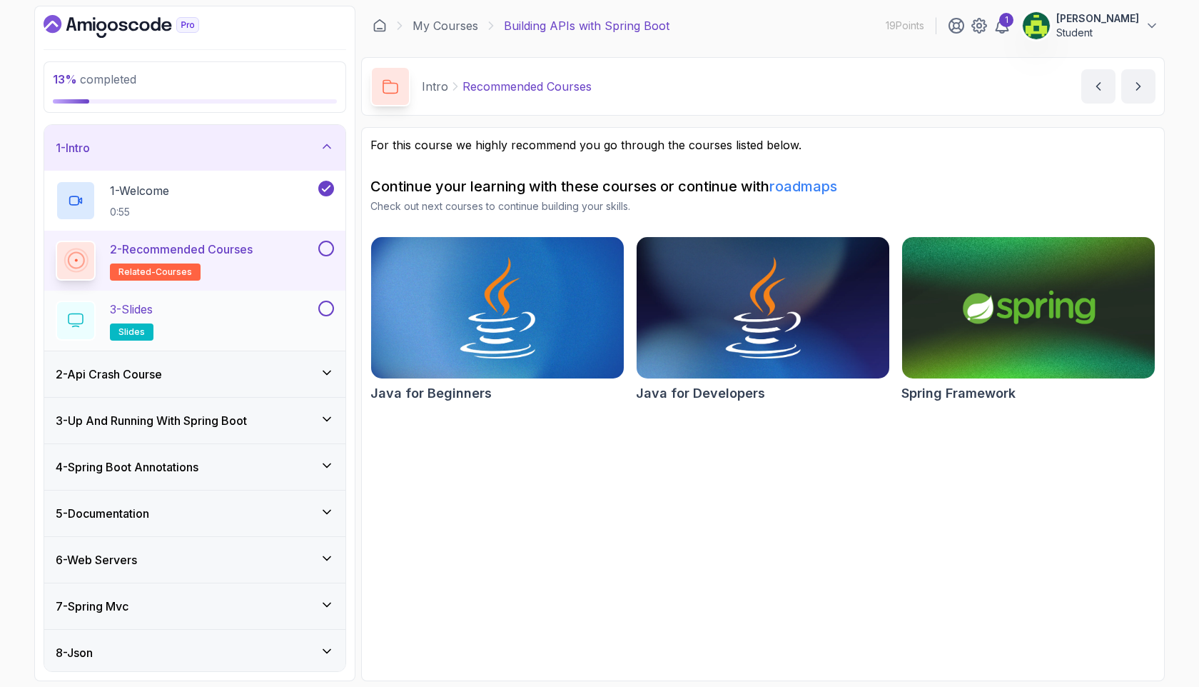
click at [331, 310] on button at bounding box center [326, 309] width 16 height 16
click at [327, 251] on button at bounding box center [326, 249] width 16 height 16
click at [309, 373] on div "2 - Api Crash Course" at bounding box center [195, 373] width 278 height 17
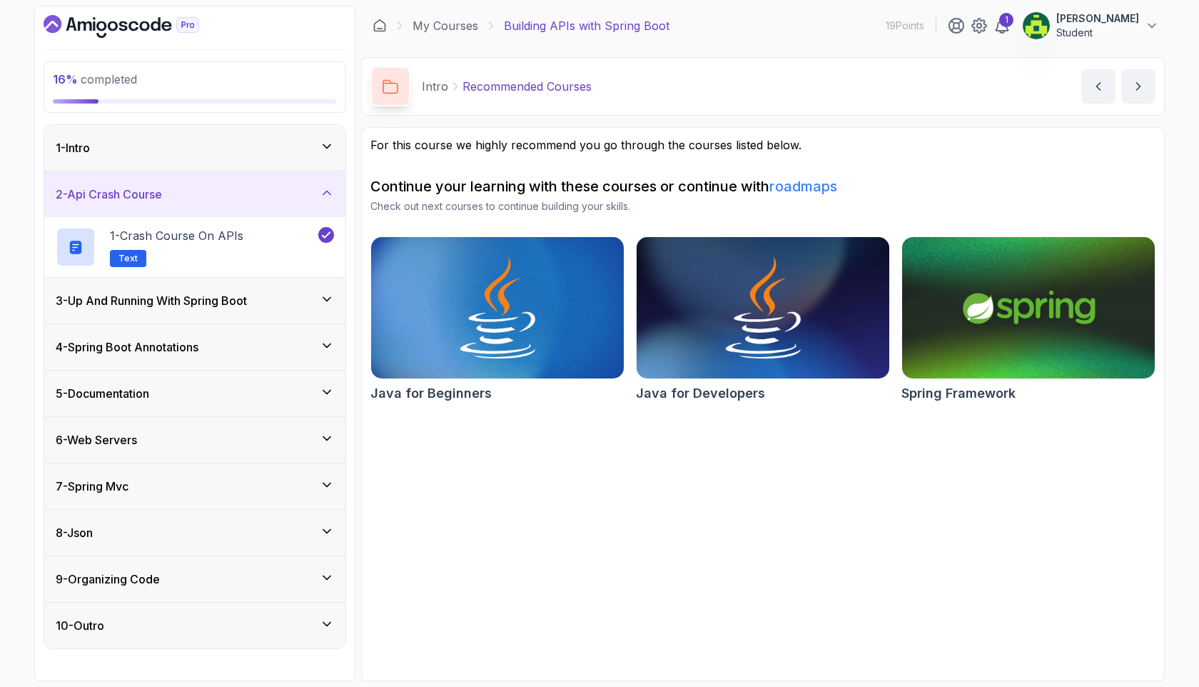
click at [296, 286] on div "3 - Up And Running With Spring Boot" at bounding box center [194, 301] width 301 height 46
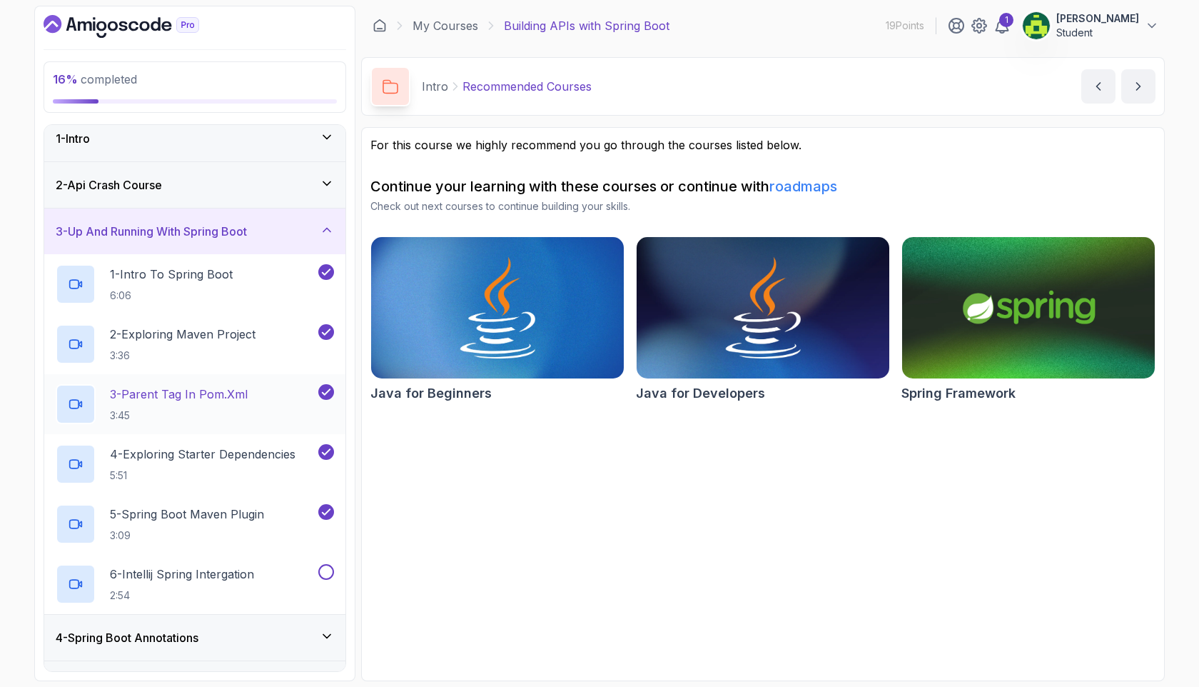
scroll to position [22, 0]
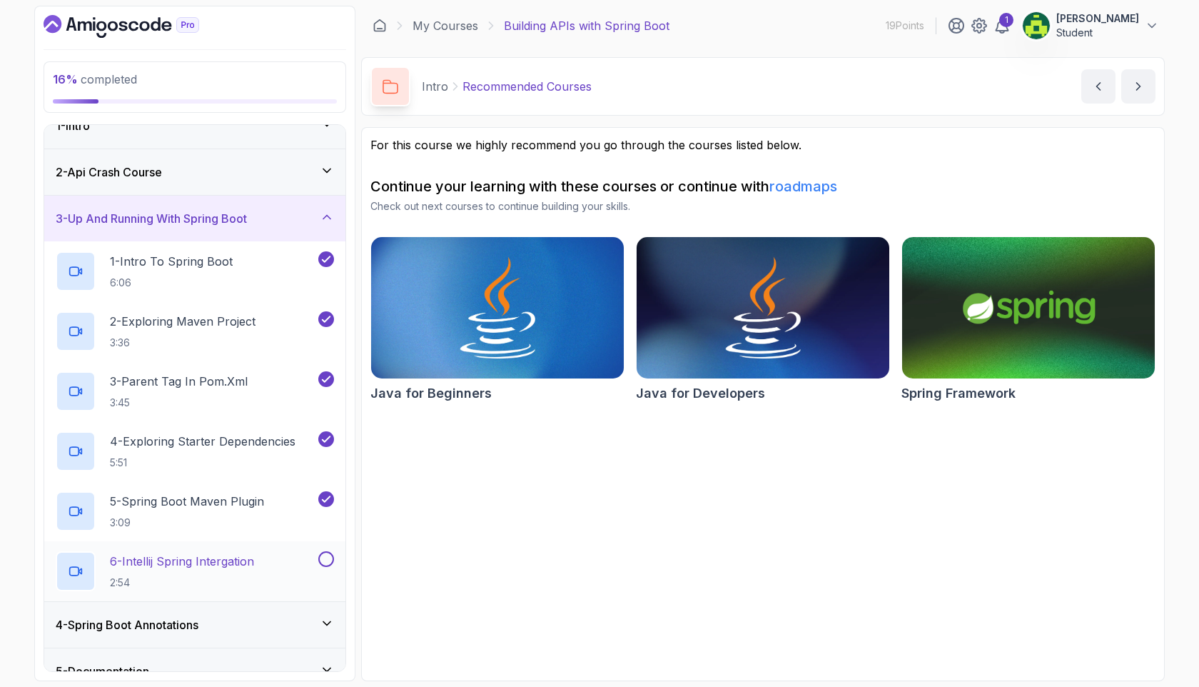
click at [254, 558] on p "6 - Intellij Spring Intergation" at bounding box center [182, 561] width 144 height 17
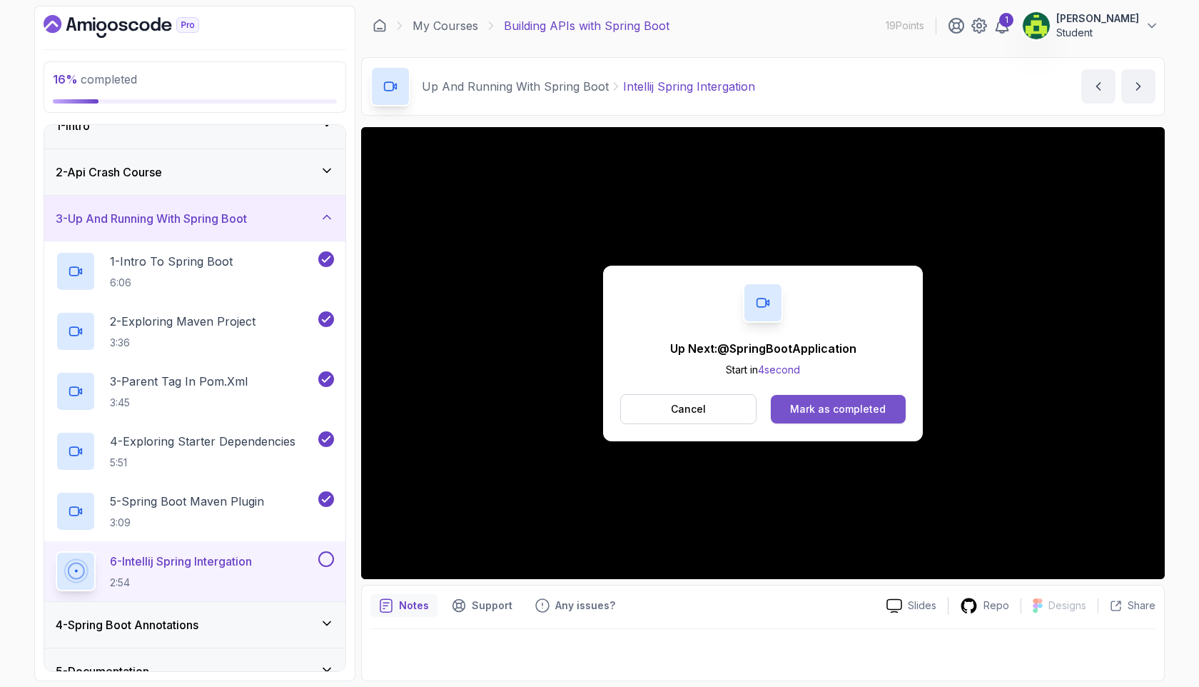
click at [865, 411] on div "Mark as completed" at bounding box center [838, 409] width 96 height 14
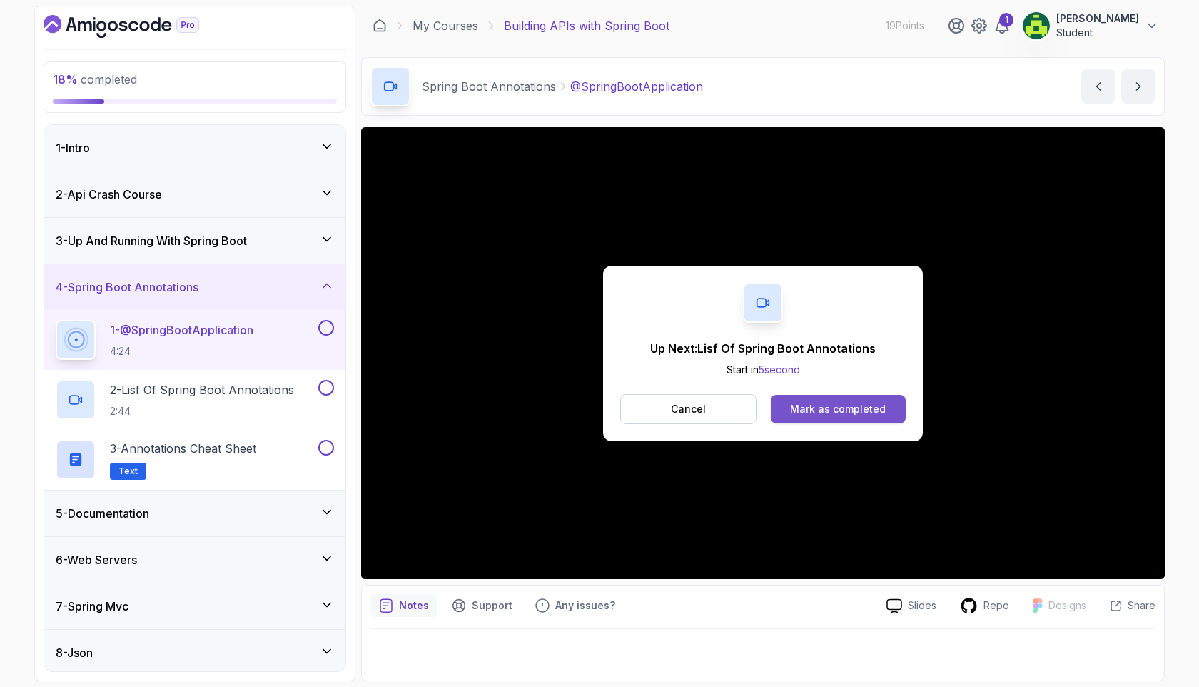
click at [867, 415] on div "Mark as completed" at bounding box center [838, 409] width 96 height 14
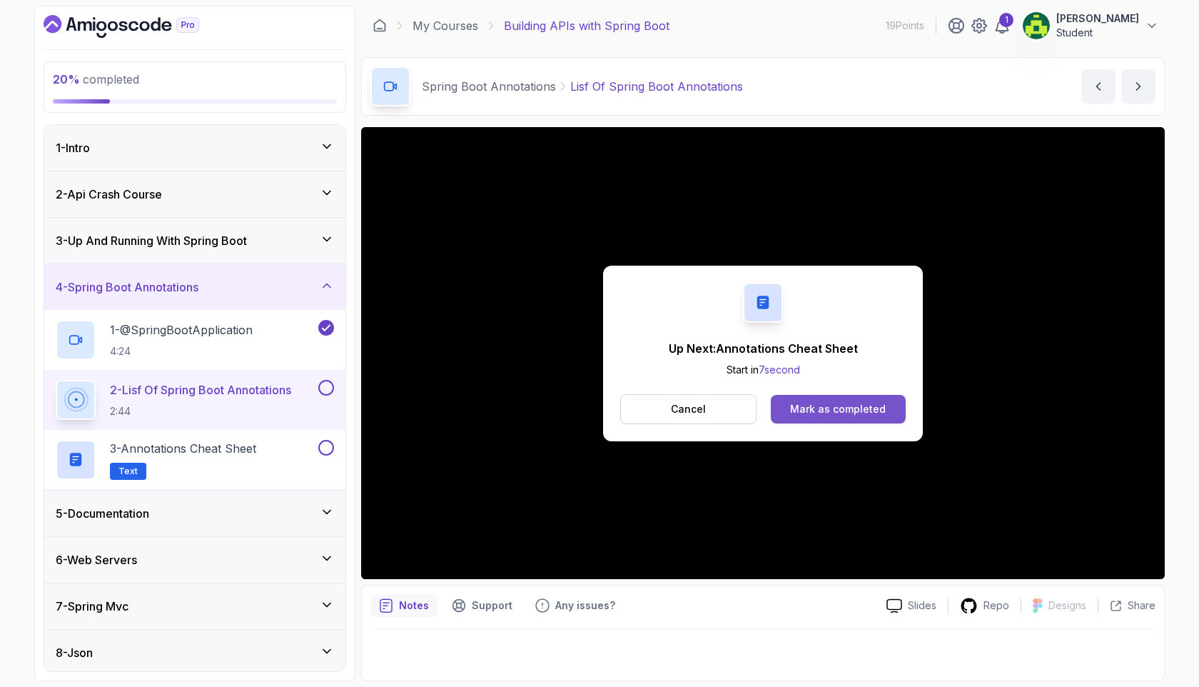
click at [897, 412] on button "Mark as completed" at bounding box center [838, 409] width 135 height 29
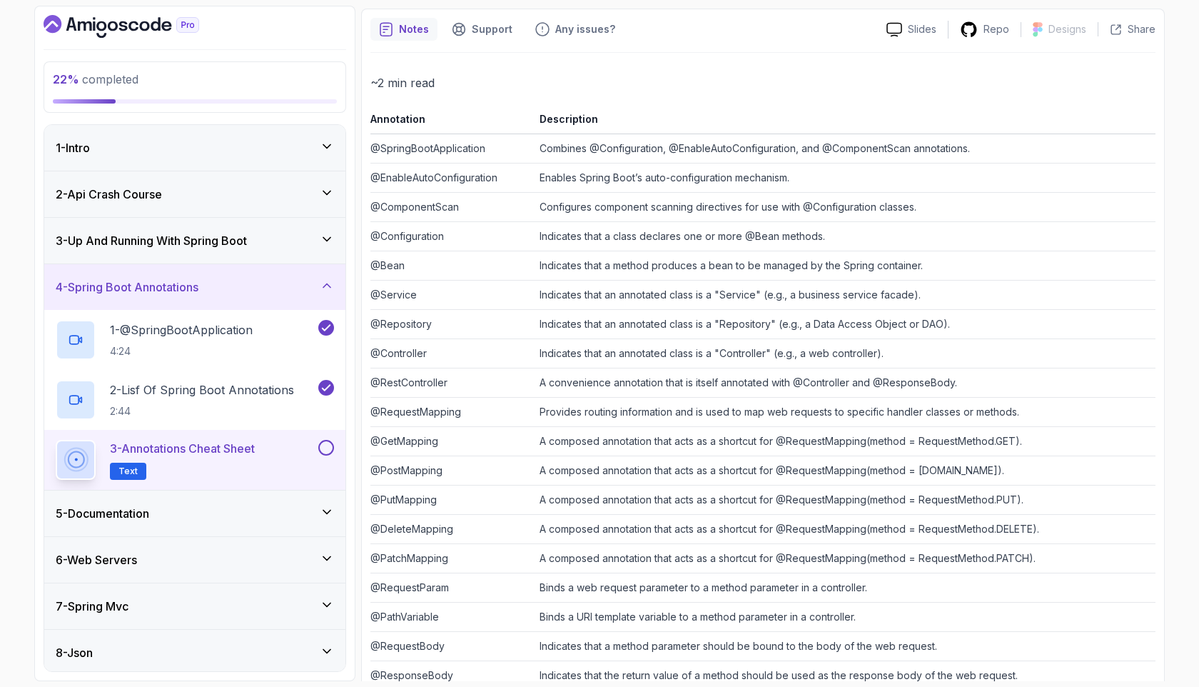
scroll to position [273, 0]
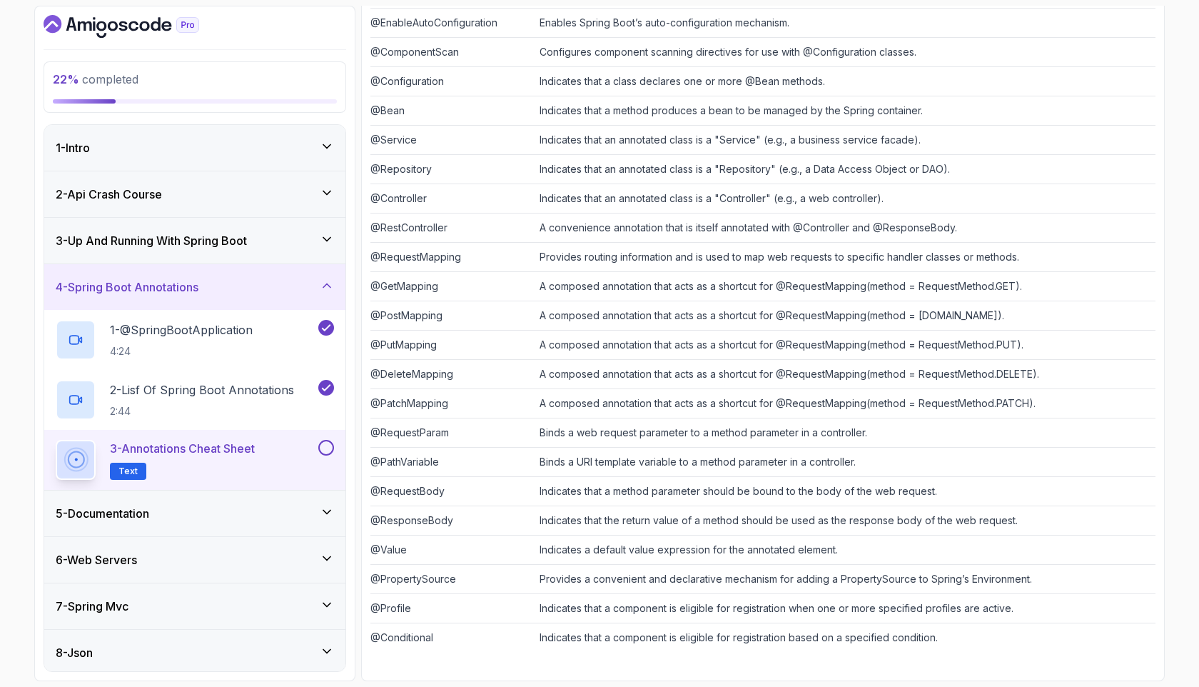
click at [334, 449] on div "3 - Annotations Cheat Sheet Text" at bounding box center [194, 460] width 301 height 60
click at [325, 448] on button at bounding box center [326, 448] width 16 height 16
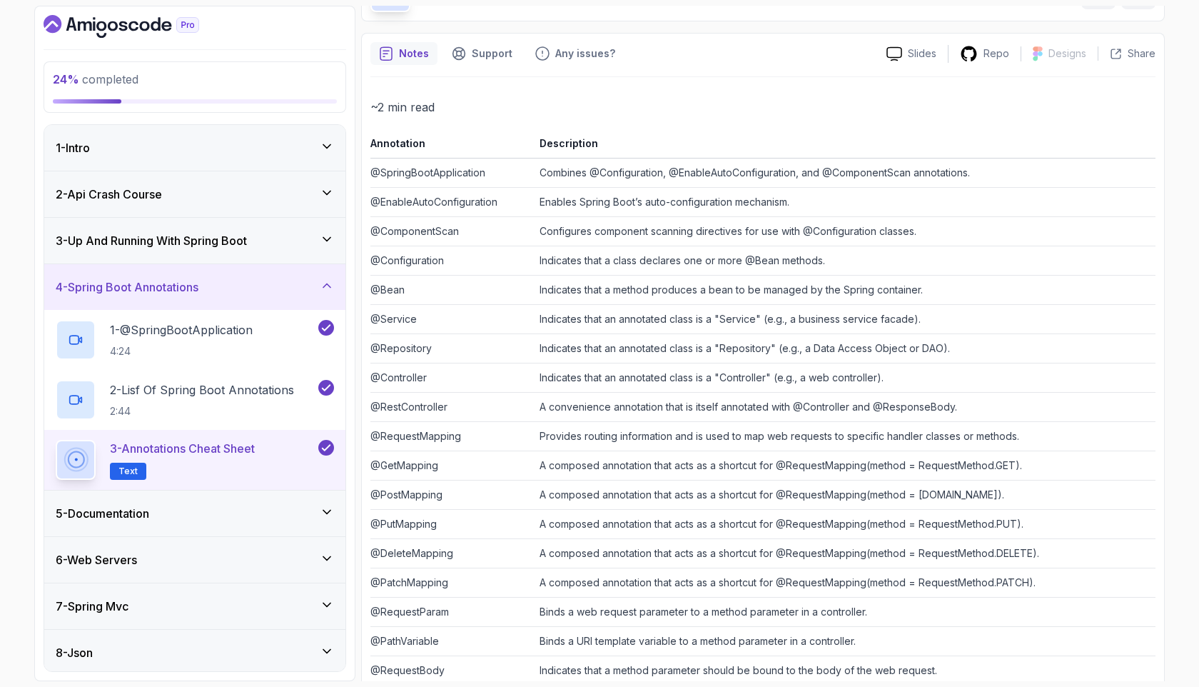
scroll to position [0, 0]
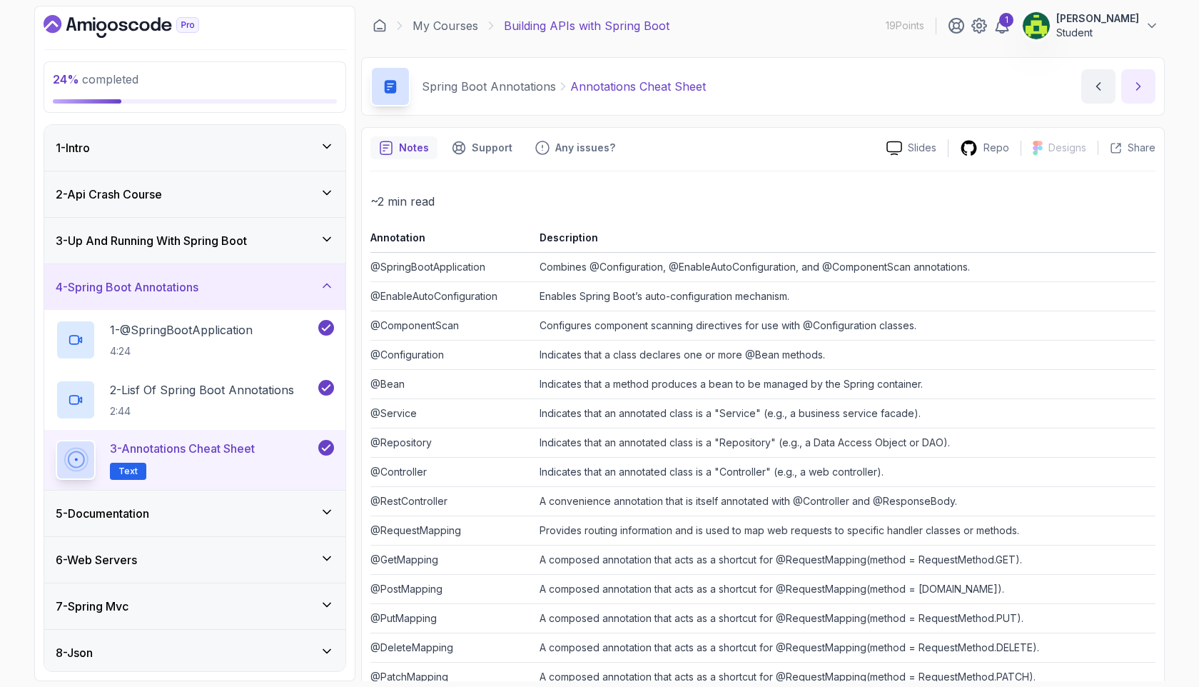
click at [1141, 74] on button "next content" at bounding box center [1138, 86] width 34 height 34
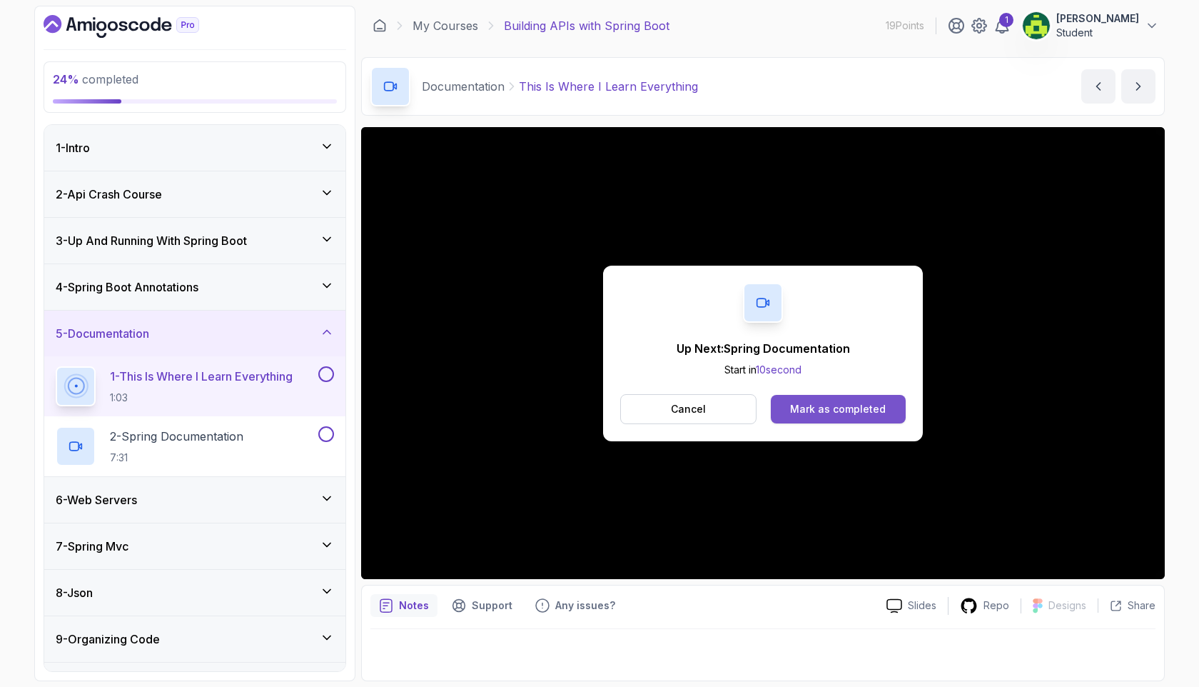
click at [858, 406] on div "Mark as completed" at bounding box center [838, 409] width 96 height 14
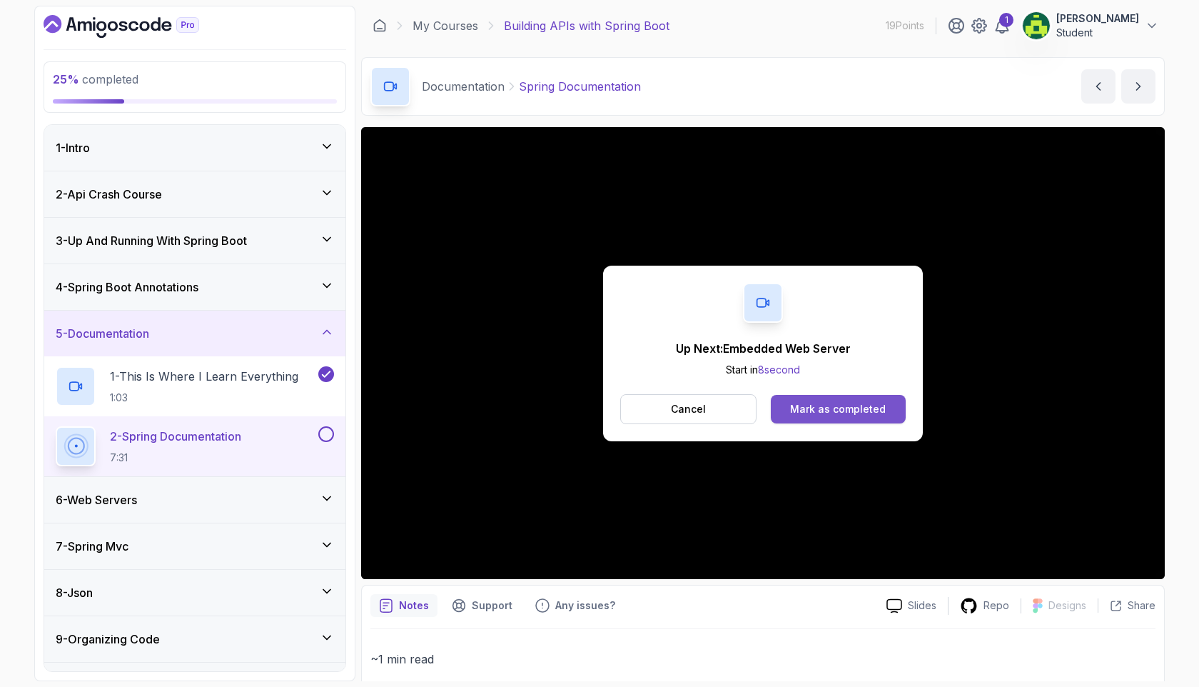
click at [878, 408] on div "Mark as completed" at bounding box center [838, 409] width 96 height 14
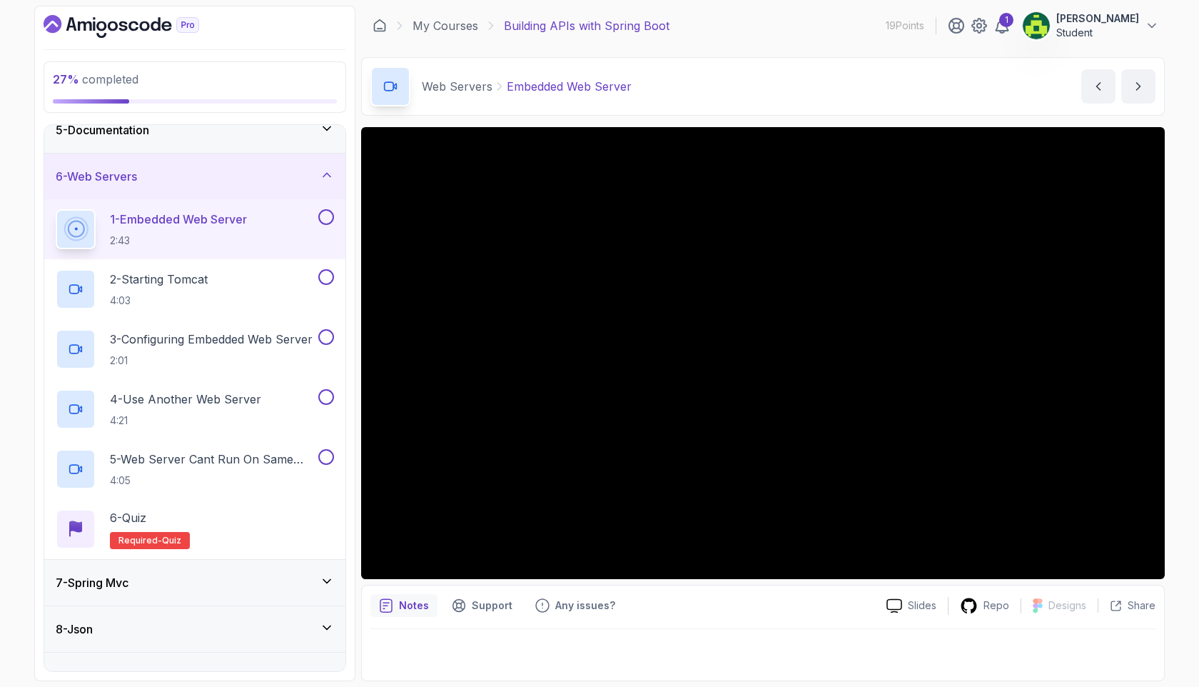
scroll to position [141, 0]
